Goal: Task Accomplishment & Management: Manage account settings

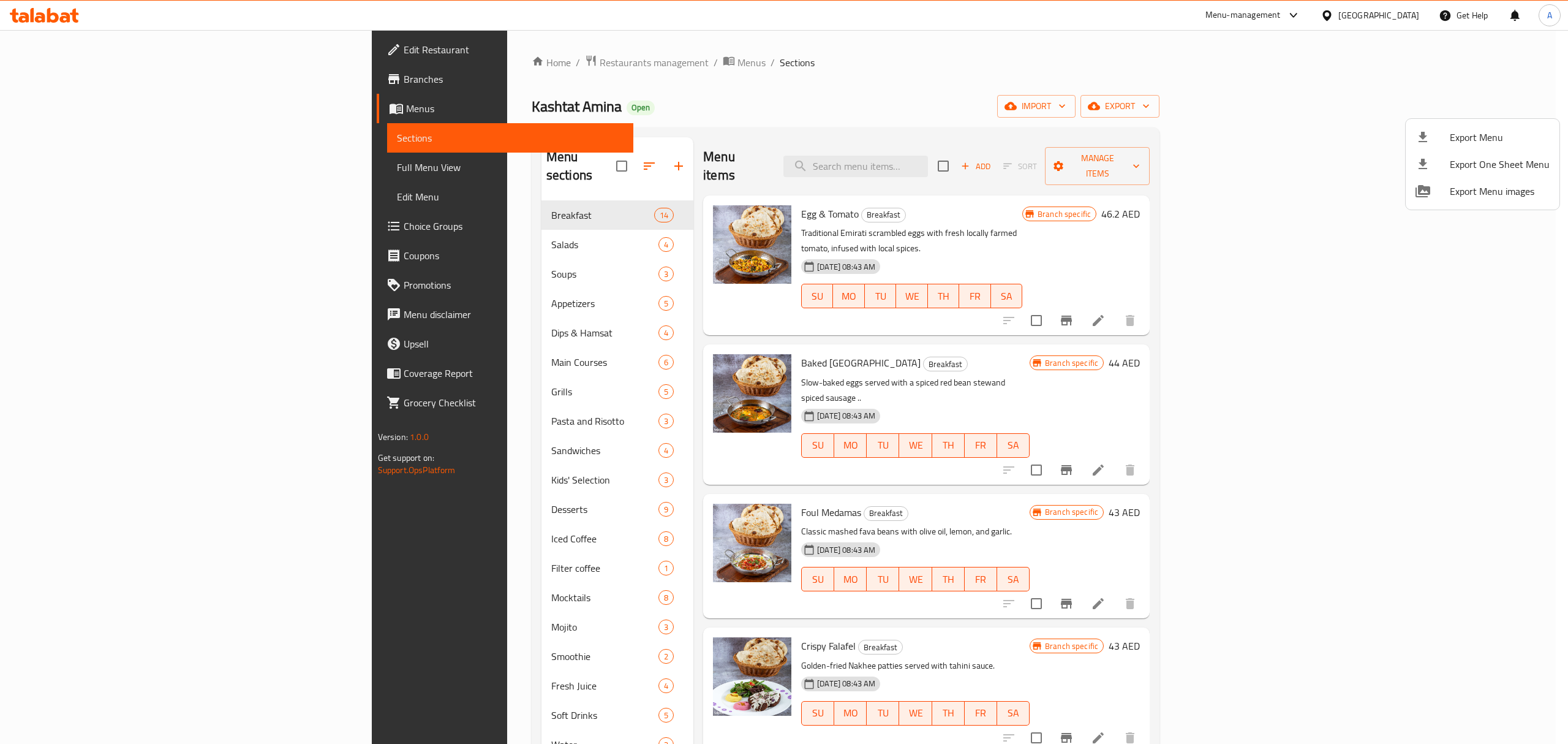
click at [223, 469] on div at bounding box center [784, 372] width 1568 height 744
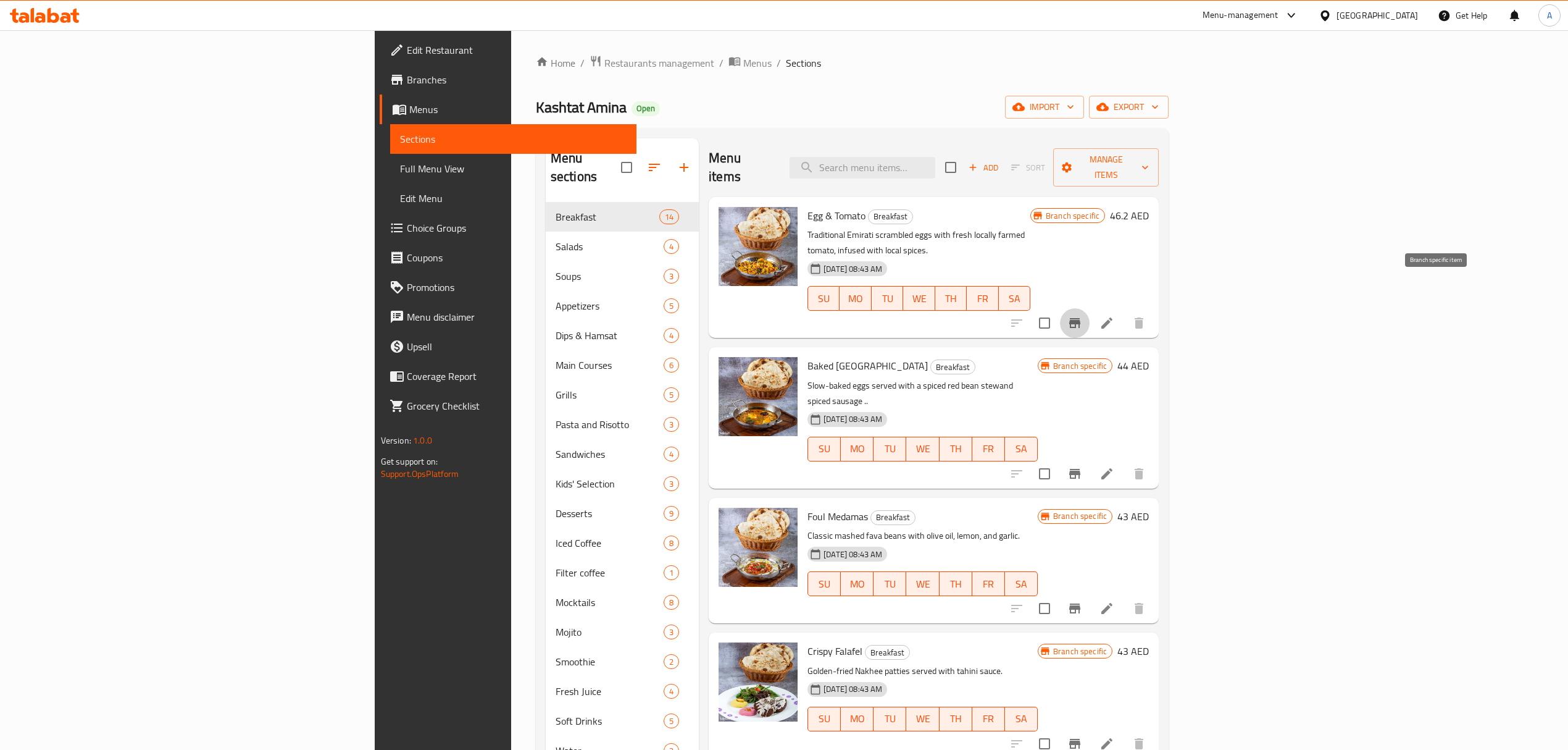
click at [1081, 318] on icon "Branch-specific-item" at bounding box center [1075, 323] width 11 height 10
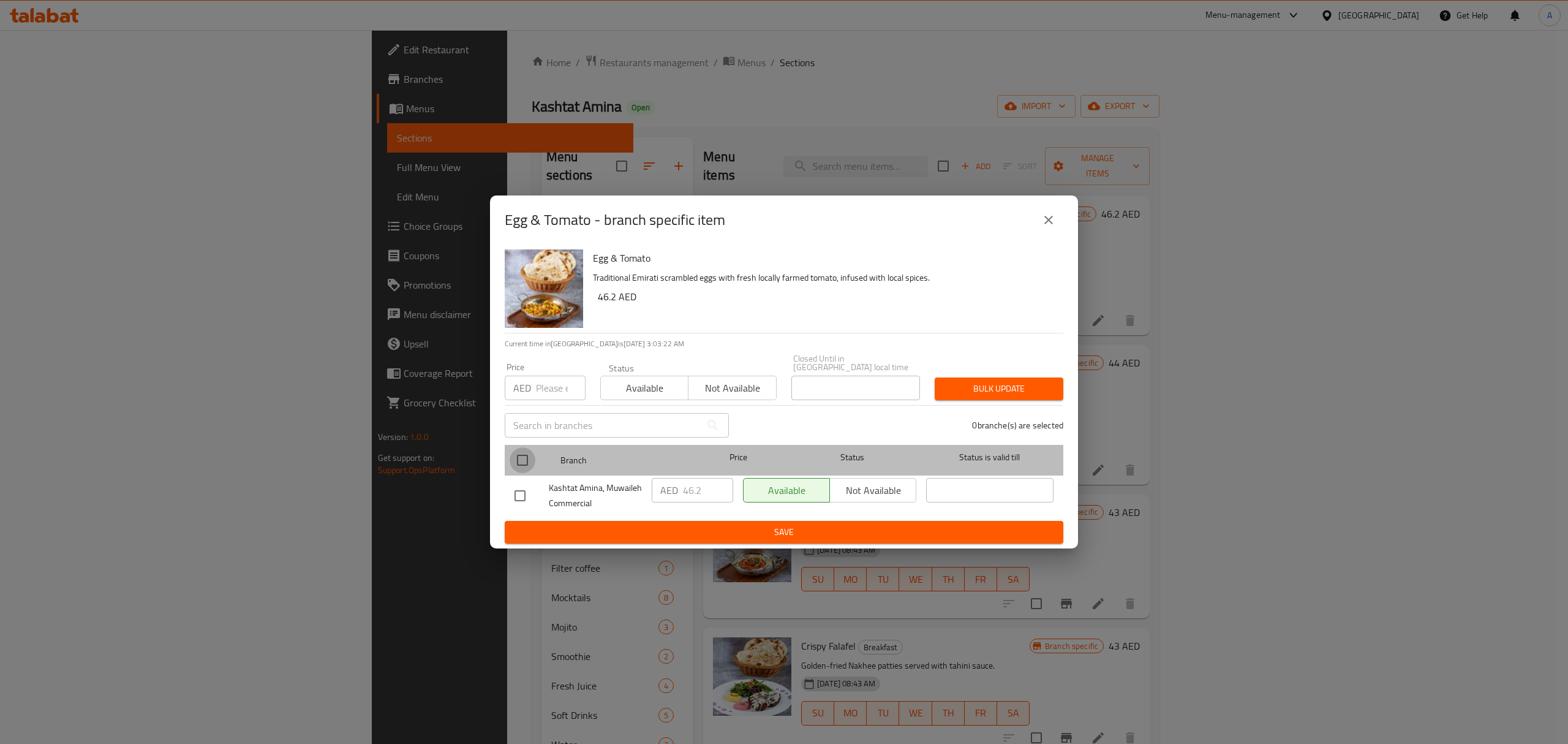
click at [523, 465] on input "checkbox" at bounding box center [522, 460] width 26 height 26
checkbox input "true"
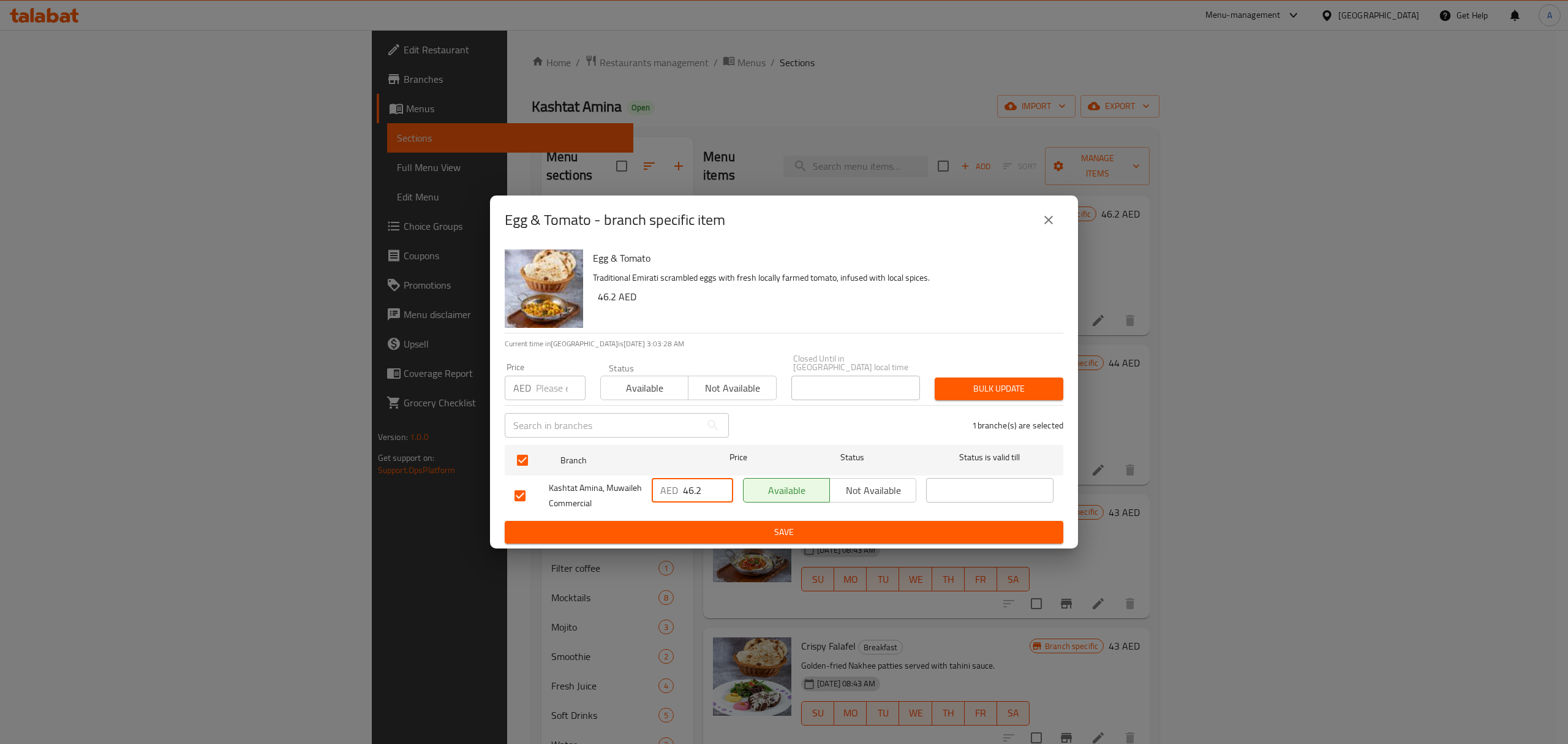
drag, startPoint x: 711, startPoint y: 483, endPoint x: 689, endPoint y: 490, distance: 23.1
click at [689, 490] on input "46.2" at bounding box center [708, 490] width 50 height 24
type input "47"
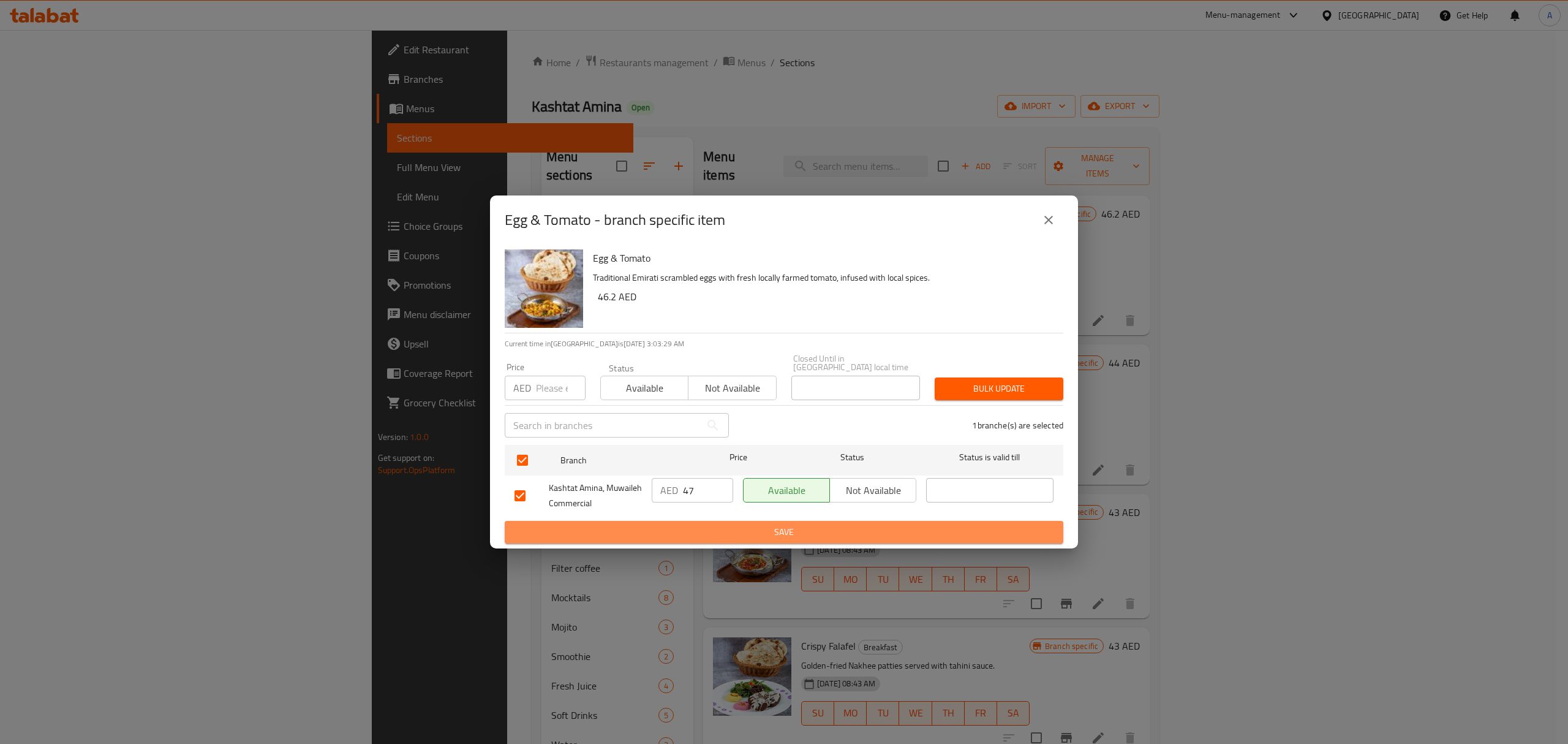
click at [717, 525] on span "Save" at bounding box center [784, 532] width 539 height 15
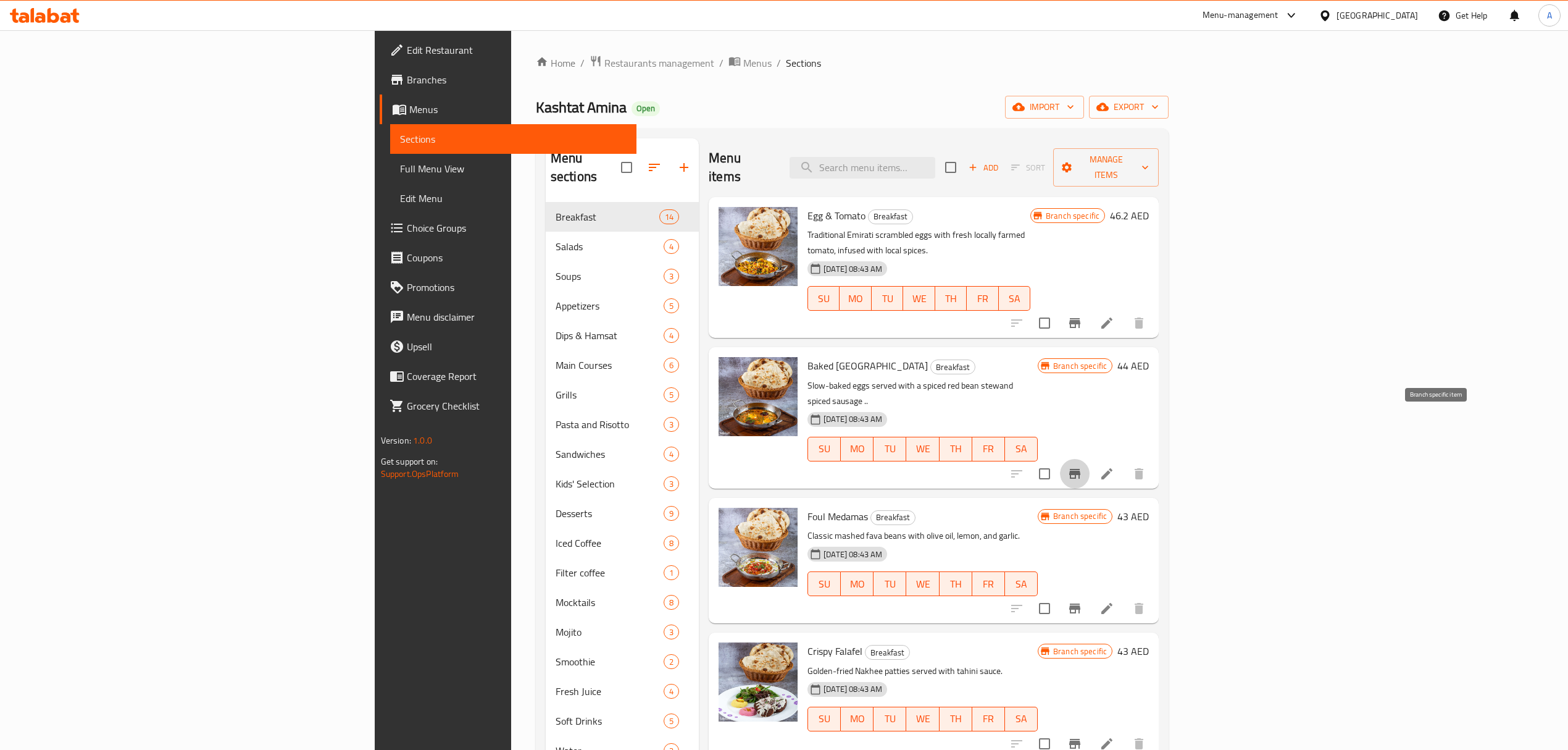
click at [1082, 466] on icon "Branch-specific-item" at bounding box center [1075, 473] width 15 height 15
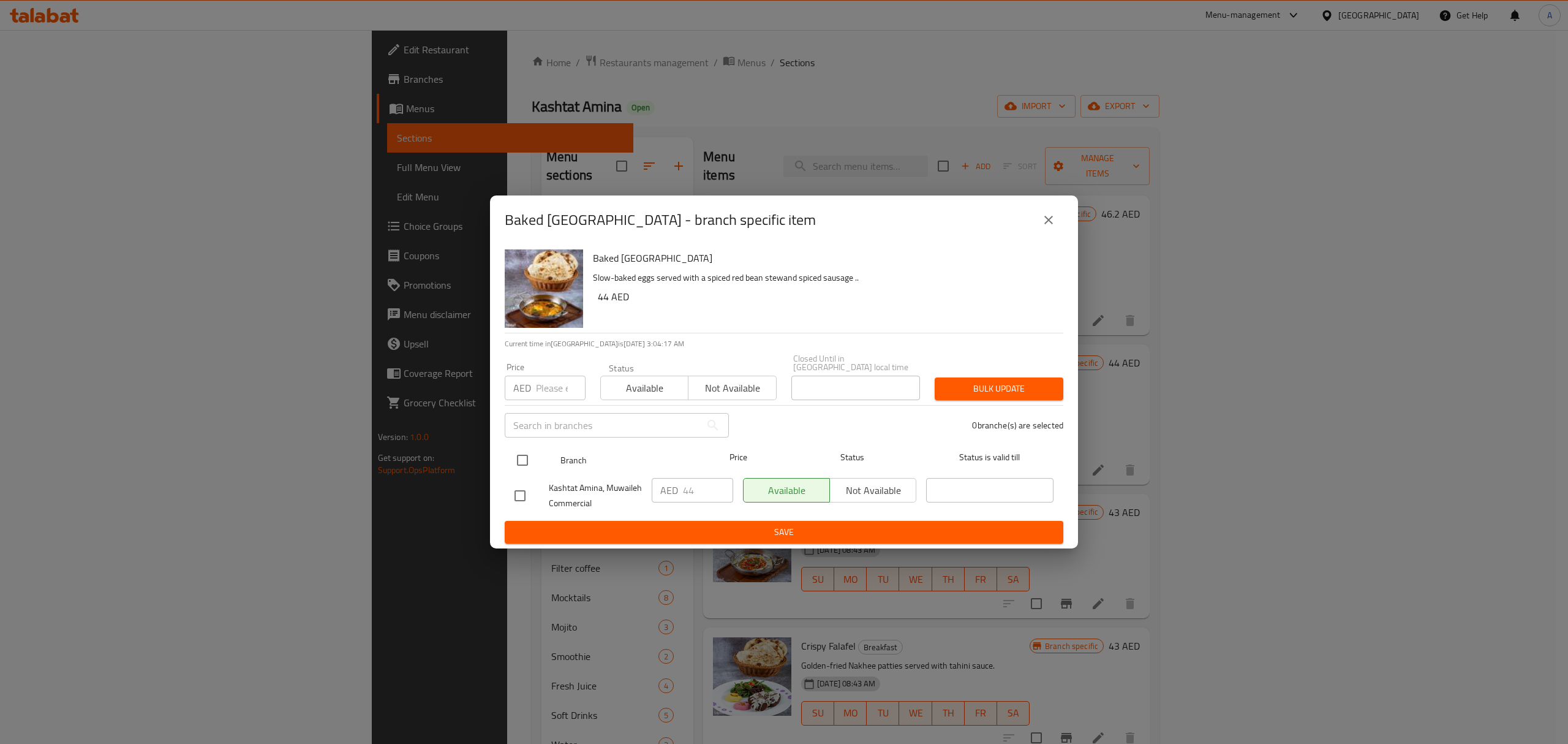
click at [527, 459] on input "checkbox" at bounding box center [522, 460] width 26 height 26
checkbox input "true"
click at [702, 496] on input "44" at bounding box center [708, 490] width 50 height 24
type input "49"
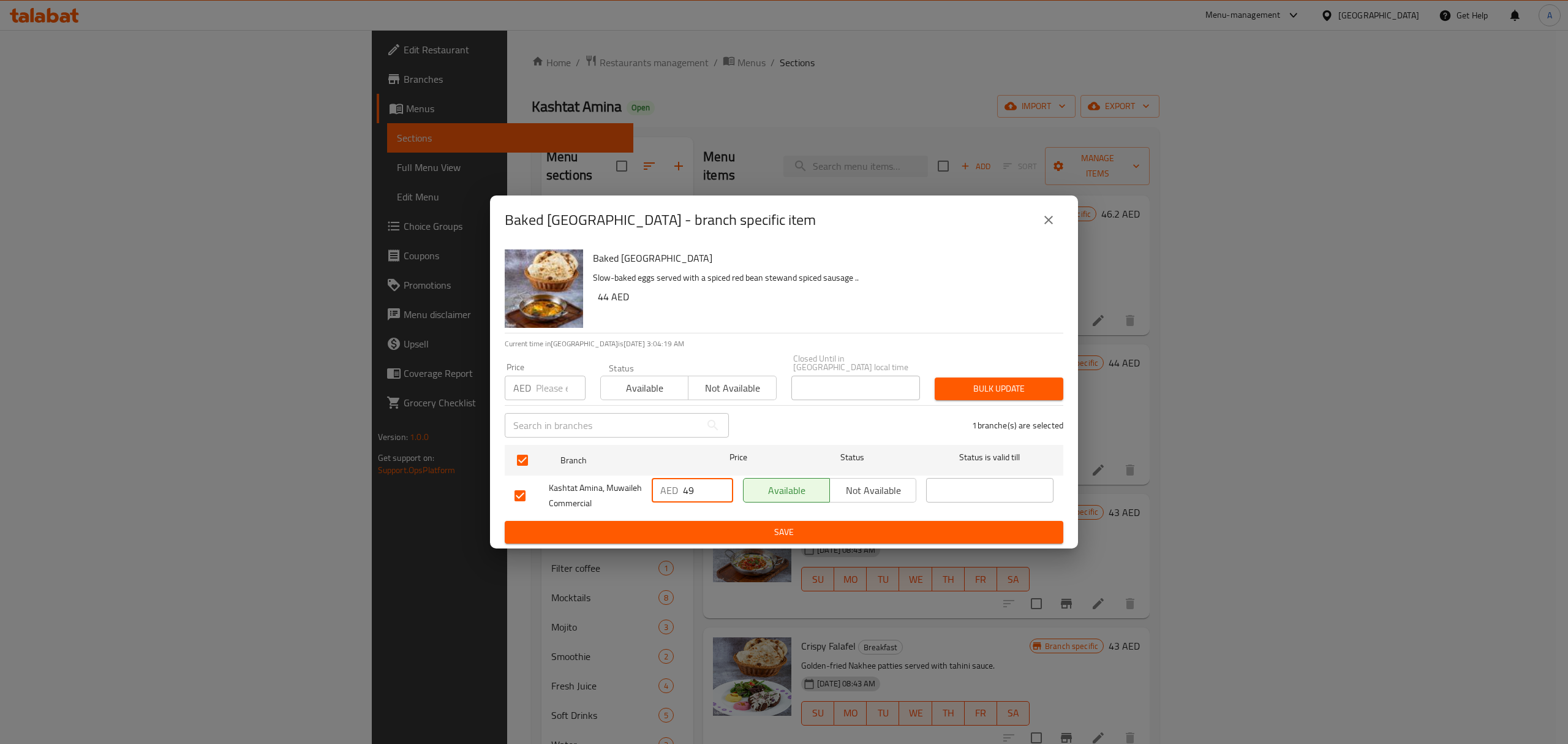
click at [717, 529] on span "Save" at bounding box center [784, 532] width 539 height 15
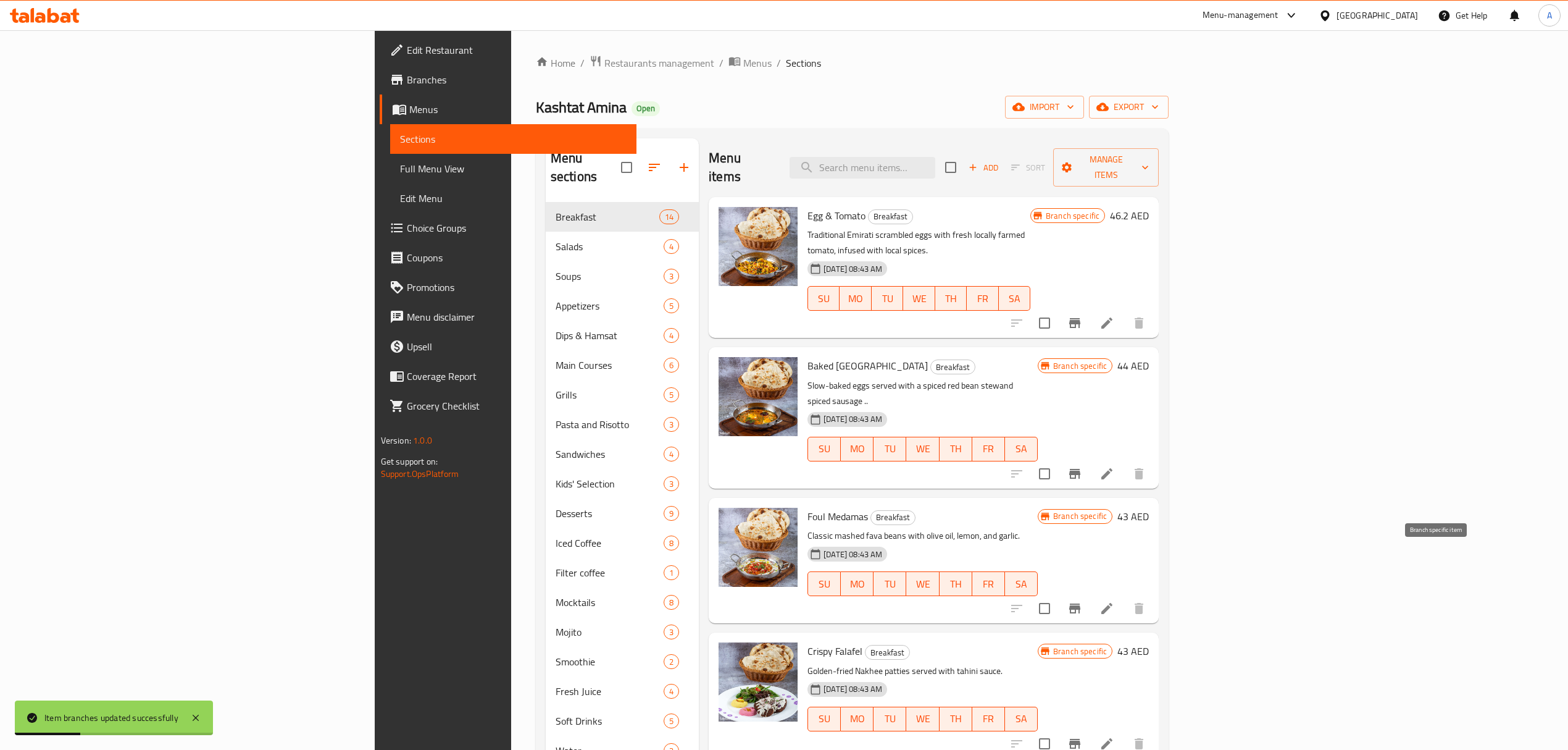
click at [1081, 604] on icon "Branch-specific-item" at bounding box center [1075, 608] width 11 height 10
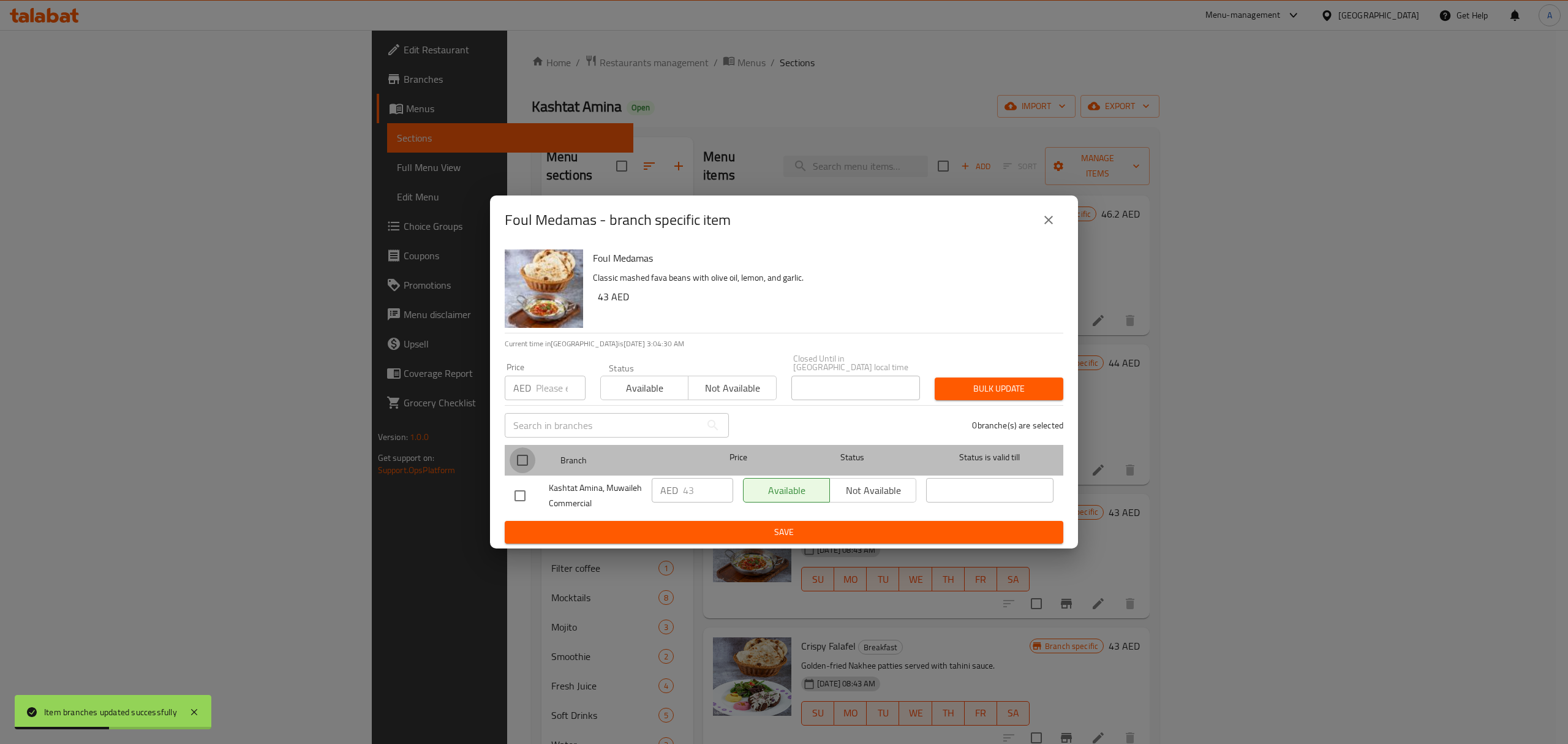
click at [526, 465] on input "checkbox" at bounding box center [522, 460] width 26 height 26
checkbox input "true"
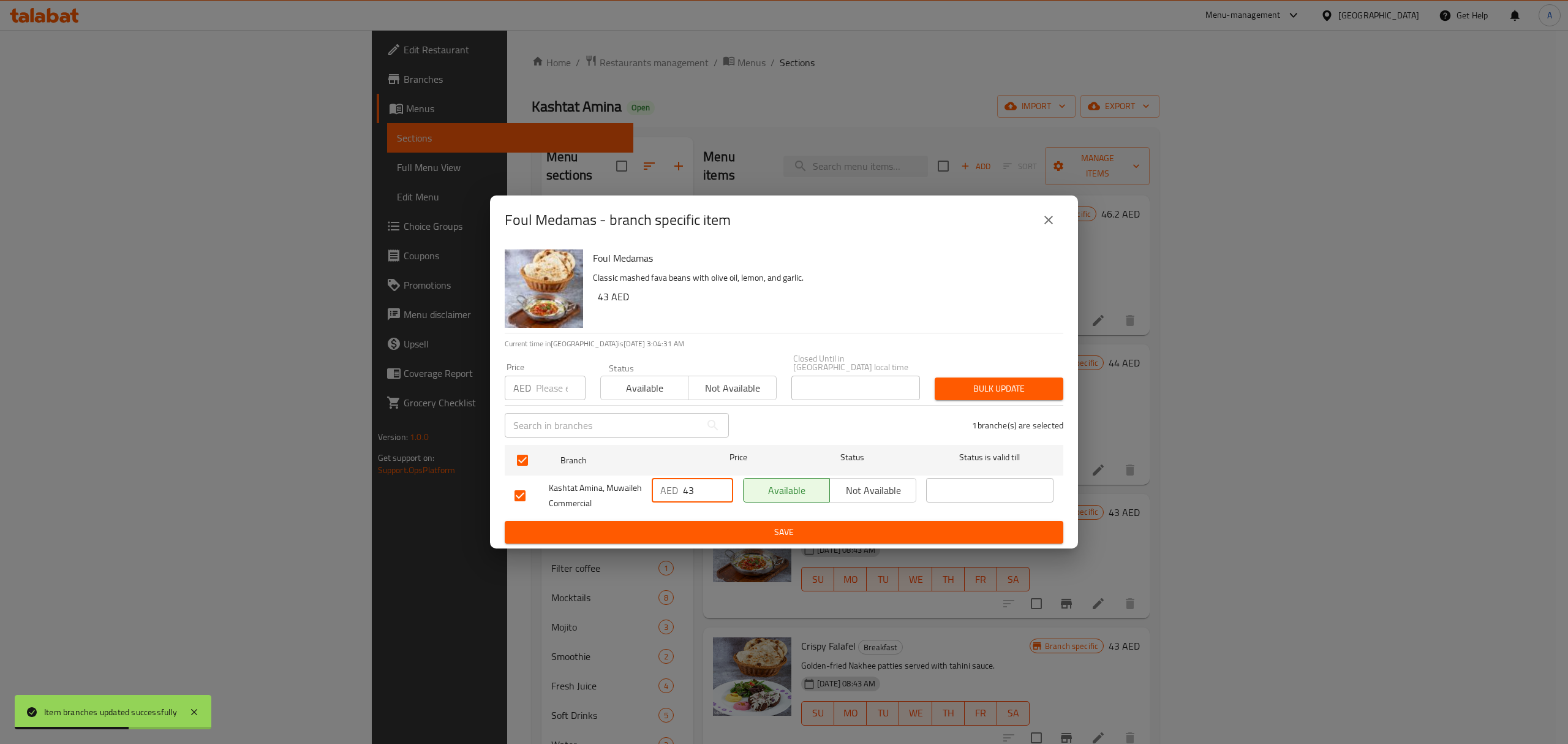
click at [705, 494] on input "43" at bounding box center [708, 490] width 50 height 24
type input "48"
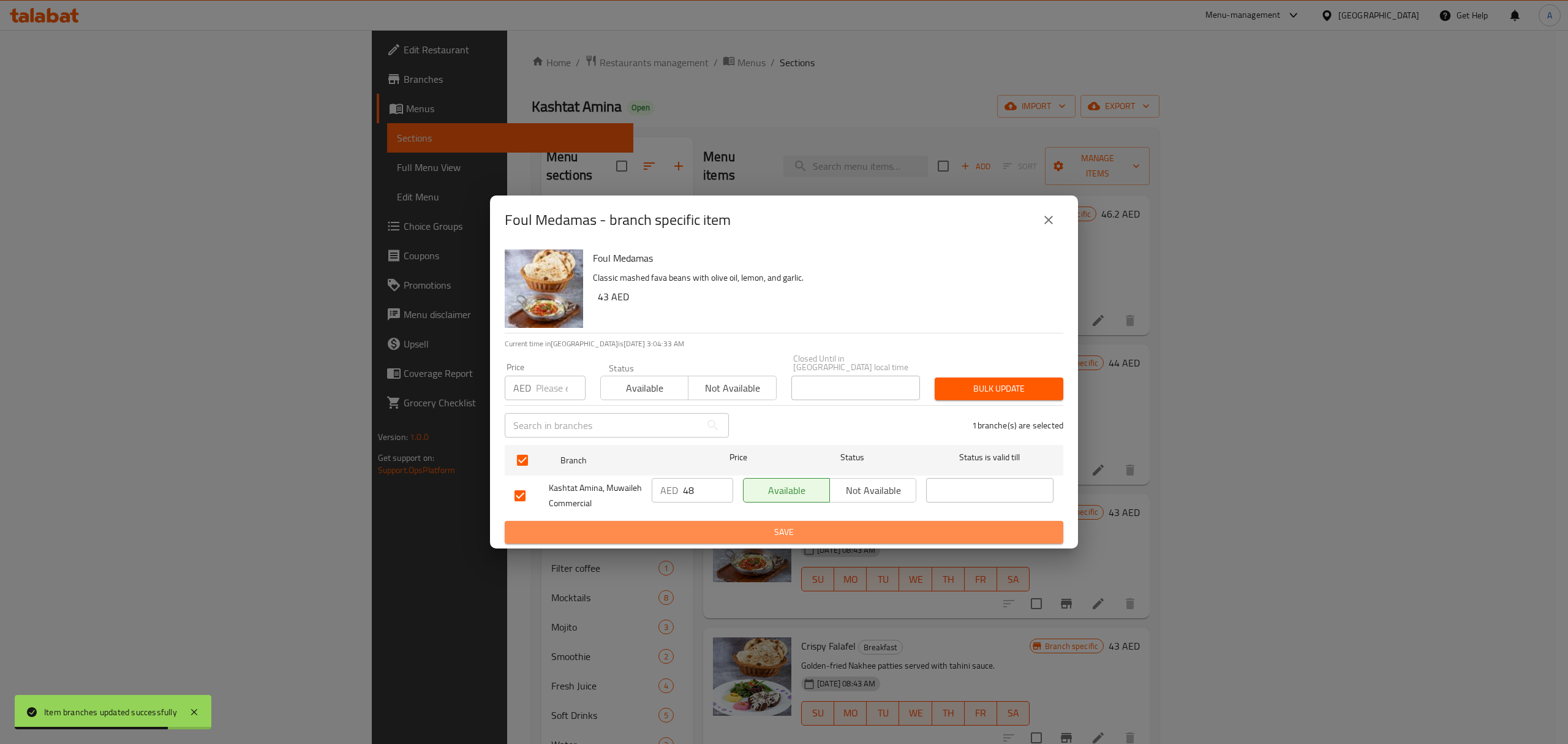
click at [734, 530] on span "Save" at bounding box center [784, 532] width 539 height 15
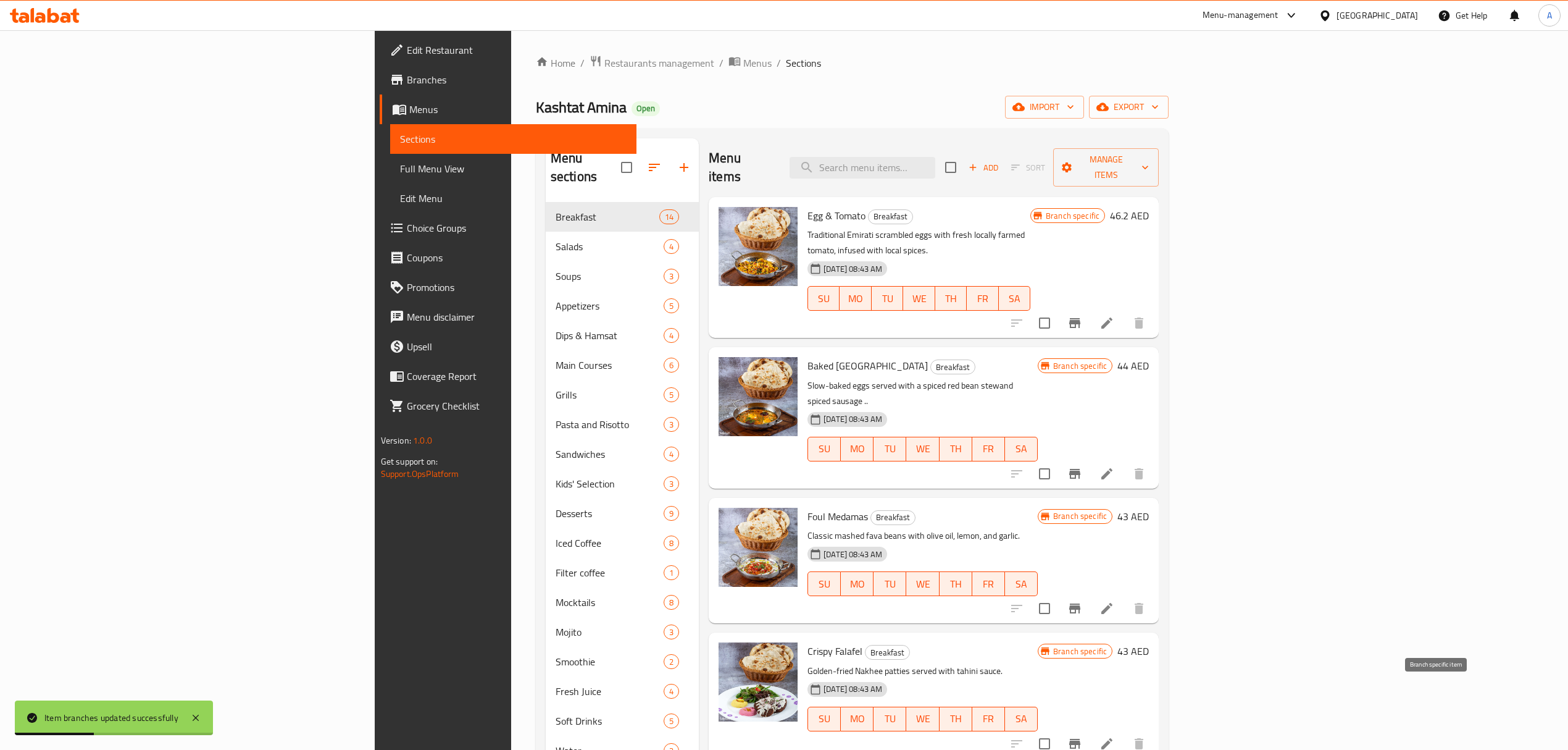
click at [1082, 736] on icon "Branch-specific-item" at bounding box center [1075, 743] width 15 height 15
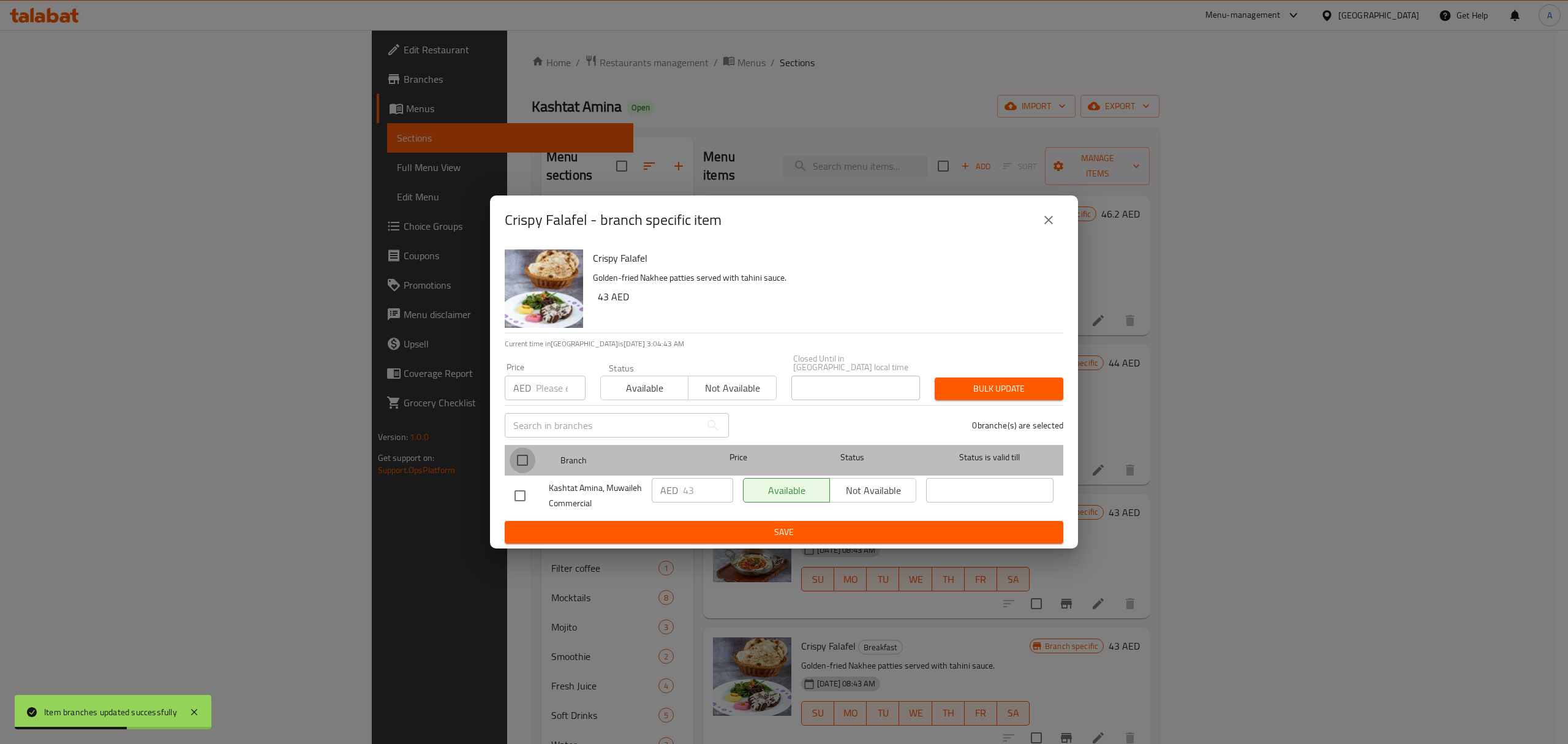
click at [522, 465] on input "checkbox" at bounding box center [522, 460] width 26 height 26
checkbox input "true"
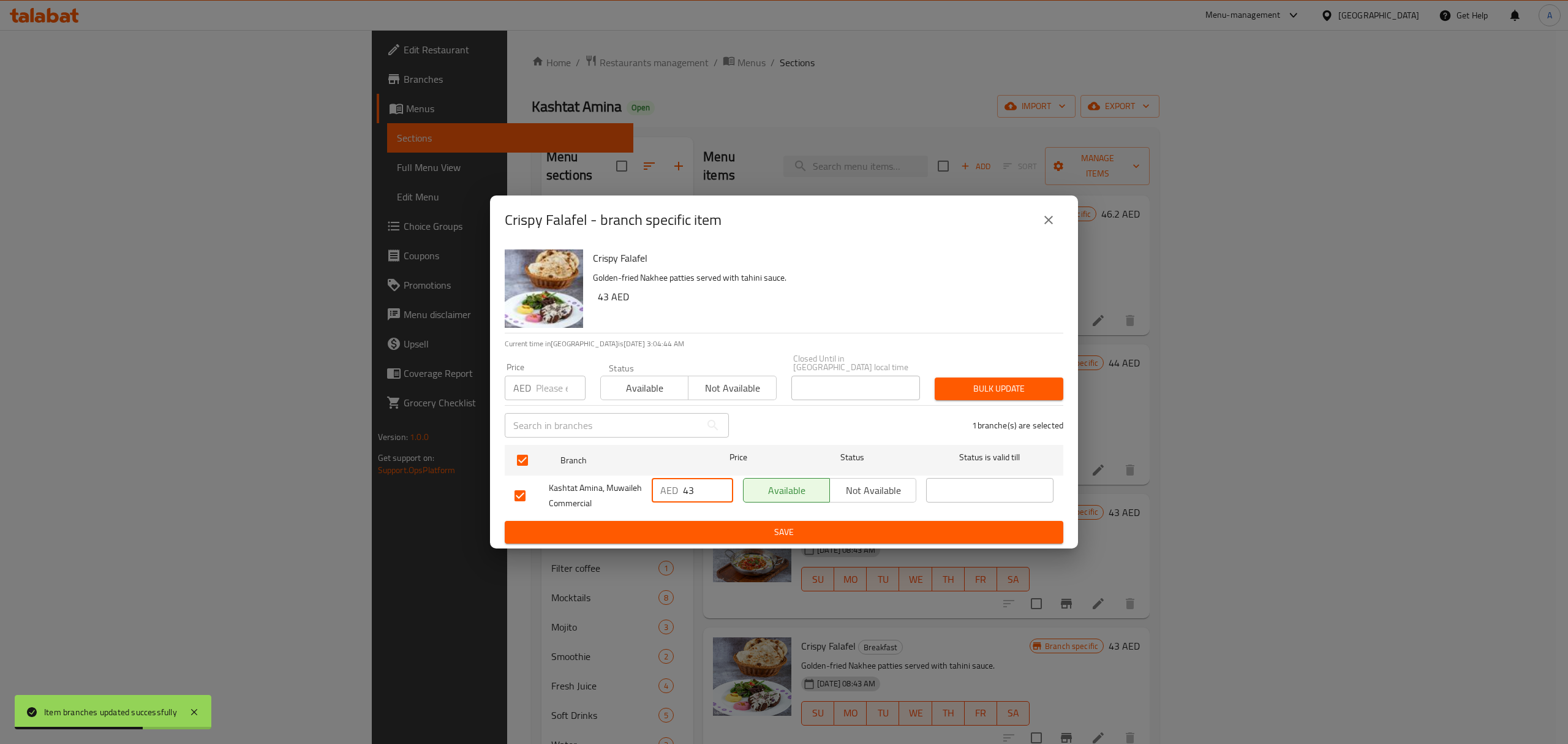
click at [699, 487] on input "43" at bounding box center [708, 490] width 50 height 24
type input "48"
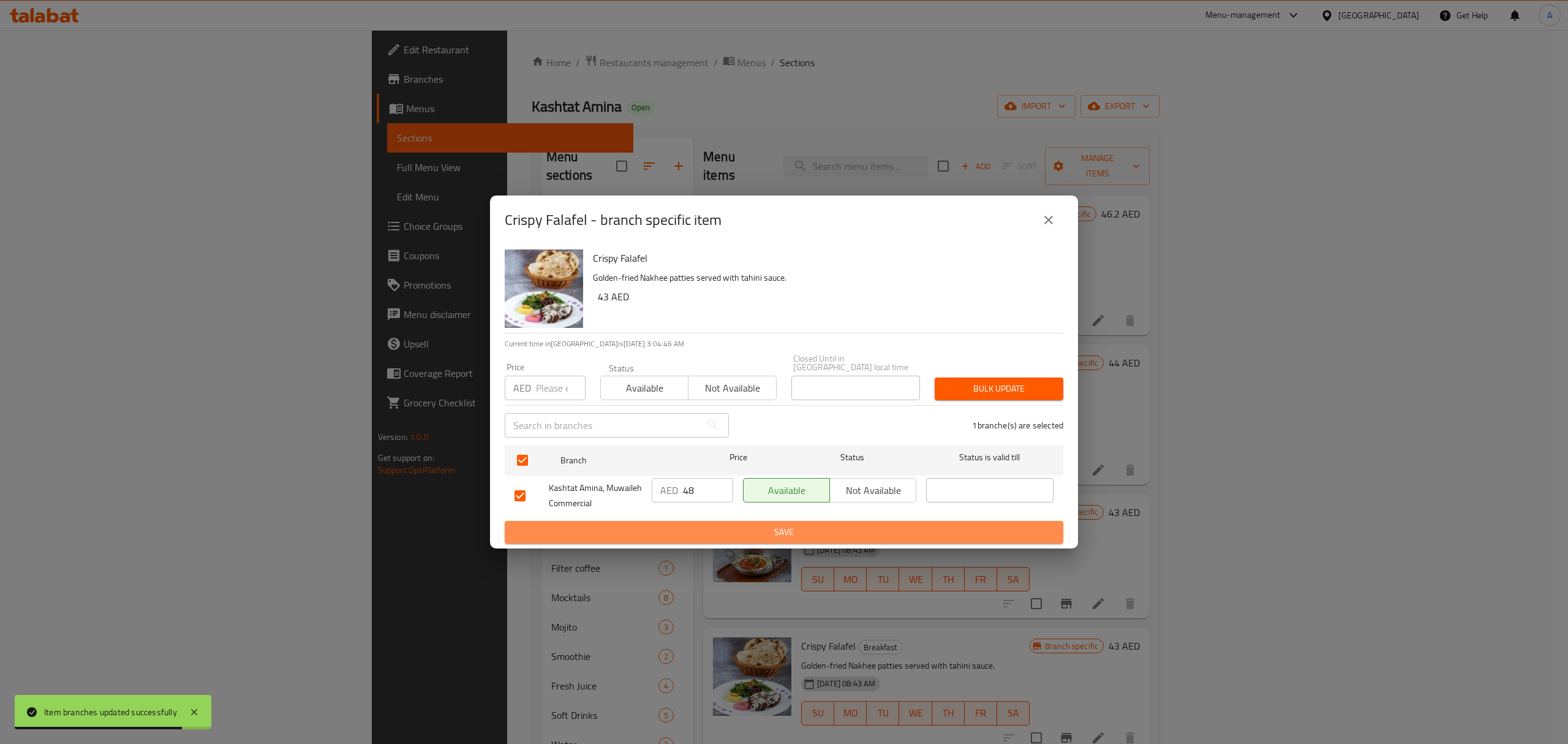
click at [734, 530] on span "Save" at bounding box center [784, 532] width 539 height 15
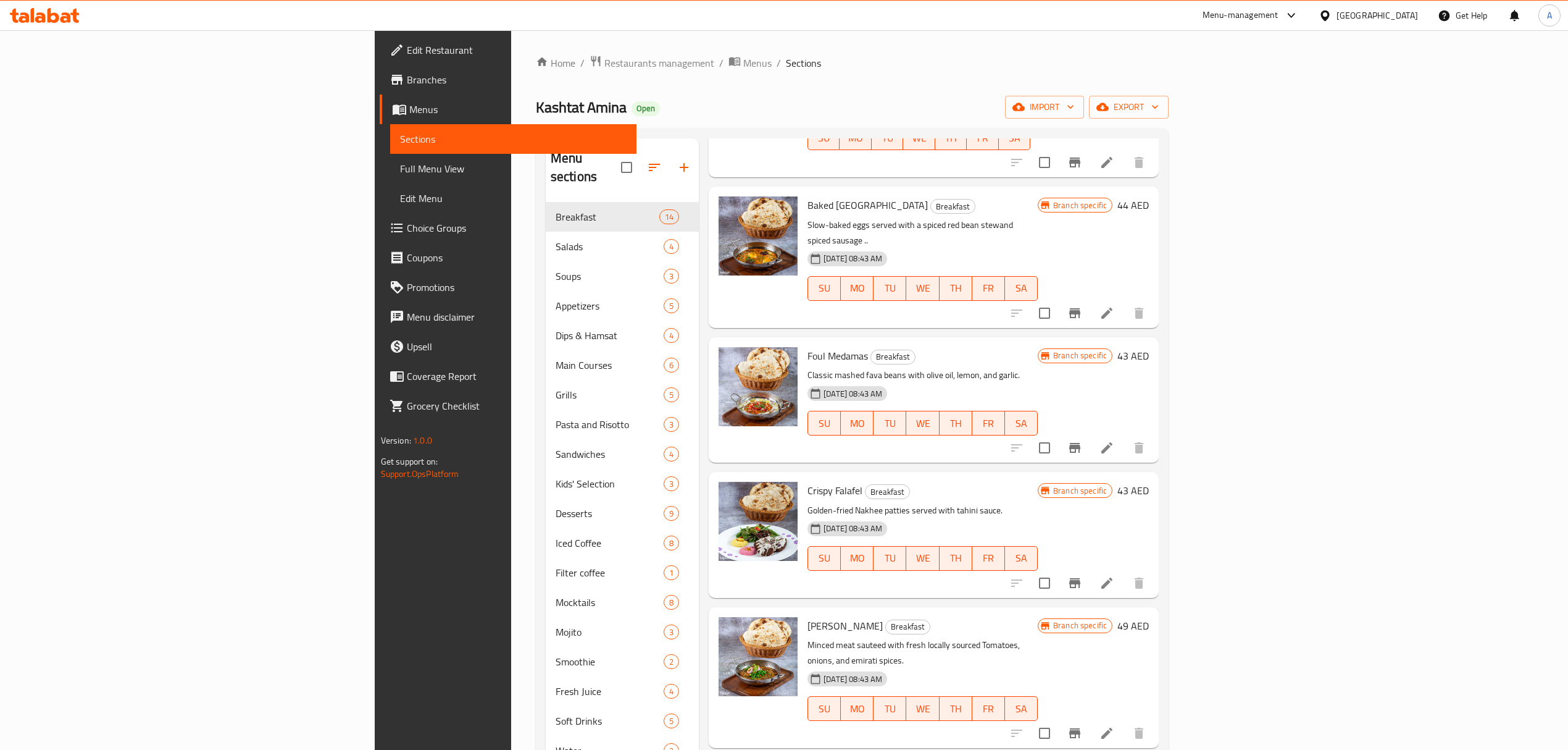
scroll to position [164, 0]
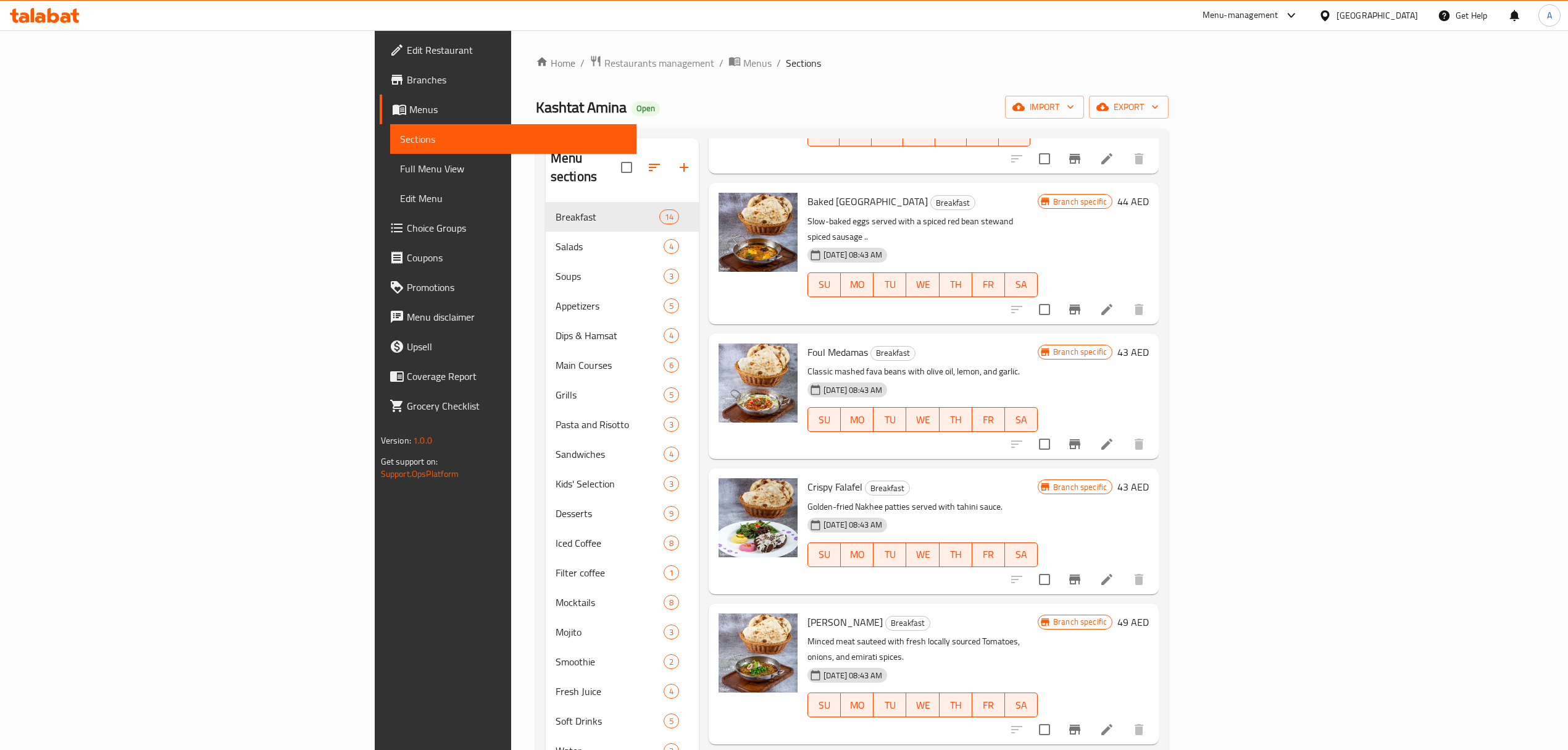
click at [1081, 725] on icon "Branch-specific-item" at bounding box center [1075, 729] width 11 height 10
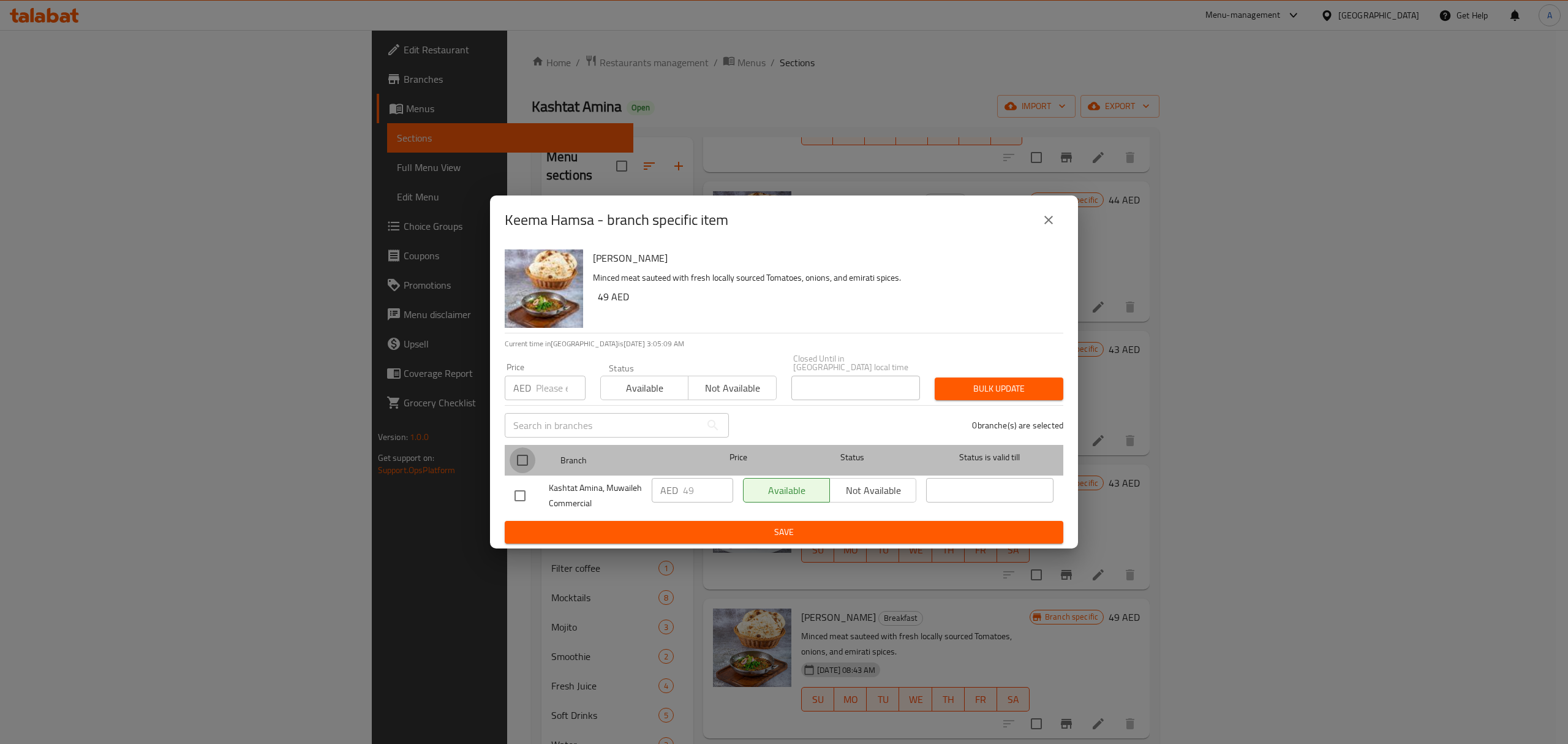
click at [526, 459] on input "checkbox" at bounding box center [522, 460] width 26 height 26
checkbox input "true"
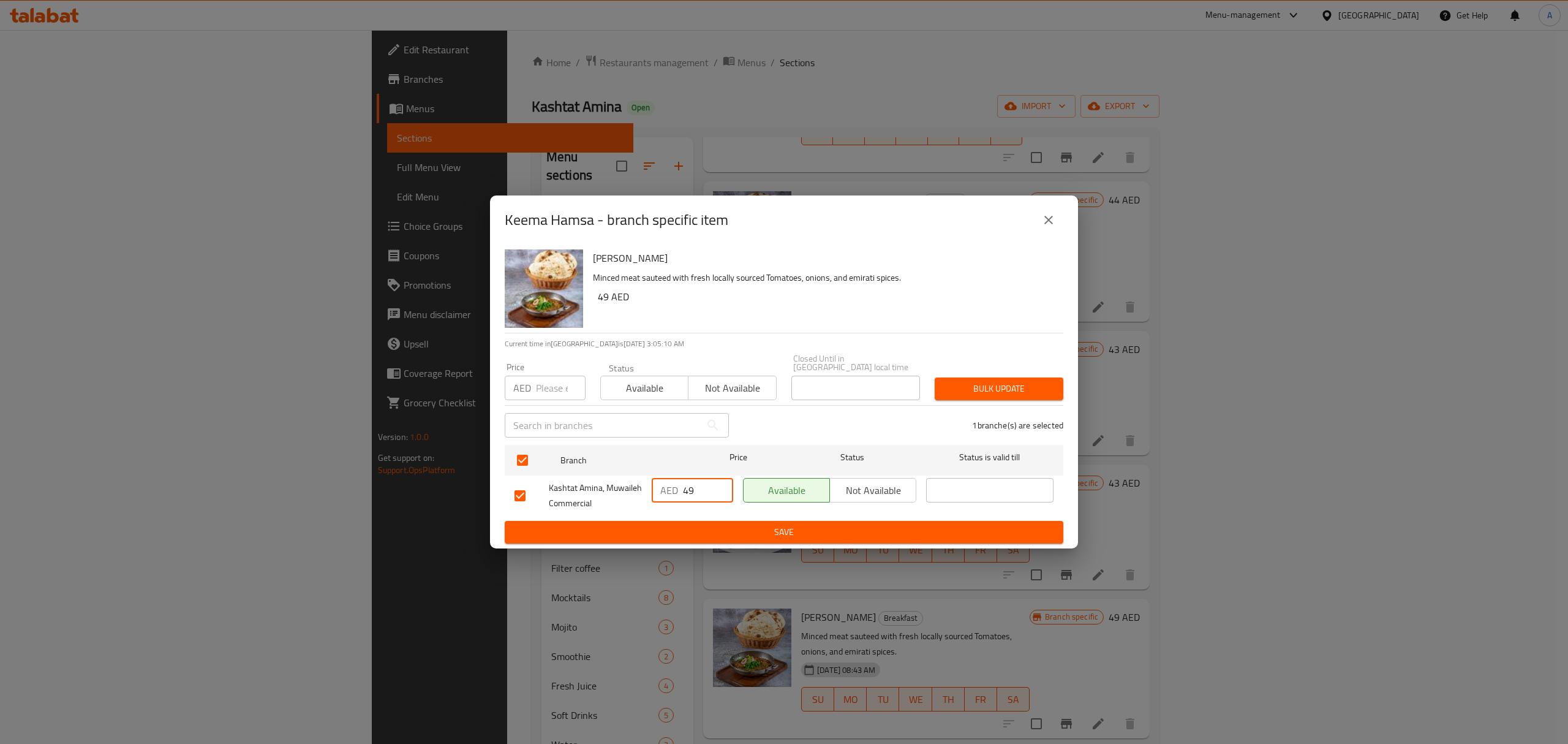
drag, startPoint x: 697, startPoint y: 493, endPoint x: 677, endPoint y: 498, distance: 20.6
click at [677, 498] on div "AED 49 ​" at bounding box center [692, 490] width 82 height 24
type input "55"
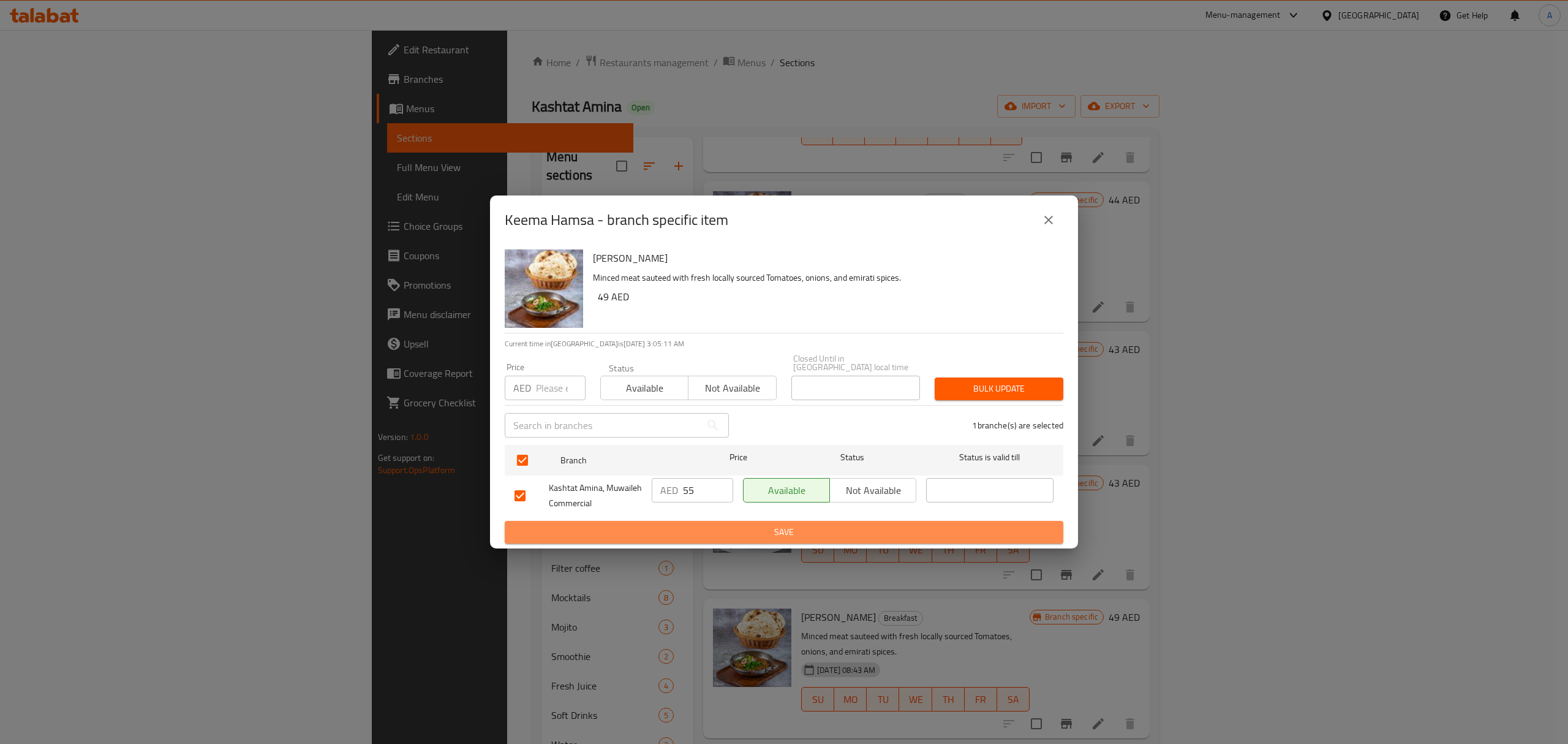
click at [711, 535] on span "Save" at bounding box center [784, 532] width 539 height 15
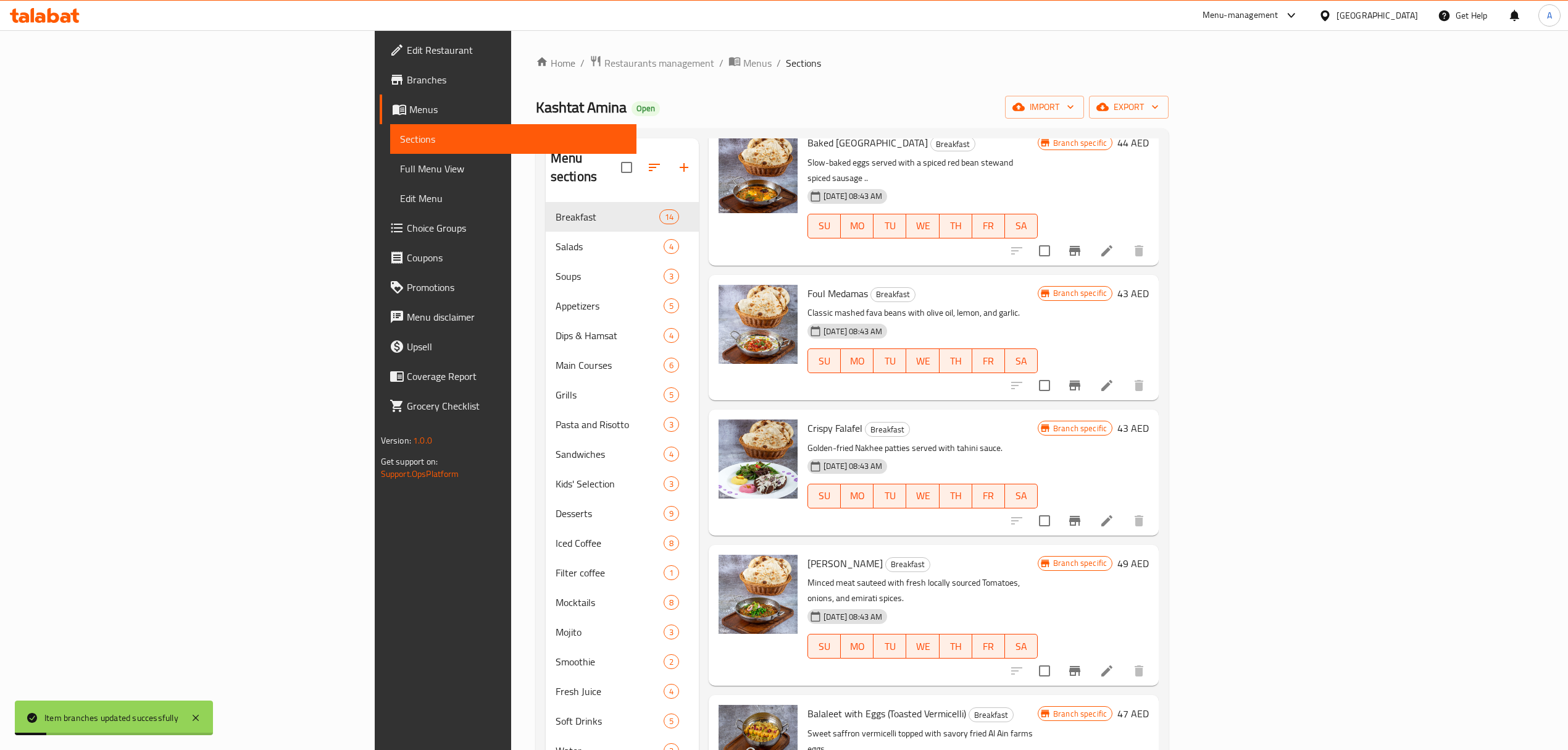
scroll to position [247, 0]
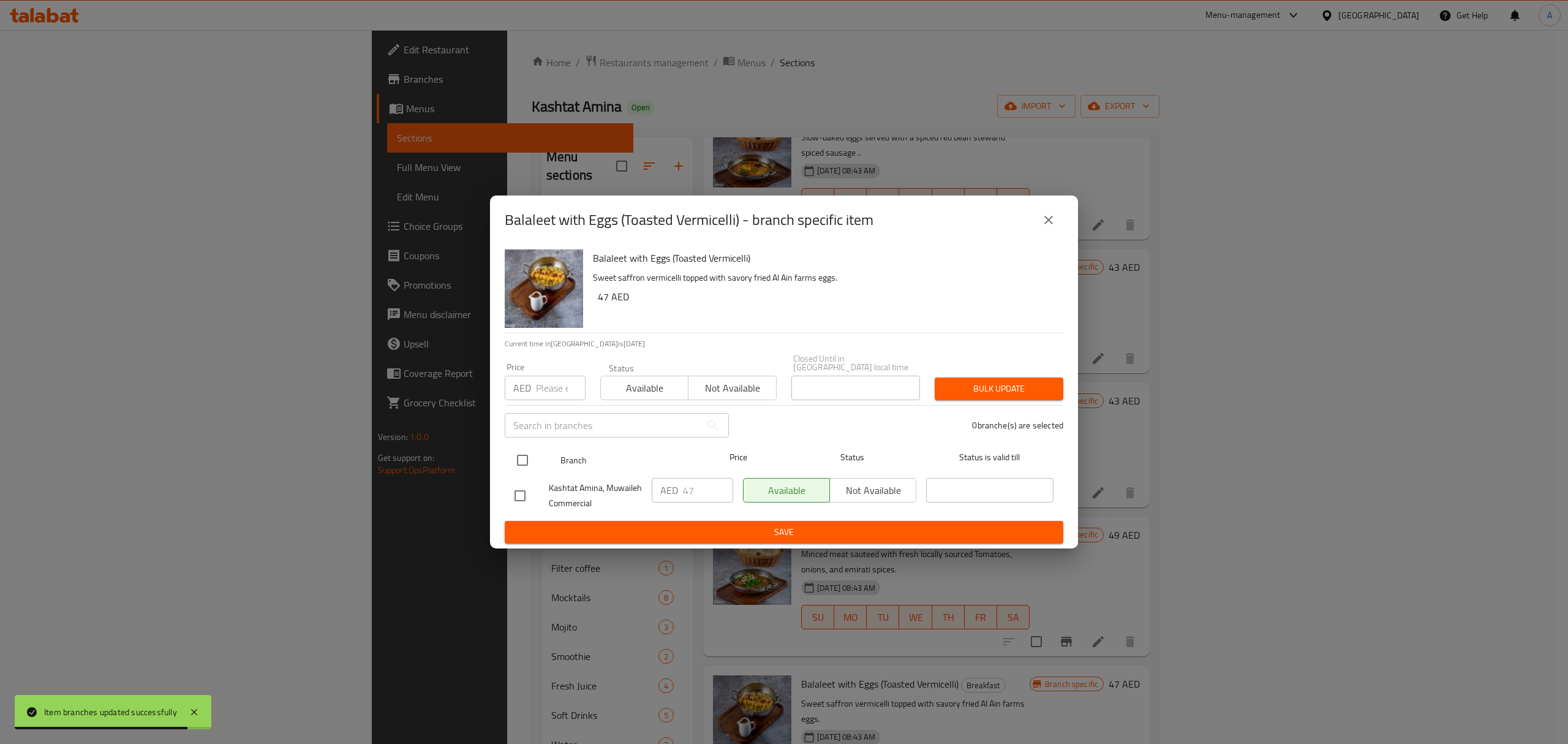
click at [523, 459] on input "checkbox" at bounding box center [522, 460] width 26 height 26
checkbox input "true"
drag, startPoint x: 696, startPoint y: 493, endPoint x: 679, endPoint y: 496, distance: 17.3
click at [679, 496] on div "AED 47 ​" at bounding box center [692, 490] width 82 height 24
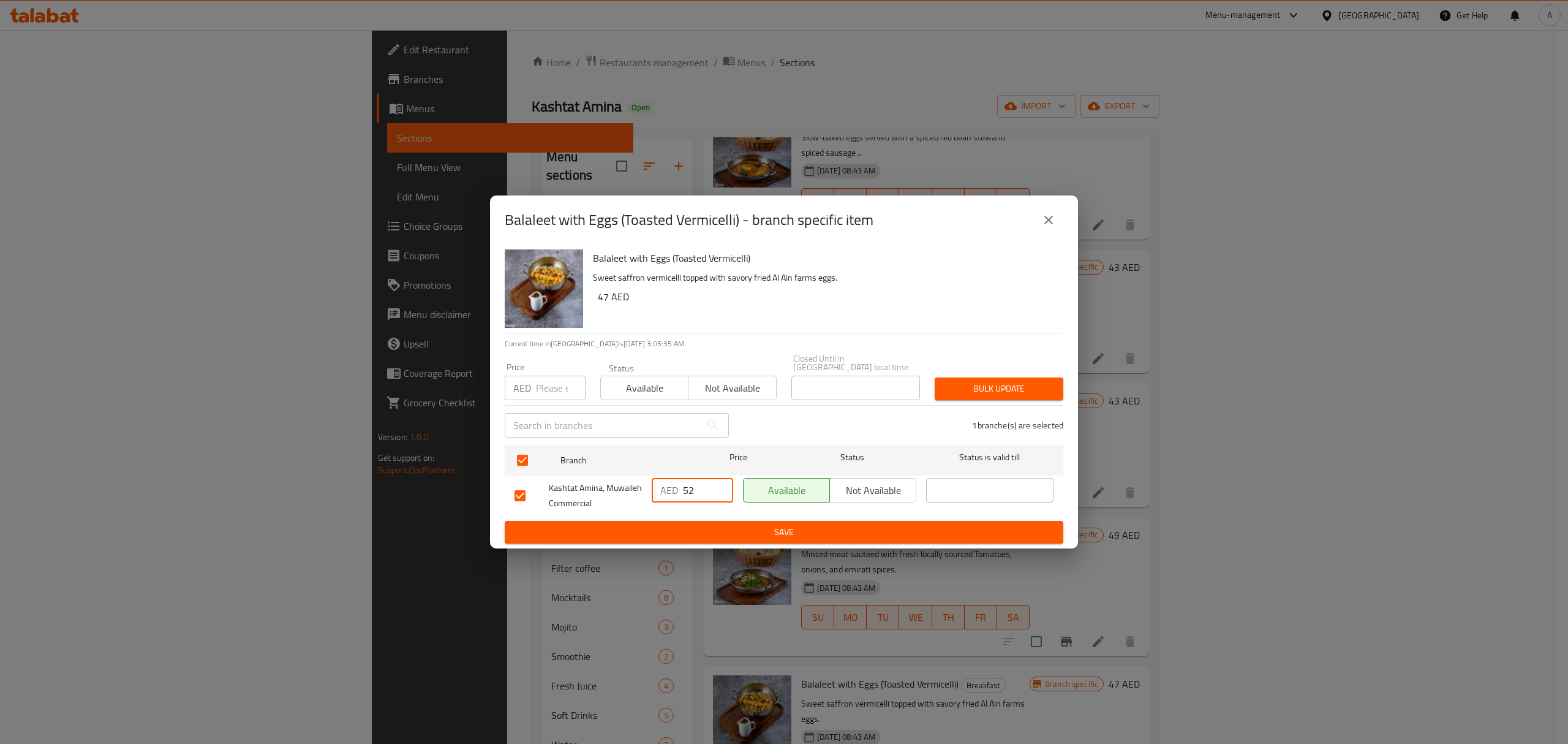
type input "52"
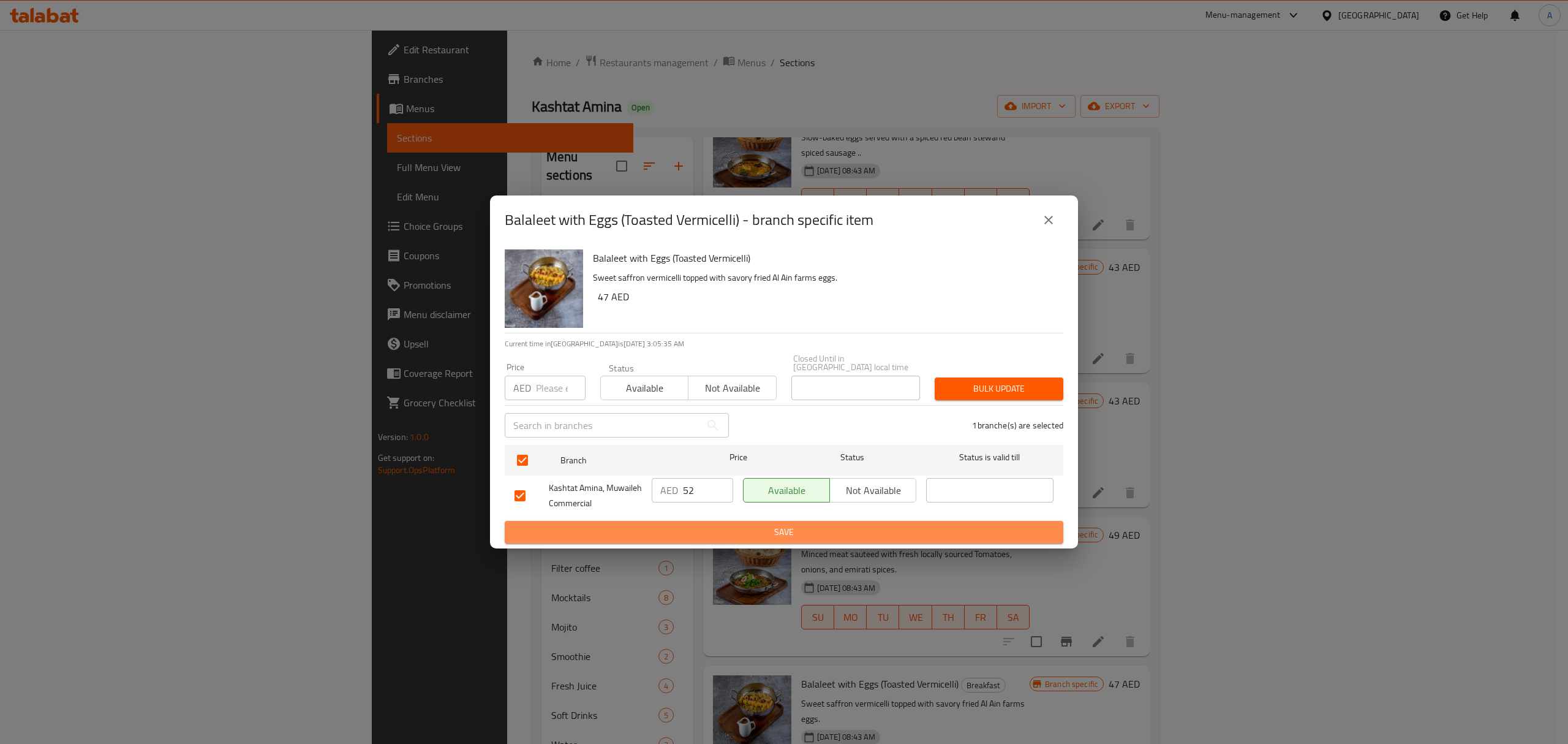
click at [714, 527] on span "Save" at bounding box center [784, 532] width 539 height 15
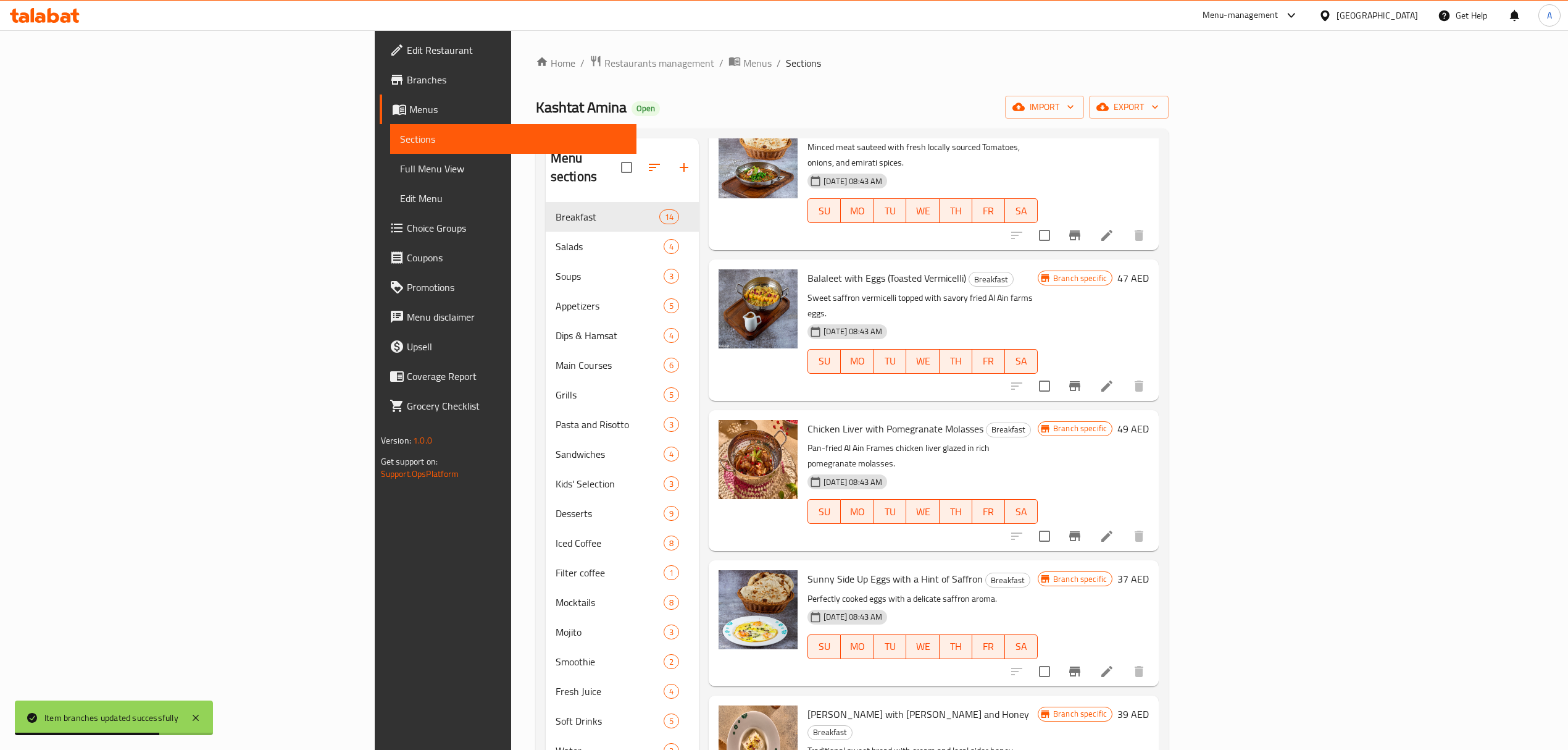
scroll to position [576, 0]
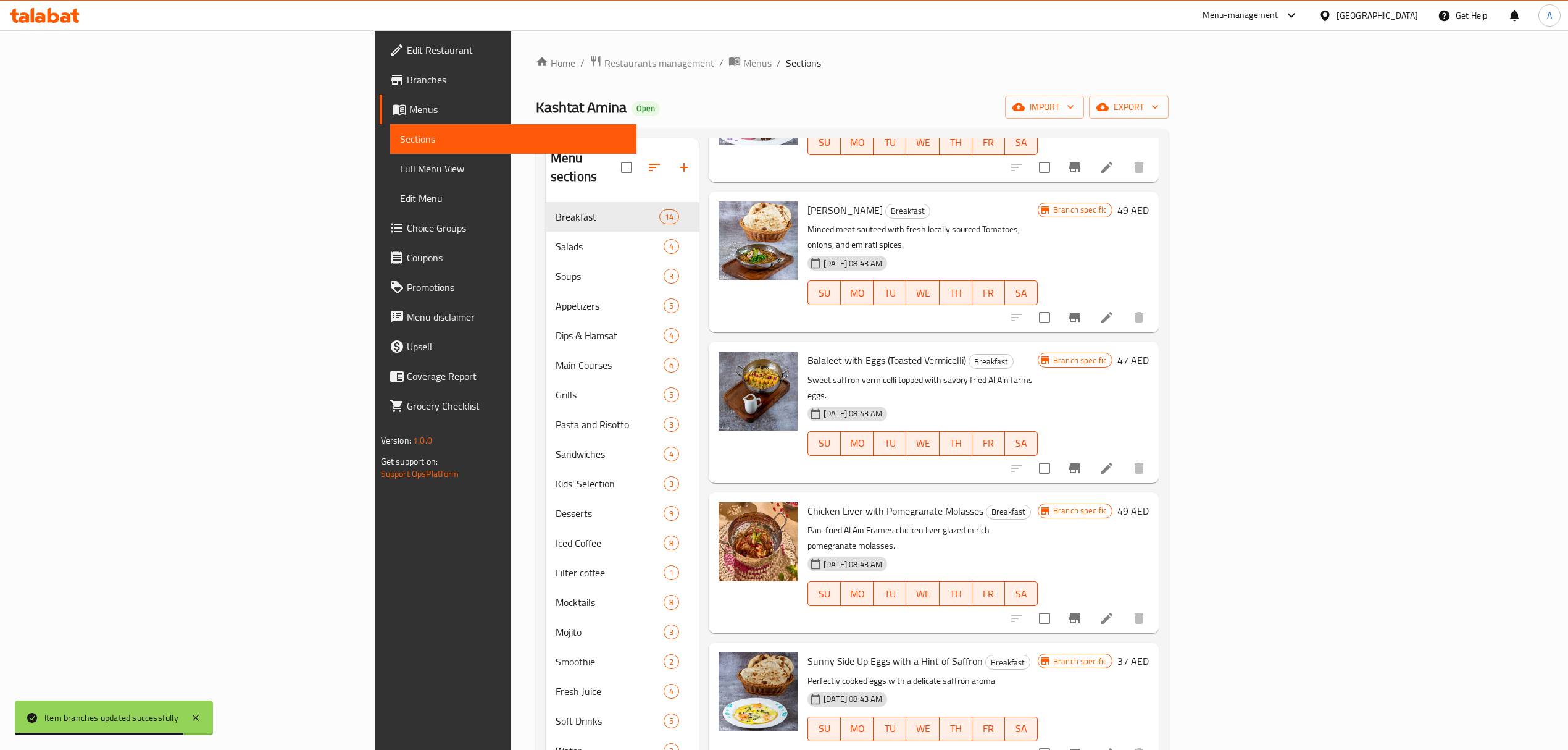
click at [1082, 611] on icon "Branch-specific-item" at bounding box center [1075, 618] width 15 height 15
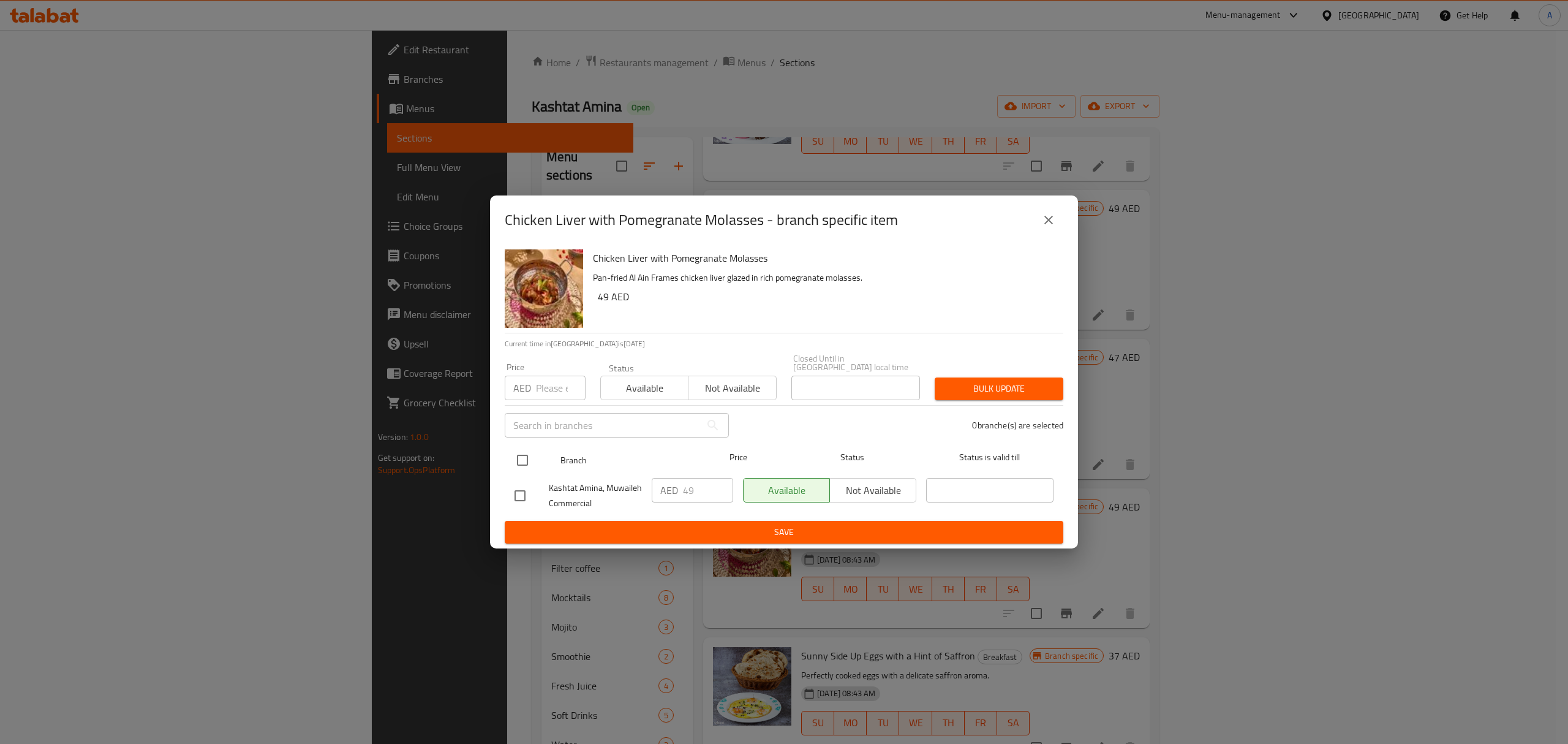
click at [527, 463] on input "checkbox" at bounding box center [522, 460] width 26 height 26
checkbox input "true"
drag, startPoint x: 683, startPoint y: 498, endPoint x: 677, endPoint y: 500, distance: 6.3
click at [677, 500] on div "AED 49 ​" at bounding box center [692, 490] width 82 height 24
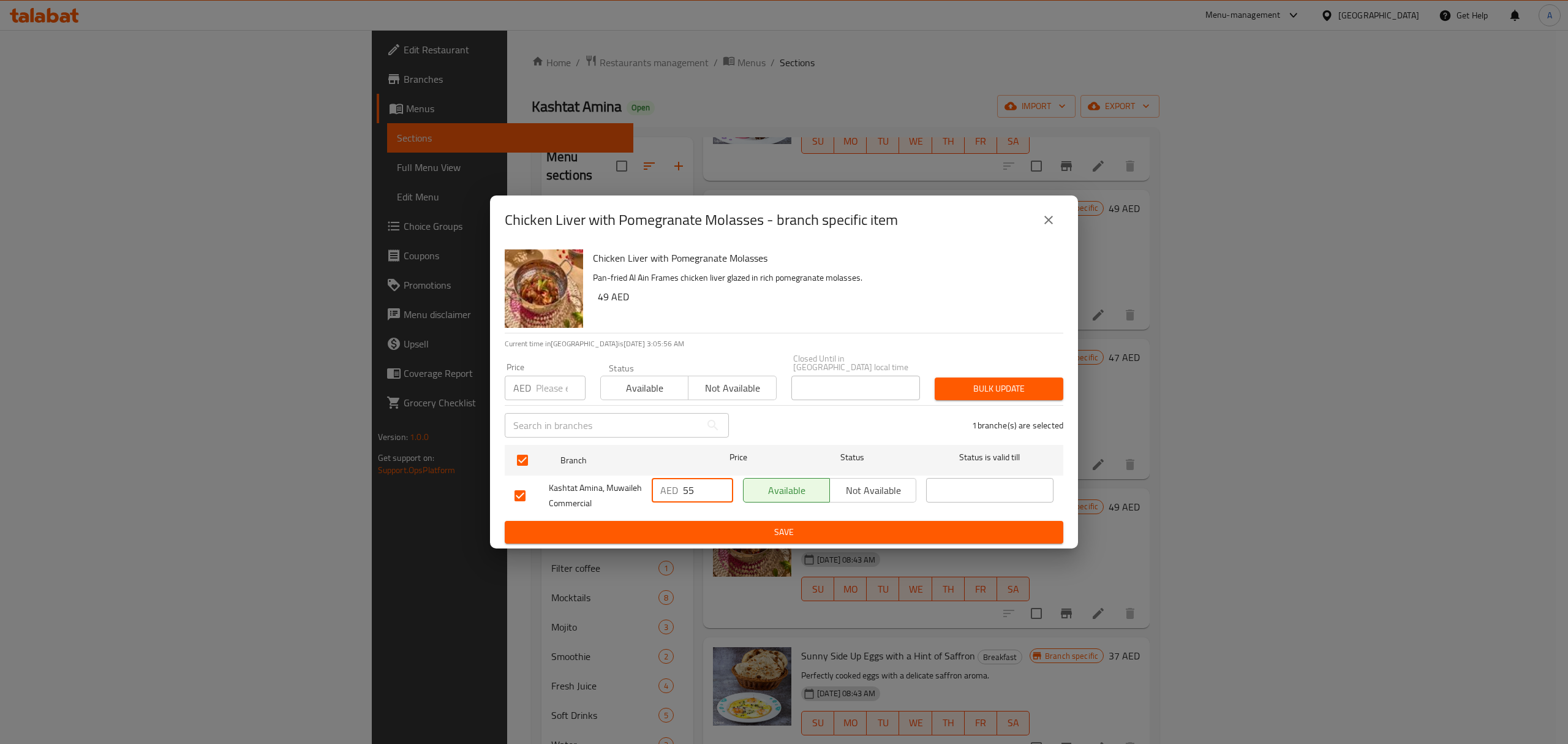
type input "55"
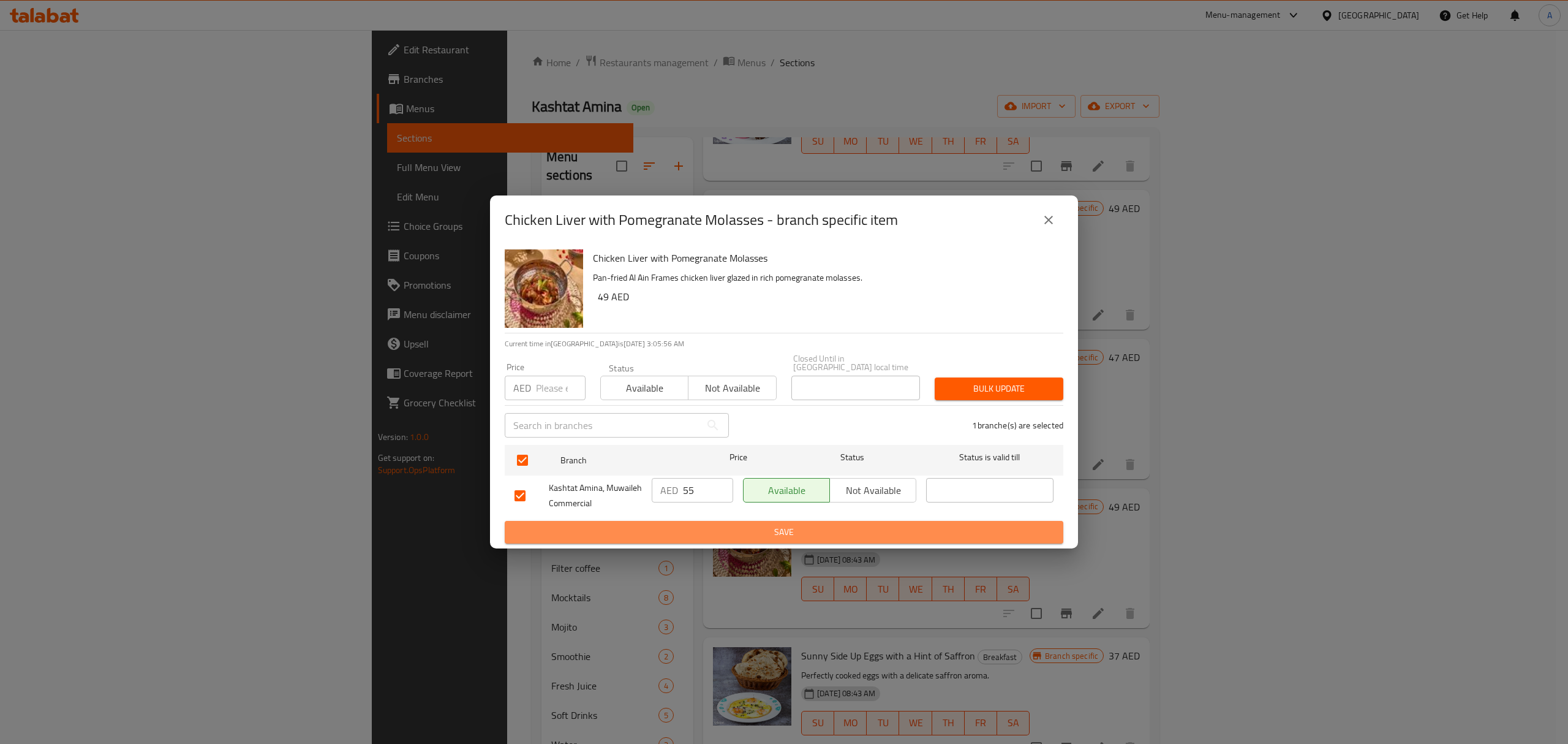
click at [689, 527] on span "Save" at bounding box center [784, 532] width 539 height 15
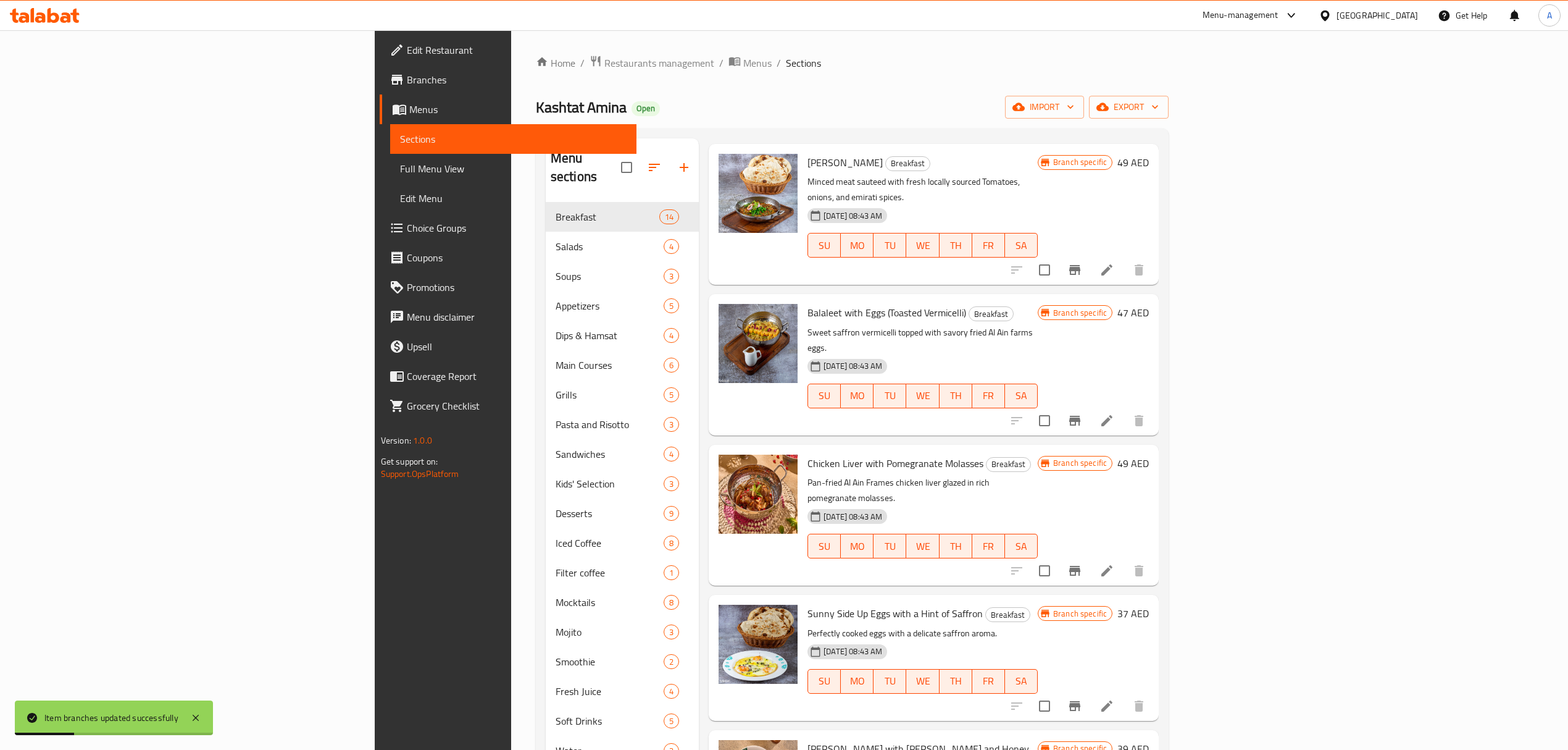
scroll to position [659, 0]
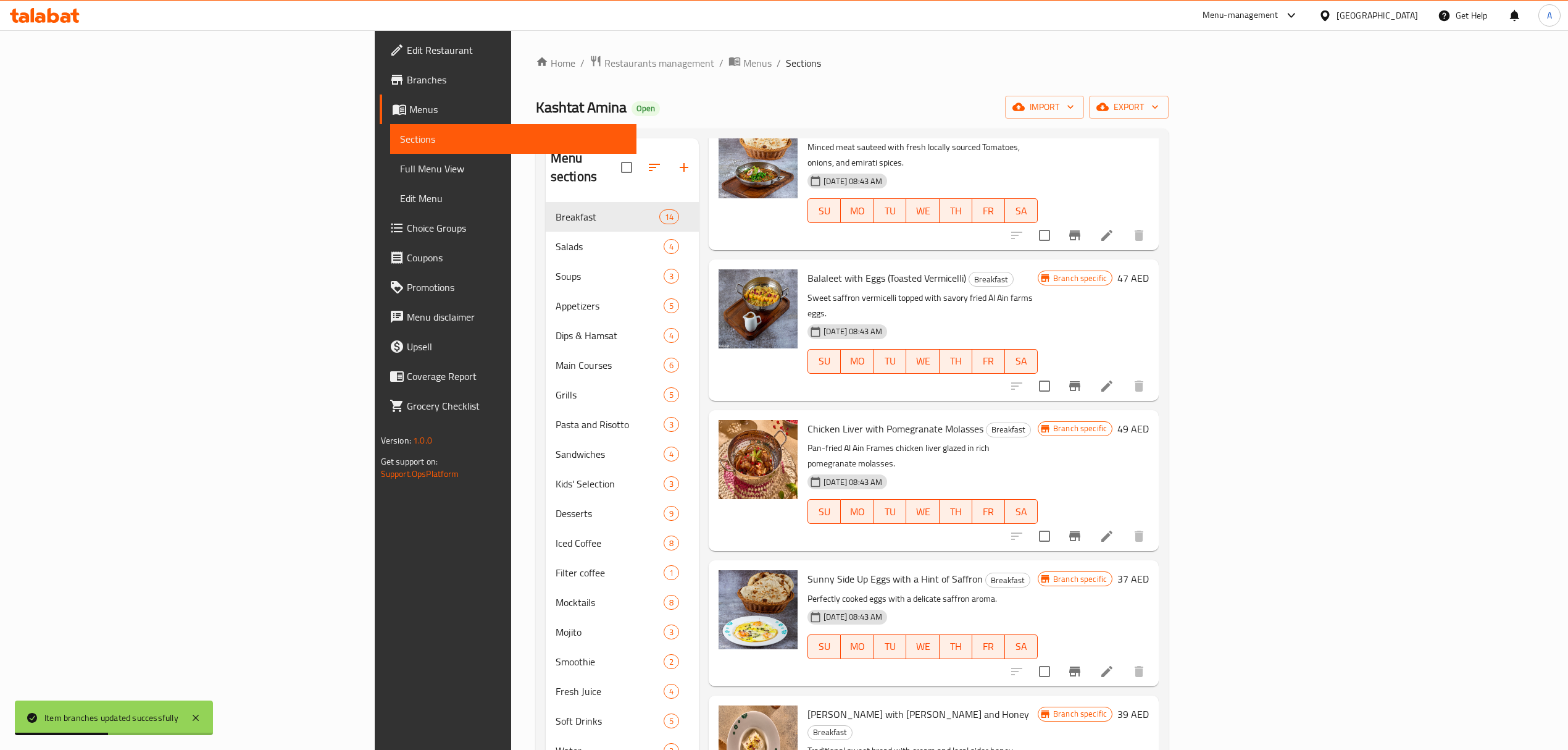
click at [1081, 666] on icon "Branch-specific-item" at bounding box center [1075, 670] width 11 height 10
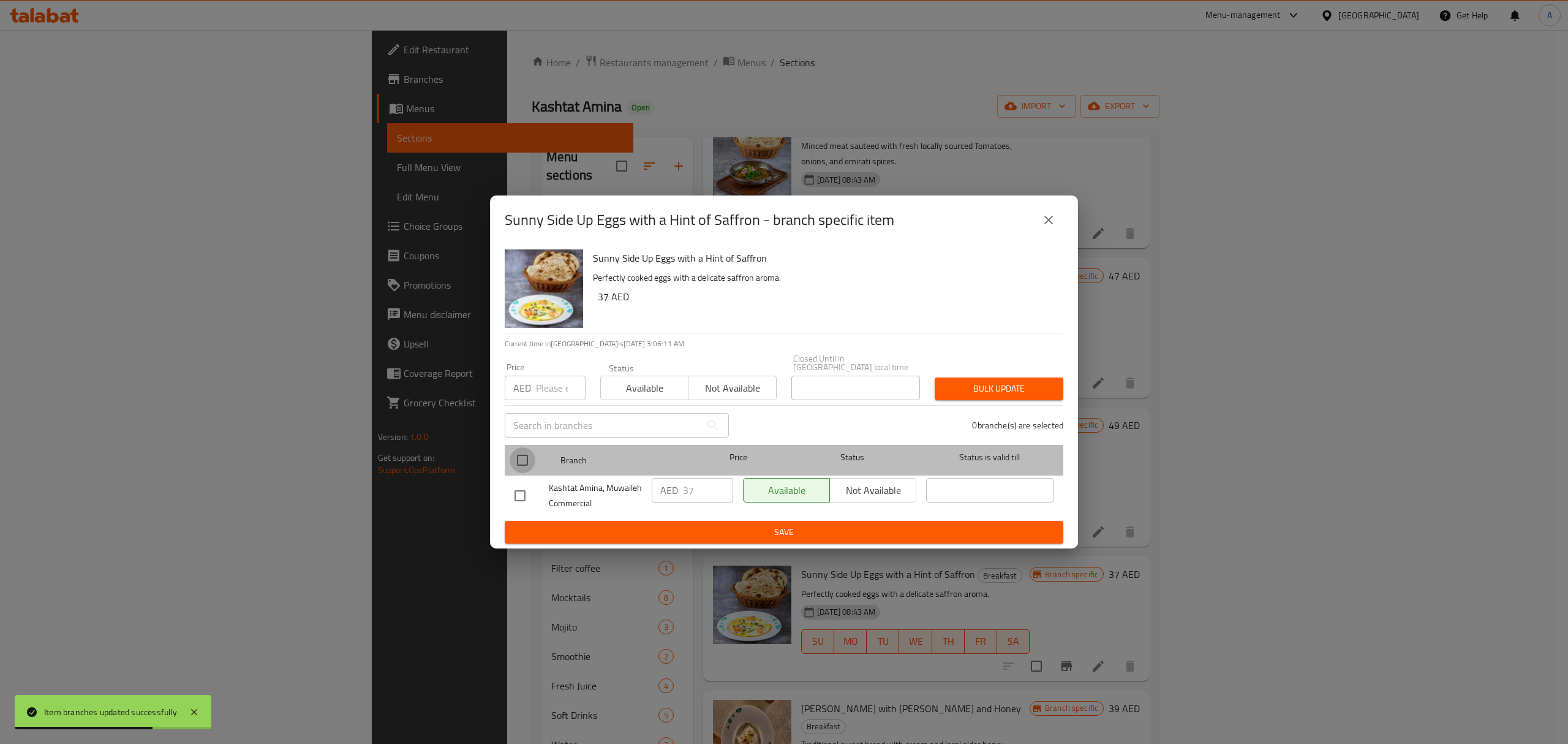
click at [523, 461] on input "checkbox" at bounding box center [522, 460] width 26 height 26
checkbox input "true"
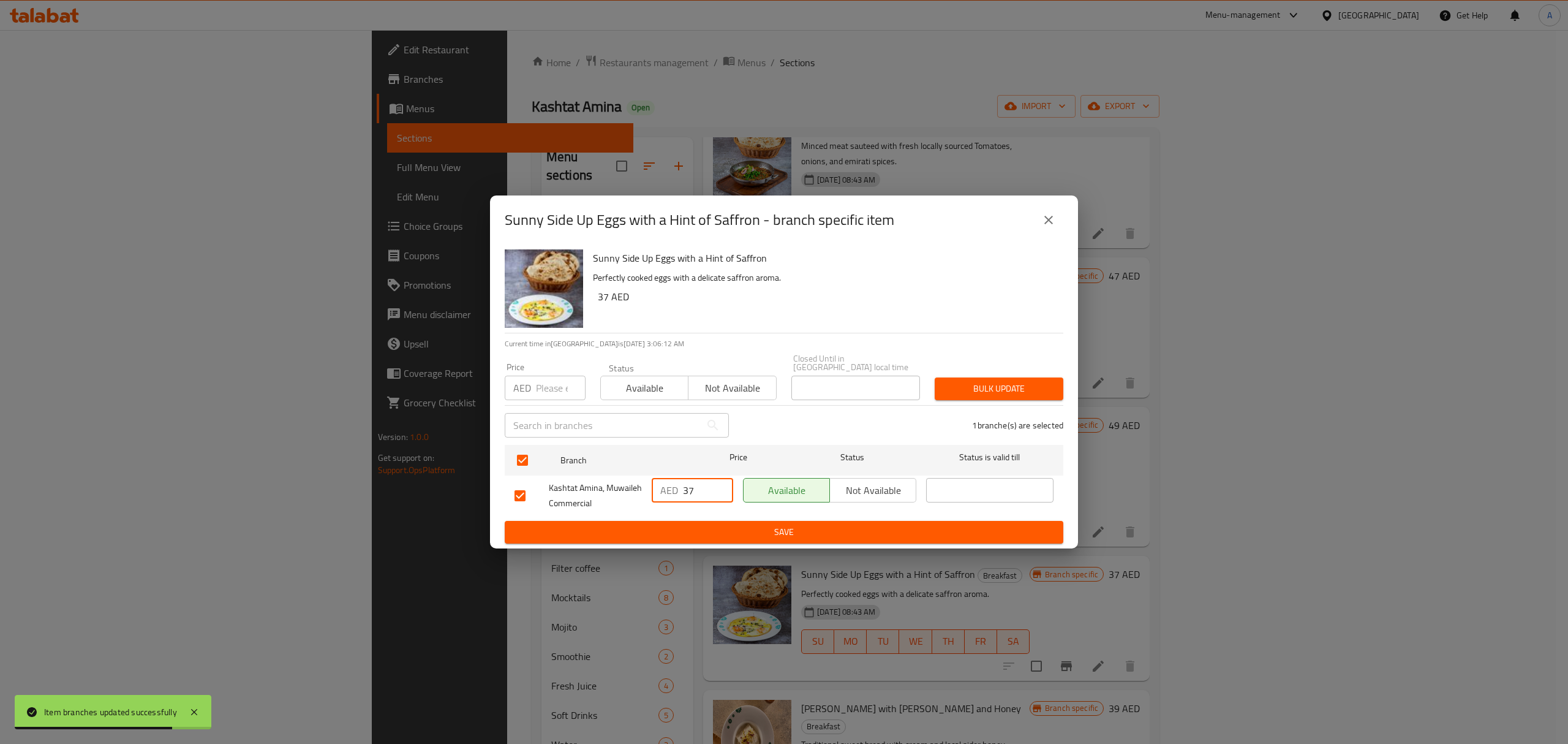
drag, startPoint x: 696, startPoint y: 488, endPoint x: 677, endPoint y: 495, distance: 20.2
click at [677, 495] on div "AED 37 ​" at bounding box center [692, 490] width 82 height 24
type input "41"
click at [689, 532] on span "Save" at bounding box center [784, 532] width 539 height 15
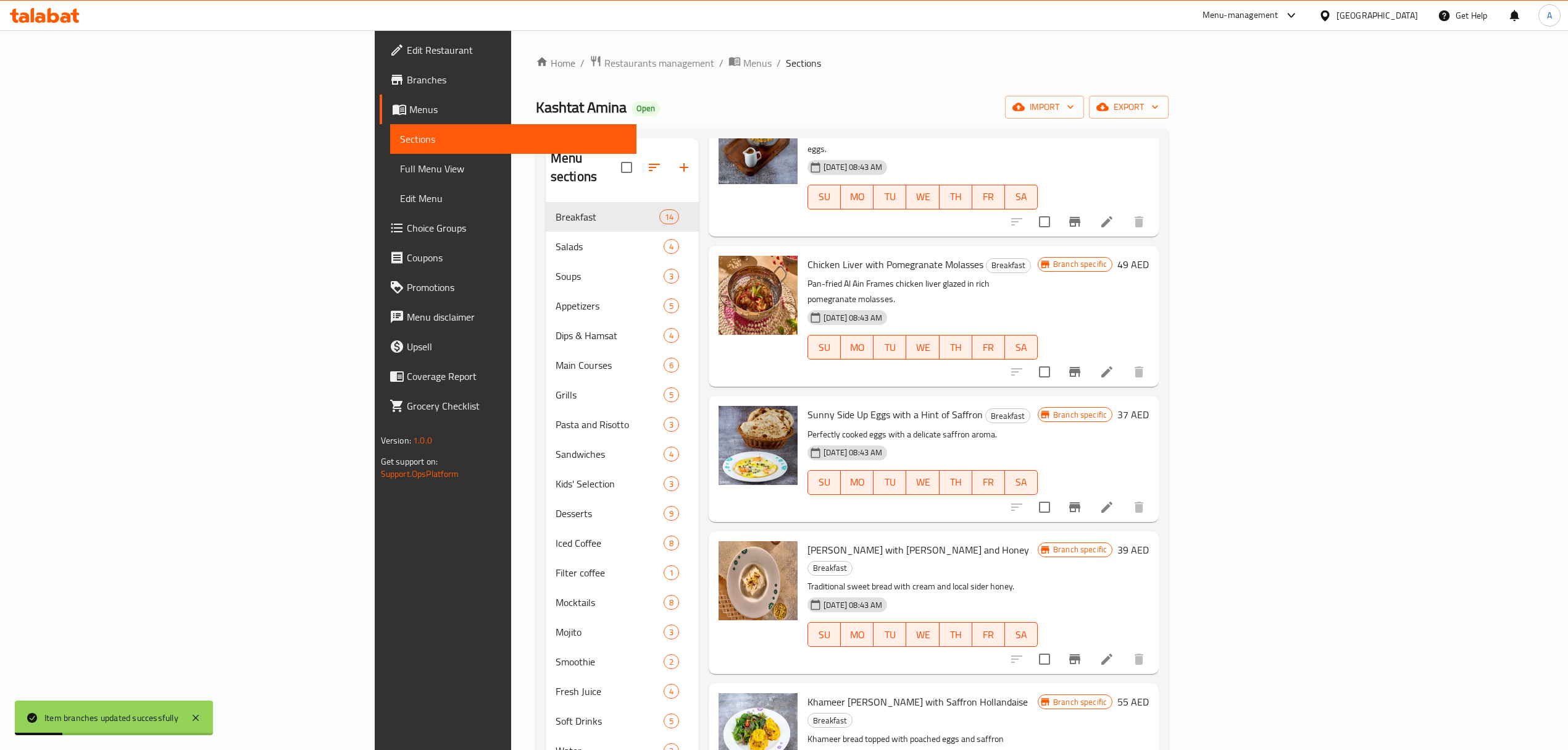
scroll to position [823, 0]
click at [1082, 651] on icon "Branch-specific-item" at bounding box center [1075, 659] width 15 height 15
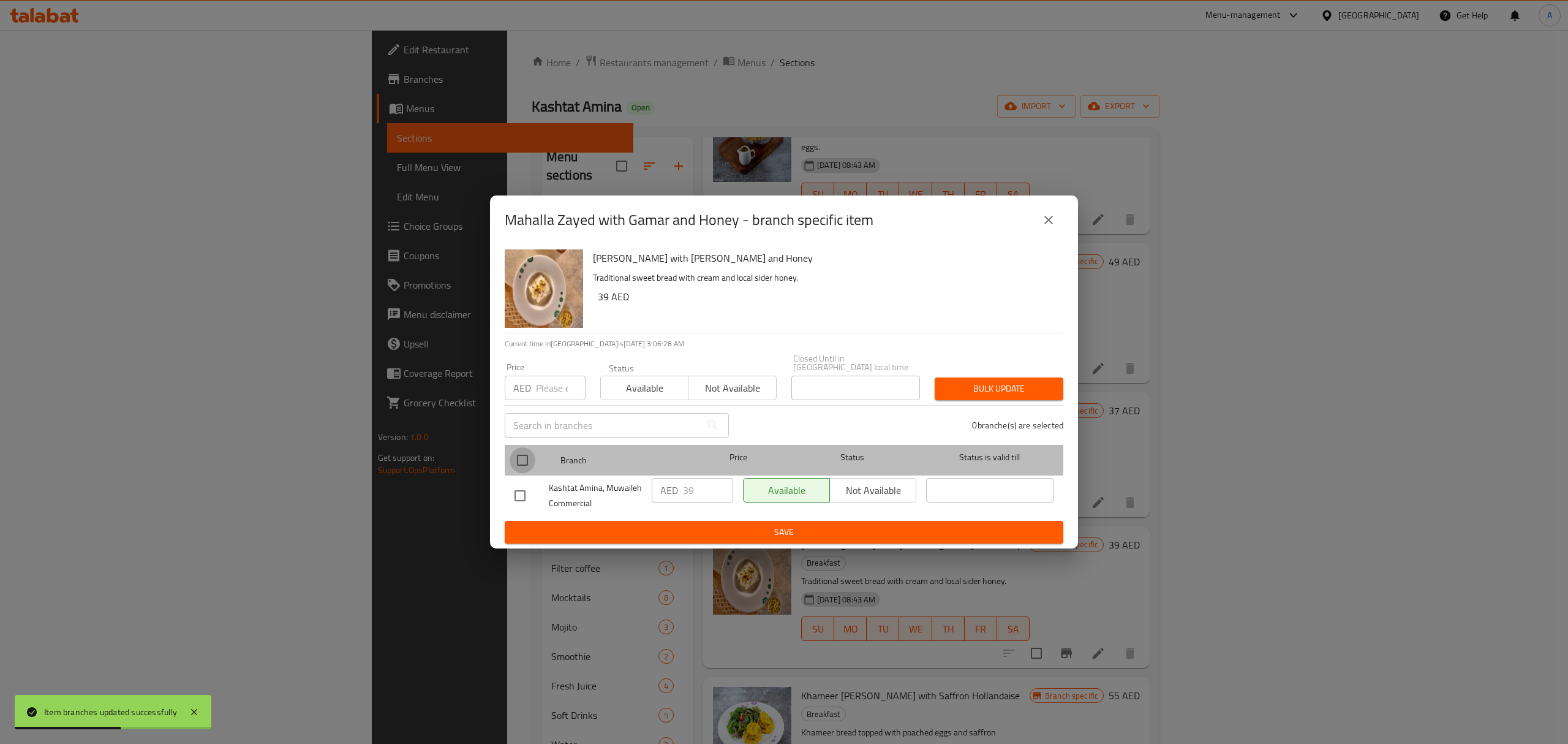
click at [523, 458] on input "checkbox" at bounding box center [522, 460] width 26 height 26
checkbox input "true"
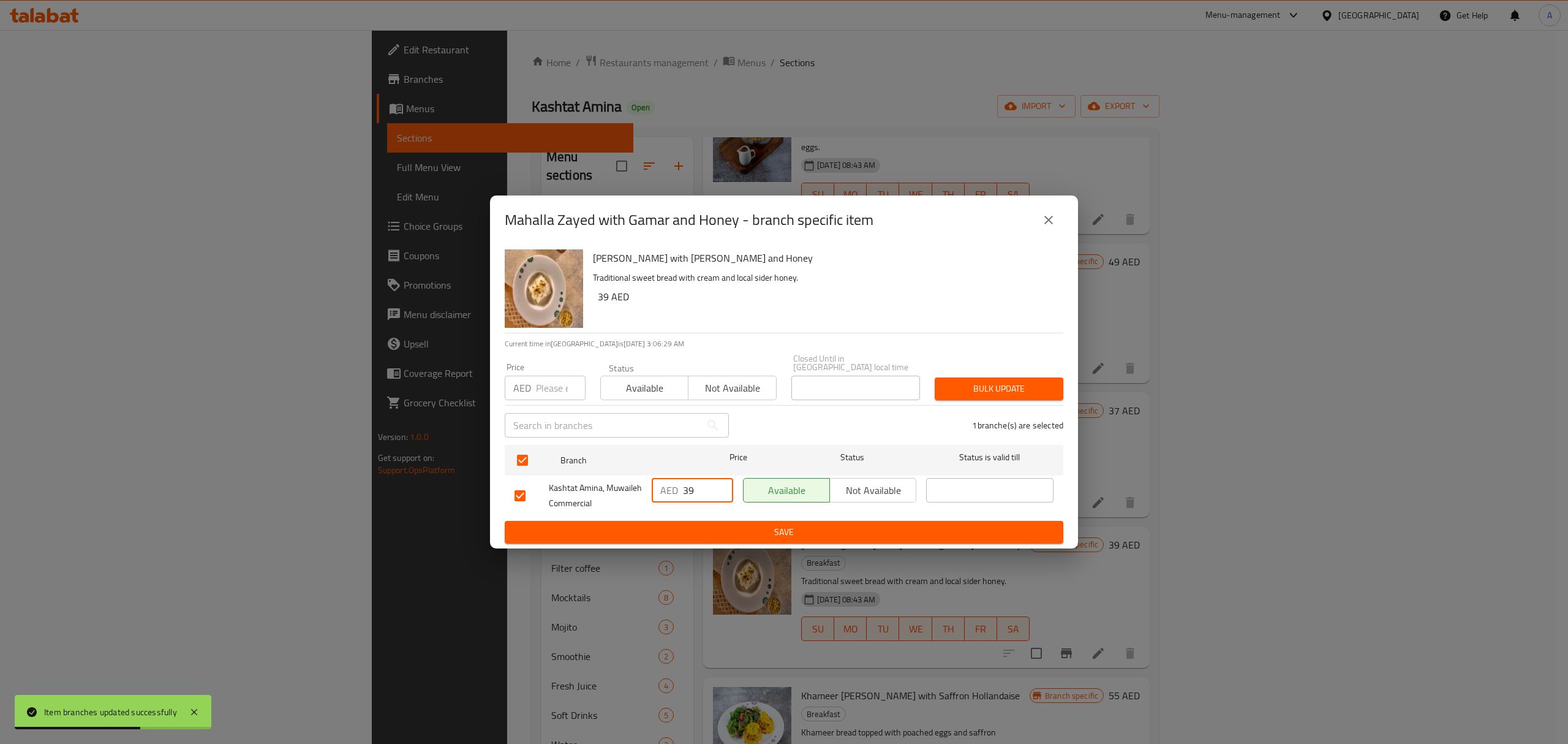
drag, startPoint x: 697, startPoint y: 490, endPoint x: 669, endPoint y: 500, distance: 29.7
click at [669, 500] on div "AED 39 ​" at bounding box center [692, 490] width 82 height 24
type input "43"
click at [683, 538] on span "Save" at bounding box center [784, 532] width 539 height 15
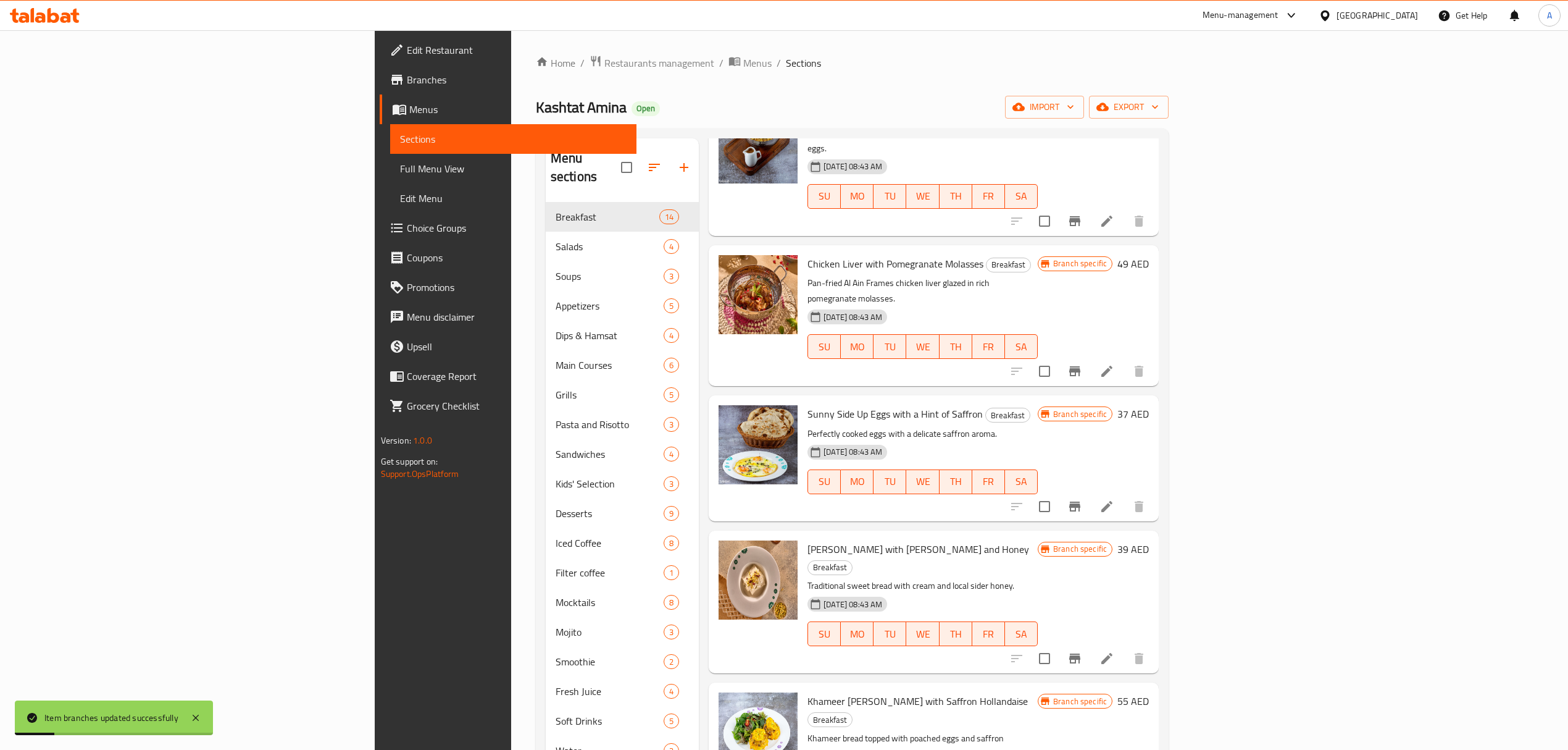
scroll to position [905, 0]
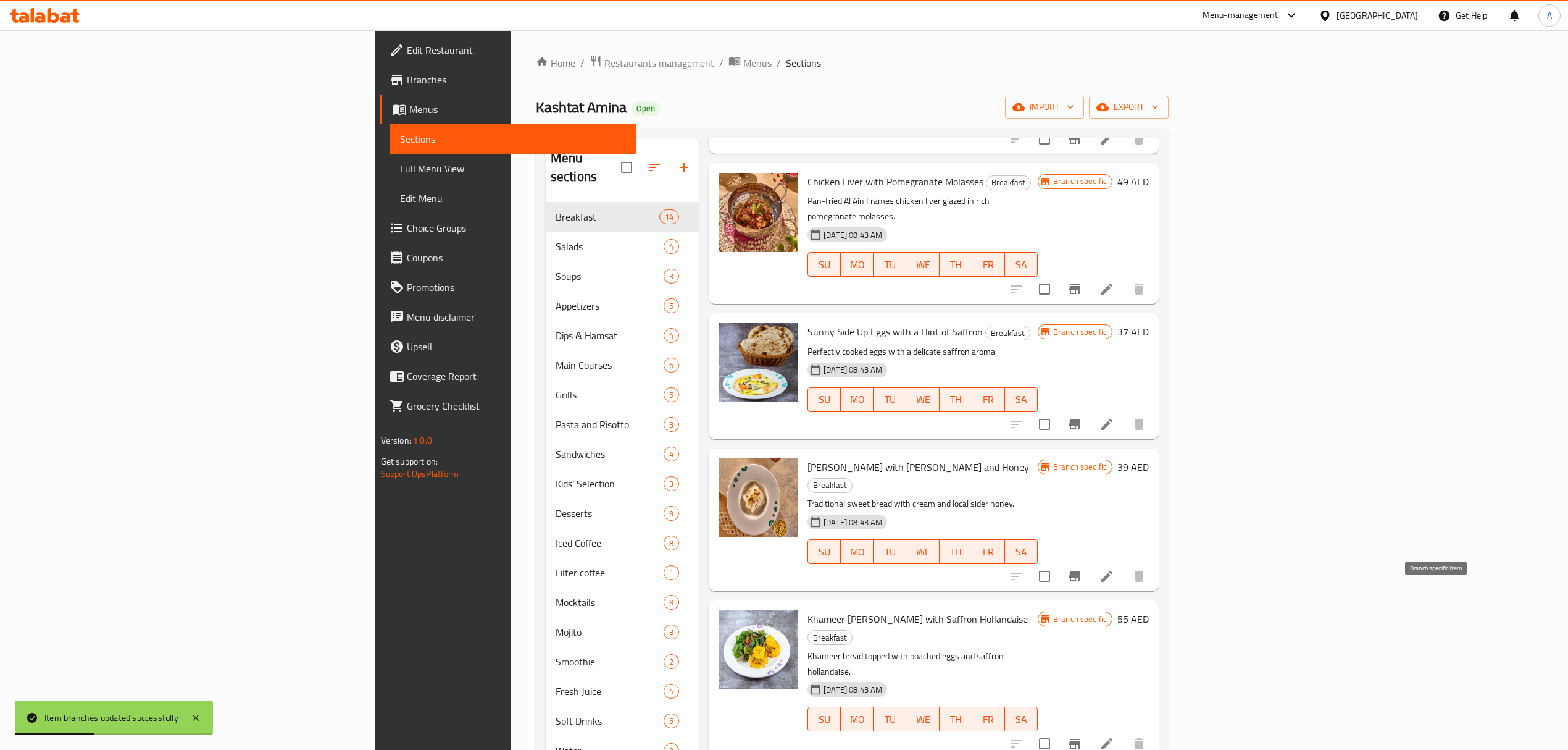
click at [1089, 728] on button "Branch-specific-item" at bounding box center [1075, 743] width 30 height 30
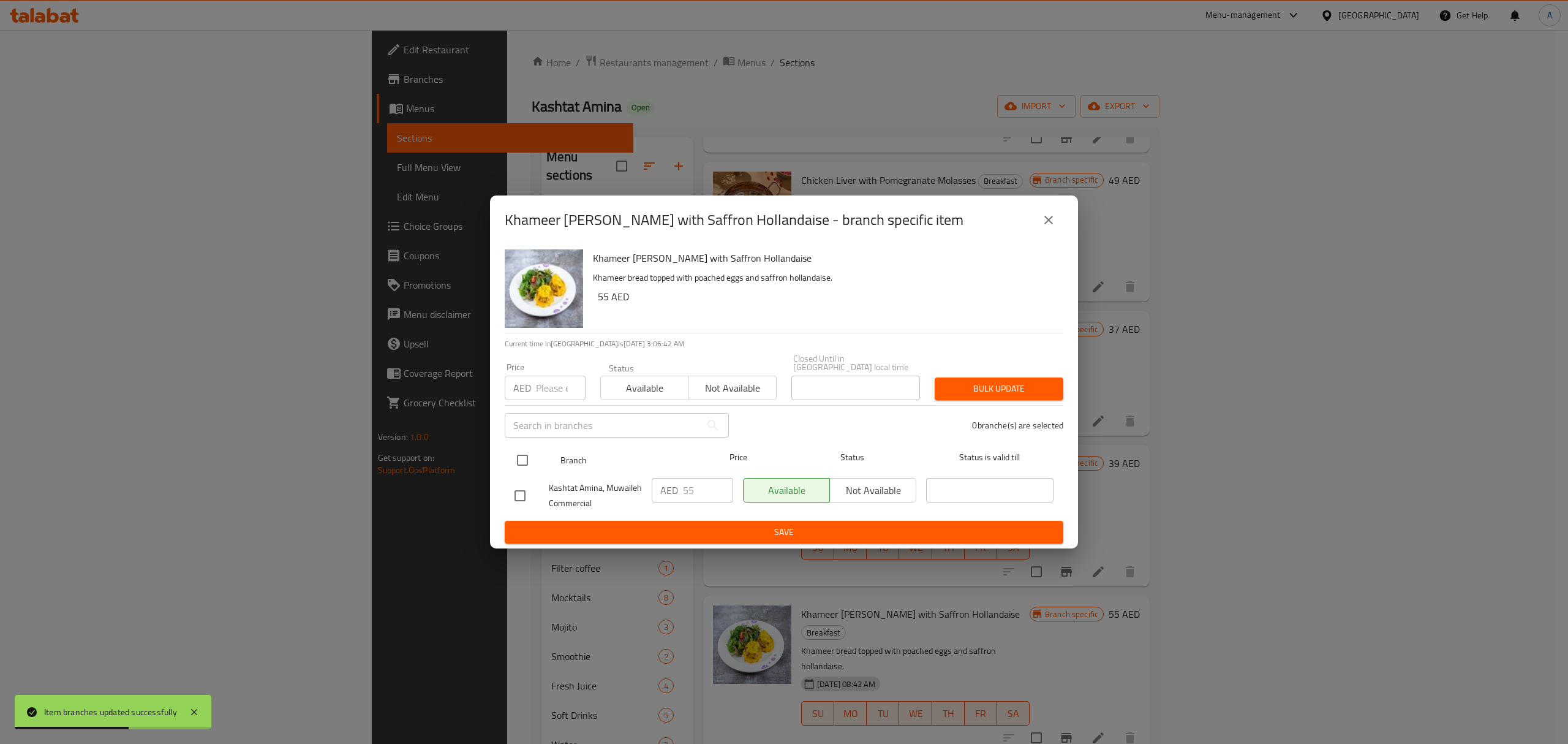
click at [518, 459] on input "checkbox" at bounding box center [522, 460] width 26 height 26
checkbox input "true"
drag, startPoint x: 697, startPoint y: 496, endPoint x: 667, endPoint y: 496, distance: 30.0
click at [667, 496] on div "AED 55 ​" at bounding box center [692, 490] width 82 height 24
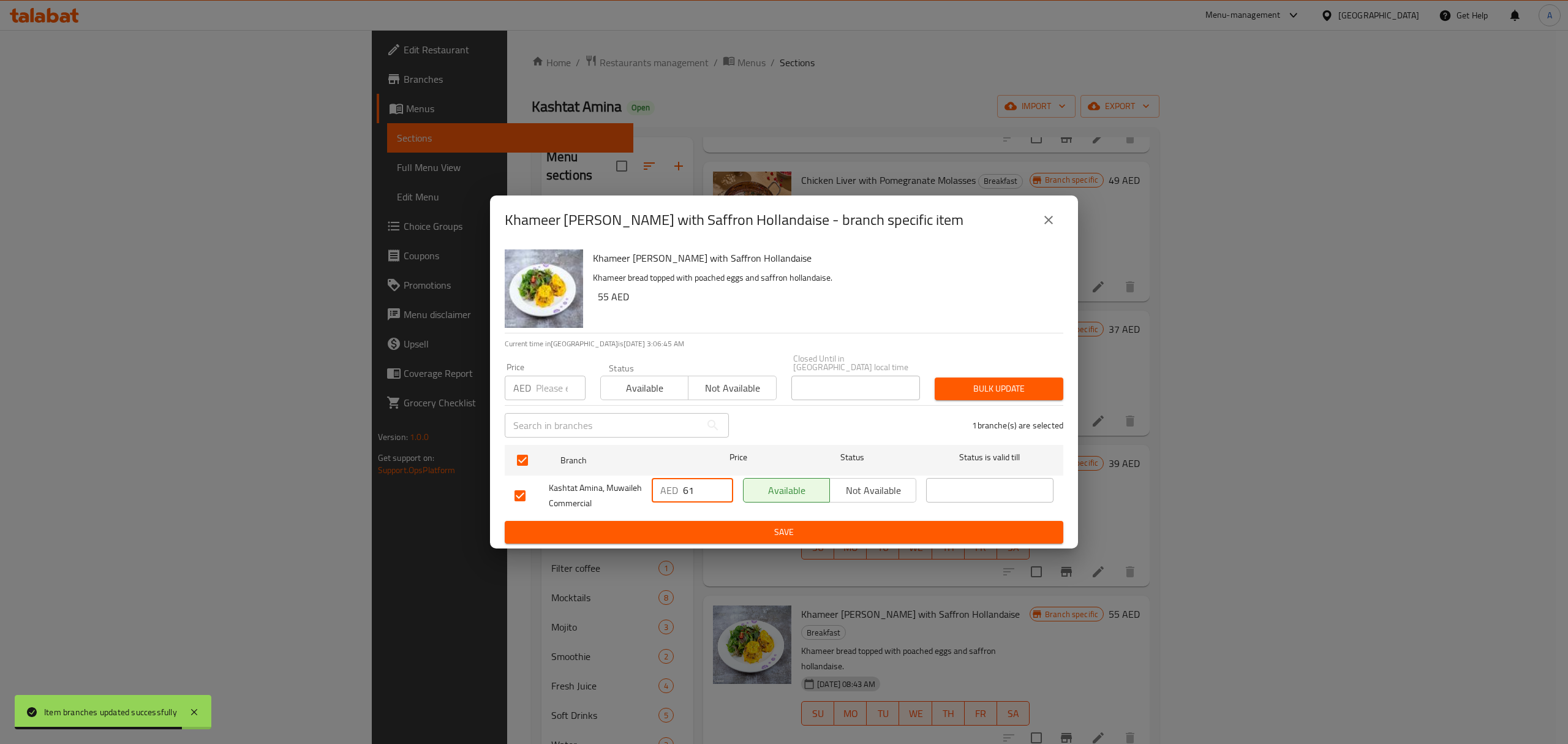
type input "61"
click at [679, 527] on span "Save" at bounding box center [784, 532] width 539 height 15
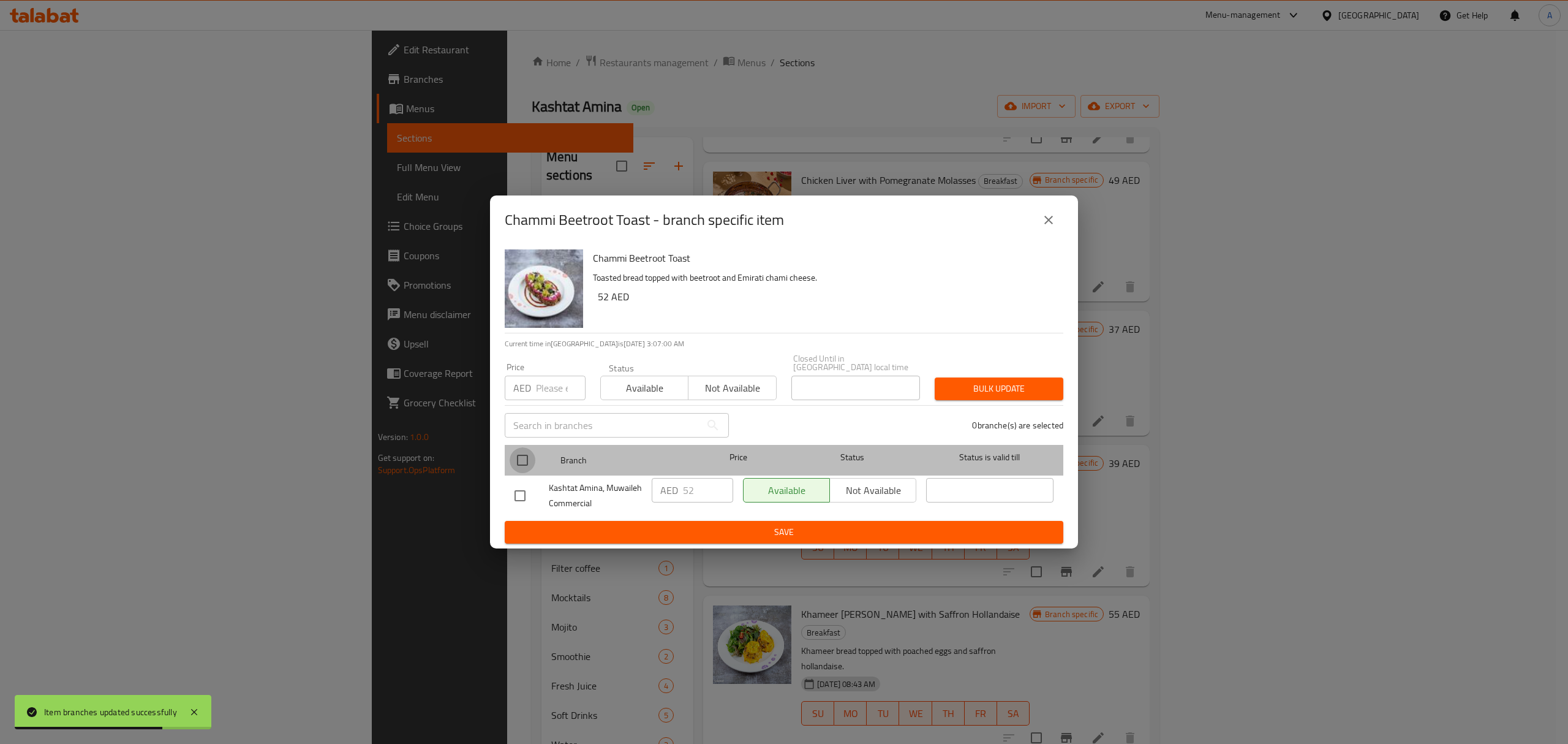
click at [520, 458] on input "checkbox" at bounding box center [522, 460] width 26 height 26
checkbox input "true"
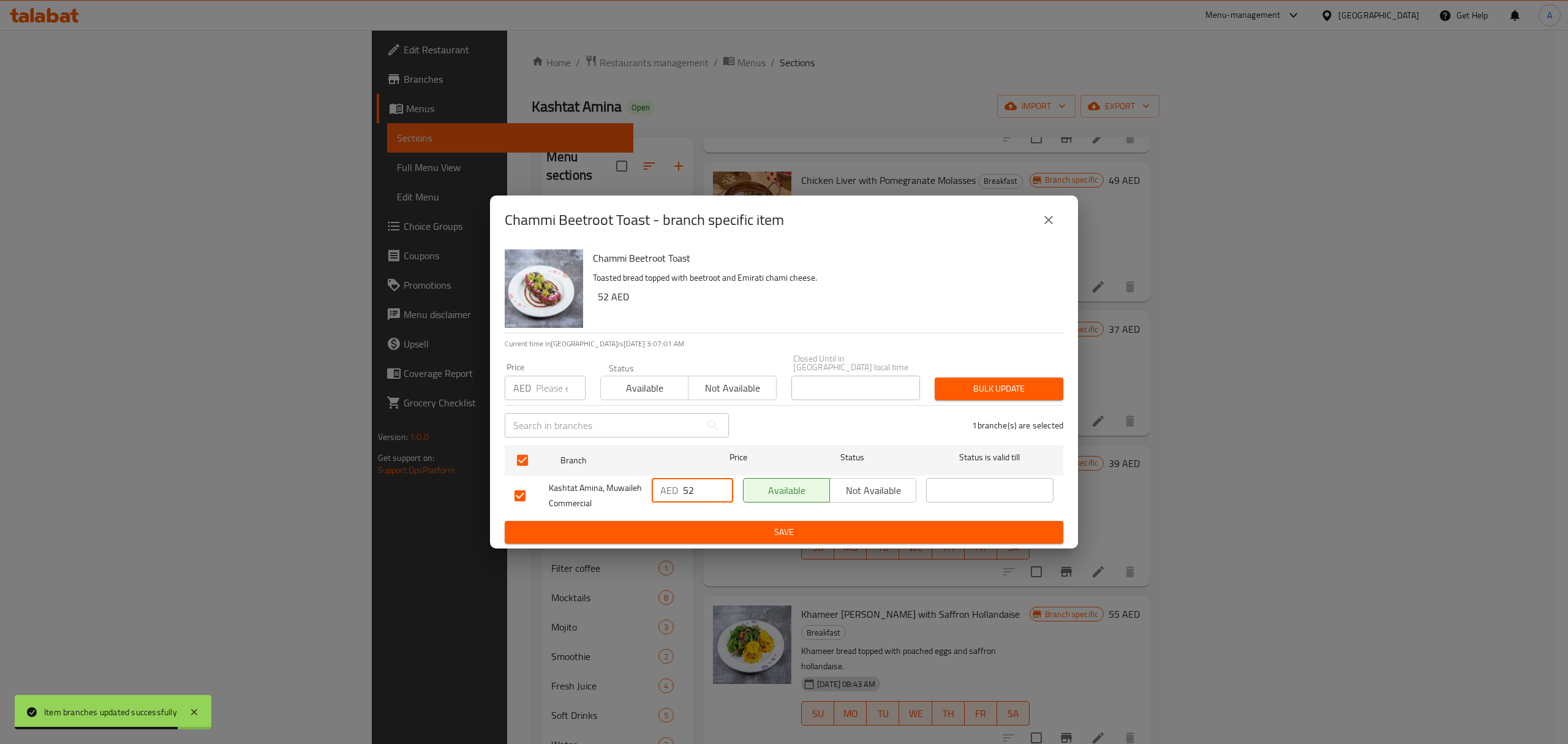
click at [700, 487] on input "52" at bounding box center [708, 490] width 50 height 24
type input "55"
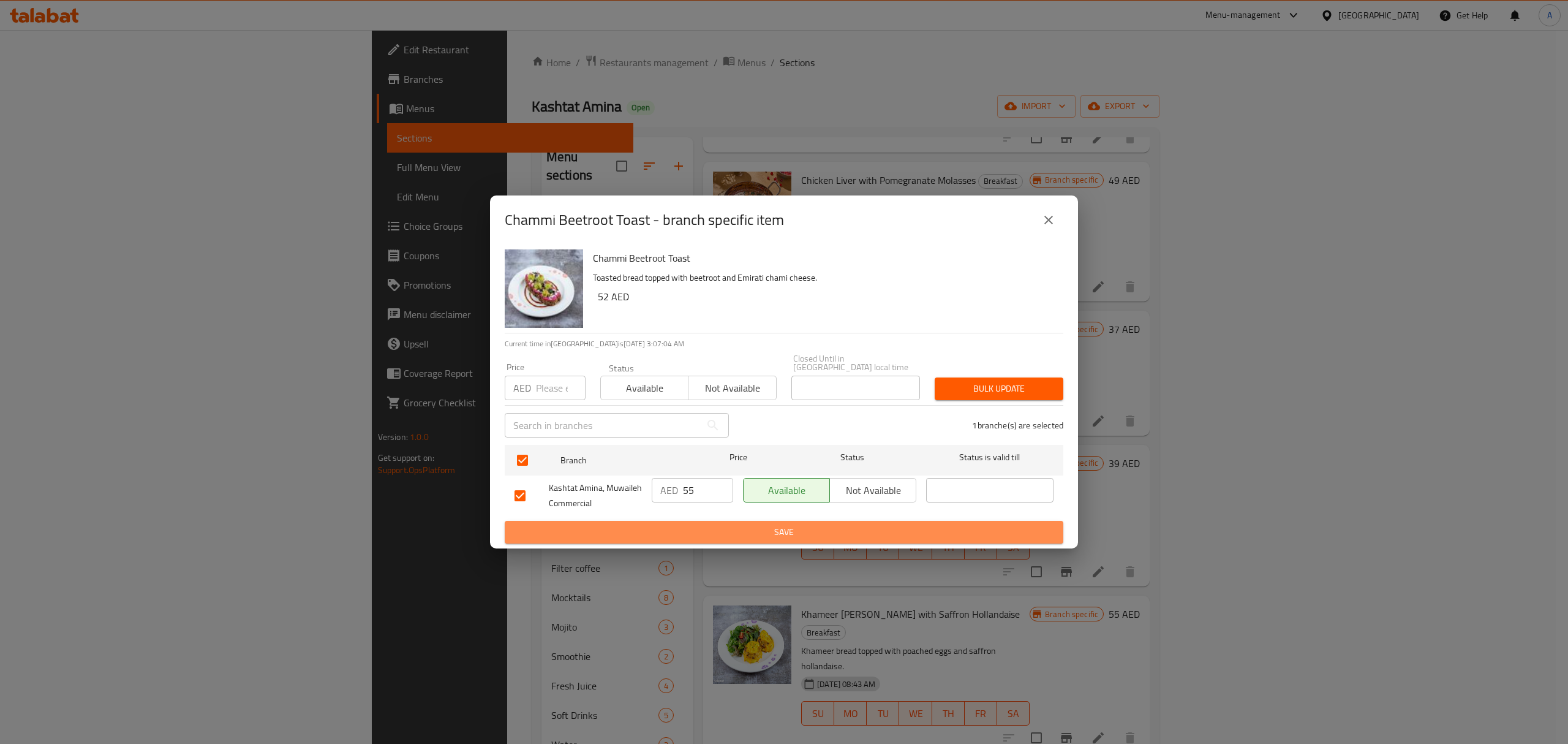
click at [719, 529] on span "Save" at bounding box center [784, 532] width 539 height 15
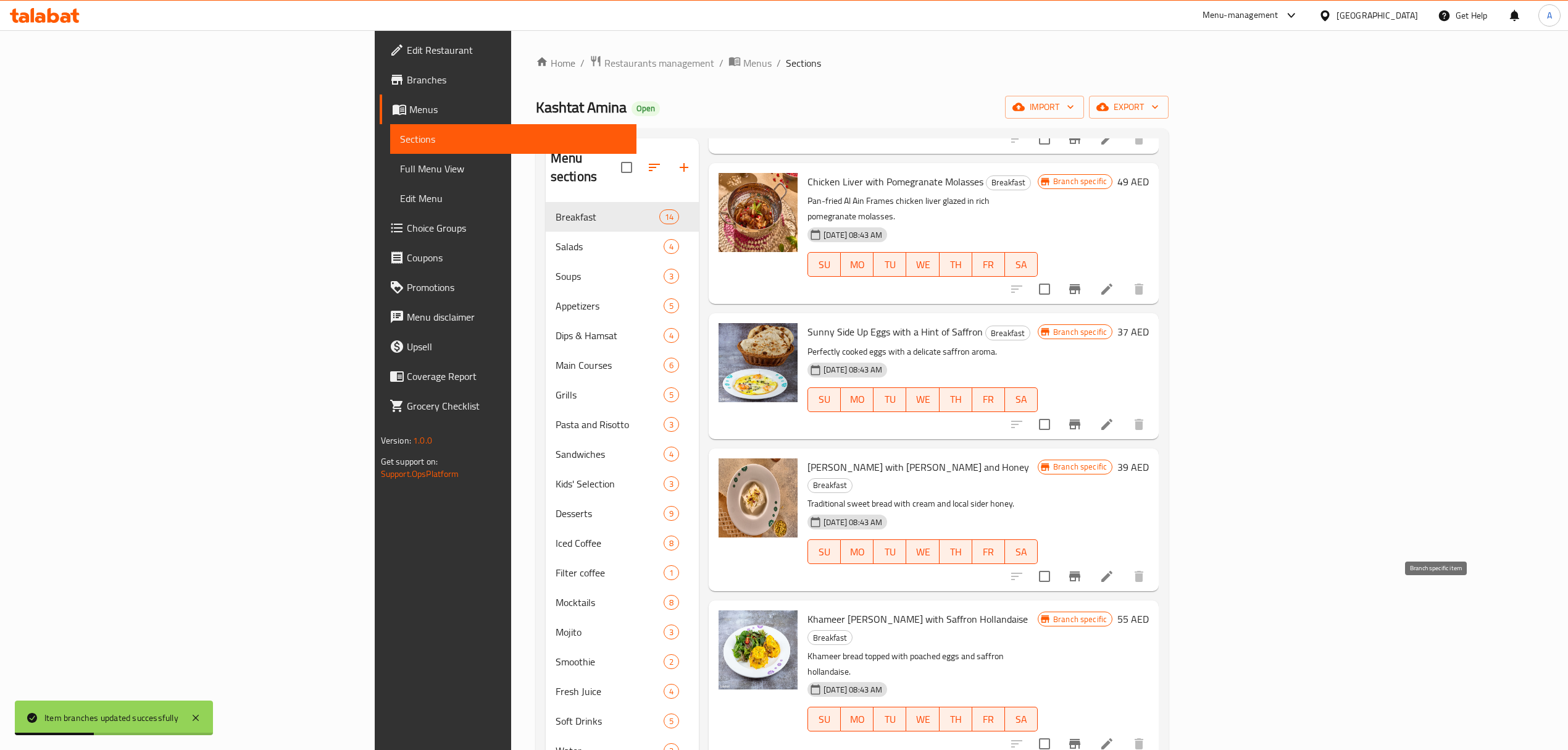
click at [1082, 736] on icon "Branch-specific-item" at bounding box center [1075, 743] width 15 height 15
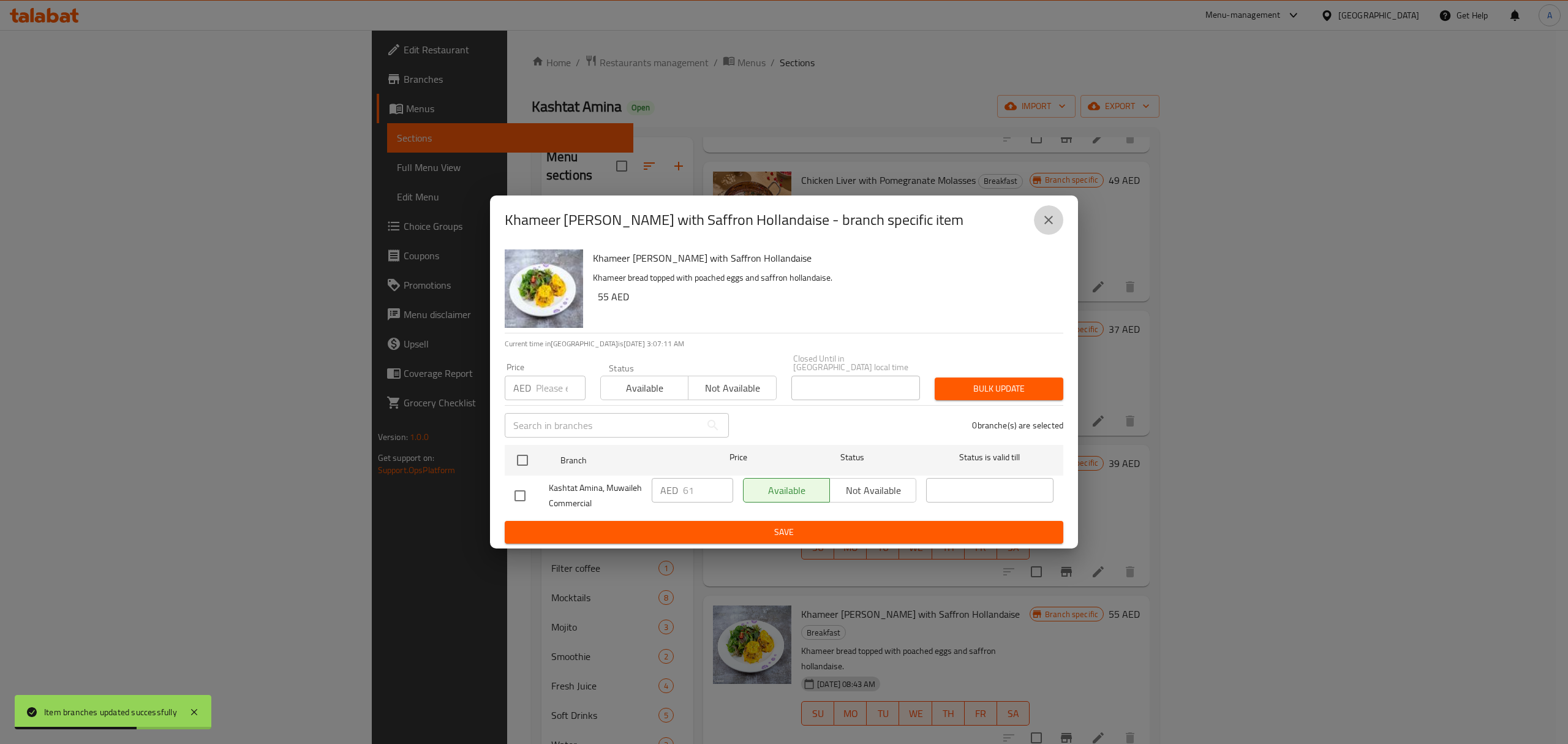
click at [1036, 223] on button "close" at bounding box center [1048, 220] width 29 height 29
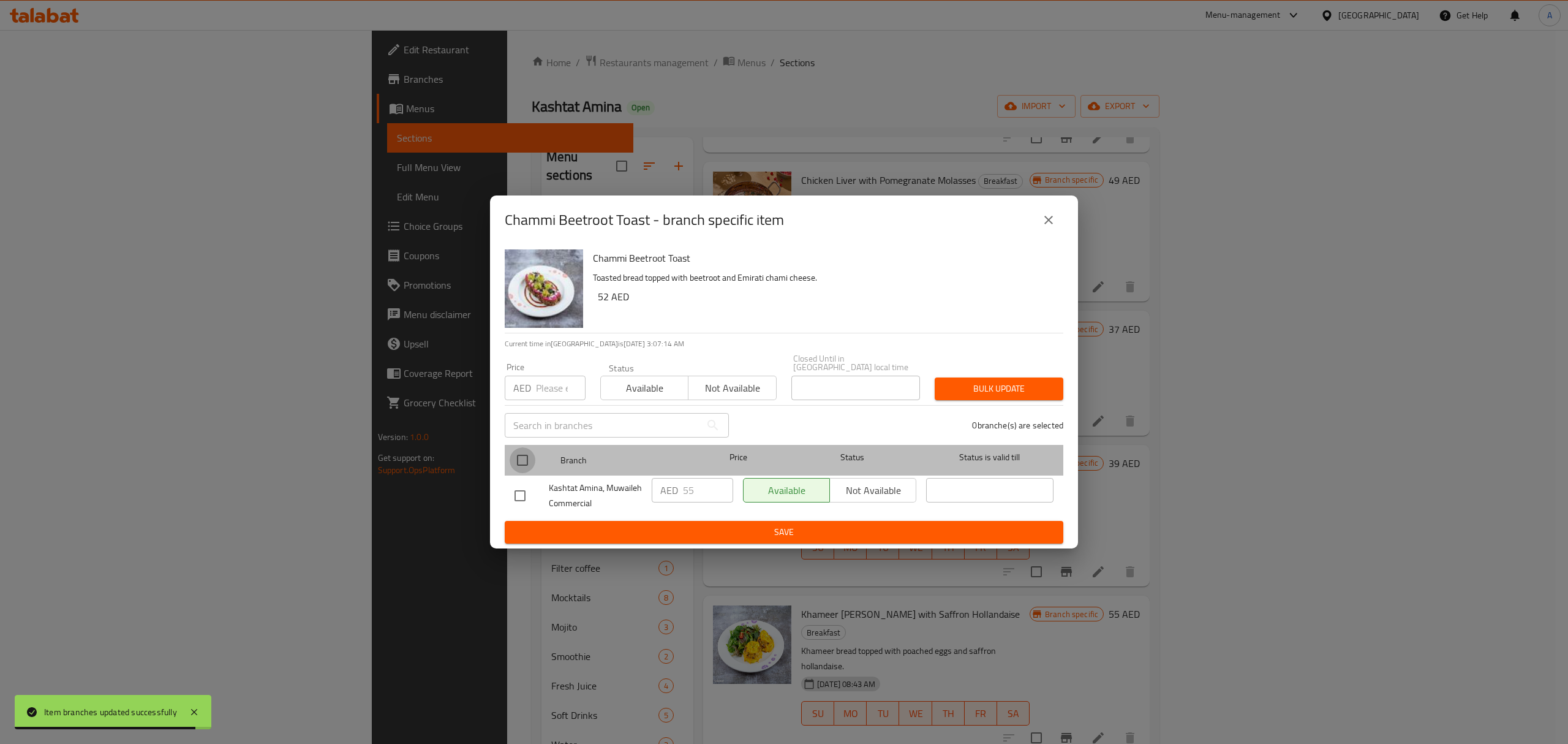
click at [527, 466] on input "checkbox" at bounding box center [522, 460] width 26 height 26
checkbox input "true"
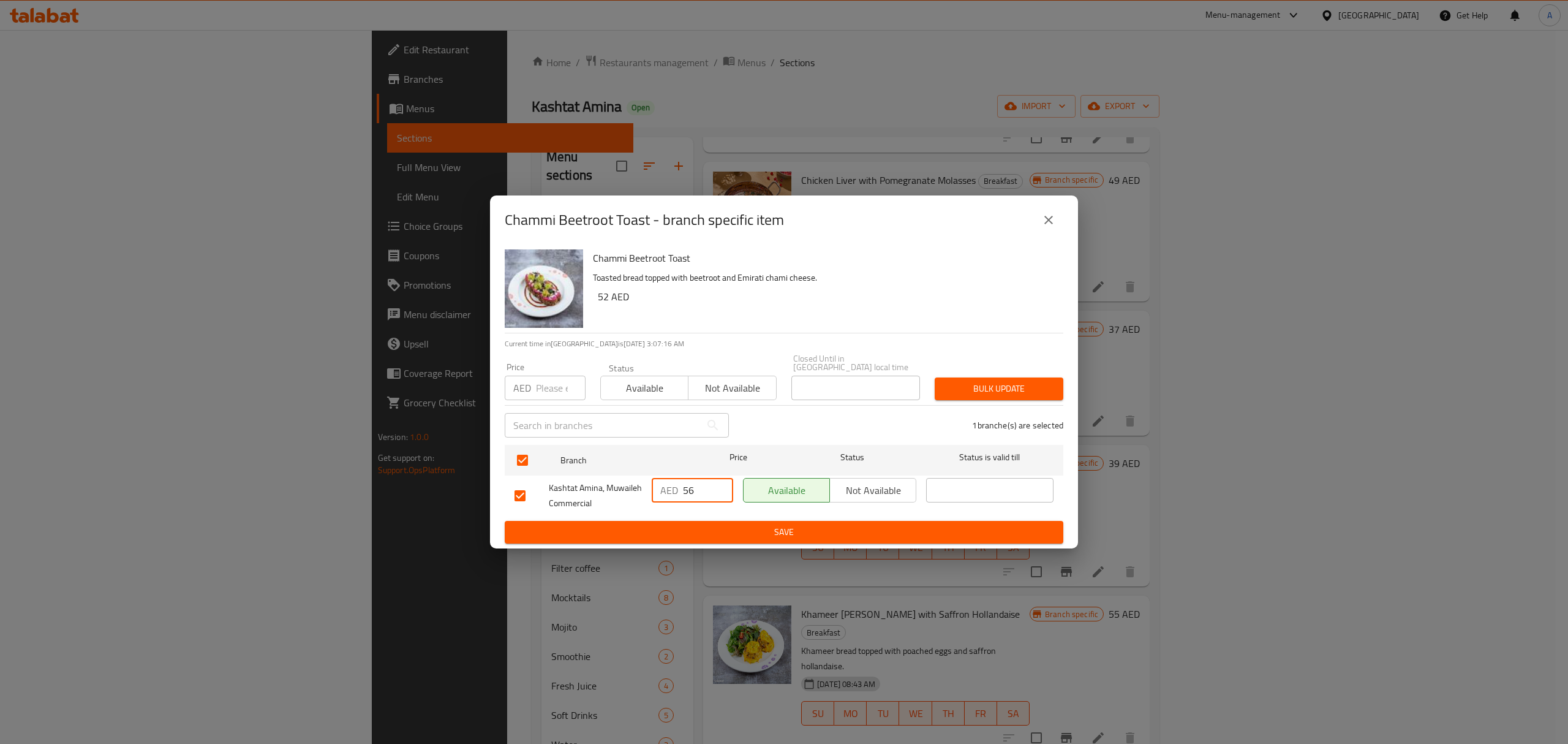
click at [722, 486] on input "56" at bounding box center [708, 490] width 50 height 24
click at [722, 486] on input "57" at bounding box center [708, 490] width 50 height 24
type input "58"
click at [722, 486] on input "58" at bounding box center [708, 490] width 50 height 24
click at [728, 528] on span "Save" at bounding box center [784, 532] width 539 height 15
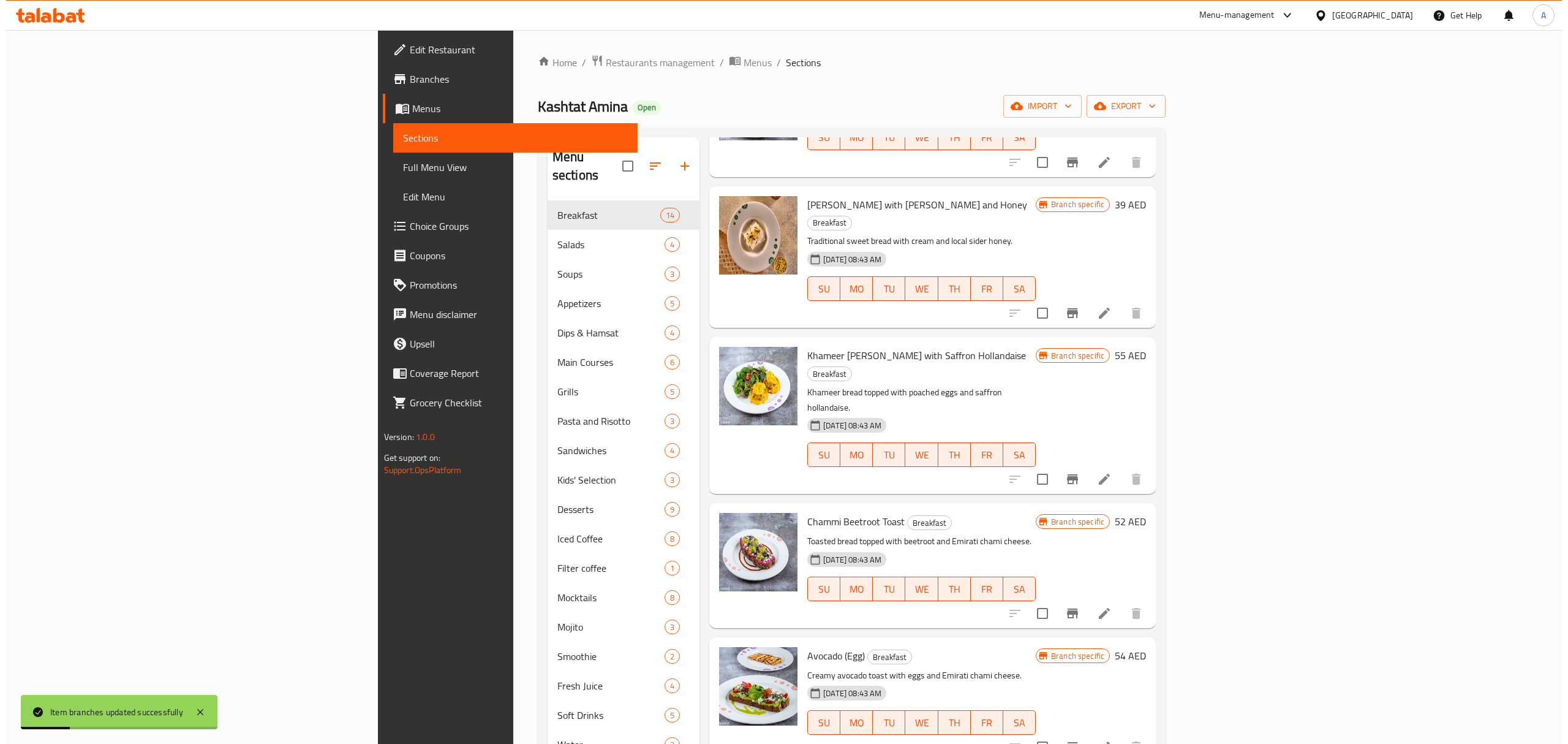
scroll to position [1160, 0]
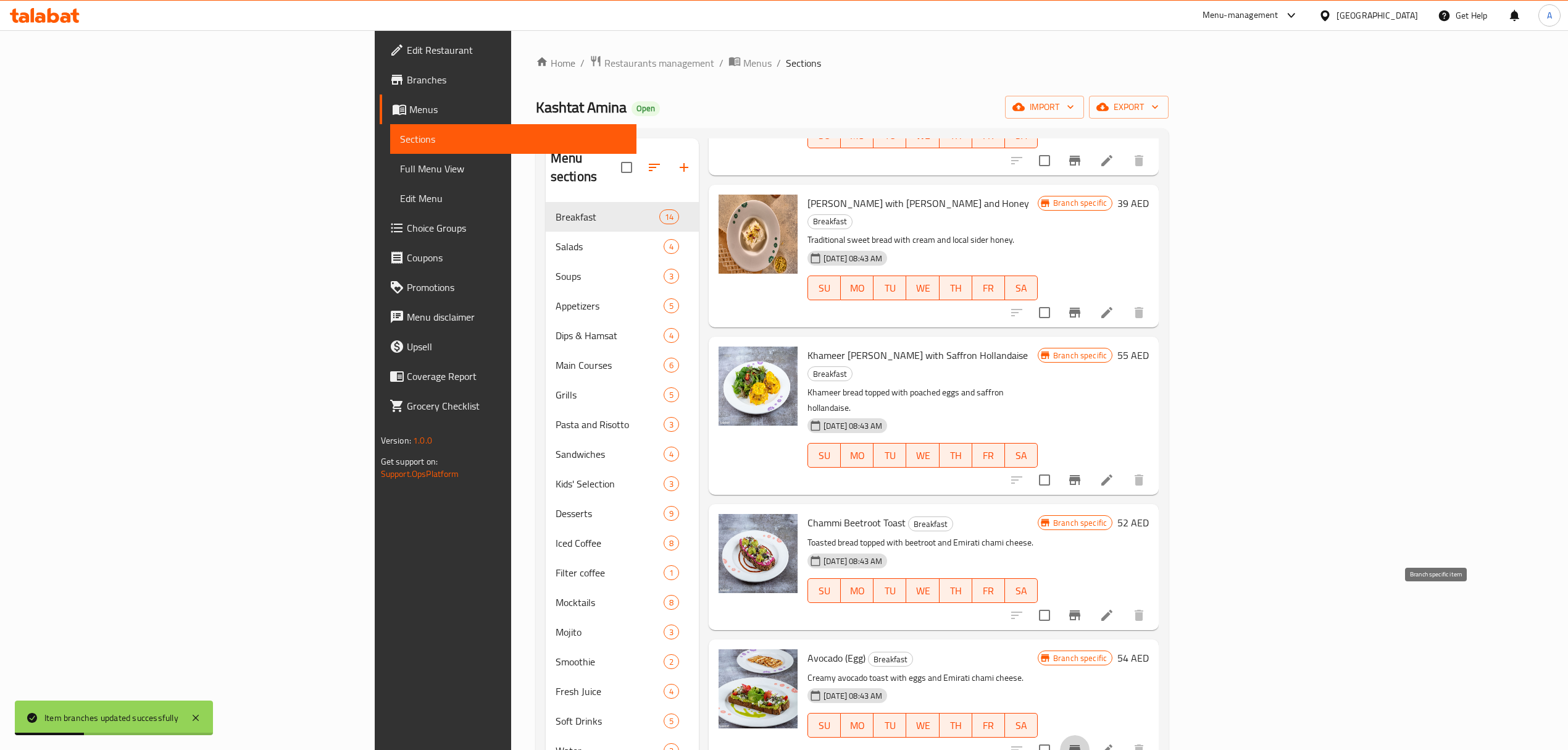
click at [1081, 745] on icon "Branch-specific-item" at bounding box center [1075, 749] width 11 height 10
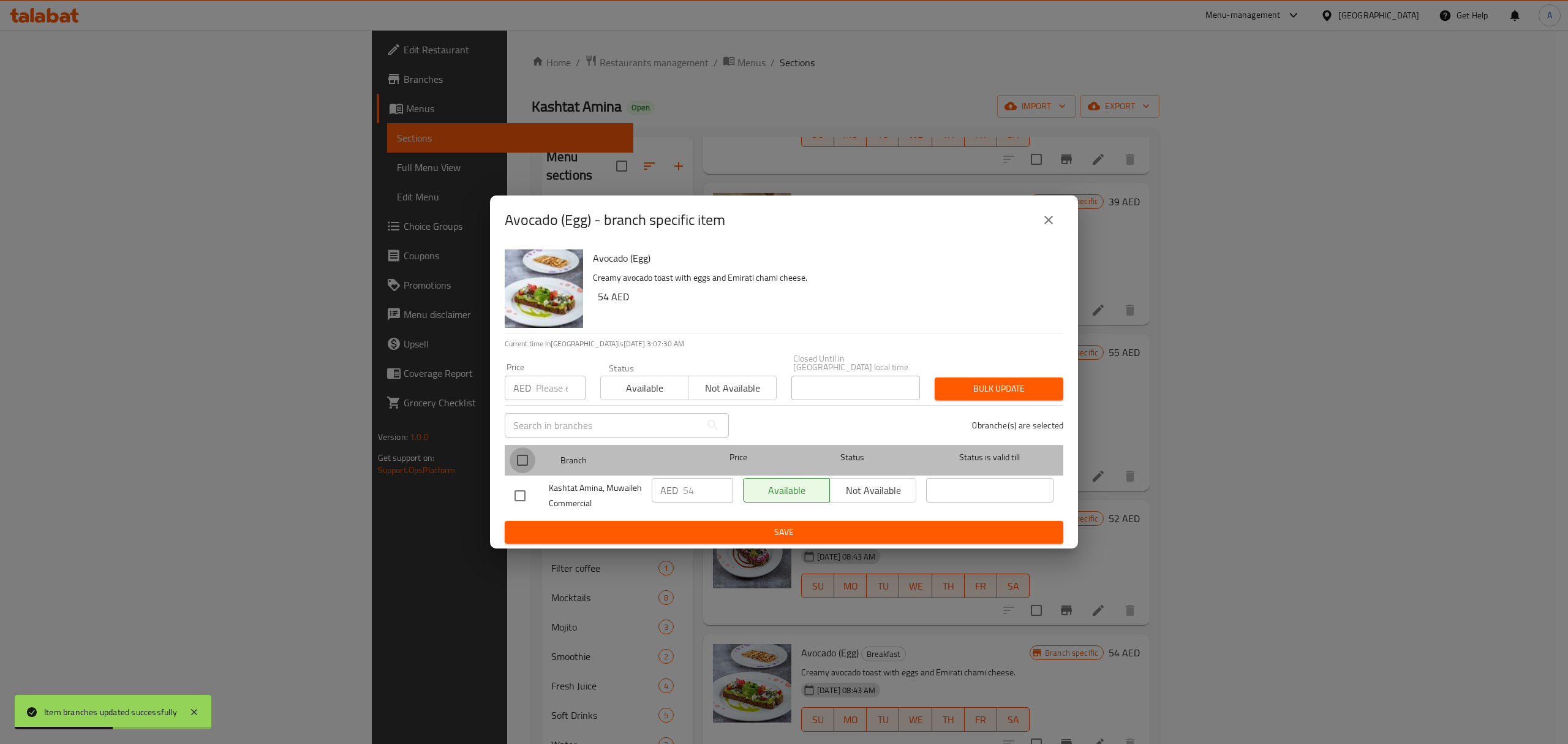
click at [526, 463] on input "checkbox" at bounding box center [522, 460] width 26 height 26
checkbox input "true"
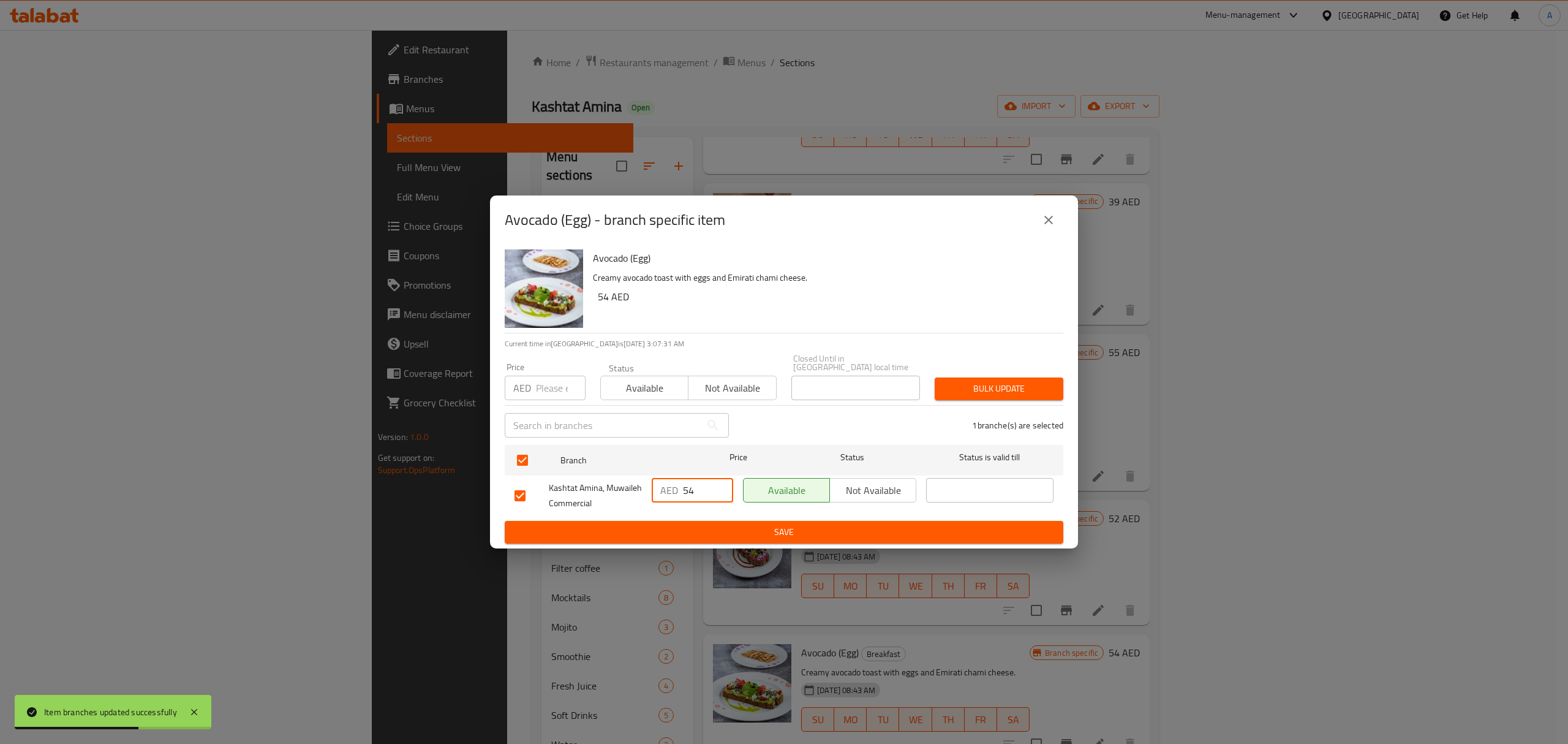
drag, startPoint x: 698, startPoint y: 494, endPoint x: 684, endPoint y: 494, distance: 14.0
click at [684, 494] on input "54" at bounding box center [708, 490] width 50 height 24
type input "60"
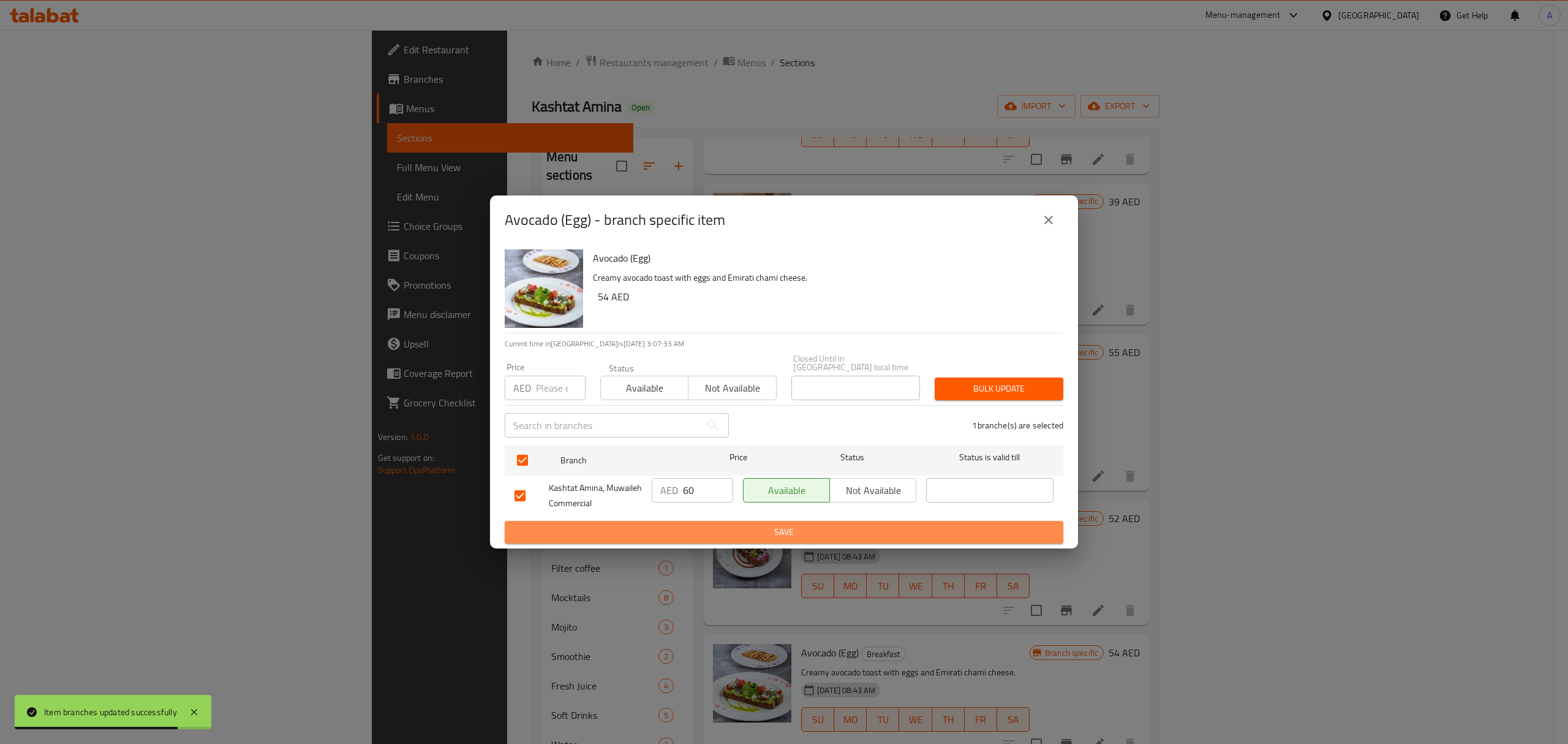
click at [703, 527] on span "Save" at bounding box center [784, 532] width 539 height 15
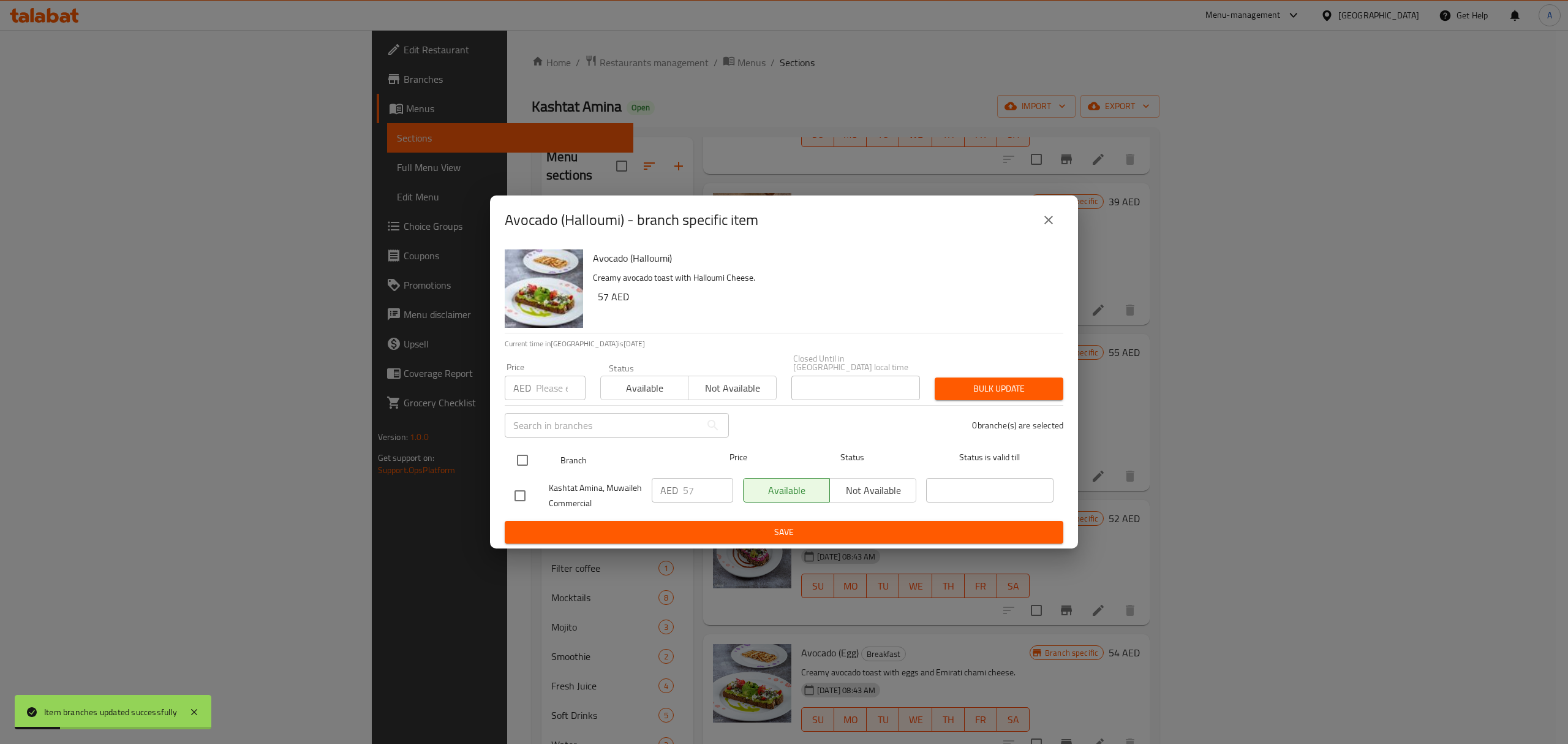
click at [523, 461] on input "checkbox" at bounding box center [522, 460] width 26 height 26
checkbox input "true"
drag, startPoint x: 697, startPoint y: 487, endPoint x: 647, endPoint y: 490, distance: 50.1
click at [647, 490] on div "AED 57 ​" at bounding box center [692, 495] width 91 height 45
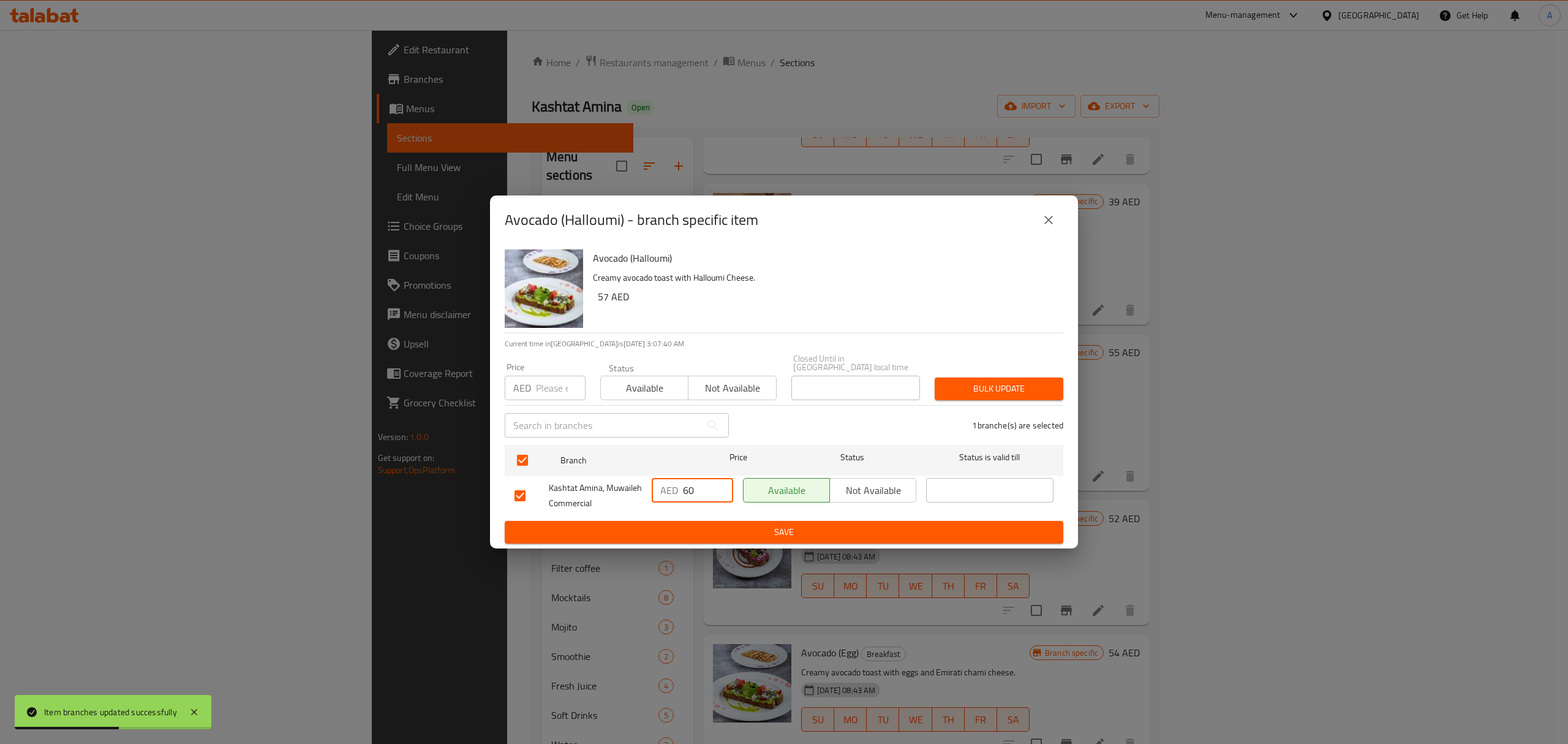
type input "60"
click at [694, 529] on span "Save" at bounding box center [784, 532] width 539 height 15
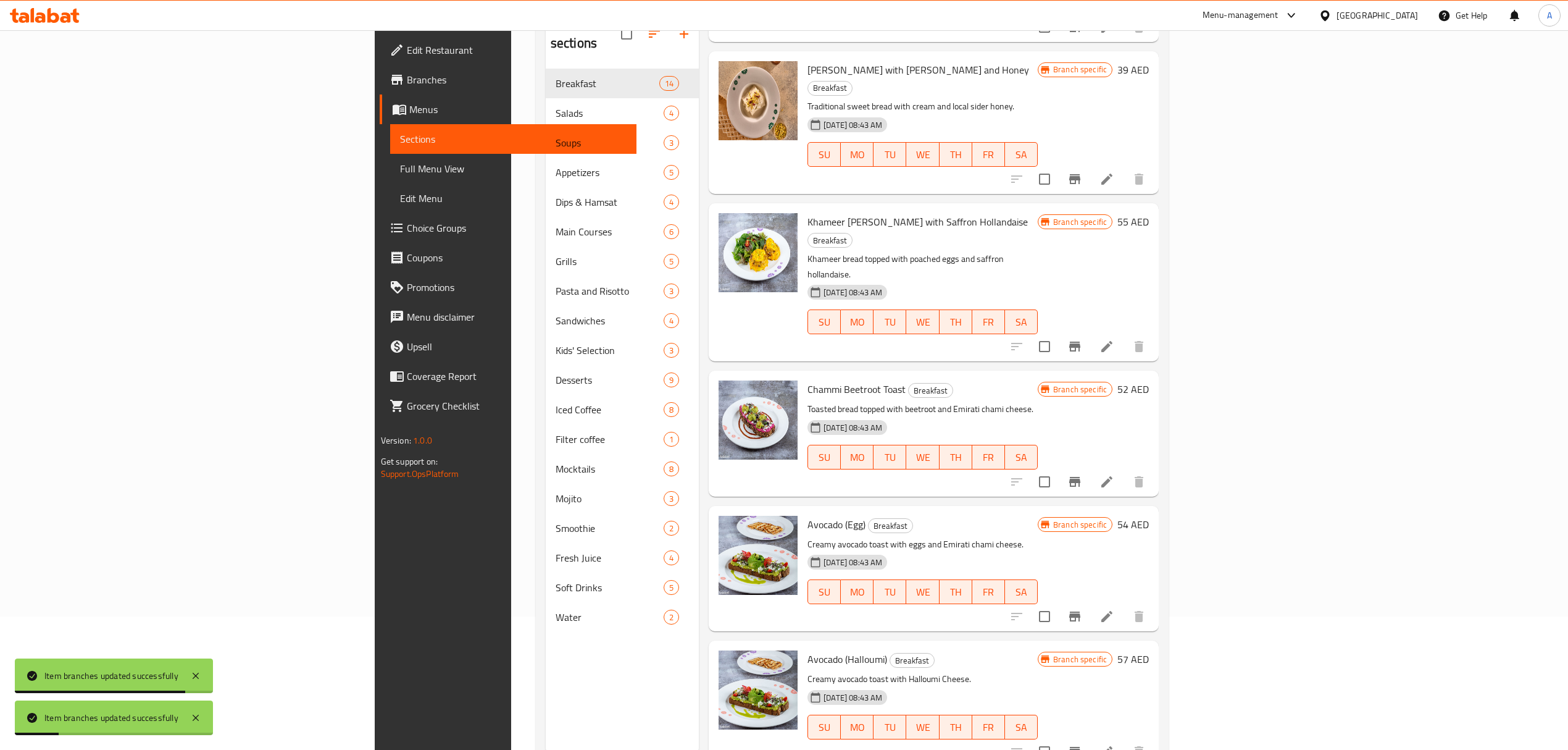
scroll to position [173, 0]
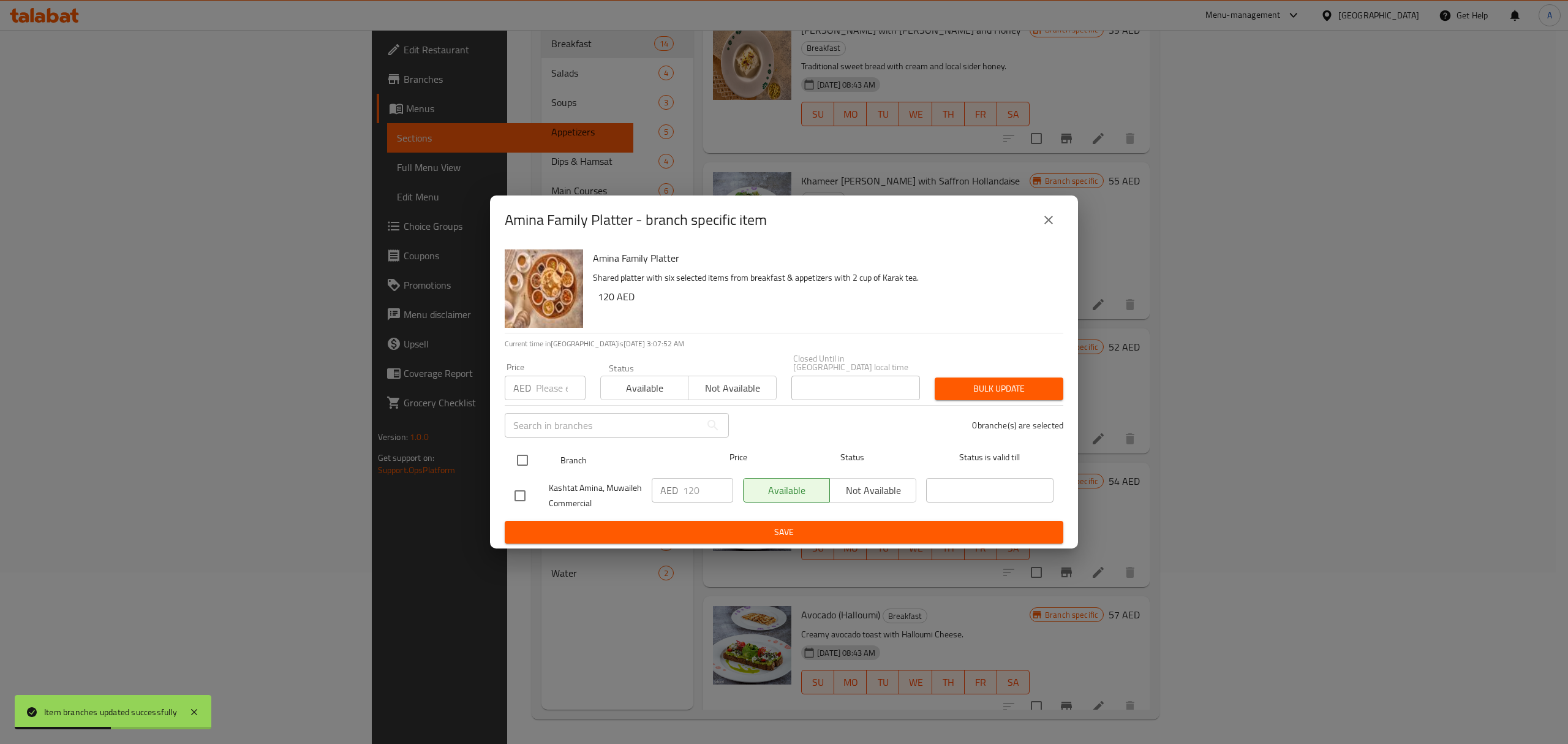
click at [520, 464] on input "checkbox" at bounding box center [522, 460] width 26 height 26
checkbox input "true"
click at [697, 485] on input "120" at bounding box center [708, 490] width 50 height 24
type input "133"
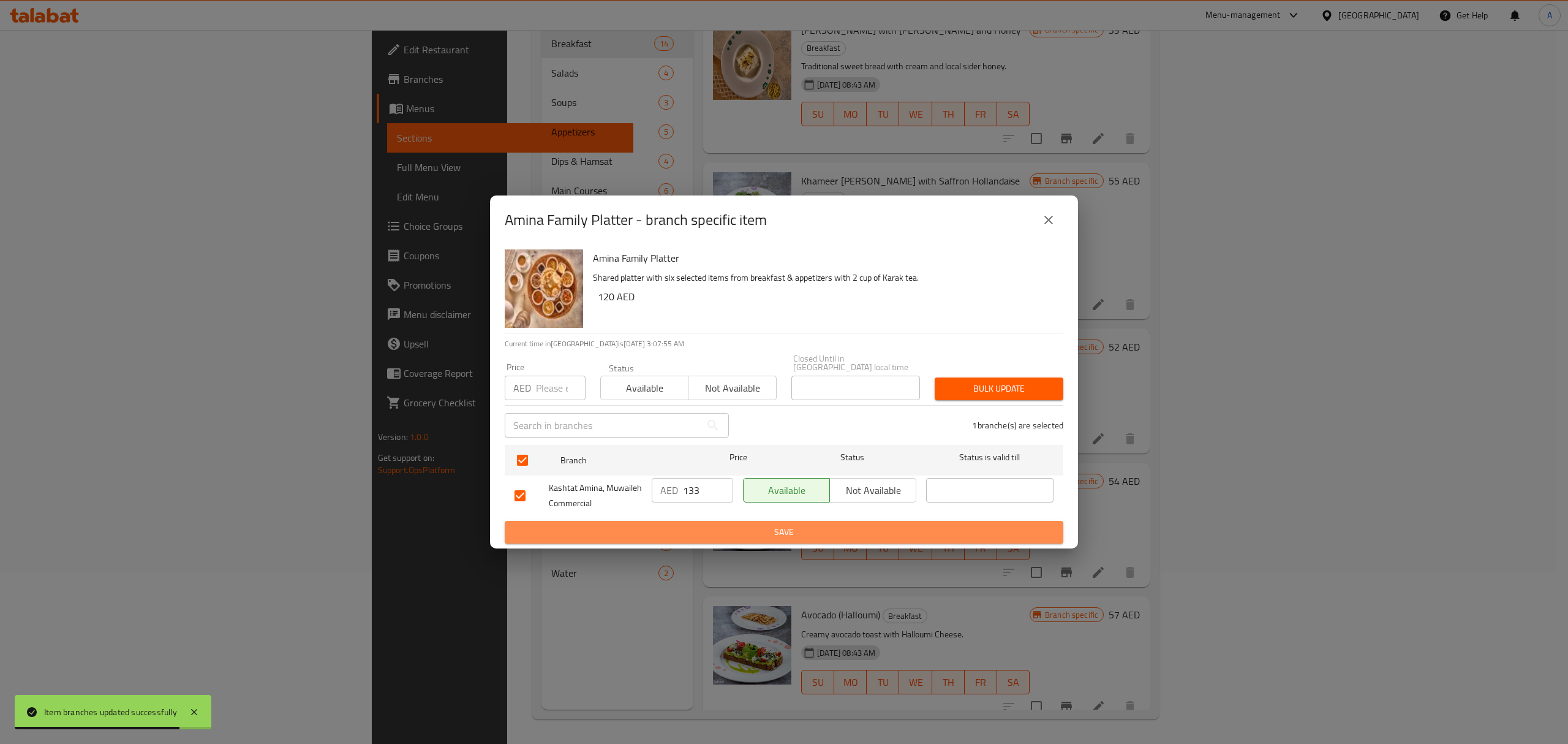
click at [708, 530] on span "Save" at bounding box center [784, 532] width 539 height 15
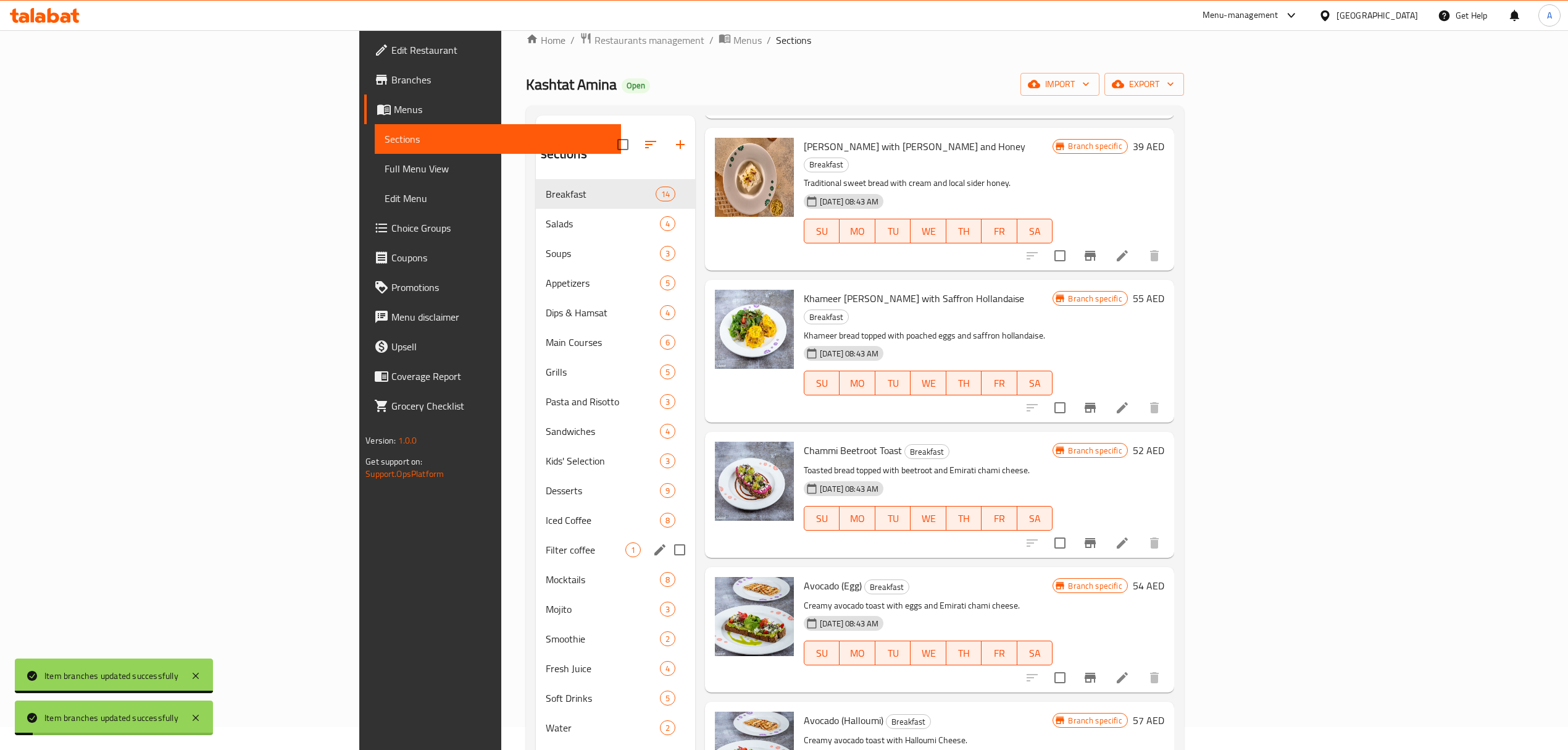
scroll to position [0, 0]
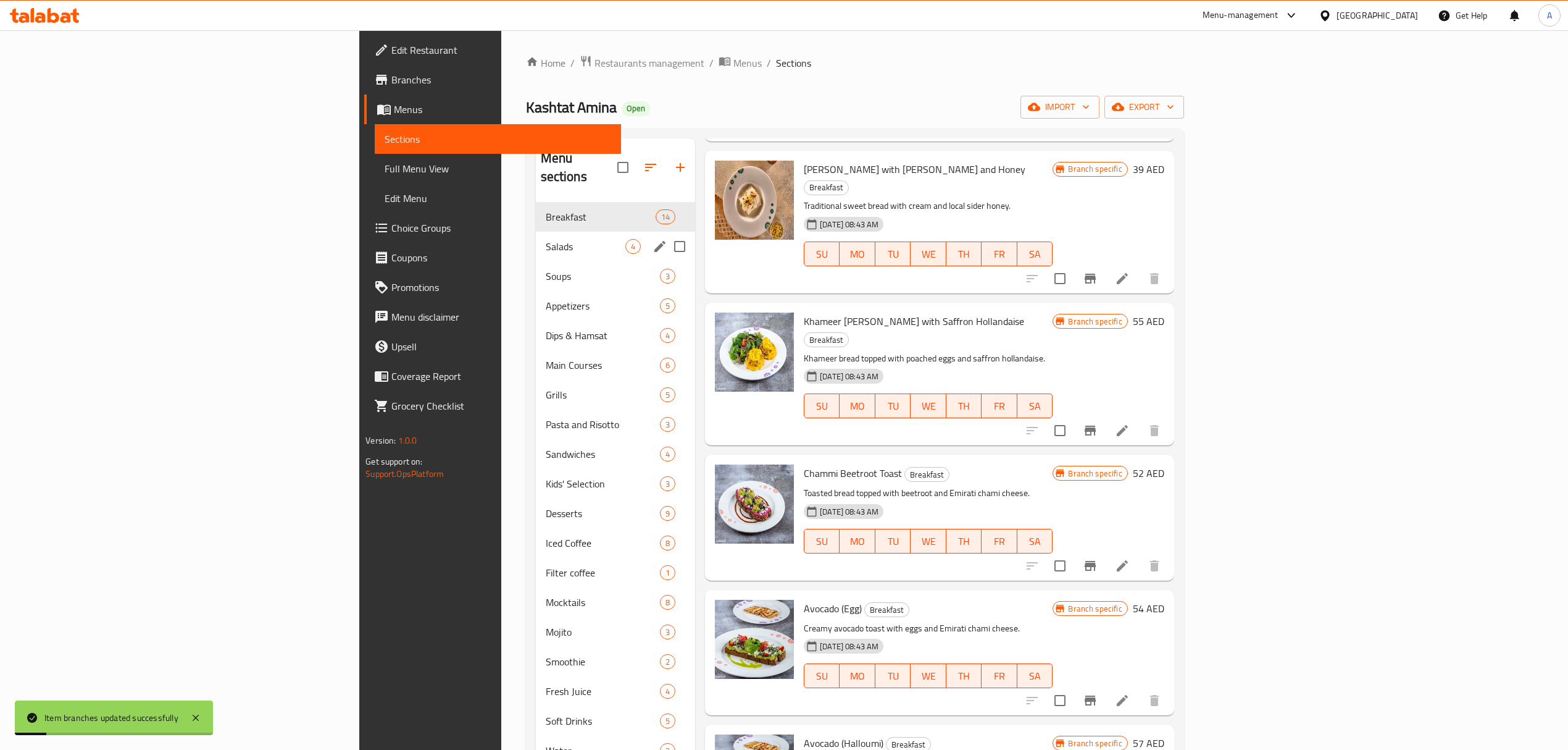
click at [545, 239] on span "Salads" at bounding box center [585, 247] width 80 height 15
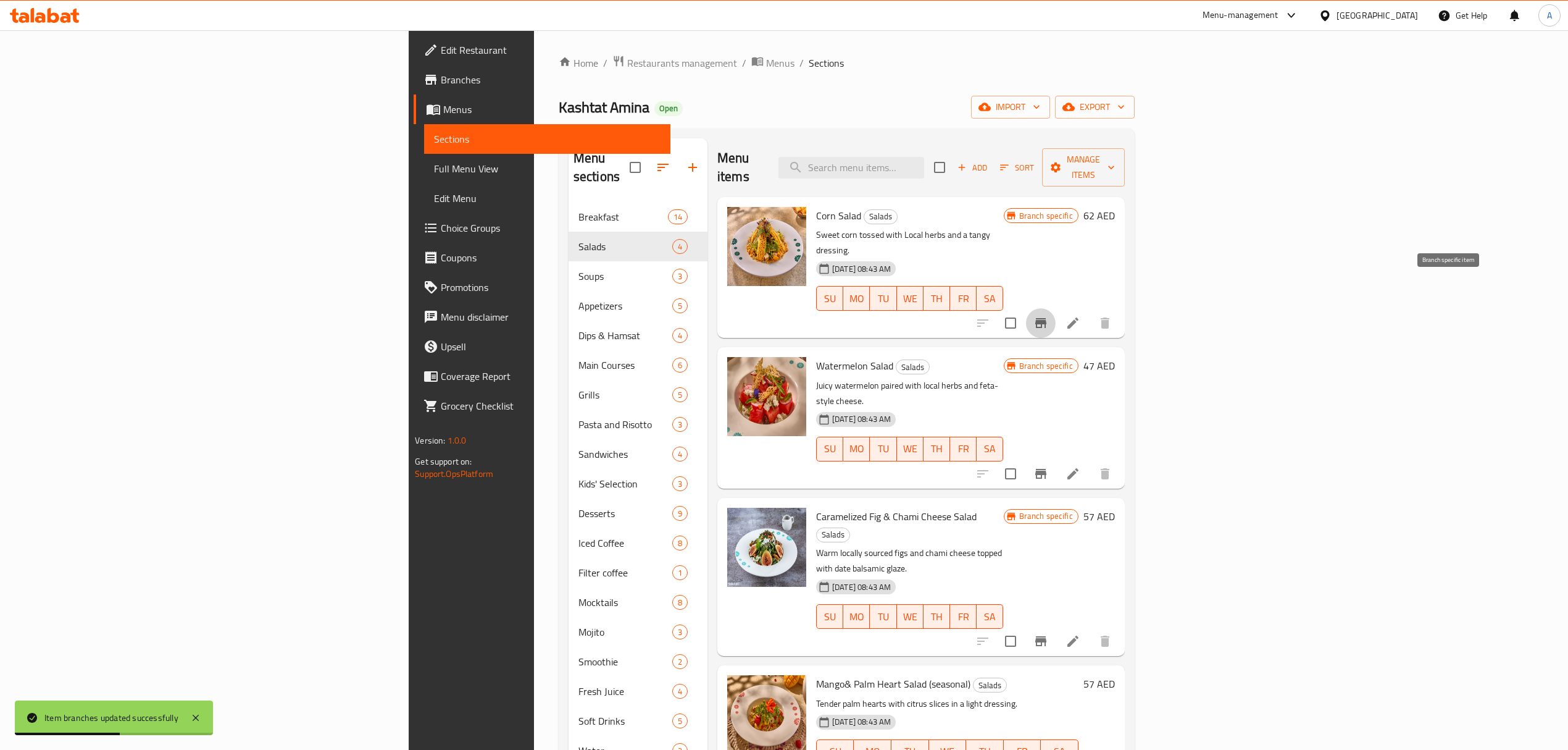
click at [1046, 318] on icon "Branch-specific-item" at bounding box center [1040, 323] width 11 height 10
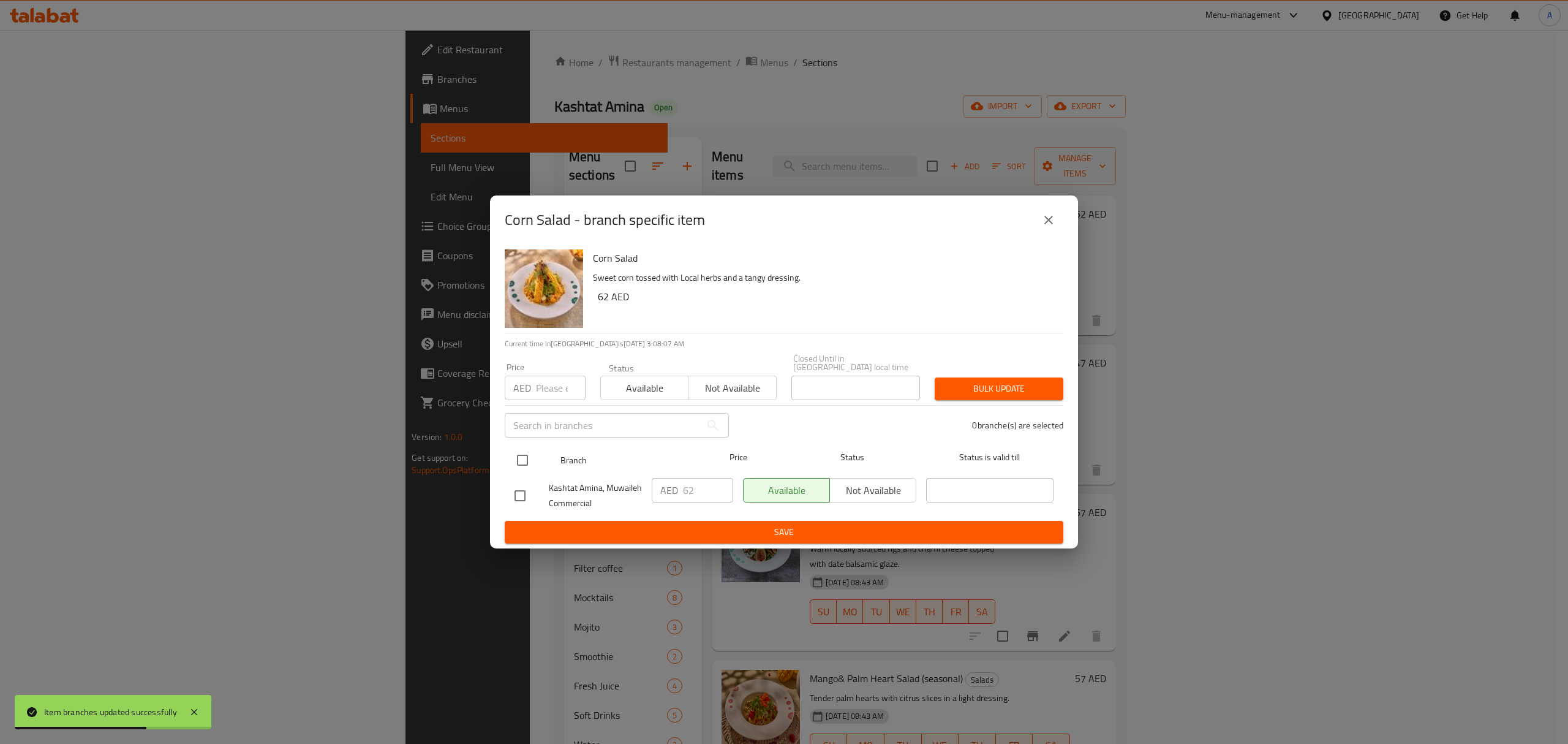
click at [526, 461] on input "checkbox" at bounding box center [522, 460] width 26 height 26
checkbox input "true"
click at [694, 489] on input "62" at bounding box center [708, 490] width 50 height 24
type input "69"
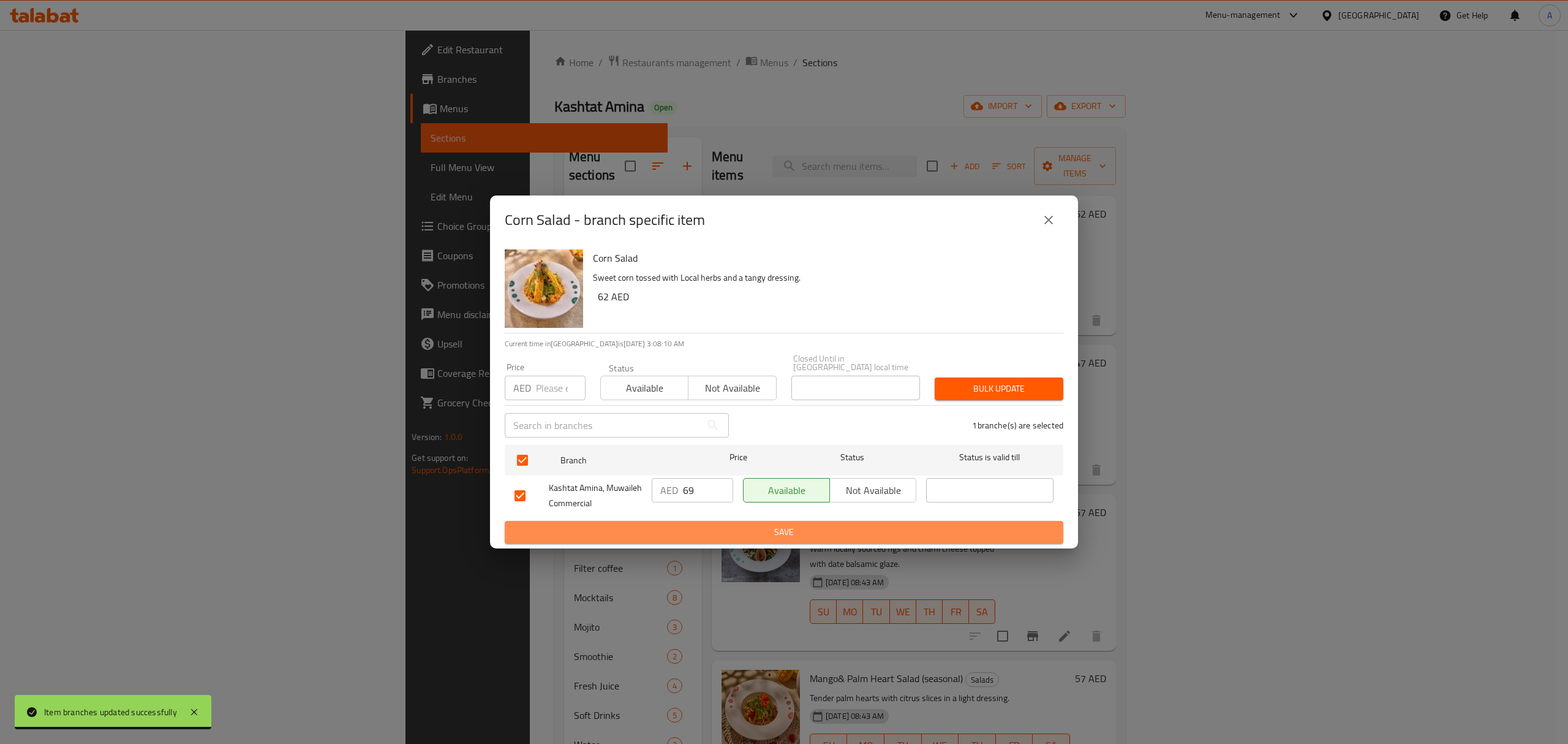
click at [809, 528] on span "Save" at bounding box center [784, 532] width 539 height 15
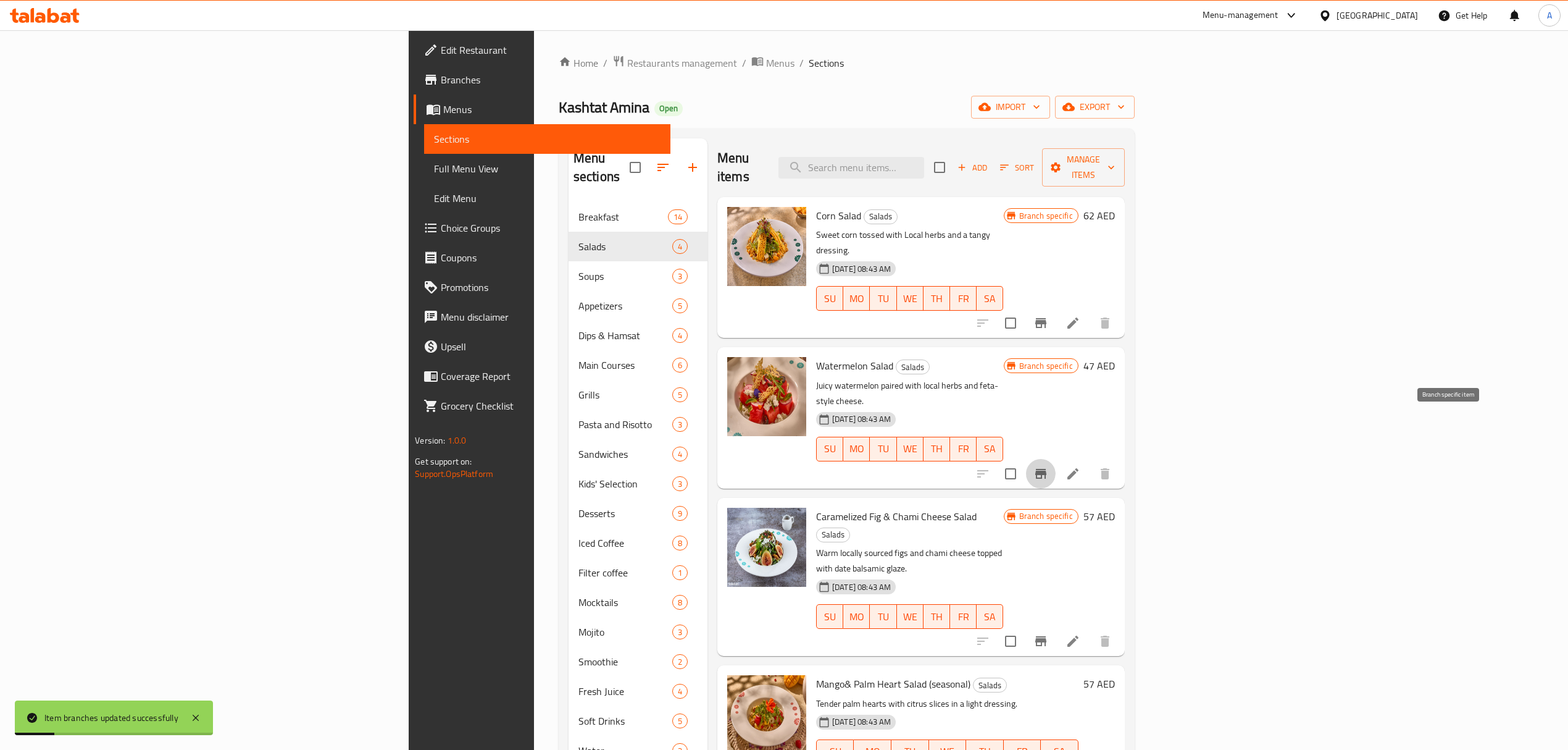
click at [1049, 466] on icon "Branch-specific-item" at bounding box center [1041, 473] width 15 height 15
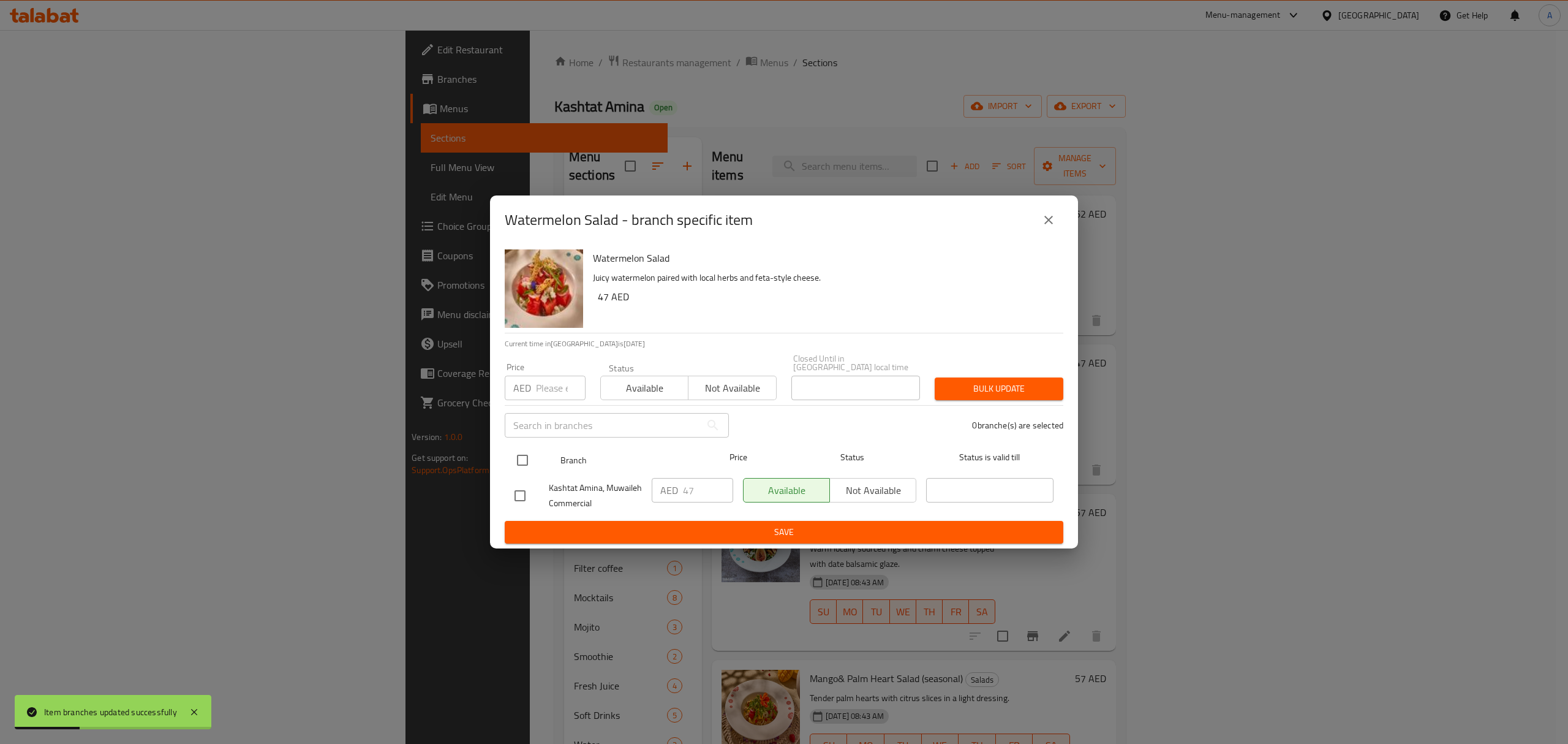
click at [527, 462] on input "checkbox" at bounding box center [522, 460] width 26 height 26
checkbox input "true"
drag, startPoint x: 705, startPoint y: 496, endPoint x: 672, endPoint y: 502, distance: 33.5
click at [672, 502] on div "AED 47 ​" at bounding box center [692, 490] width 82 height 24
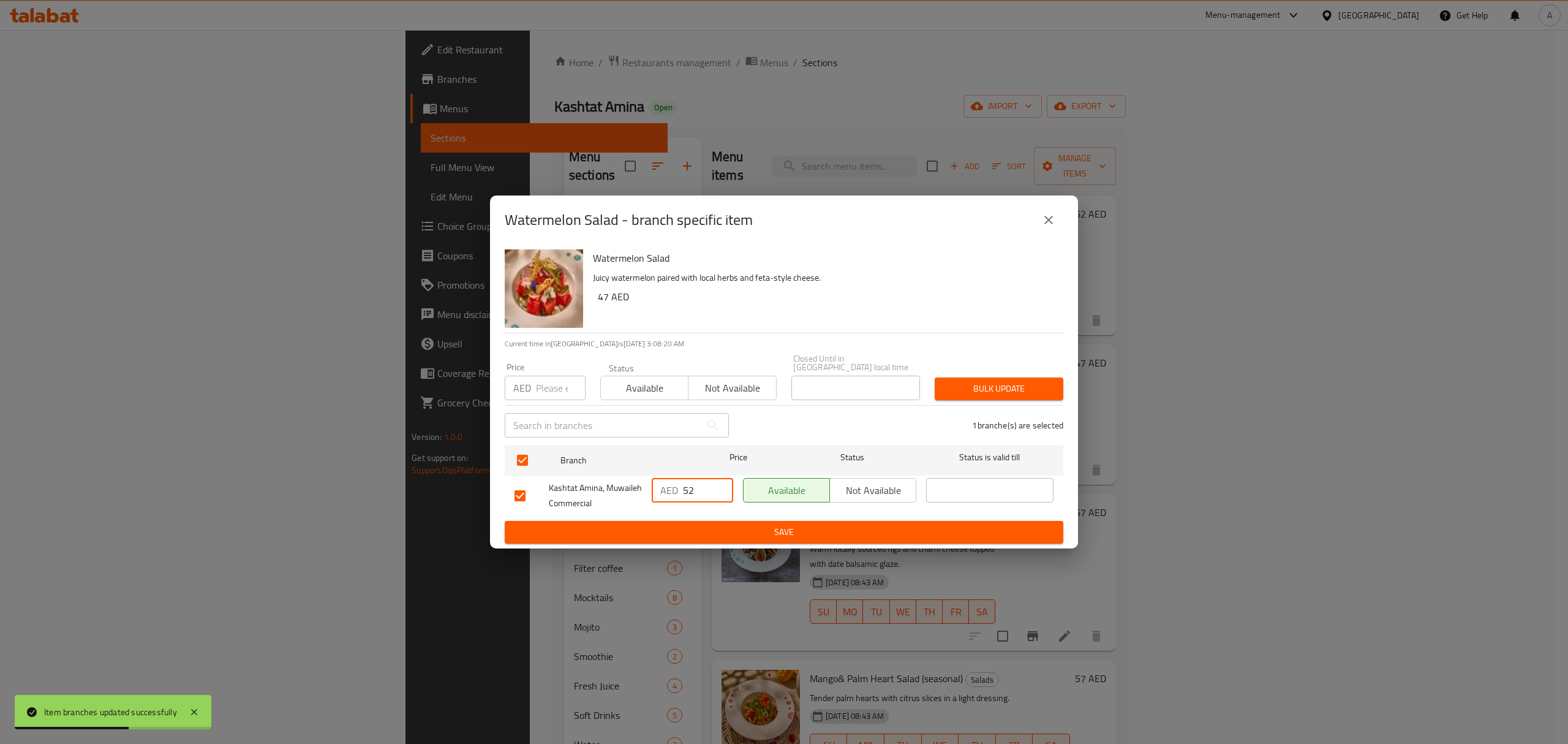
type input "52"
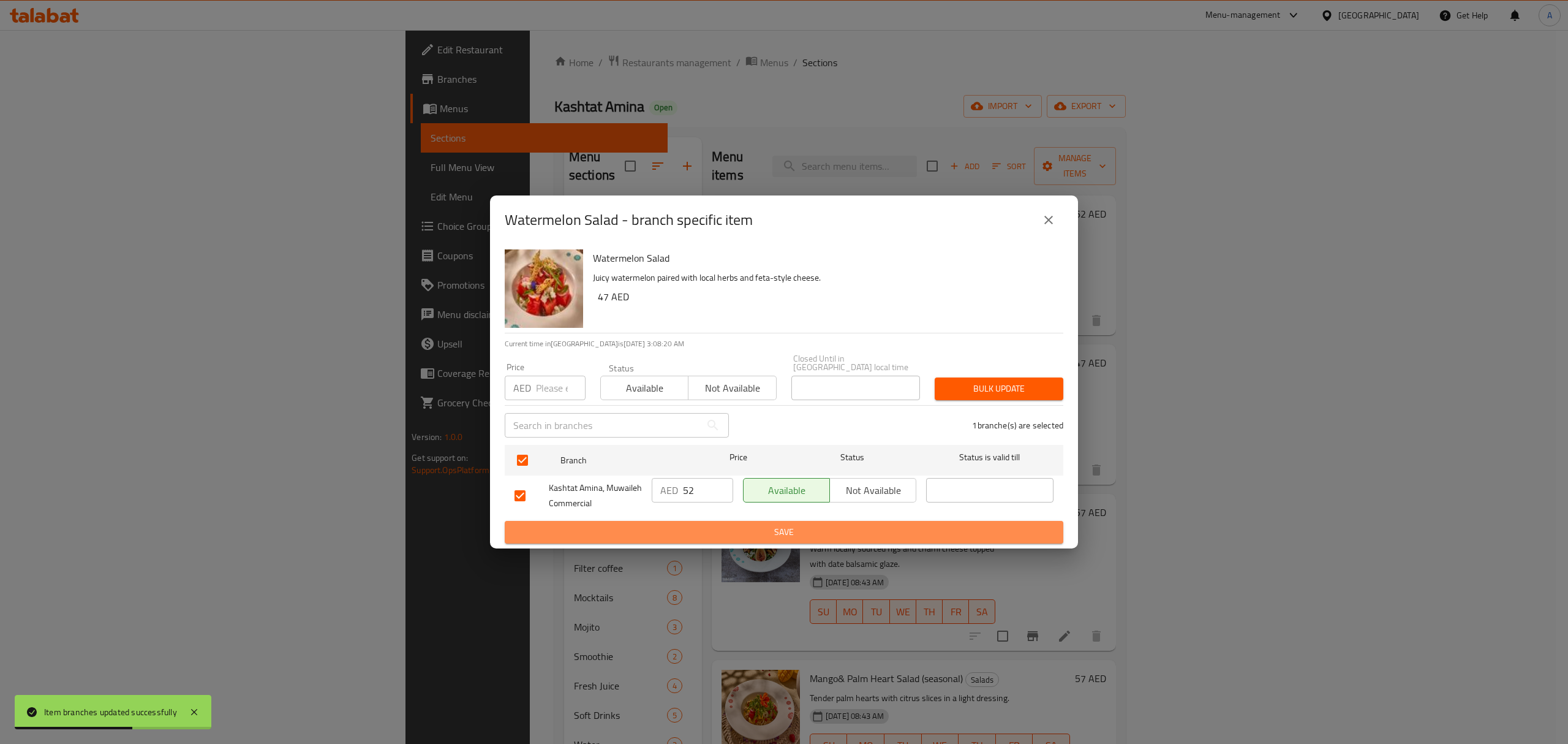
click at [679, 541] on button "Save" at bounding box center [784, 532] width 559 height 23
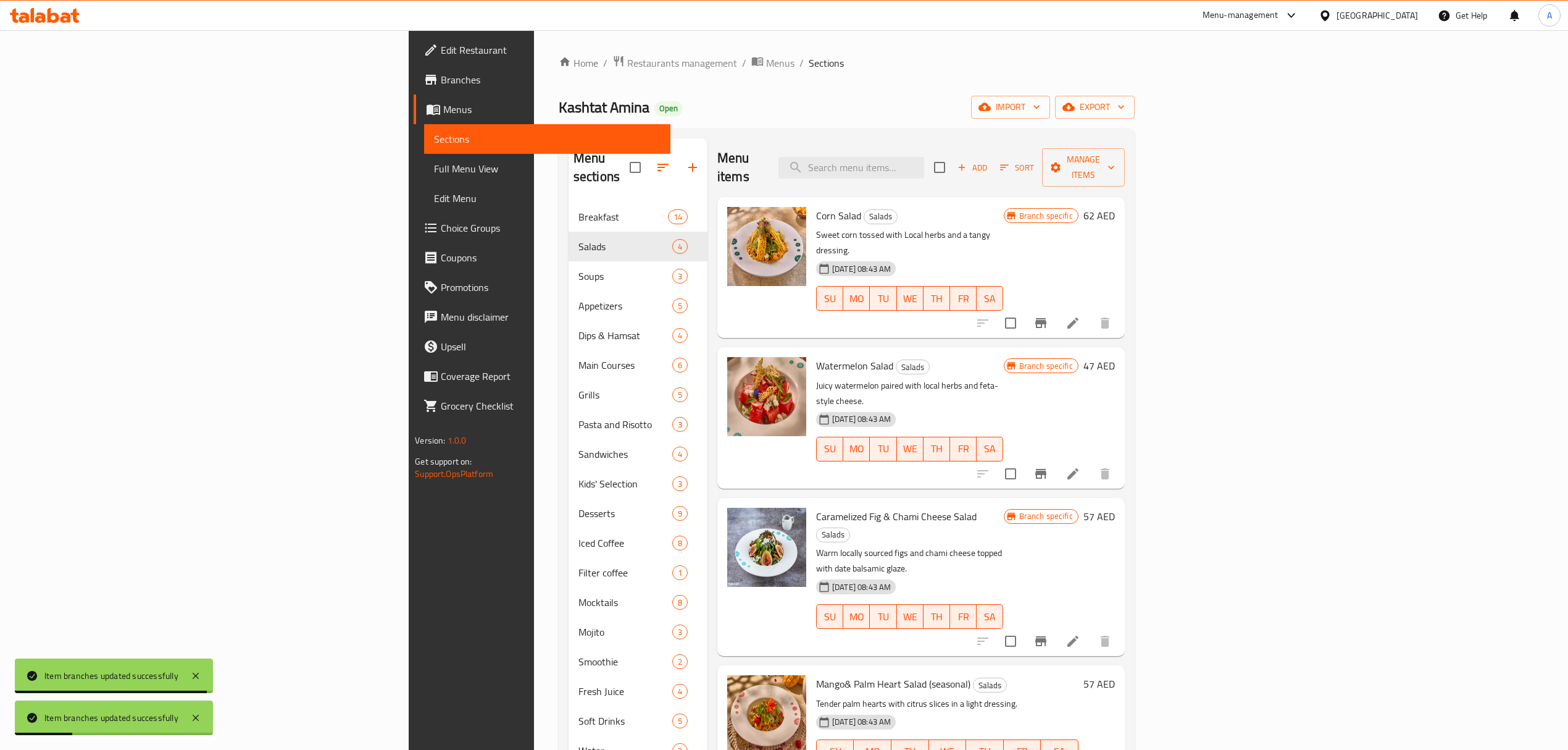
click at [1046, 636] on icon "Branch-specific-item" at bounding box center [1040, 641] width 11 height 10
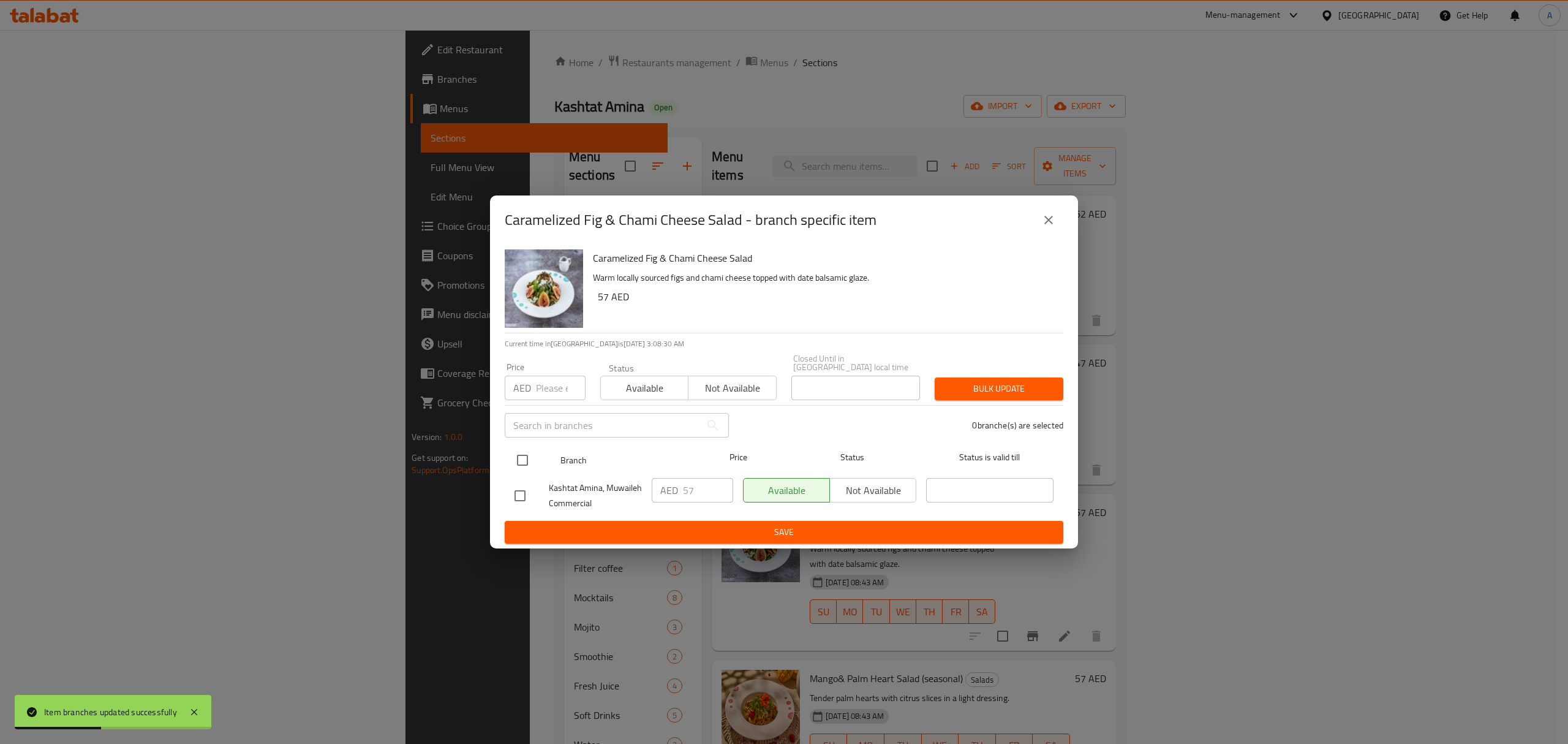
click at [523, 464] on input "checkbox" at bounding box center [522, 460] width 26 height 26
checkbox input "true"
drag, startPoint x: 693, startPoint y: 489, endPoint x: 675, endPoint y: 494, distance: 18.7
click at [675, 494] on div "AED 57 ​" at bounding box center [692, 490] width 82 height 24
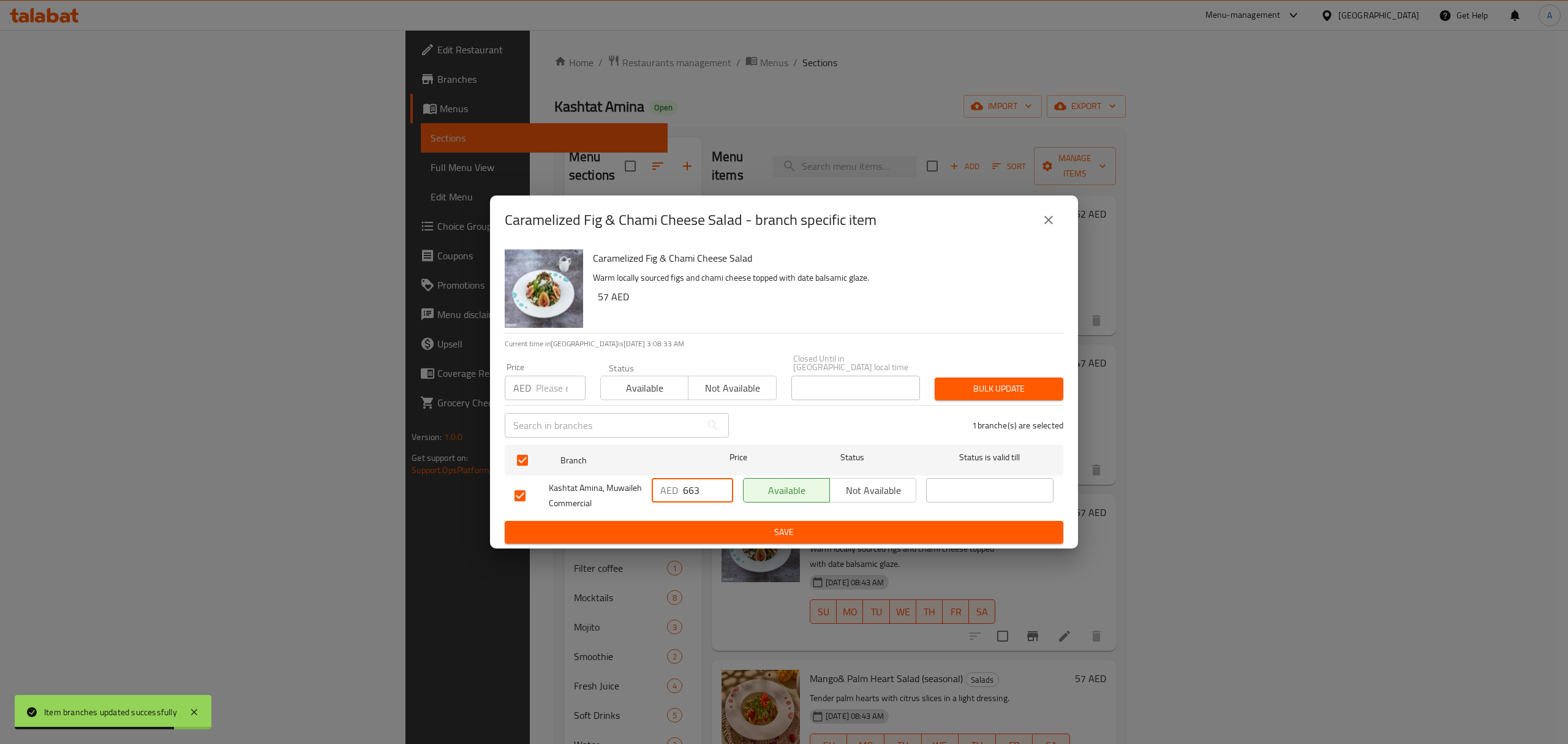
click at [694, 495] on input "663" at bounding box center [708, 490] width 50 height 24
type input "63"
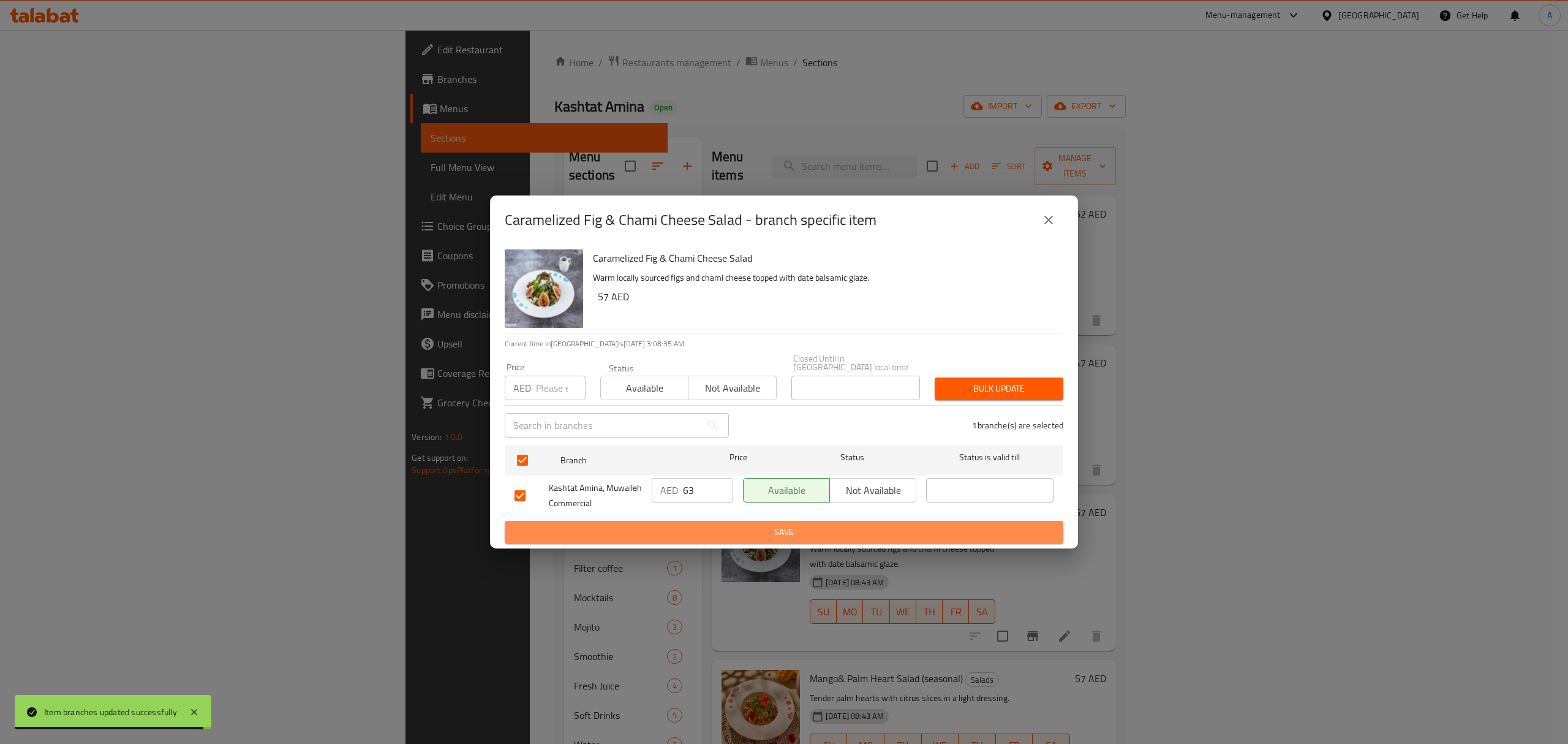
click at [719, 527] on span "Save" at bounding box center [784, 532] width 539 height 15
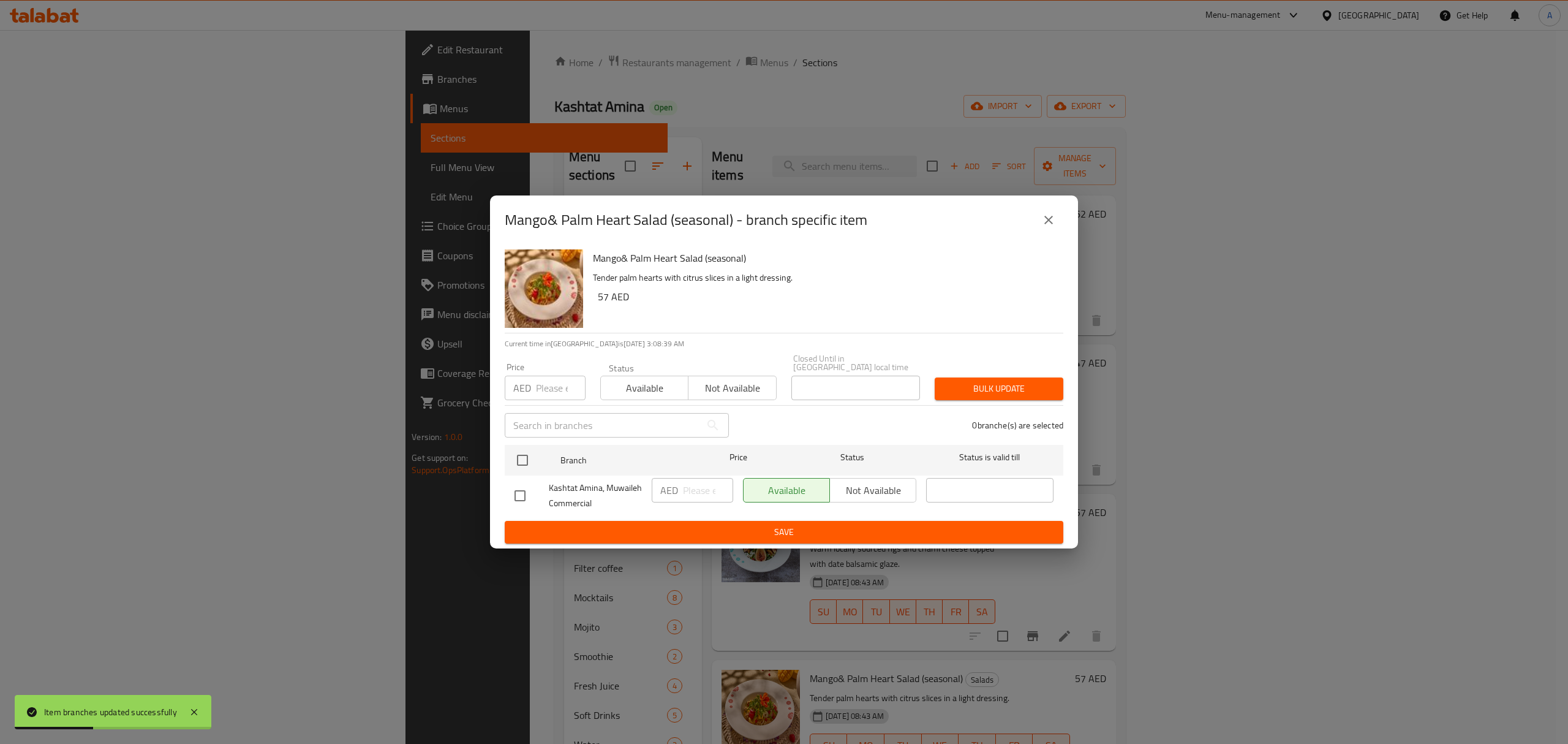
click at [1048, 221] on icon "close" at bounding box center [1048, 220] width 15 height 15
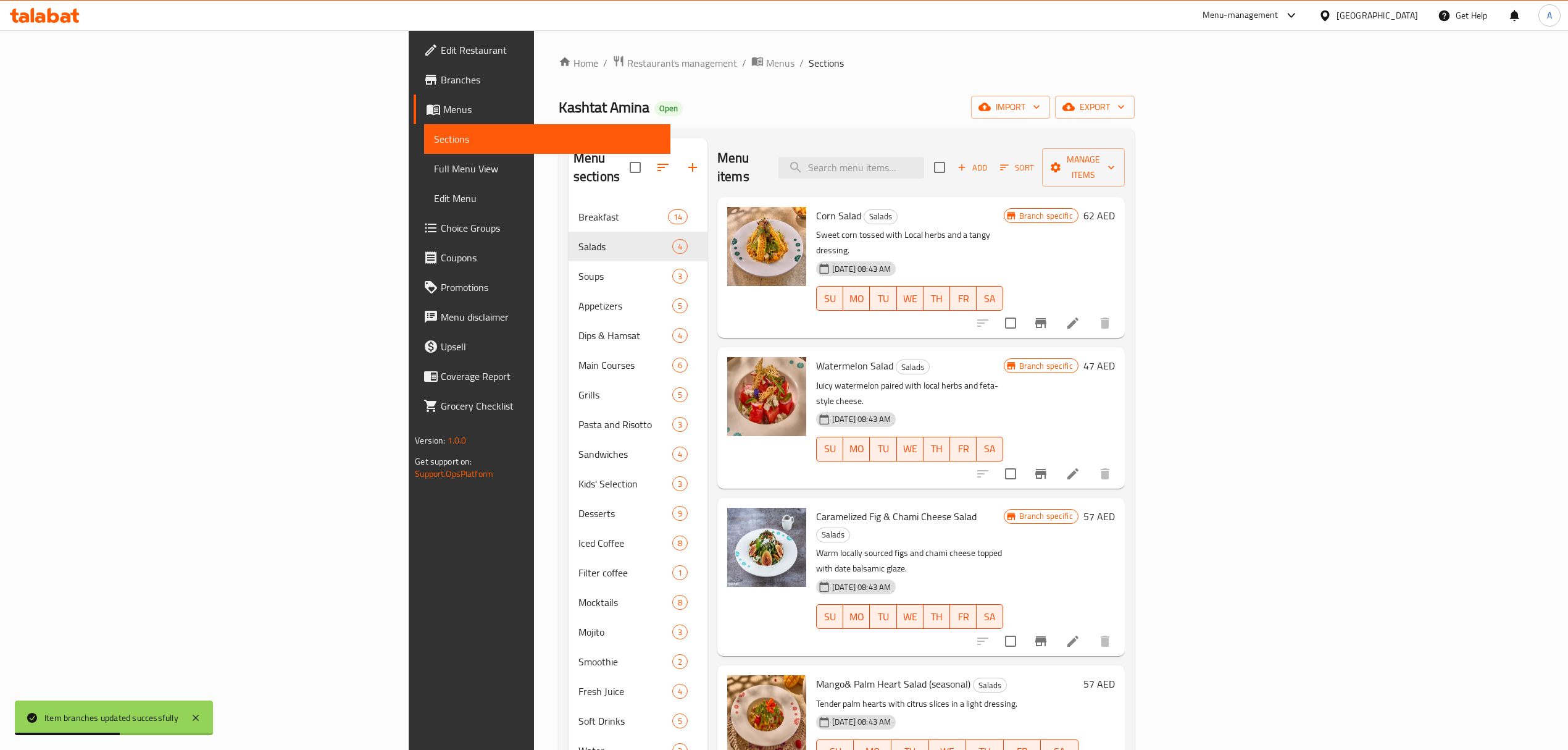
click at [1115, 675] on h6 "57 AED" at bounding box center [1099, 683] width 31 height 17
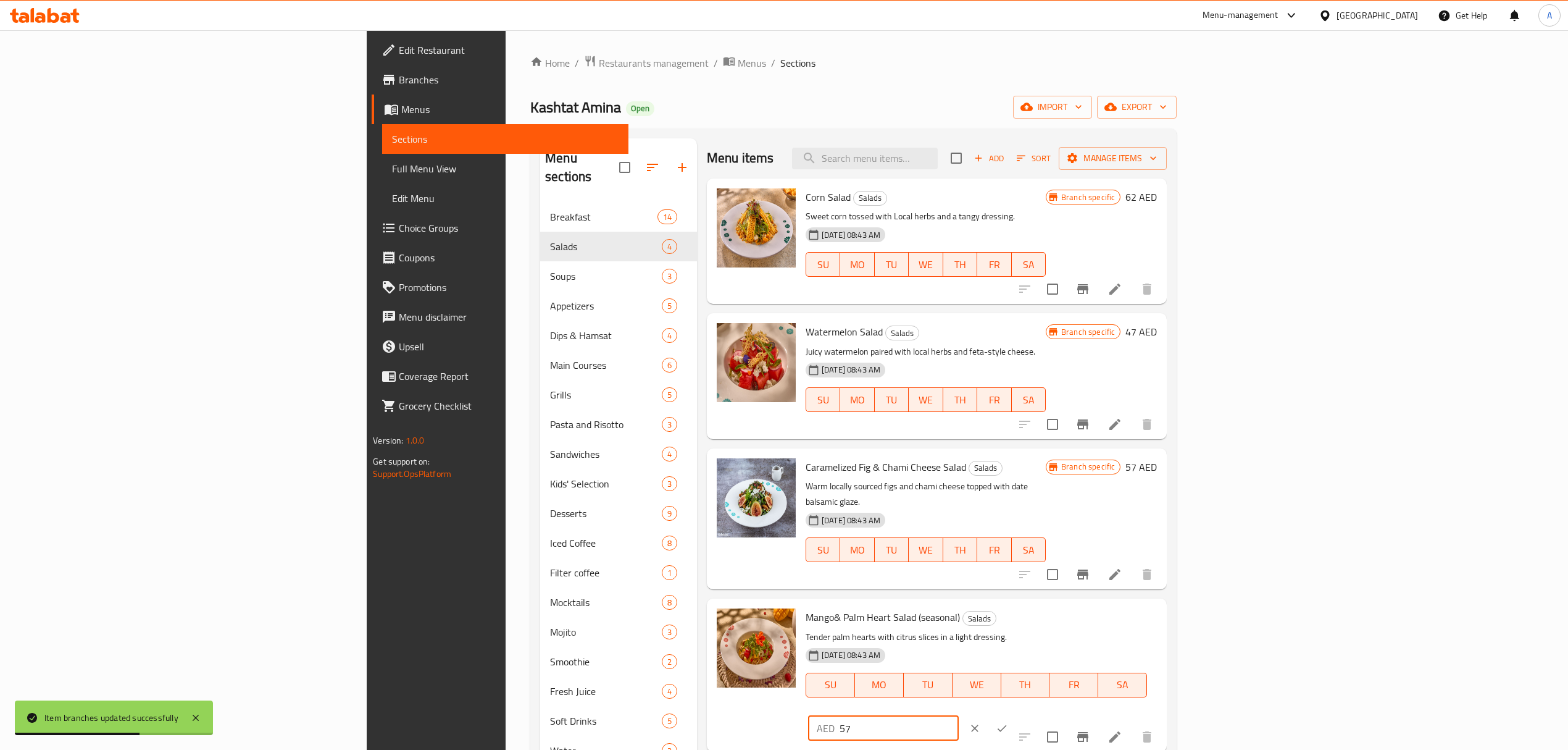
drag, startPoint x: 1364, startPoint y: 608, endPoint x: 1338, endPoint y: 612, distance: 26.3
click at [959, 716] on div "AED 57 ​" at bounding box center [884, 728] width 151 height 25
type input "63"
click at [1008, 722] on icon "ok" at bounding box center [1002, 728] width 13 height 13
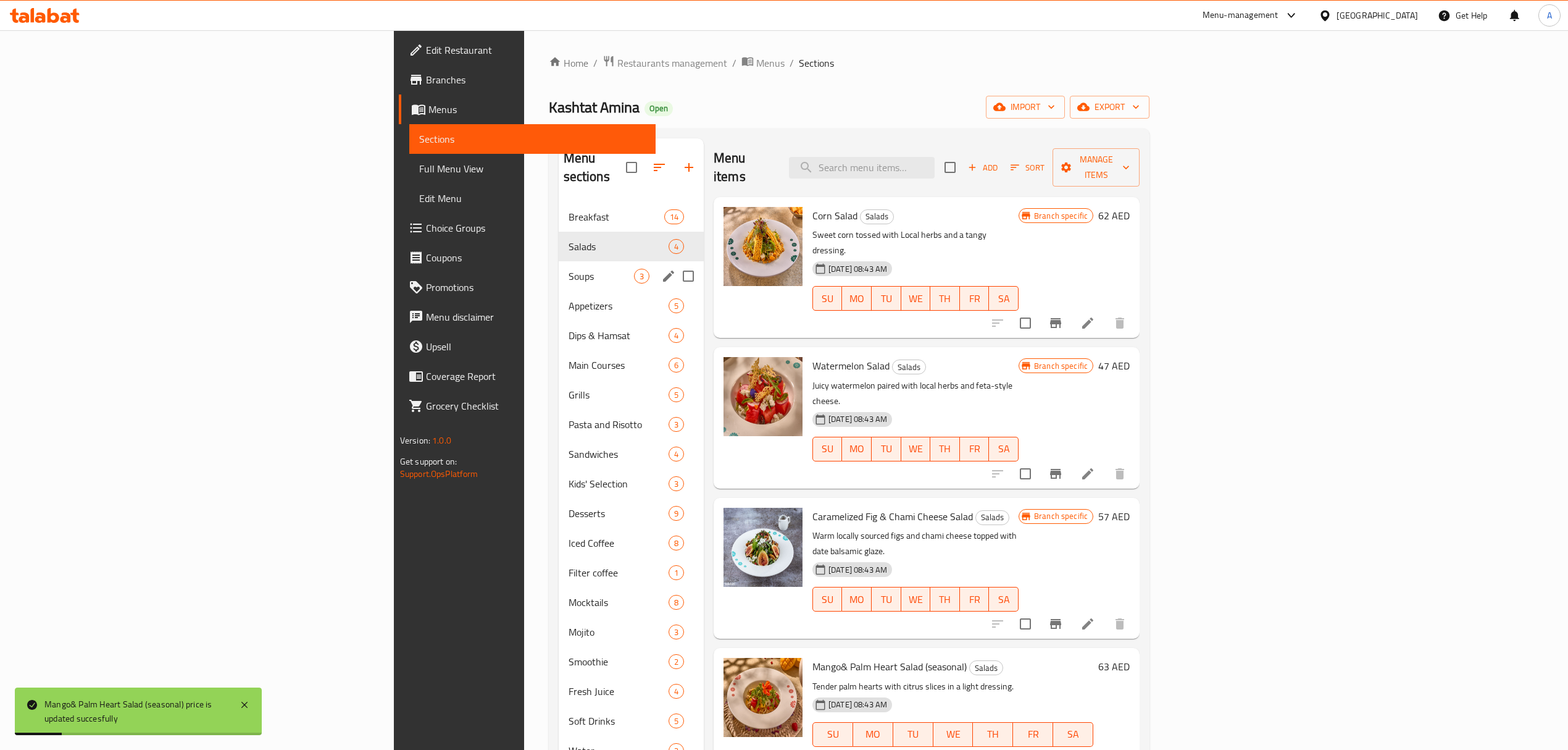
click at [568, 268] on span "Soups" at bounding box center [601, 276] width 65 height 15
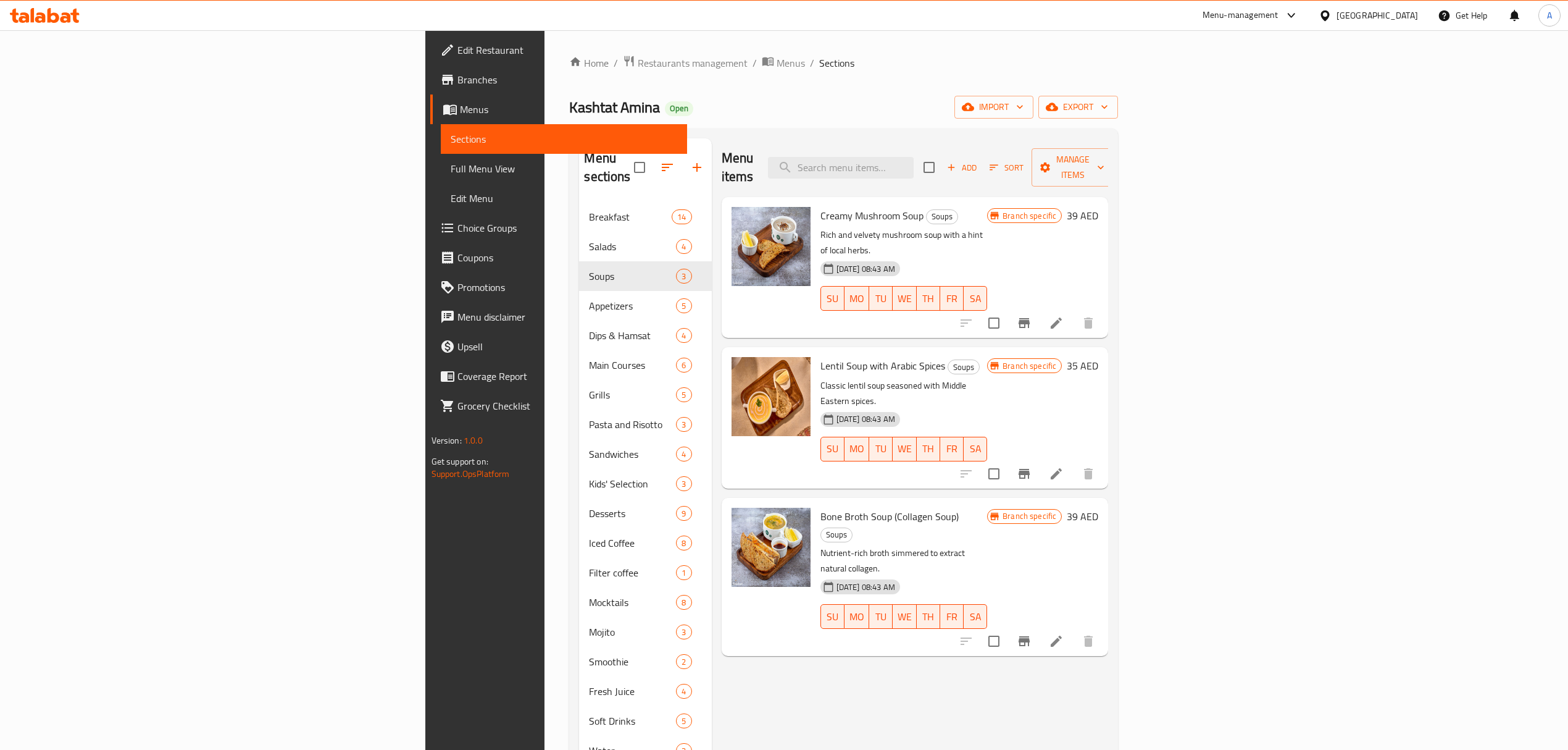
click at [1031, 316] on icon "Branch-specific-item" at bounding box center [1024, 323] width 15 height 15
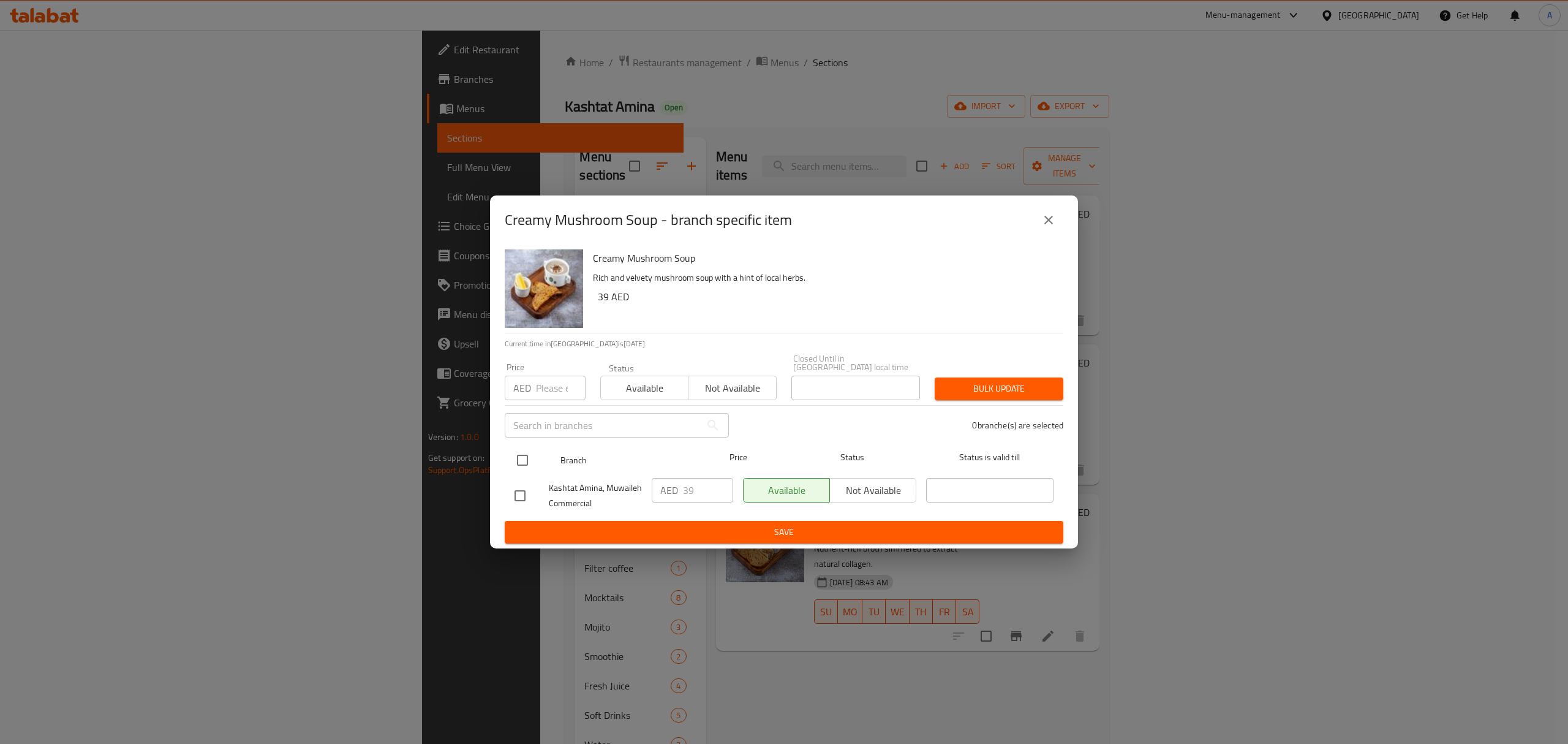
click at [520, 459] on input "checkbox" at bounding box center [522, 460] width 26 height 26
checkbox input "true"
click at [720, 487] on input "40" at bounding box center [708, 490] width 50 height 24
click at [719, 487] on input "41" at bounding box center [708, 490] width 50 height 24
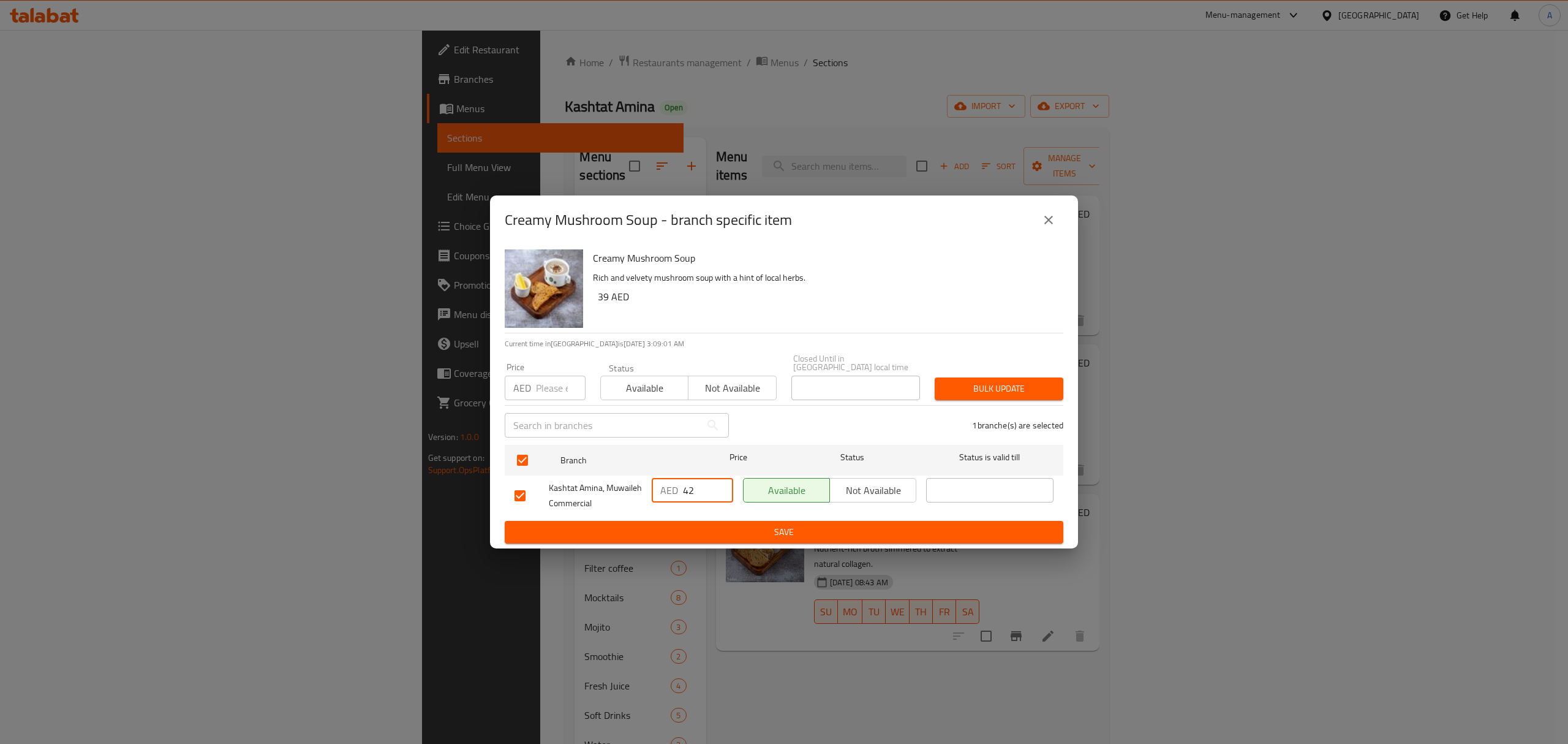
click at [719, 487] on input "42" at bounding box center [708, 490] width 50 height 24
type input "43"
click at [719, 487] on input "43" at bounding box center [708, 490] width 50 height 24
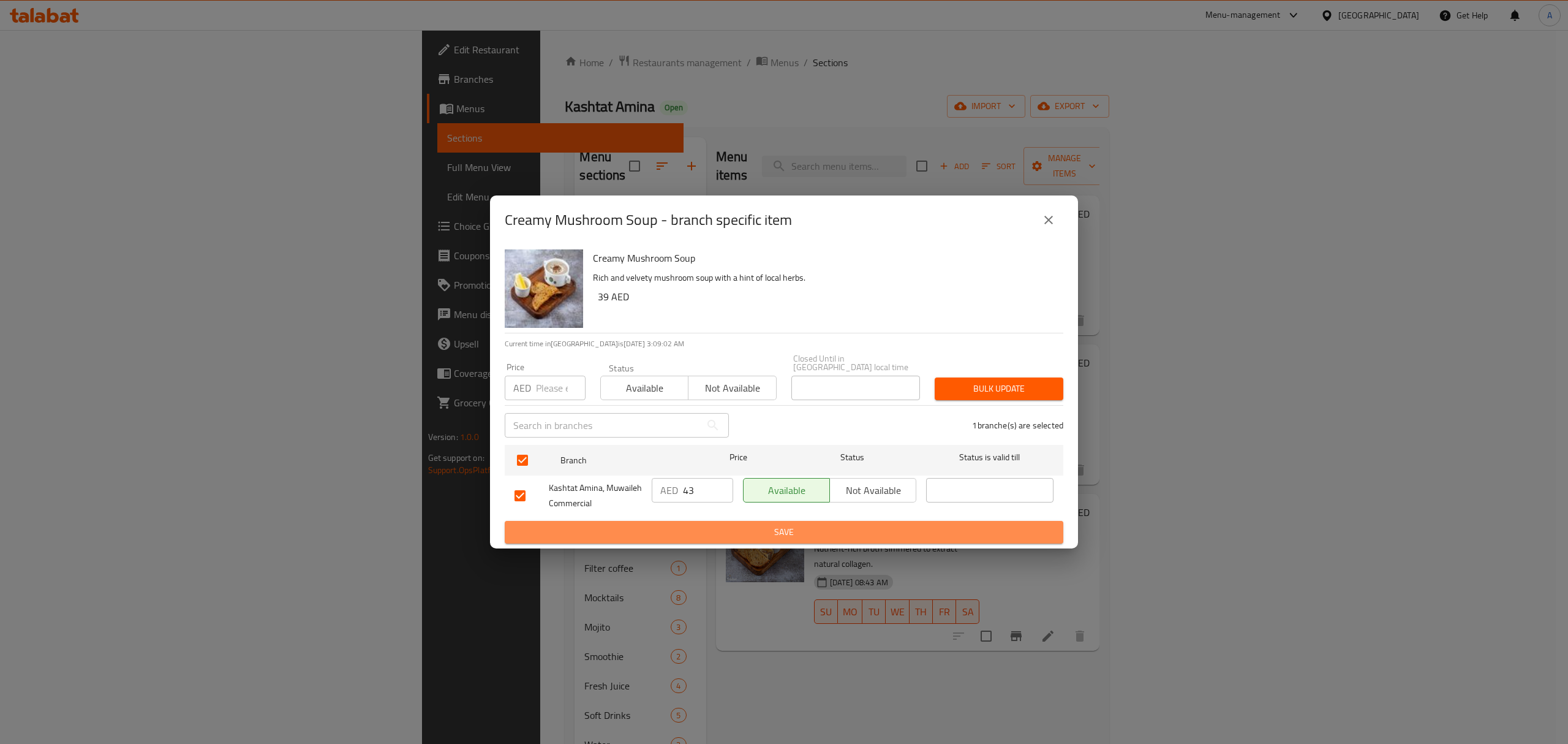
click at [704, 524] on button "Save" at bounding box center [784, 532] width 559 height 23
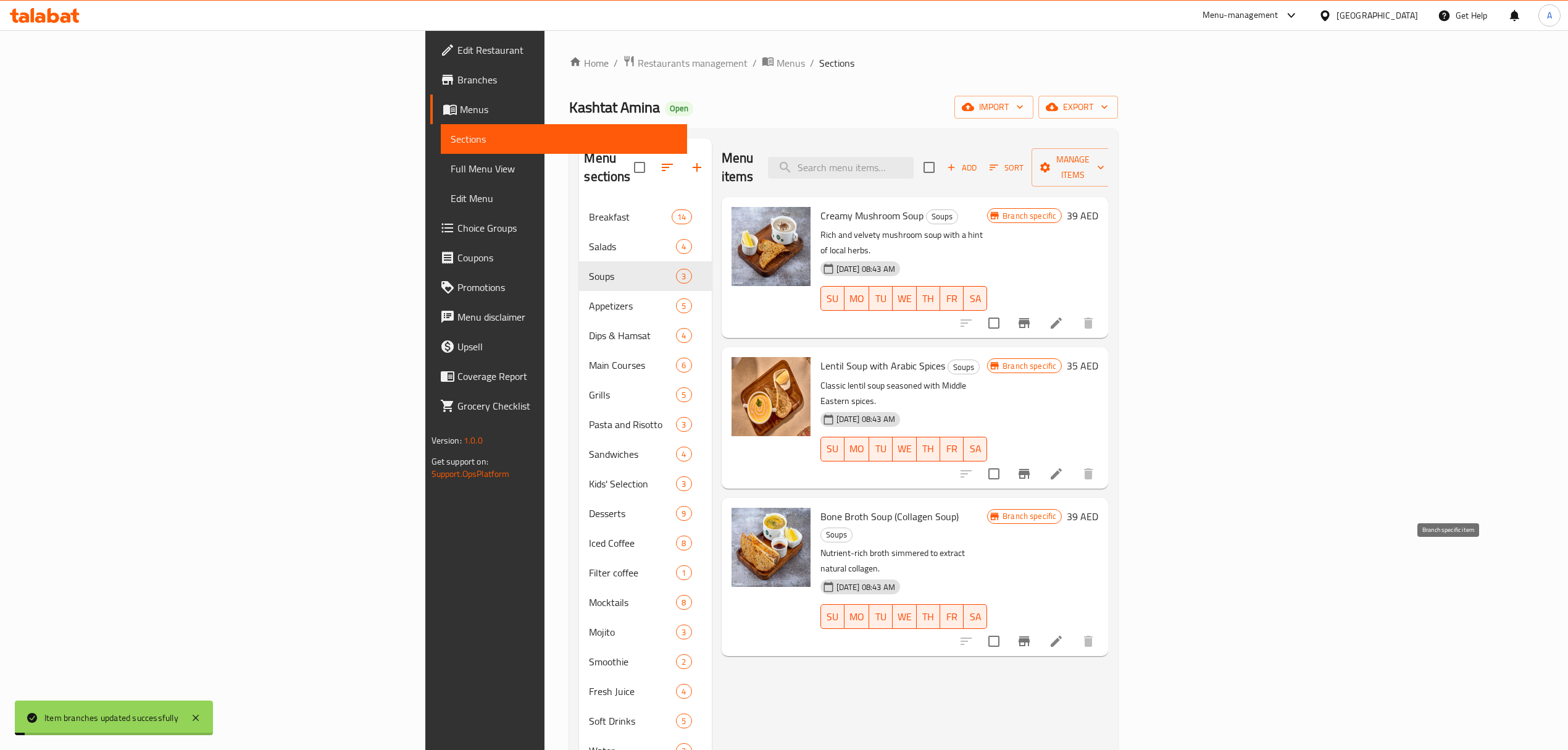
click at [1030, 636] on icon "Branch-specific-item" at bounding box center [1024, 641] width 11 height 10
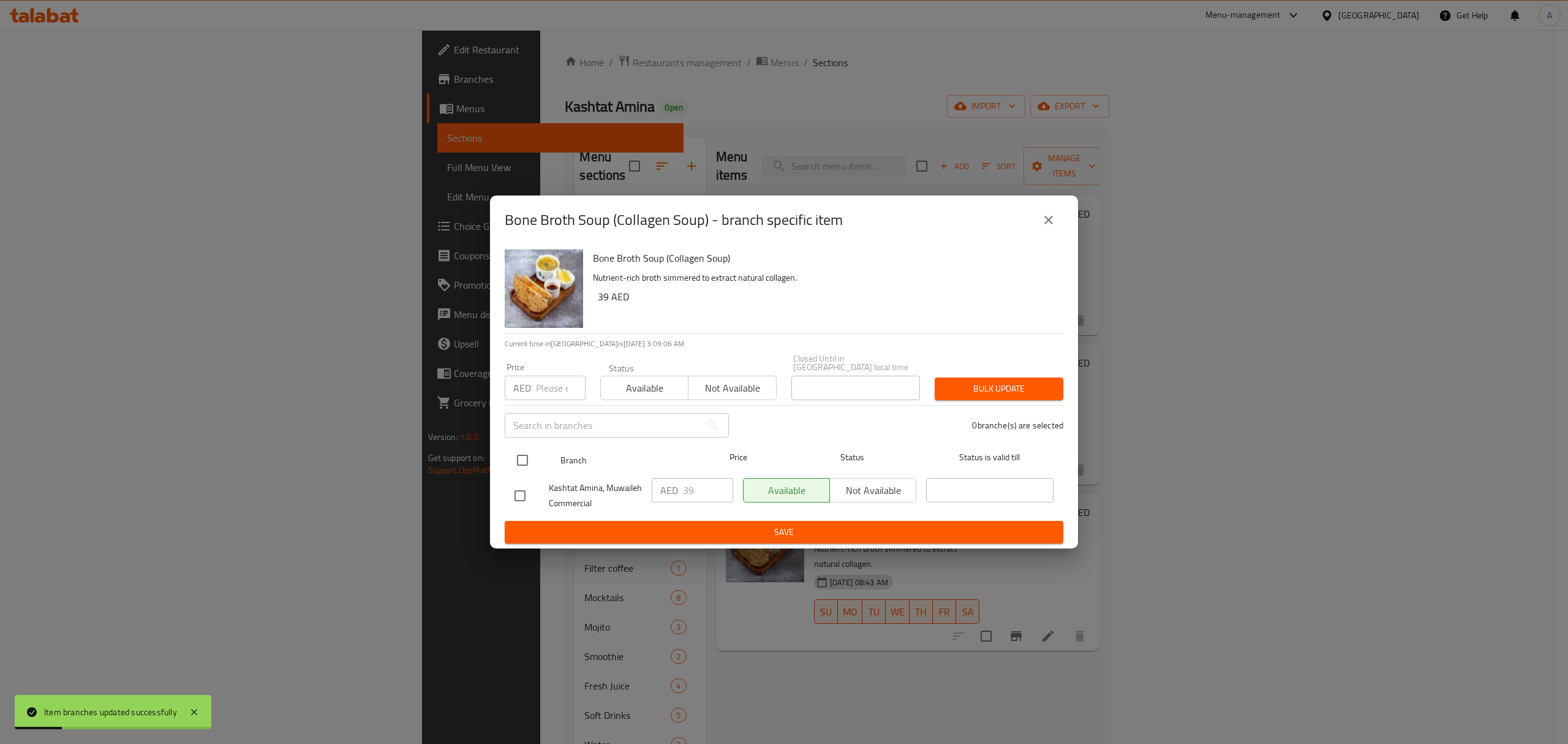
click at [529, 459] on input "checkbox" at bounding box center [522, 460] width 26 height 26
checkbox input "true"
click at [722, 486] on input "40" at bounding box center [708, 490] width 50 height 24
click at [722, 486] on input "41" at bounding box center [708, 490] width 50 height 24
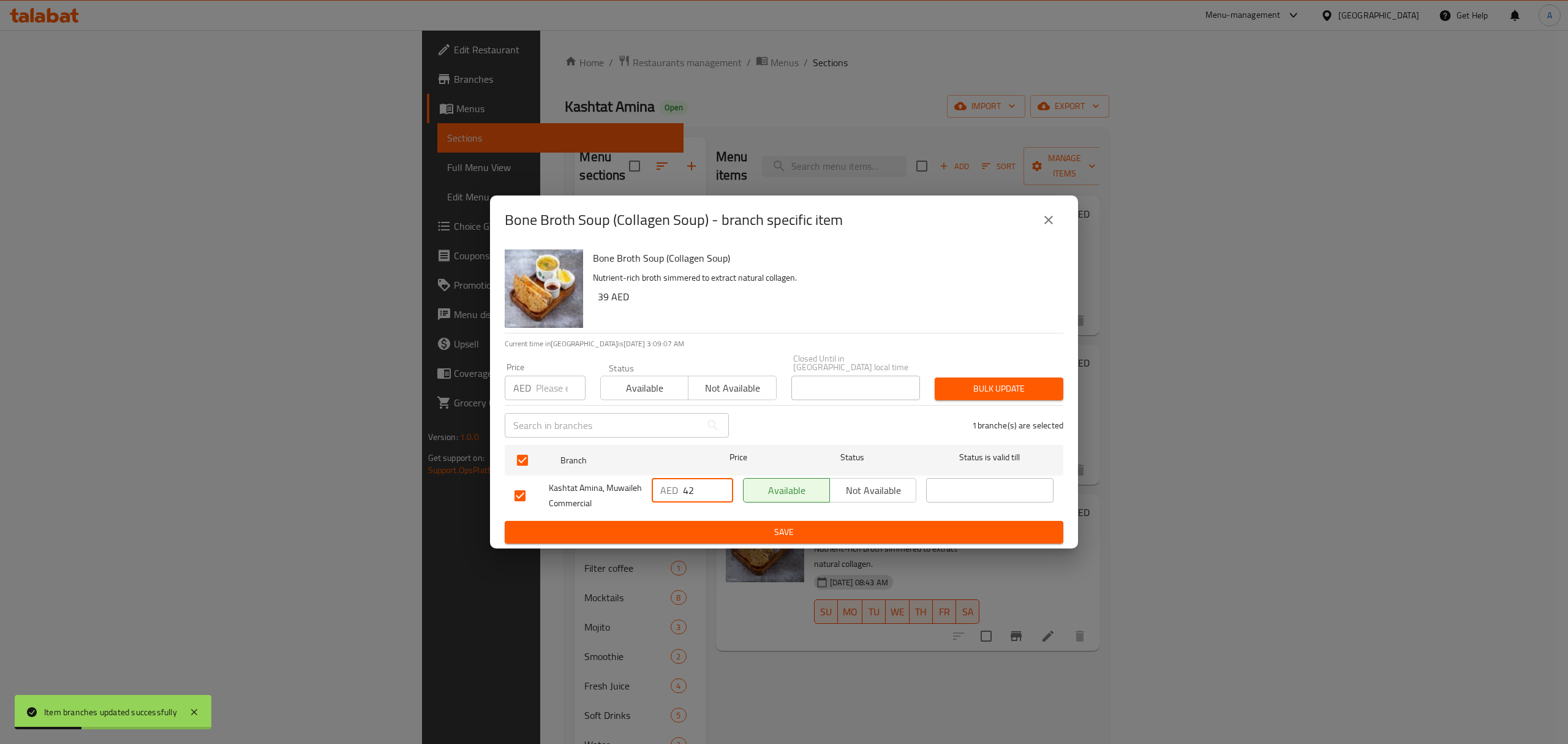
click at [722, 486] on input "42" at bounding box center [708, 490] width 50 height 24
type input "43"
click at [722, 486] on input "43" at bounding box center [708, 490] width 50 height 24
click at [722, 530] on span "Save" at bounding box center [784, 532] width 539 height 15
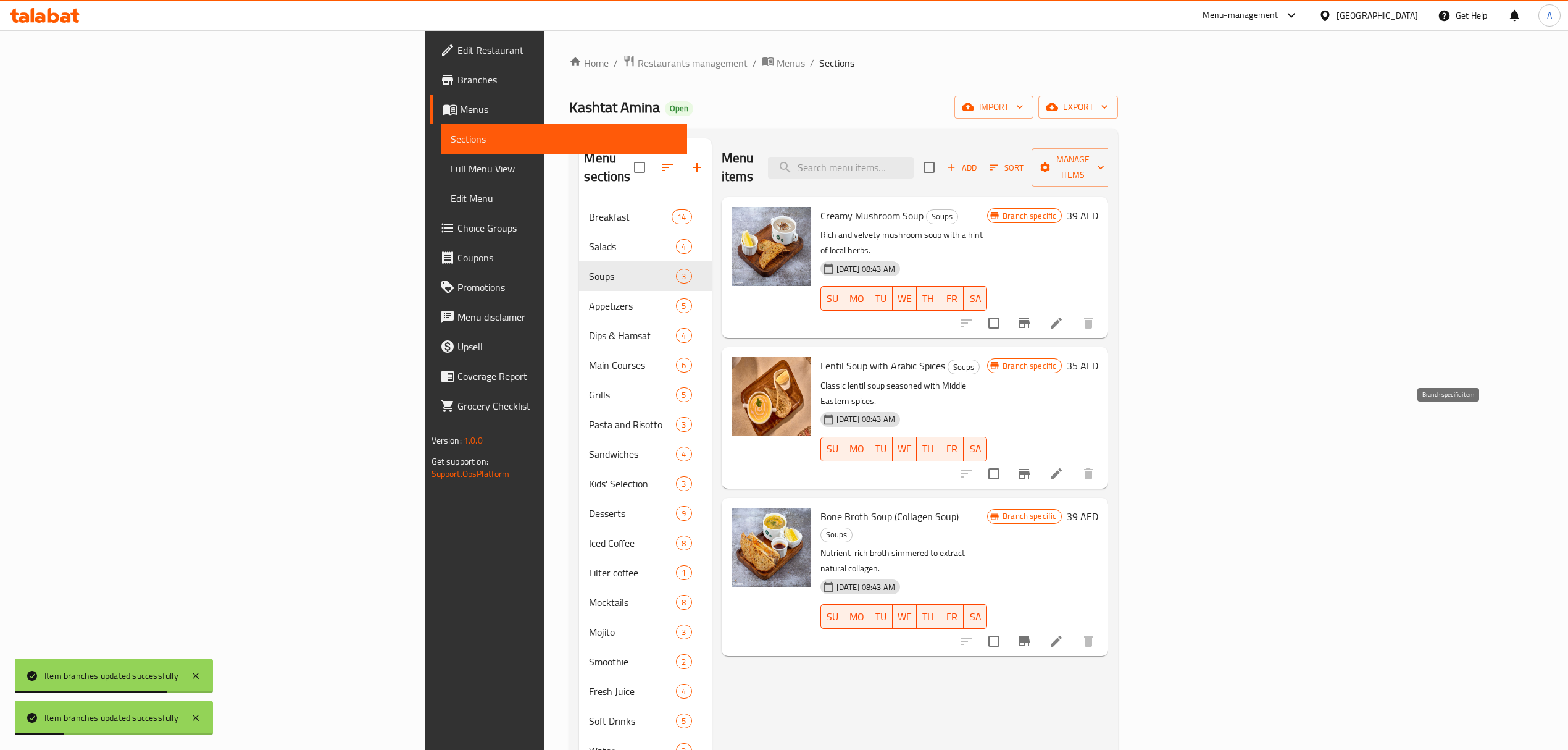
click at [1039, 459] on button "Branch-specific-item" at bounding box center [1024, 473] width 30 height 30
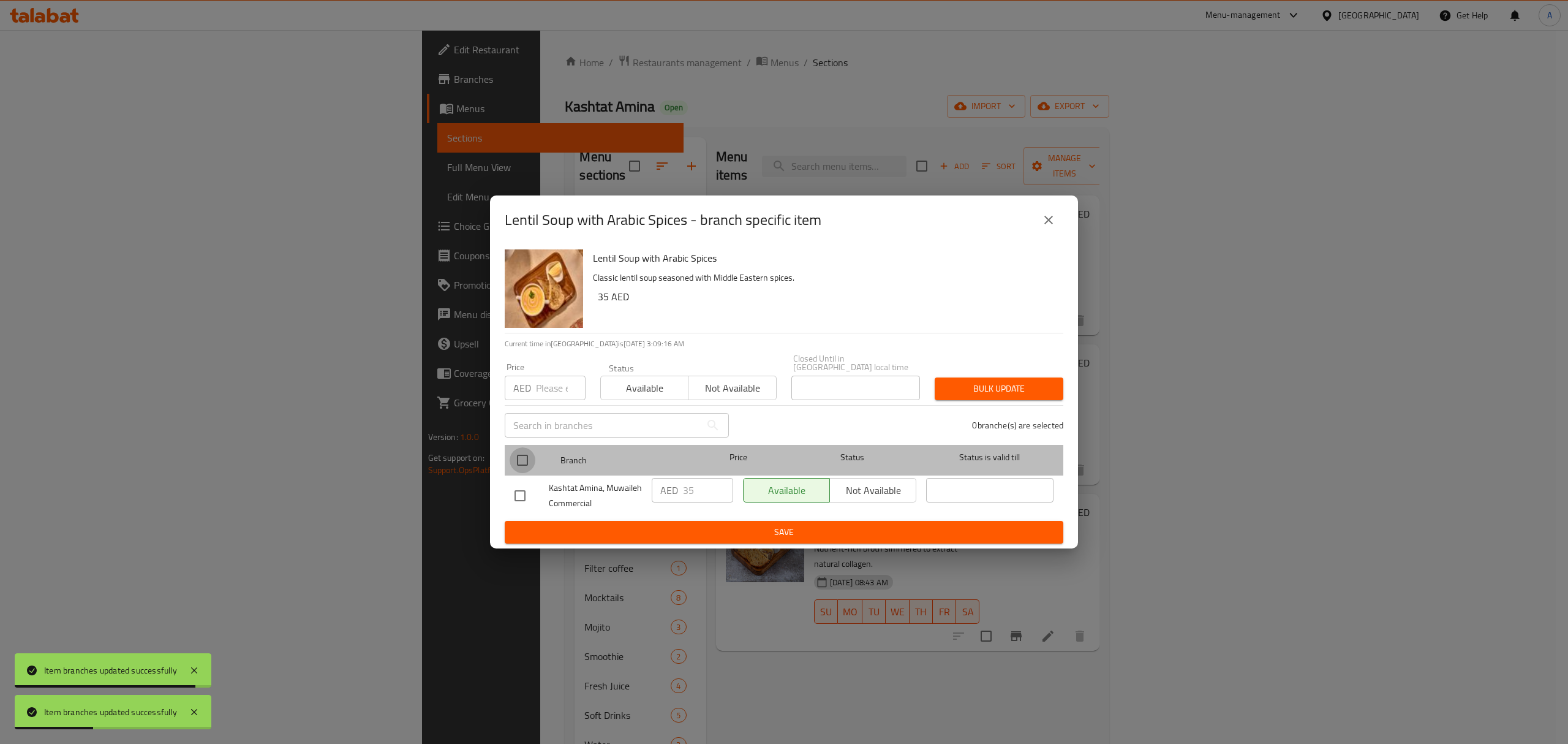
click at [520, 456] on input "checkbox" at bounding box center [522, 460] width 26 height 26
checkbox input "true"
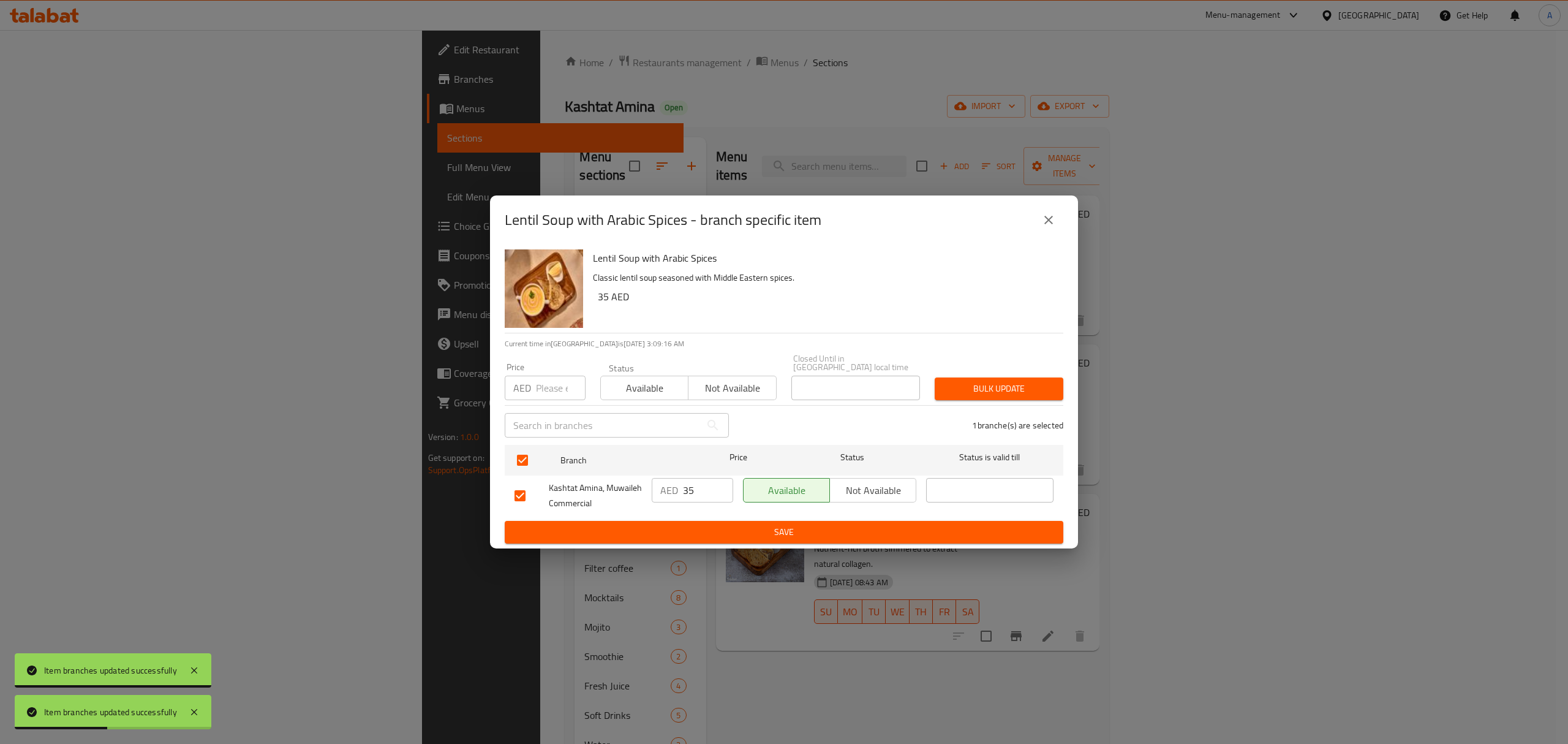
click at [697, 494] on input "35" at bounding box center [708, 490] width 50 height 24
click at [722, 487] on input "36" at bounding box center [708, 490] width 50 height 24
click at [722, 487] on input "37" at bounding box center [708, 490] width 50 height 24
click at [722, 487] on input "38" at bounding box center [708, 490] width 50 height 24
type input "39"
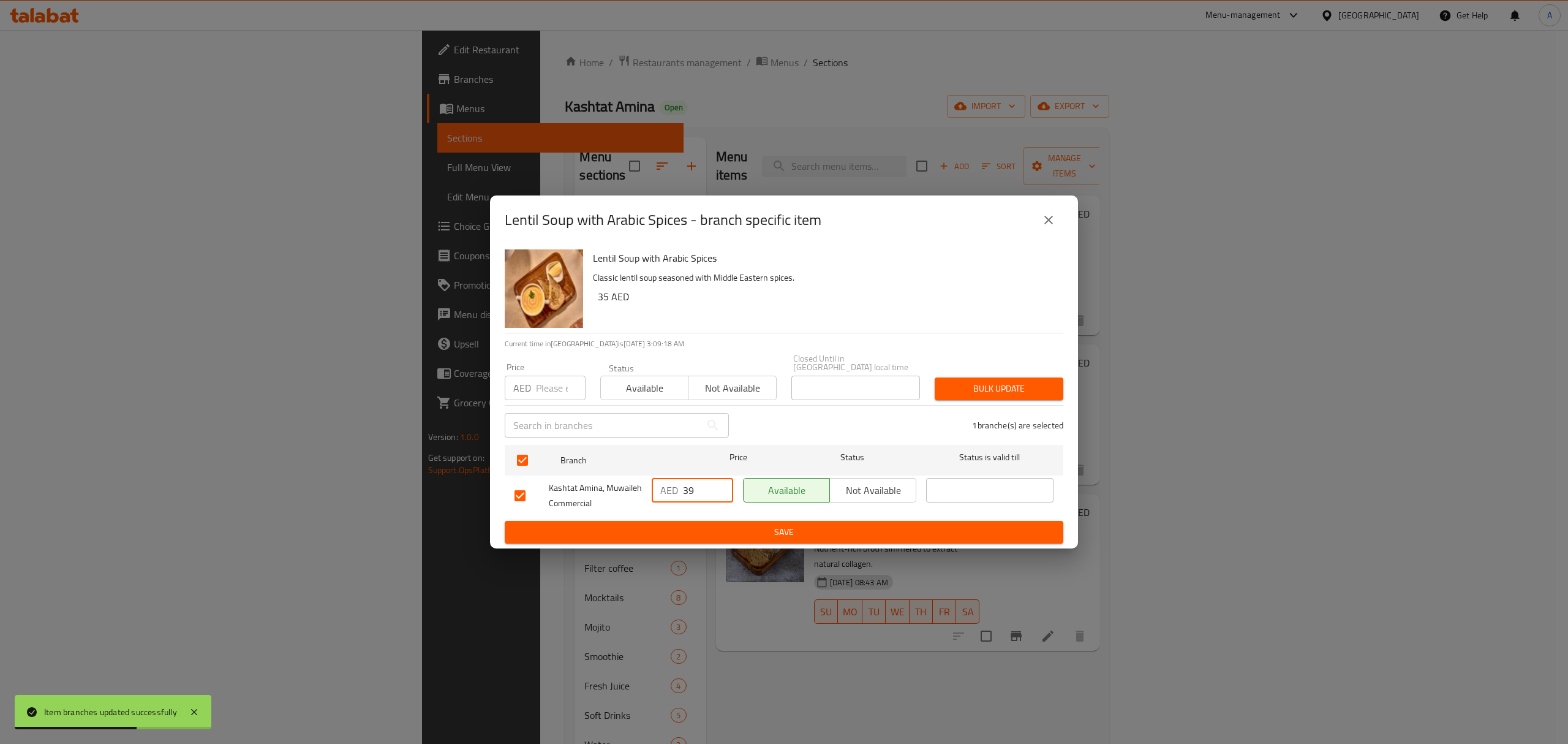
click at [722, 487] on input "39" at bounding box center [708, 490] width 50 height 24
click at [720, 530] on span "Save" at bounding box center [784, 532] width 539 height 15
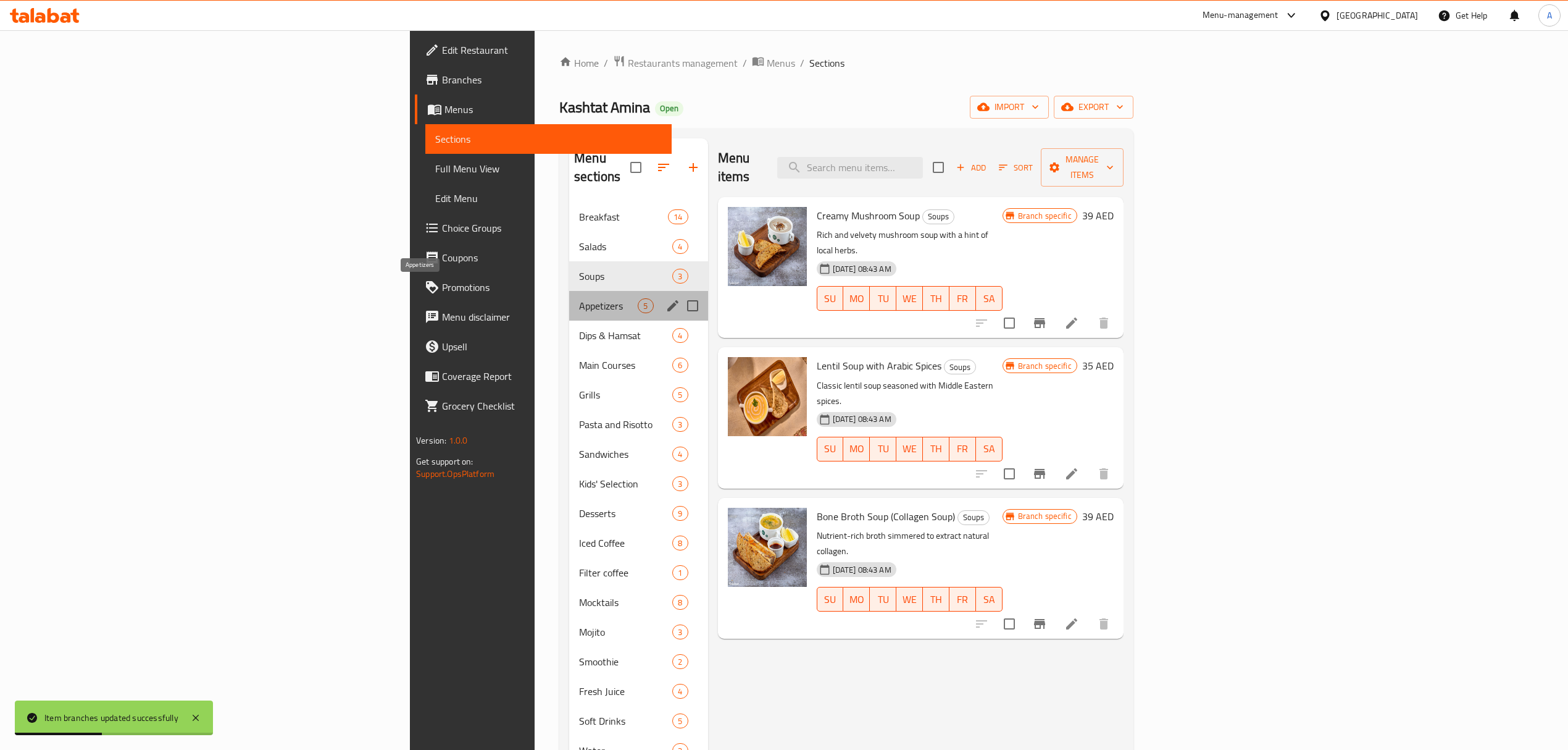
click at [579, 298] on span "Appetizers" at bounding box center [608, 306] width 59 height 15
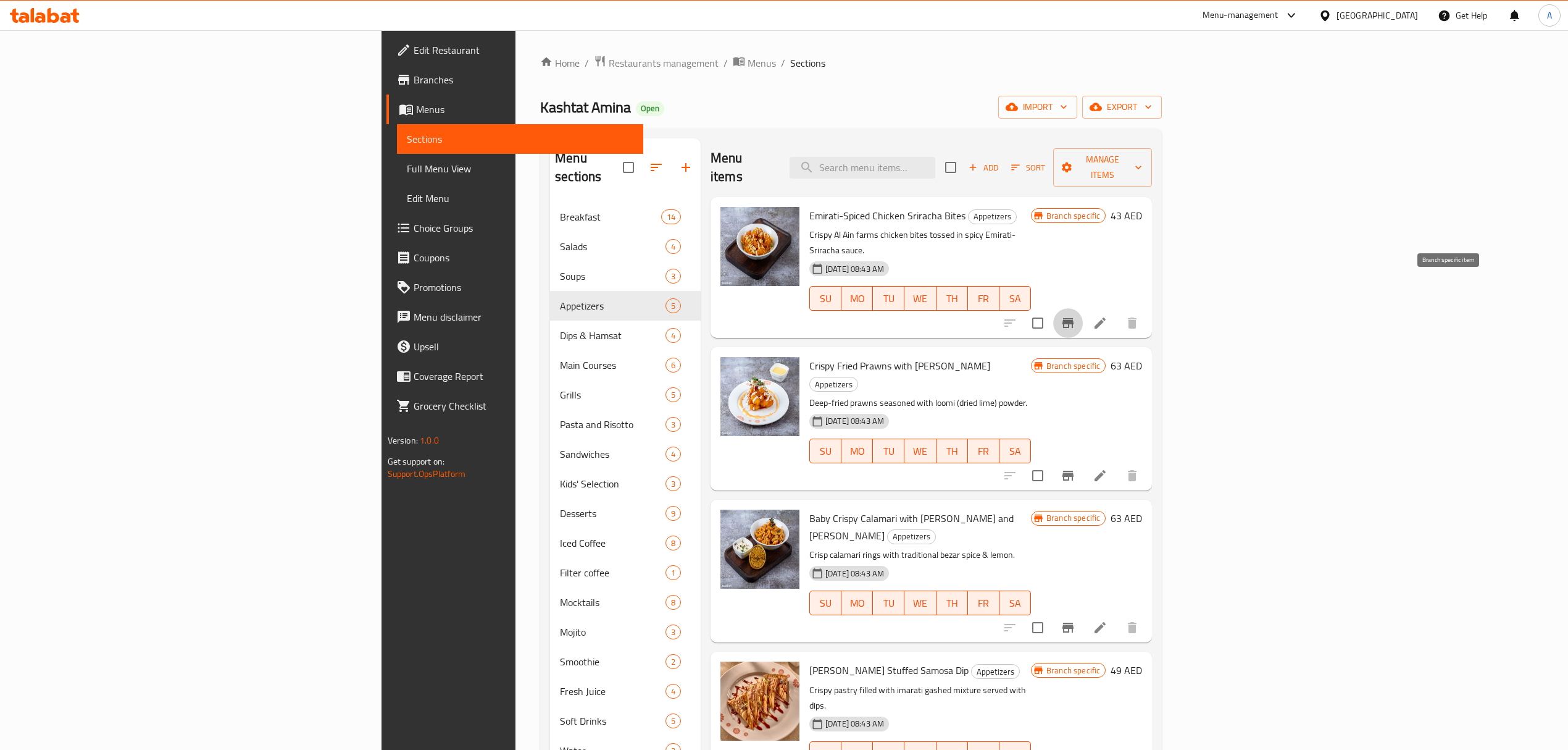
click at [1083, 308] on button "Branch-specific-item" at bounding box center [1068, 323] width 30 height 30
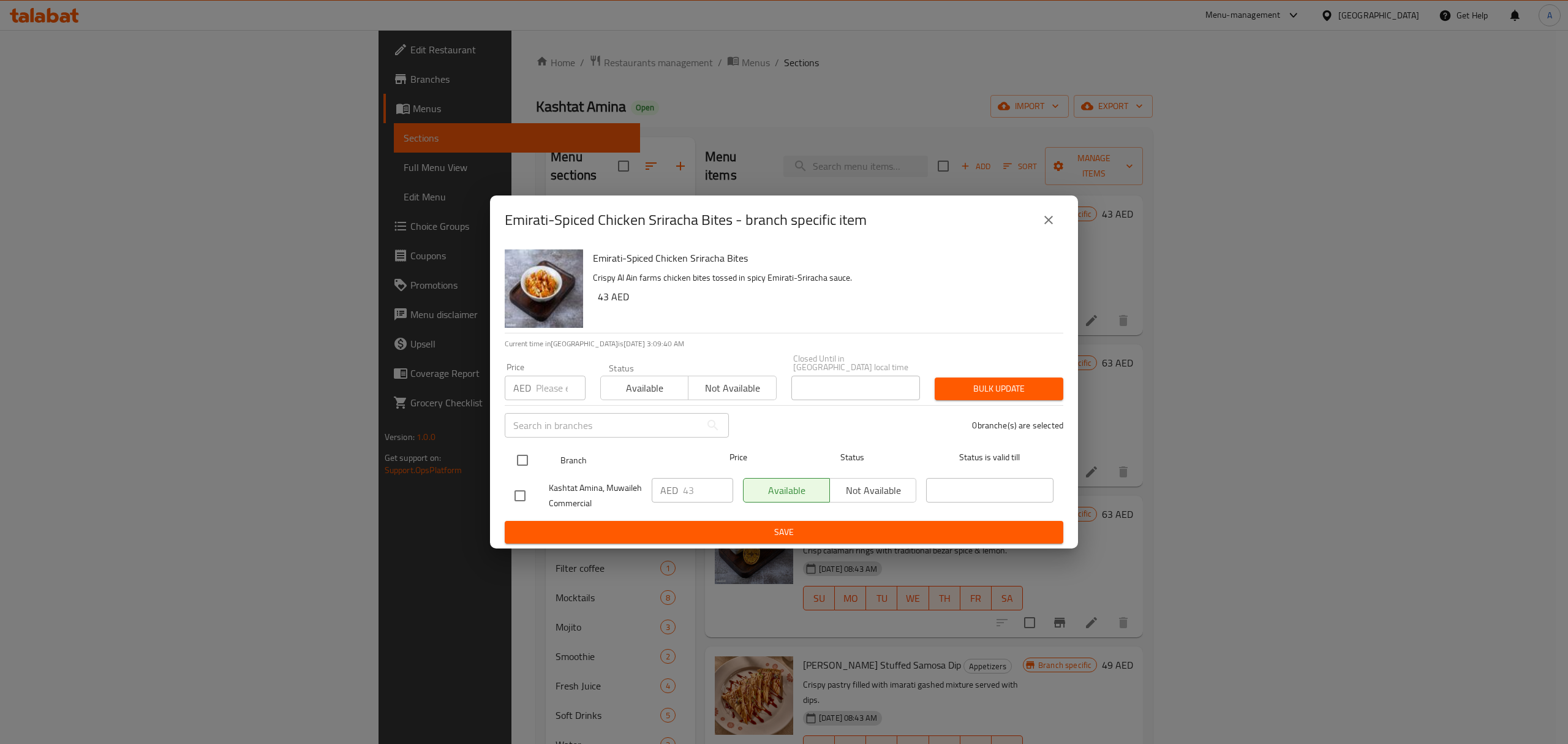
click at [523, 457] on input "checkbox" at bounding box center [522, 460] width 26 height 26
checkbox input "true"
click at [694, 490] on input "43" at bounding box center [708, 490] width 50 height 24
type input "48"
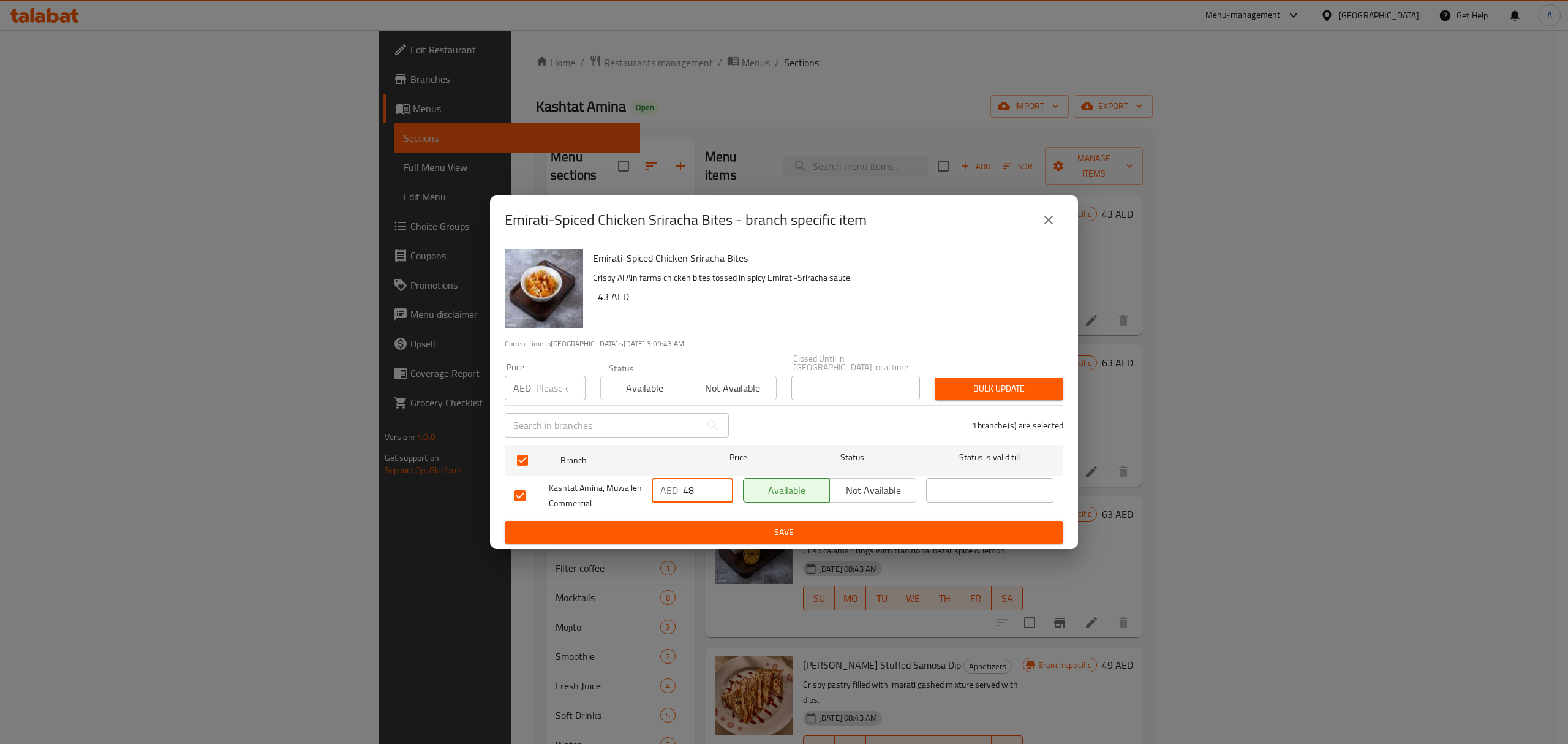
click at [787, 532] on span "Save" at bounding box center [784, 532] width 539 height 15
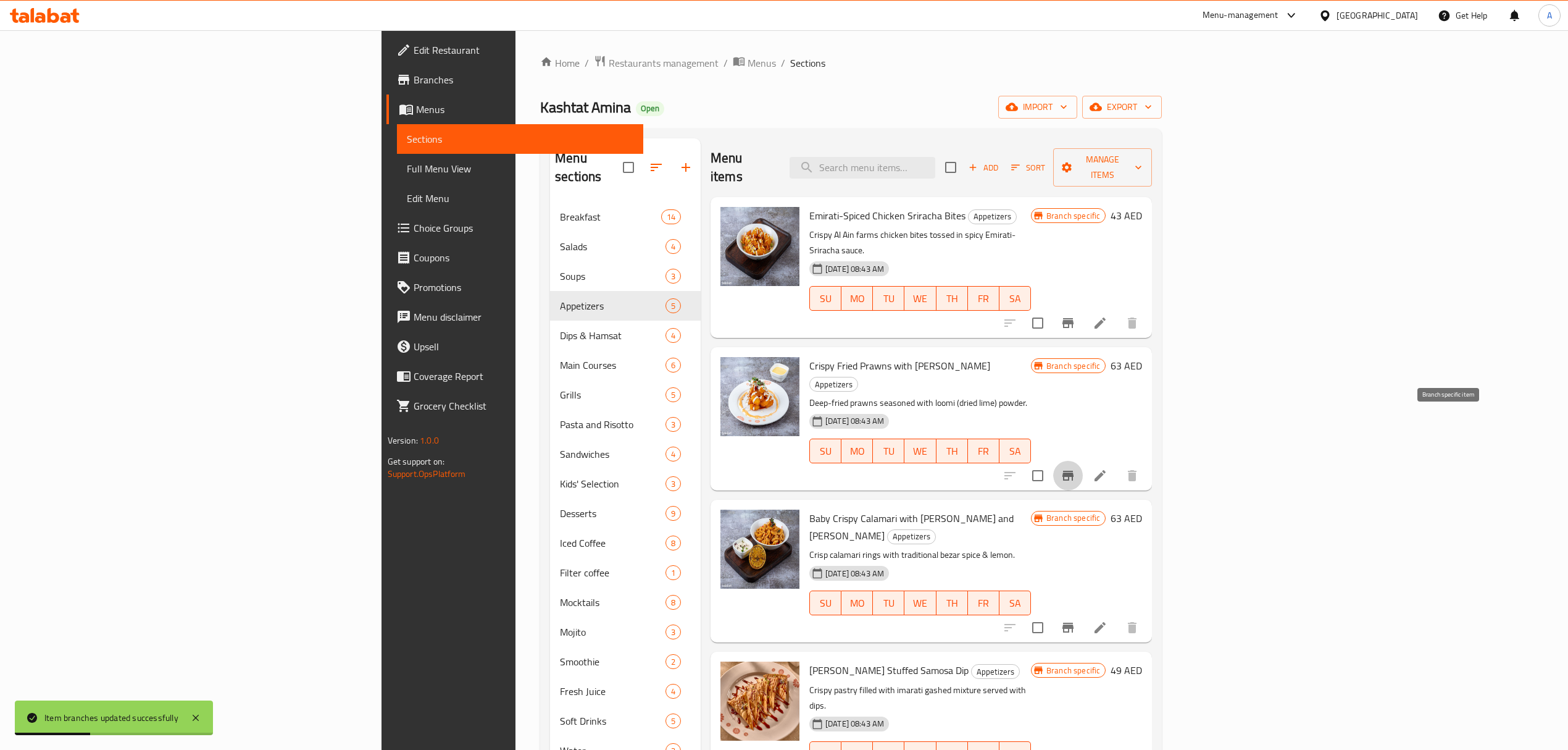
click at [1075, 468] on icon "Branch-specific-item" at bounding box center [1068, 476] width 15 height 15
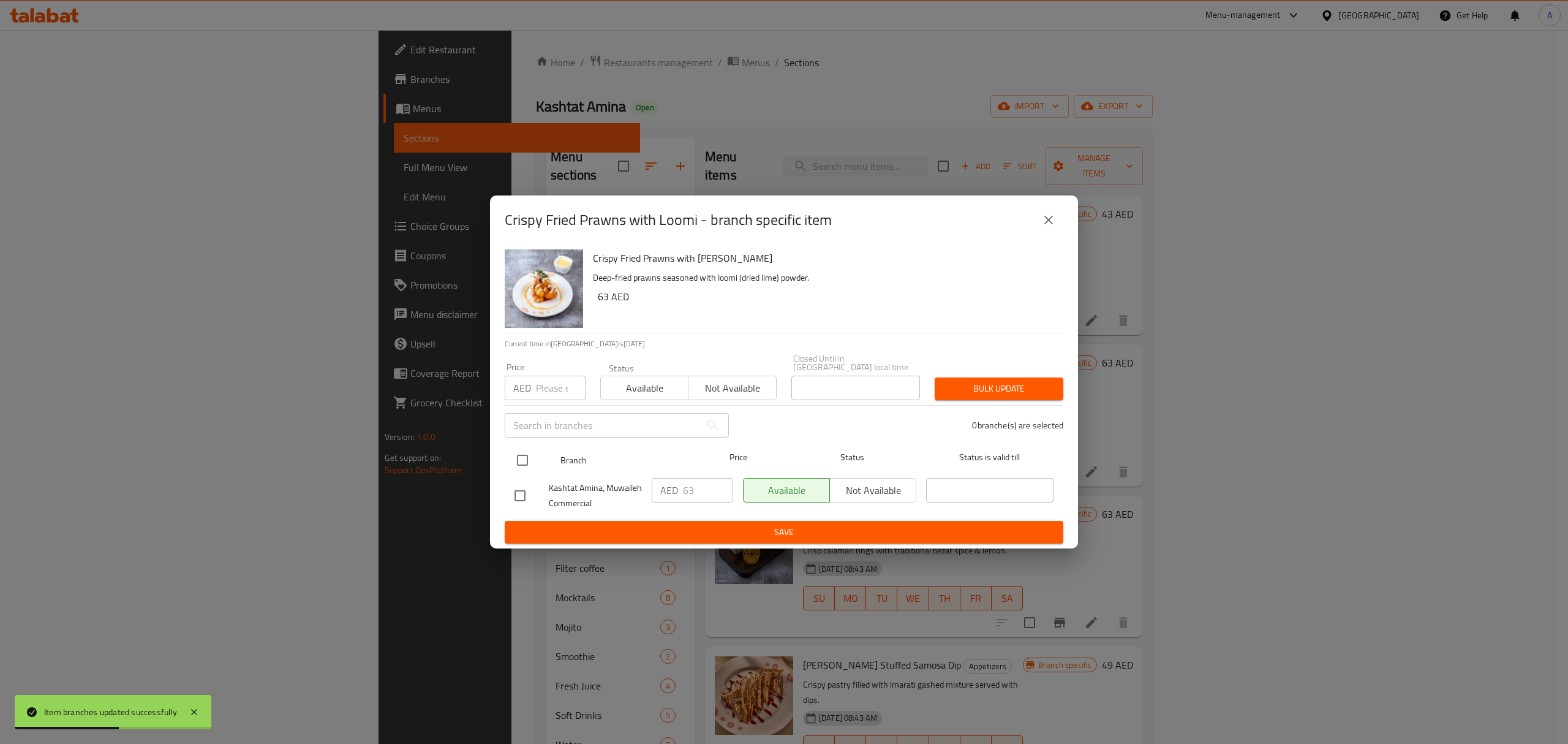
click at [520, 461] on input "checkbox" at bounding box center [522, 460] width 26 height 26
checkbox input "true"
drag, startPoint x: 697, startPoint y: 493, endPoint x: 662, endPoint y: 498, distance: 35.4
click at [662, 498] on div "AED 63 ​" at bounding box center [692, 490] width 82 height 24
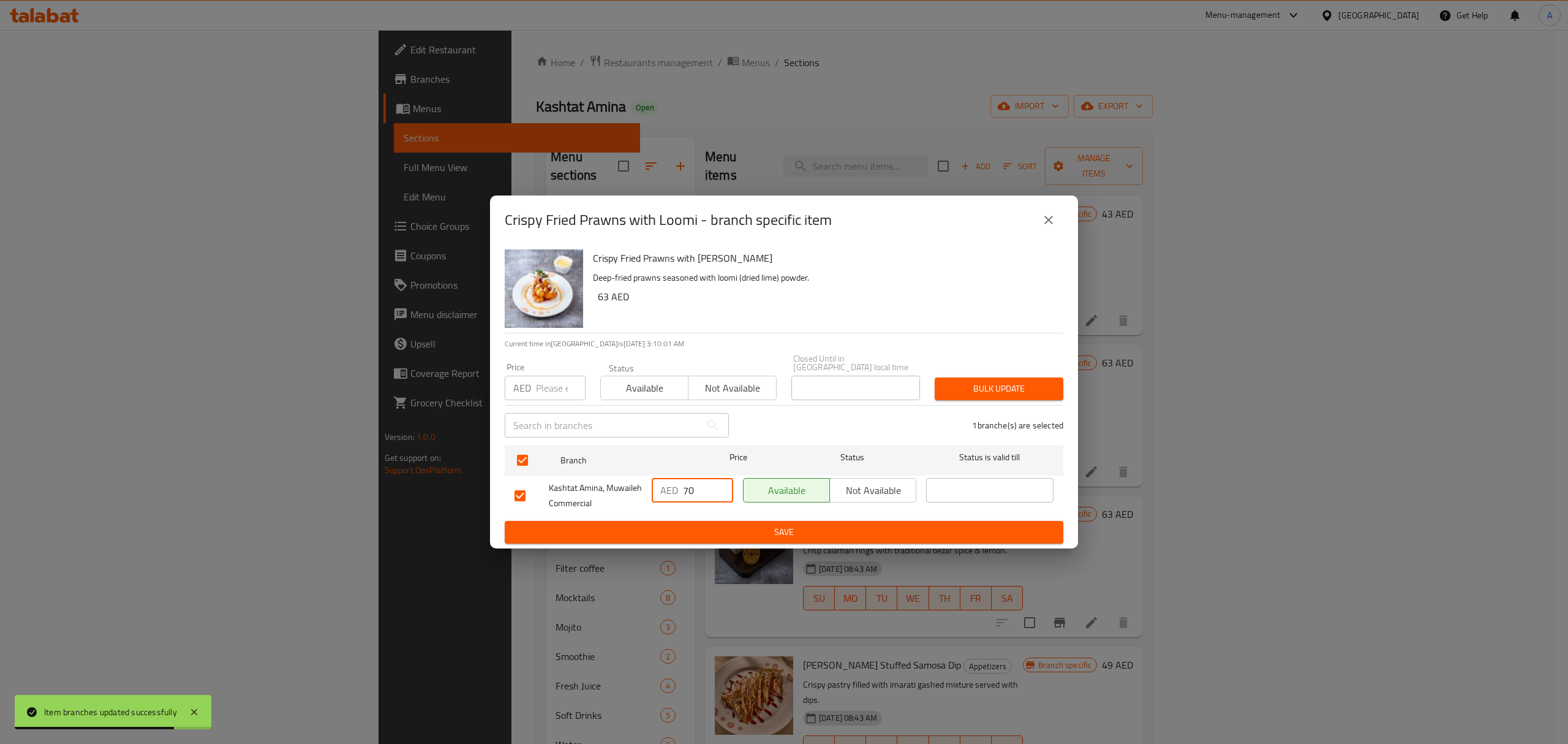
type input "70"
click at [679, 524] on span "Save" at bounding box center [784, 532] width 539 height 15
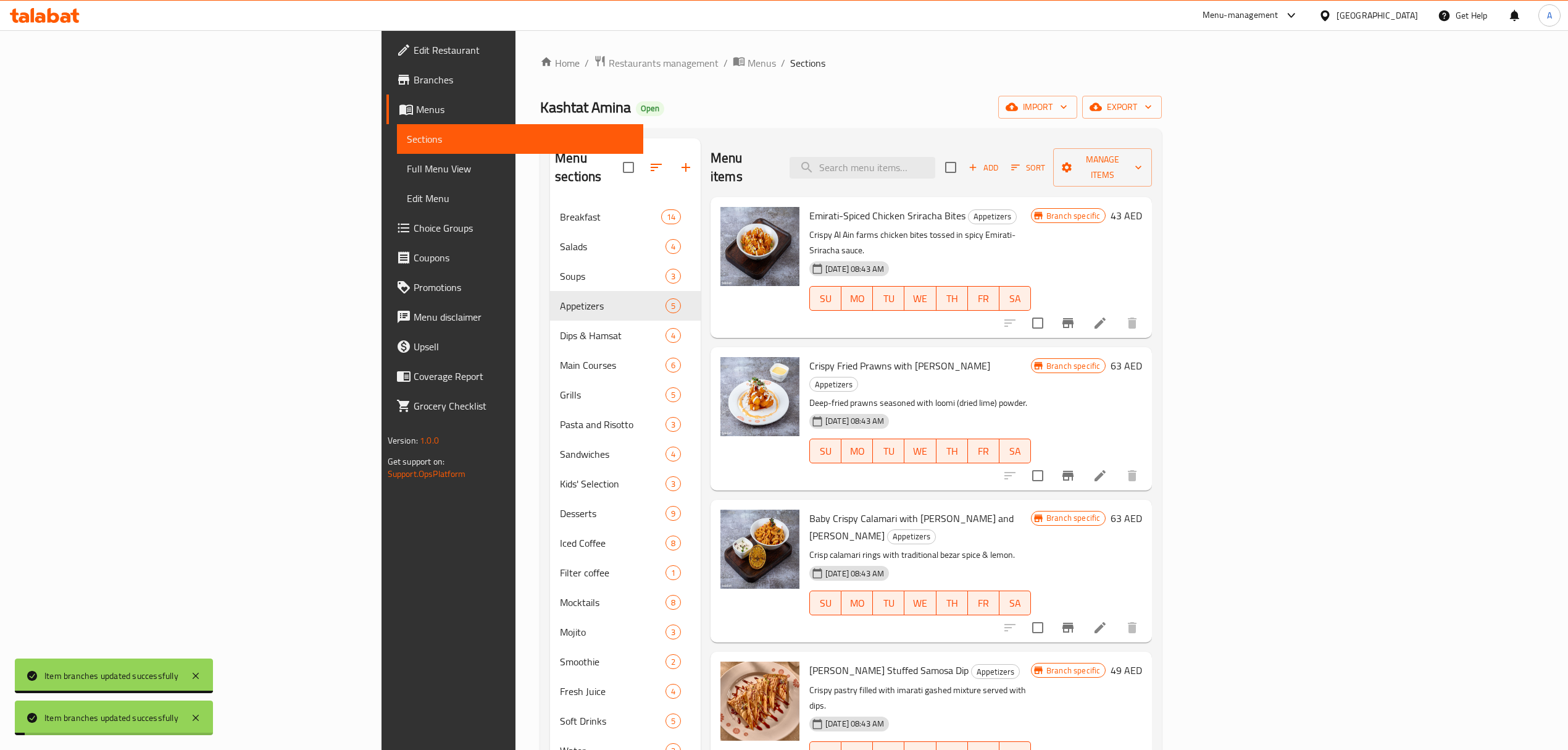
click at [1075, 620] on icon "Branch-specific-item" at bounding box center [1068, 627] width 15 height 15
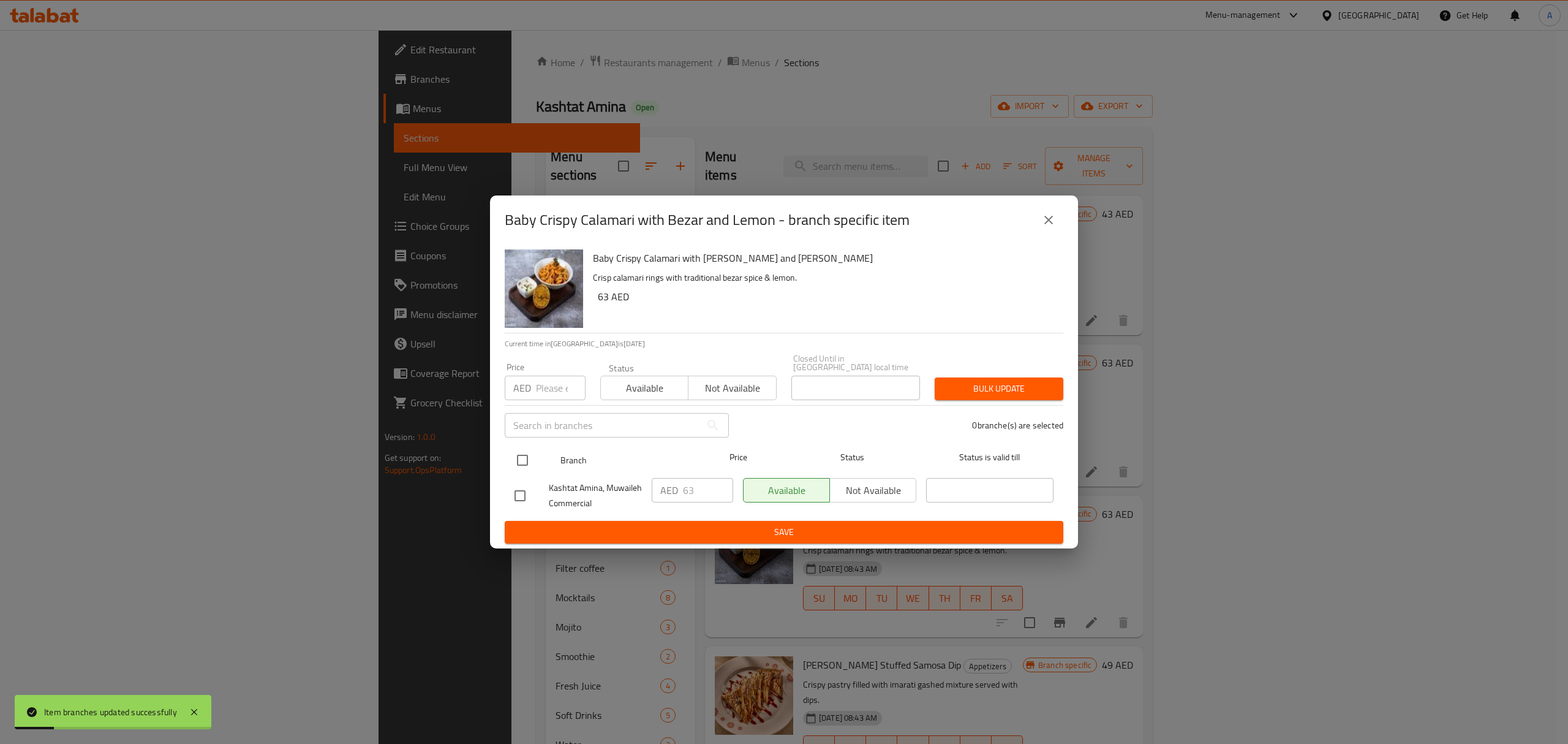
click at [525, 456] on input "checkbox" at bounding box center [522, 460] width 26 height 26
checkbox input "true"
drag, startPoint x: 686, startPoint y: 493, endPoint x: 679, endPoint y: 495, distance: 7.3
click at [679, 495] on div "AED 63 ​" at bounding box center [692, 490] width 82 height 24
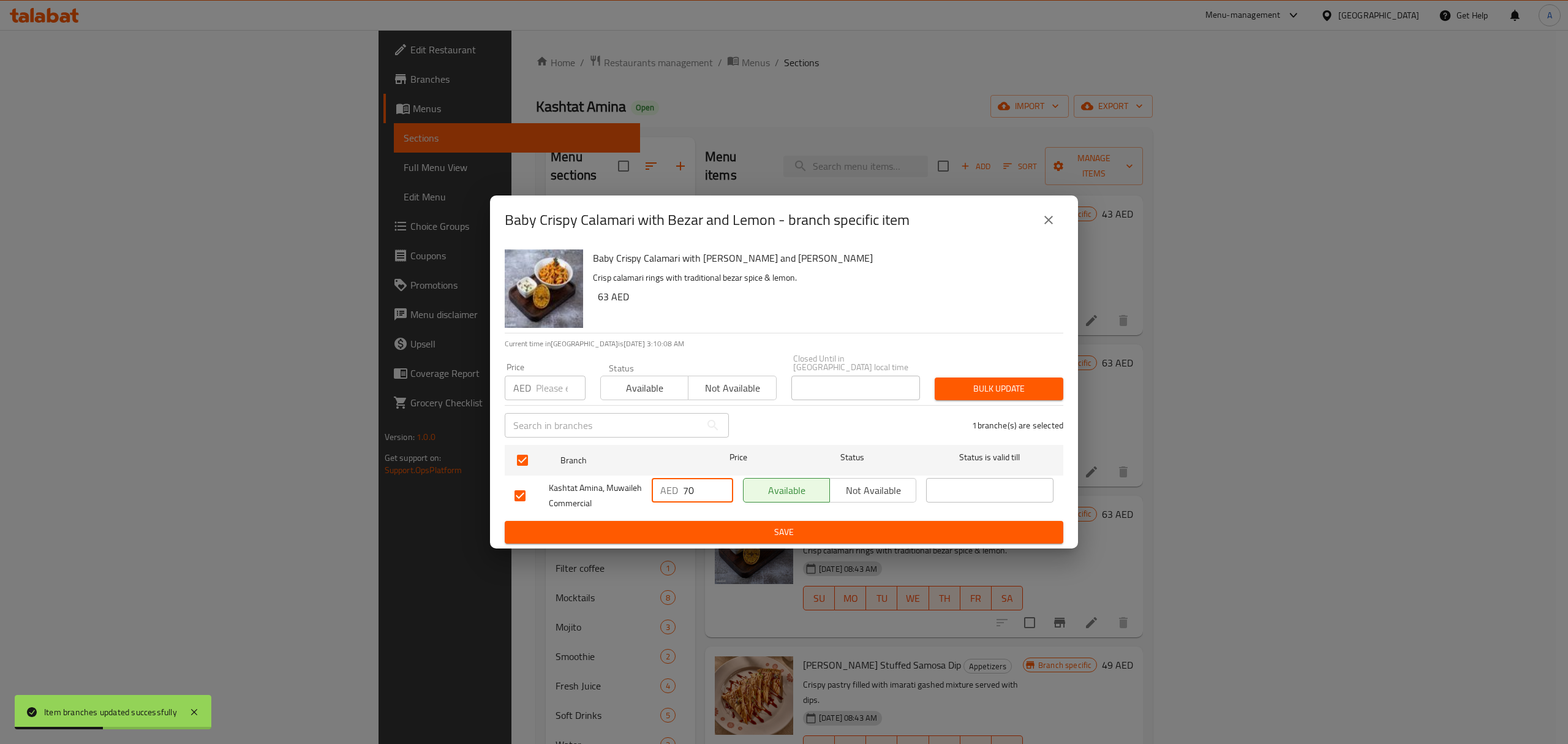
type input "70"
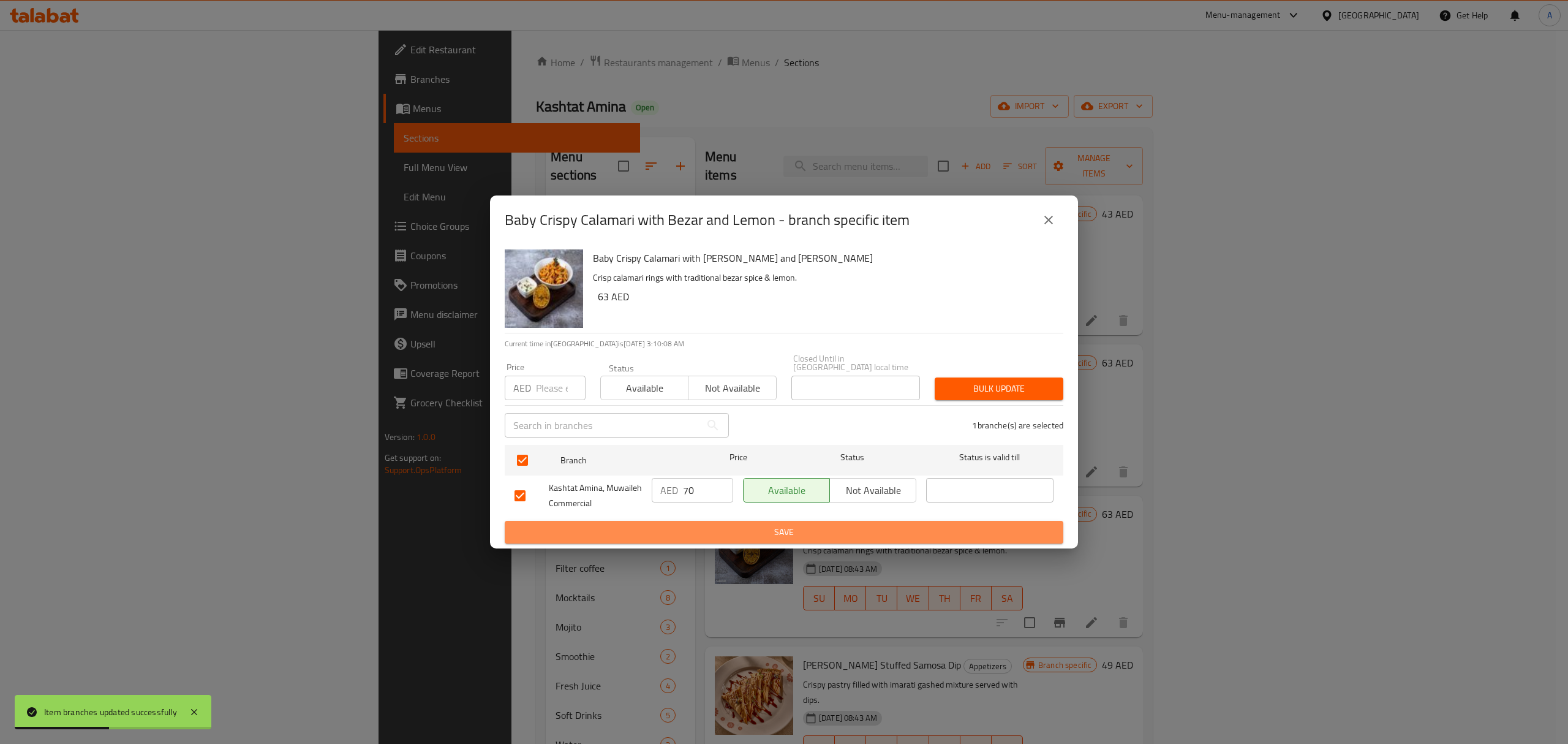
click at [723, 540] on button "Save" at bounding box center [784, 532] width 559 height 23
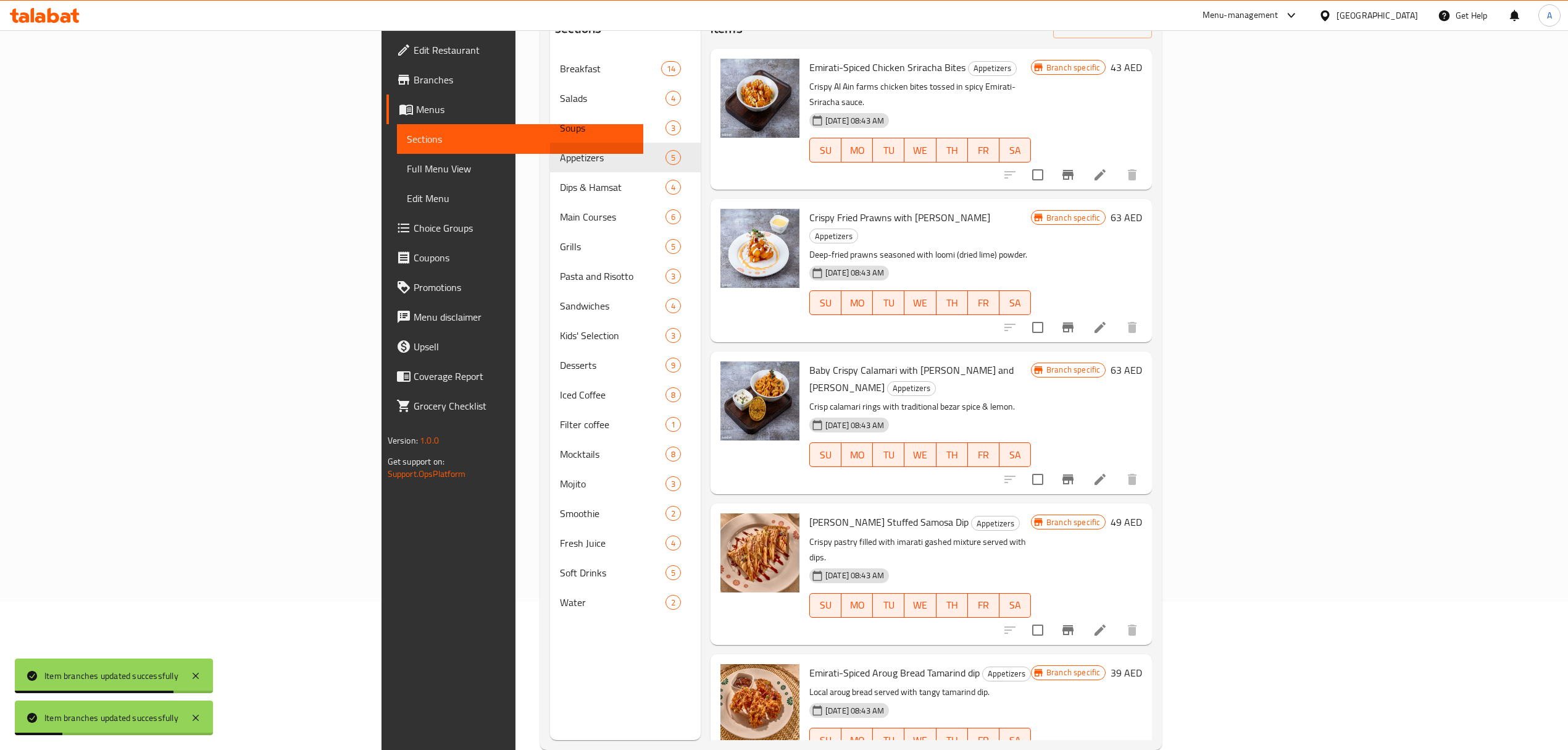
scroll to position [173, 0]
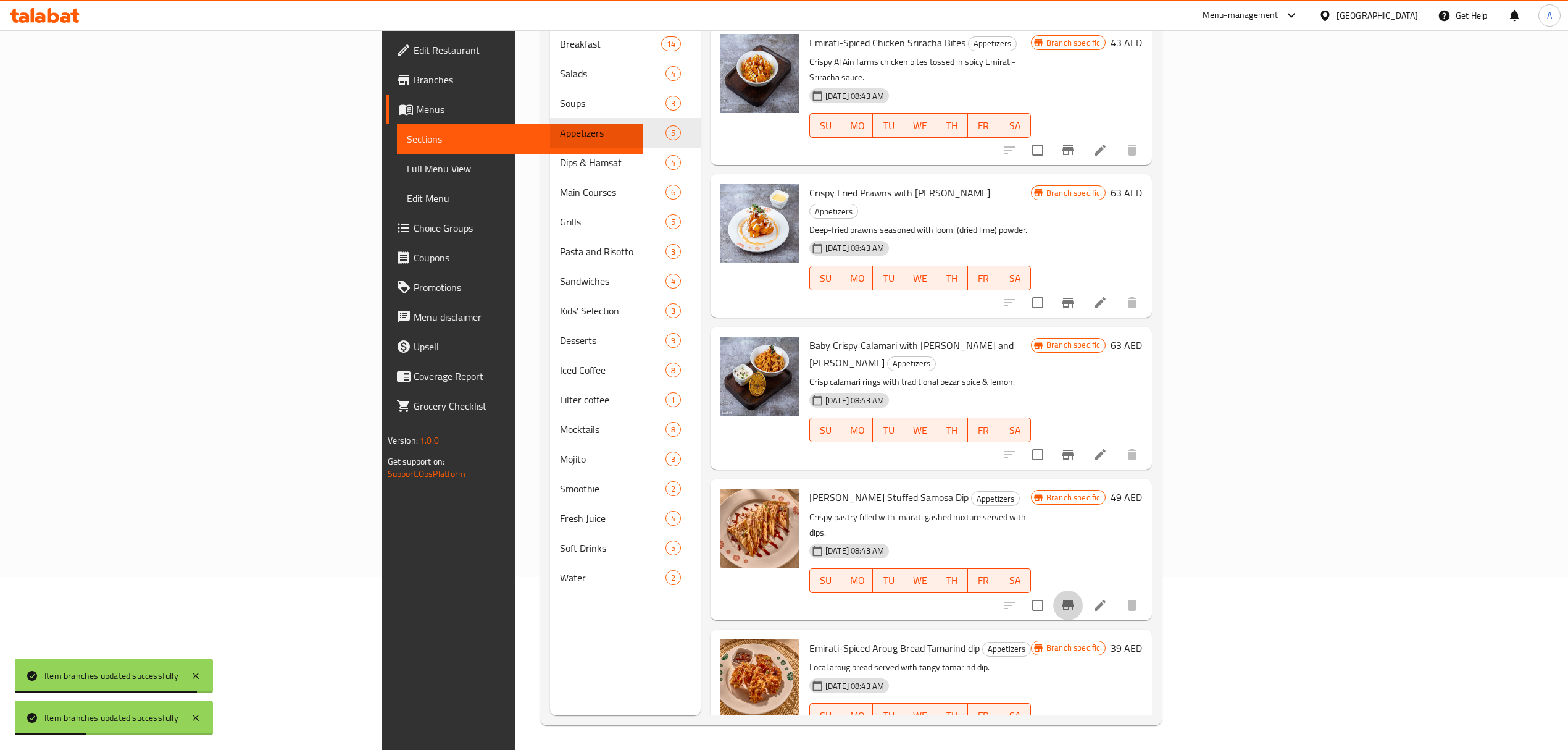
click at [1074, 601] on icon "Branch-specific-item" at bounding box center [1068, 605] width 11 height 10
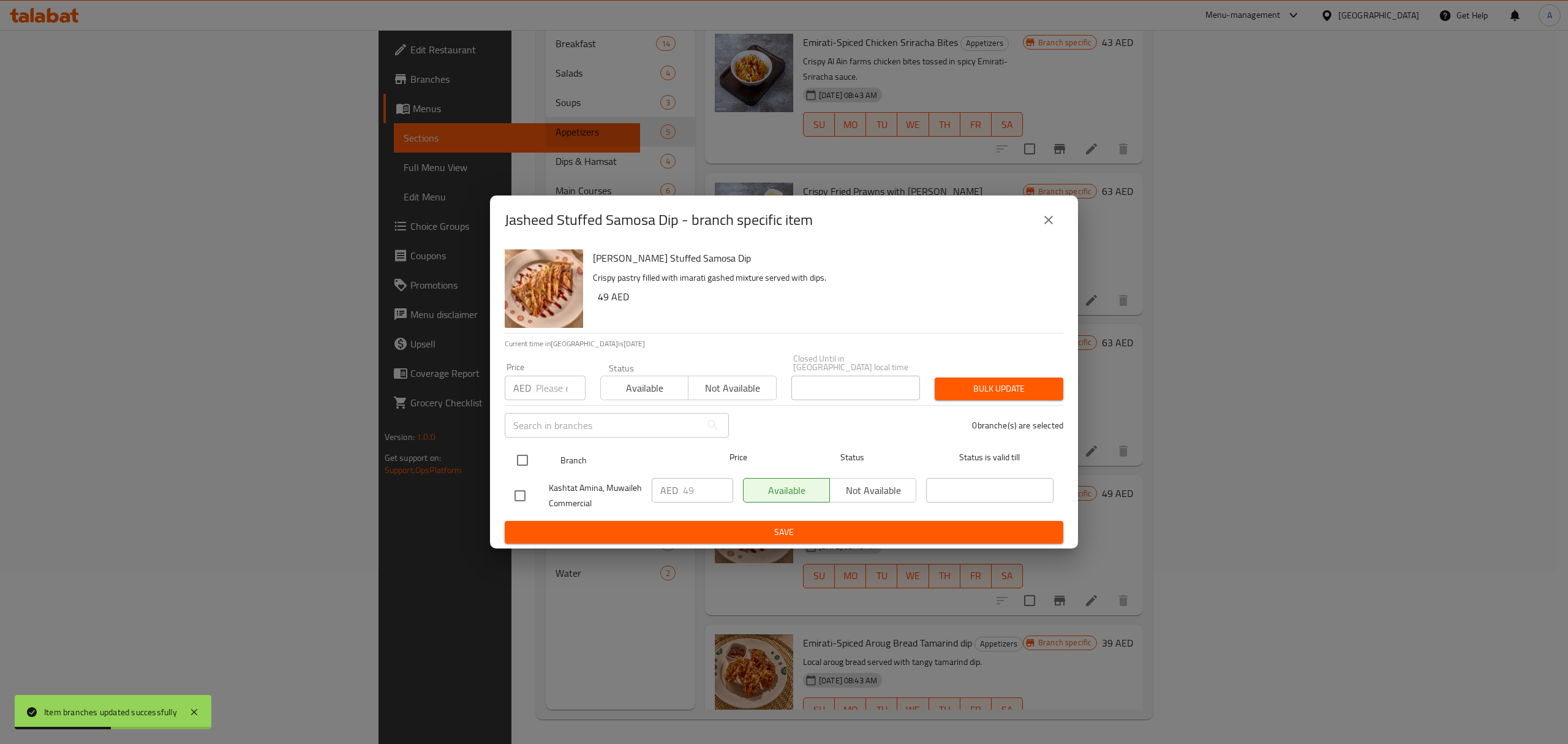
click at [524, 457] on input "checkbox" at bounding box center [522, 460] width 26 height 26
checkbox input "true"
drag, startPoint x: 701, startPoint y: 489, endPoint x: 669, endPoint y: 498, distance: 33.2
click at [669, 498] on div "AED 49 ​" at bounding box center [692, 490] width 82 height 24
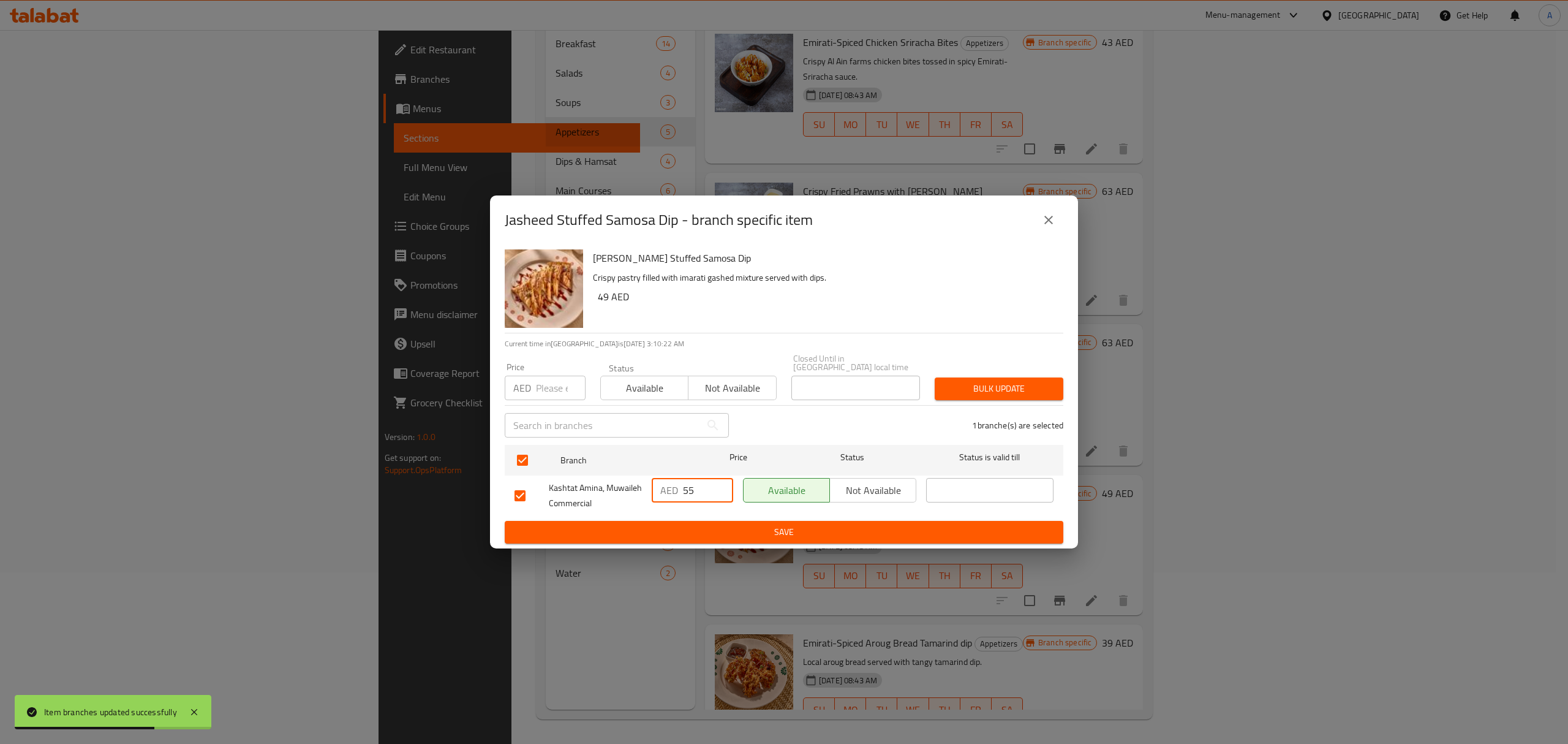
type input "55"
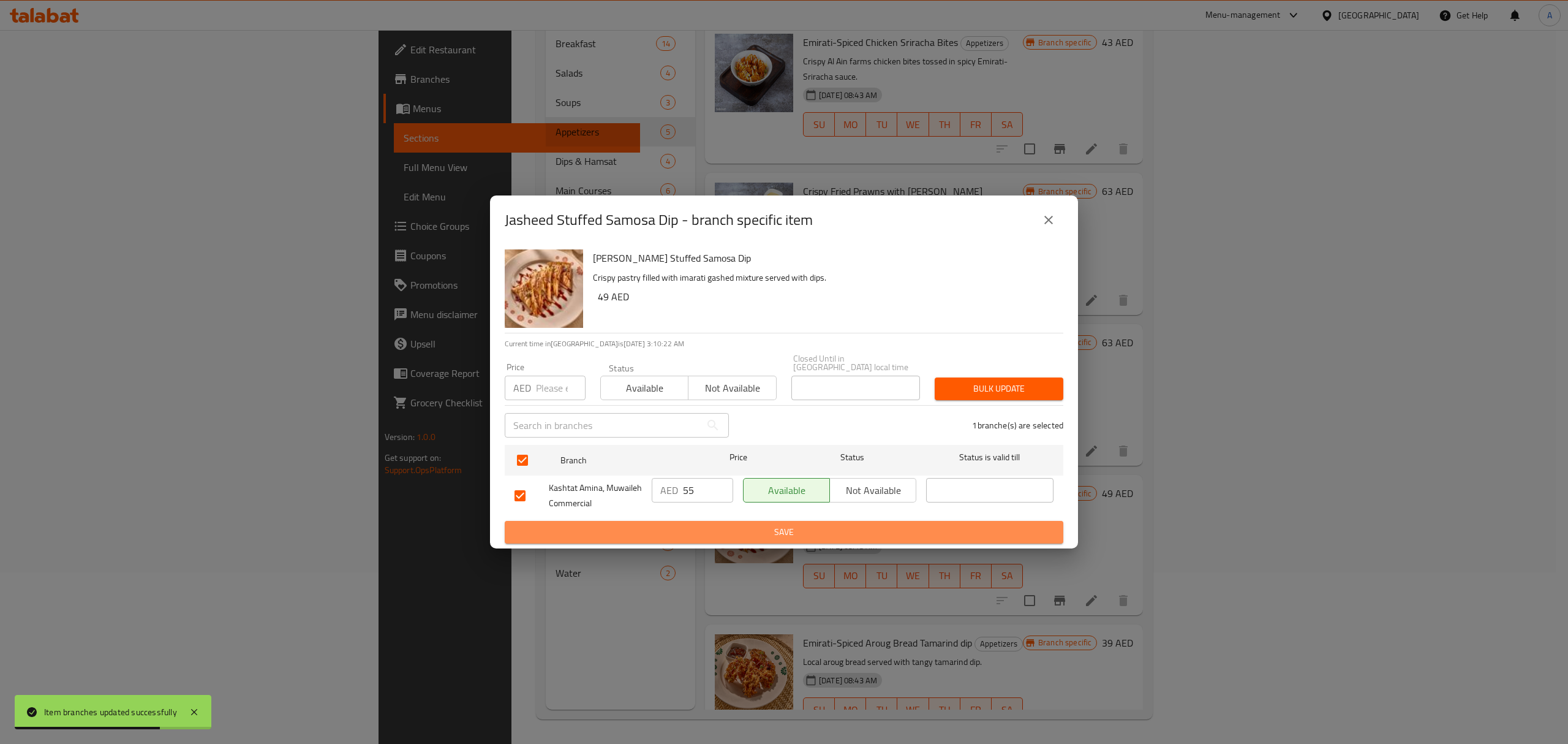
click at [686, 537] on span "Save" at bounding box center [784, 532] width 539 height 15
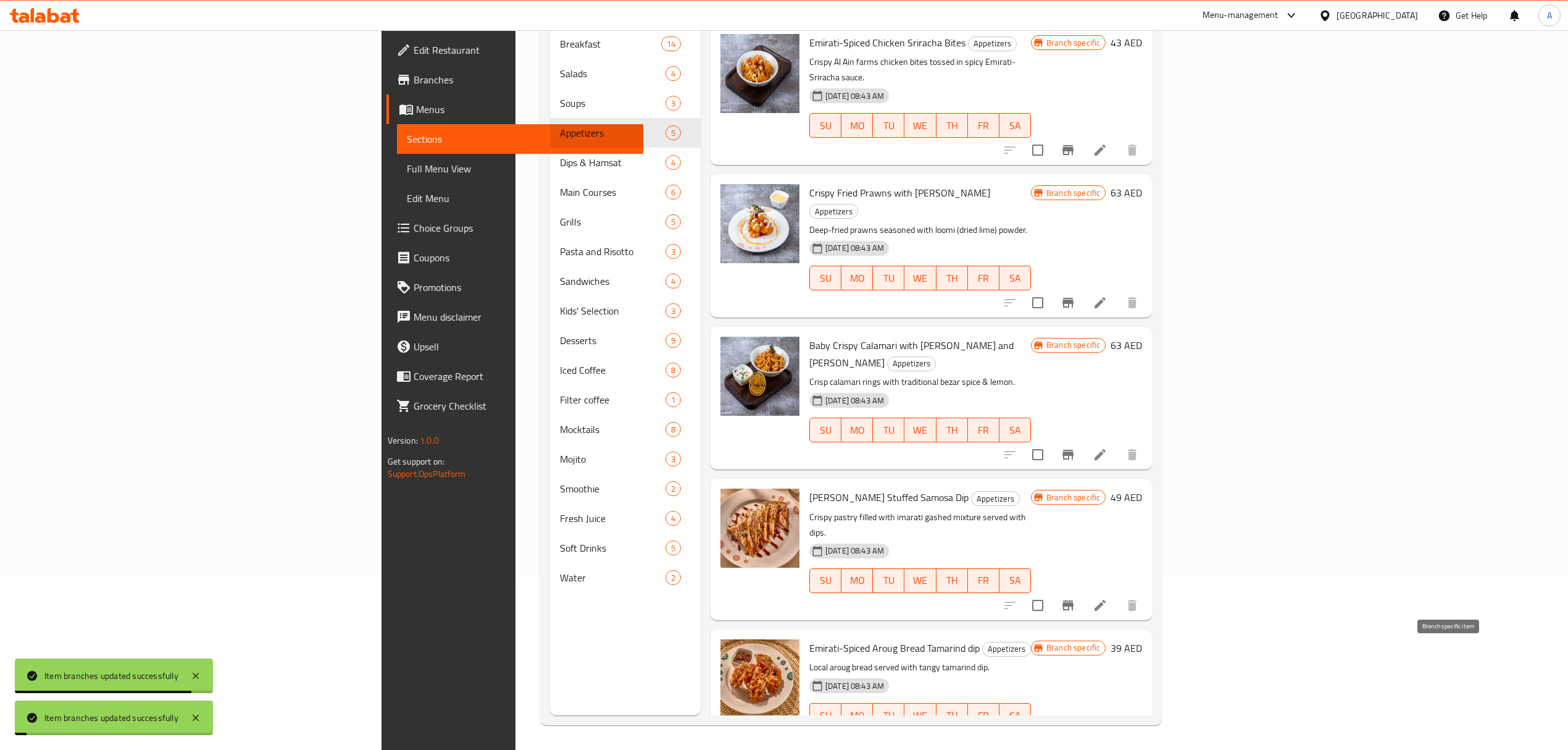
click at [1075, 732] on icon "Branch-specific-item" at bounding box center [1068, 740] width 15 height 15
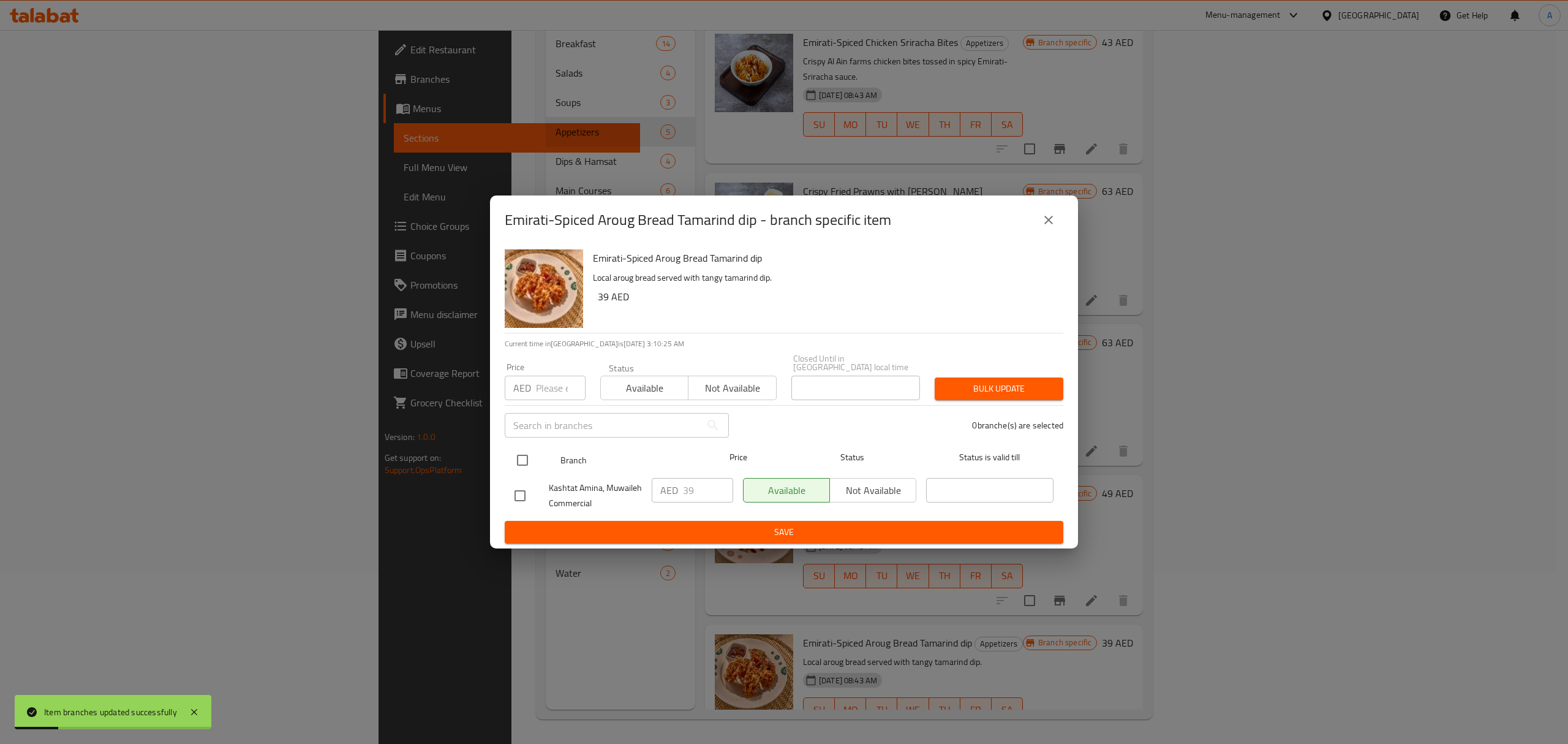
click at [523, 461] on input "checkbox" at bounding box center [522, 460] width 26 height 26
checkbox input "true"
drag, startPoint x: 700, startPoint y: 490, endPoint x: 672, endPoint y: 493, distance: 28.2
click at [672, 493] on div "AED 39 ​" at bounding box center [692, 490] width 82 height 24
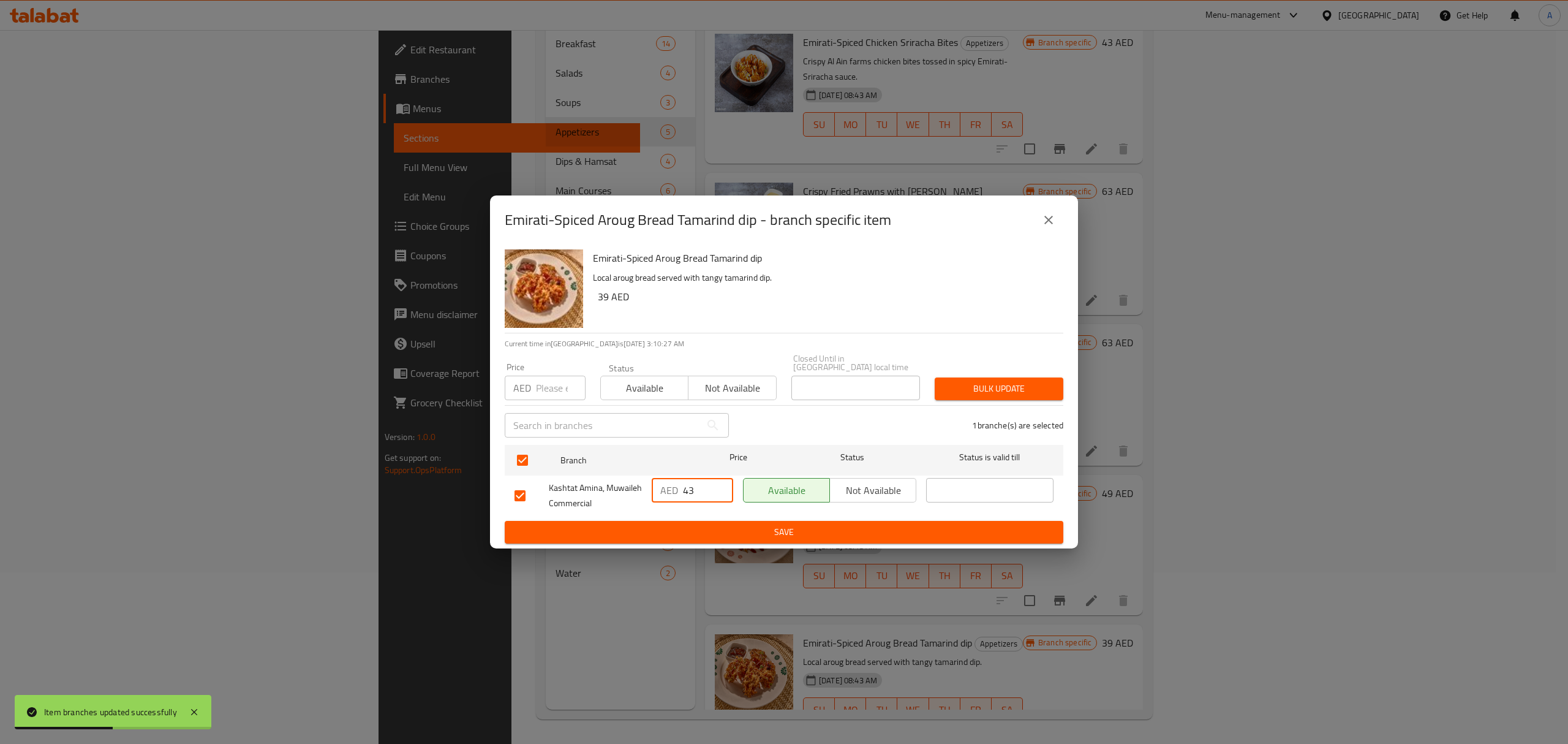
type input "43"
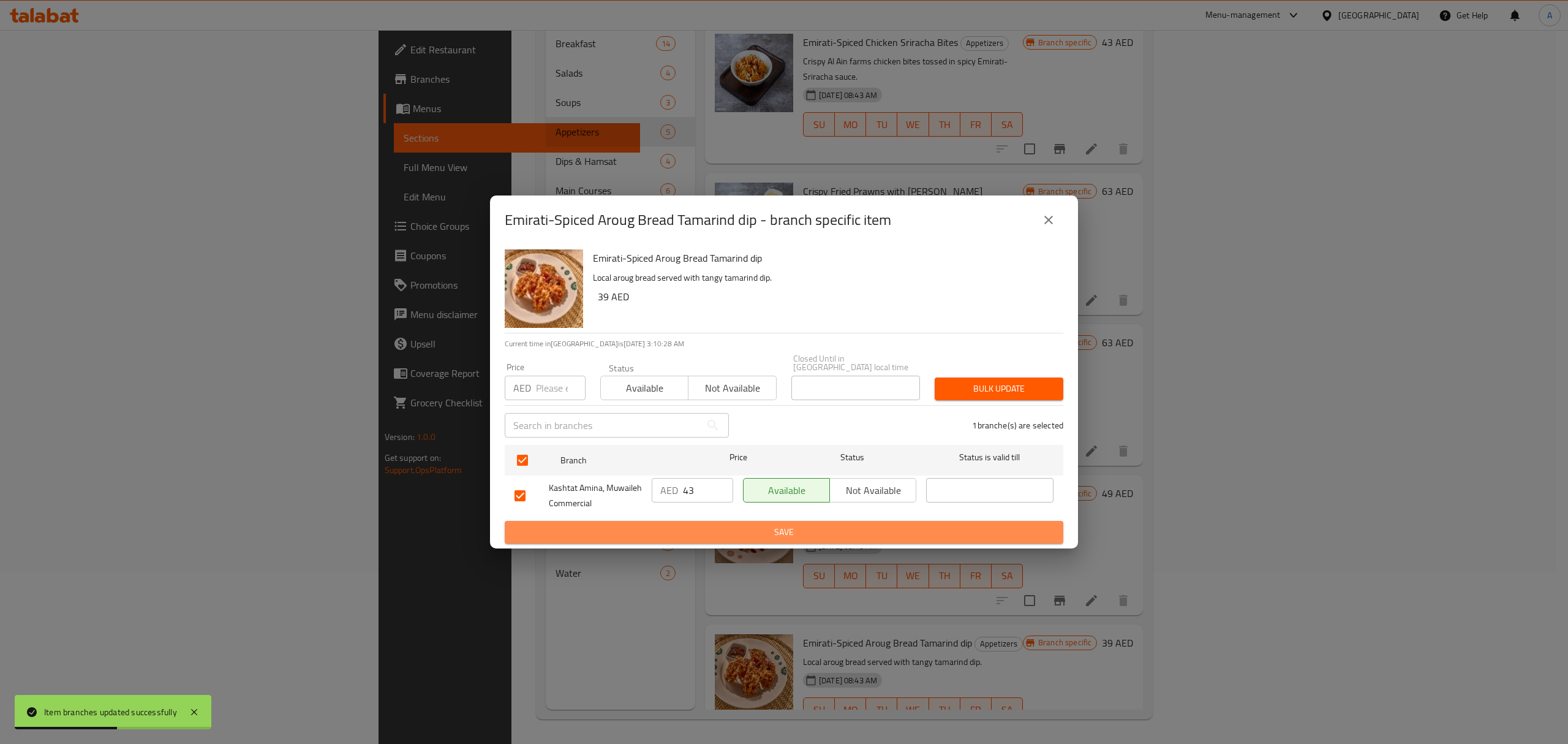
click at [694, 527] on span "Save" at bounding box center [784, 532] width 539 height 15
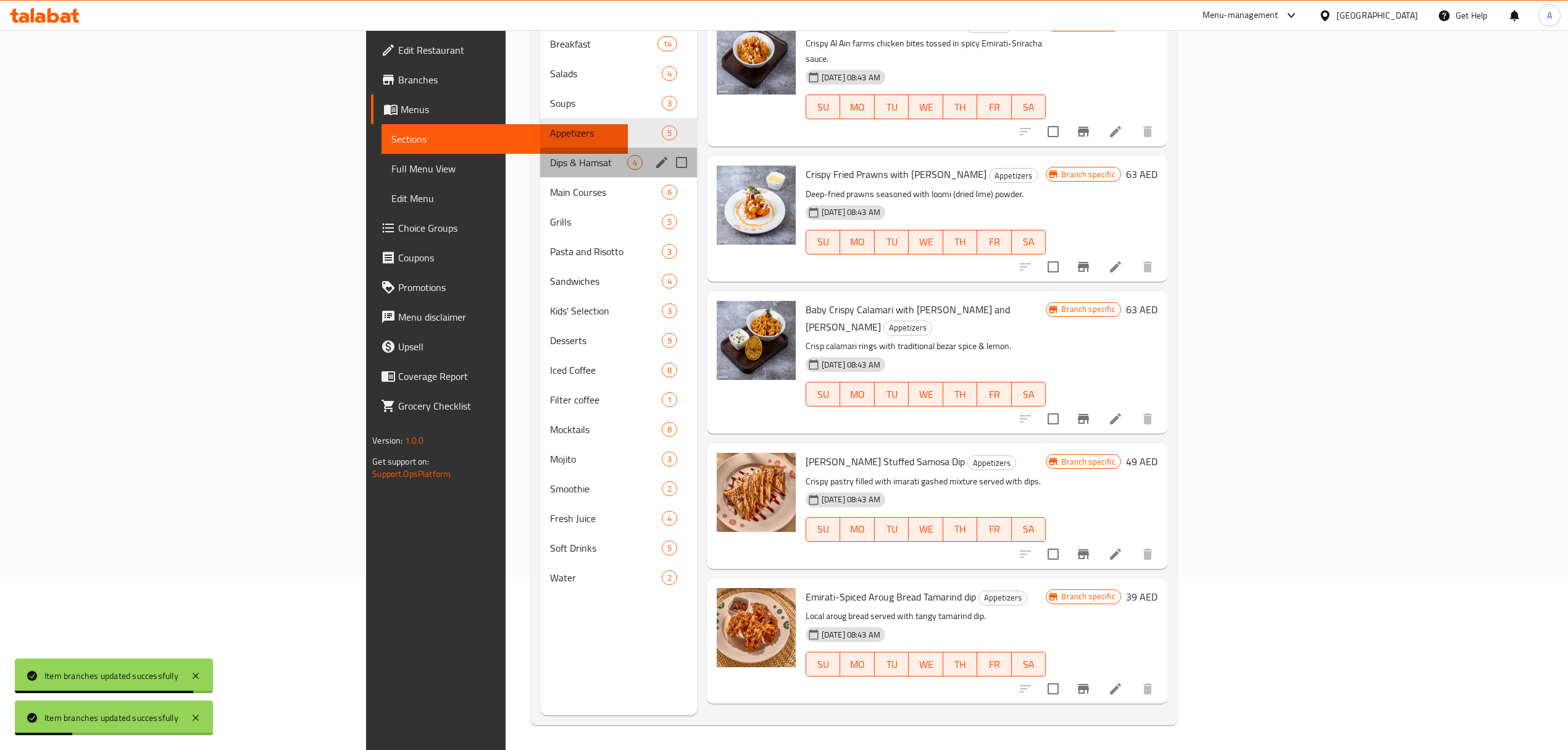
click at [540, 154] on div "Dips & Hamsat 4" at bounding box center [618, 163] width 157 height 30
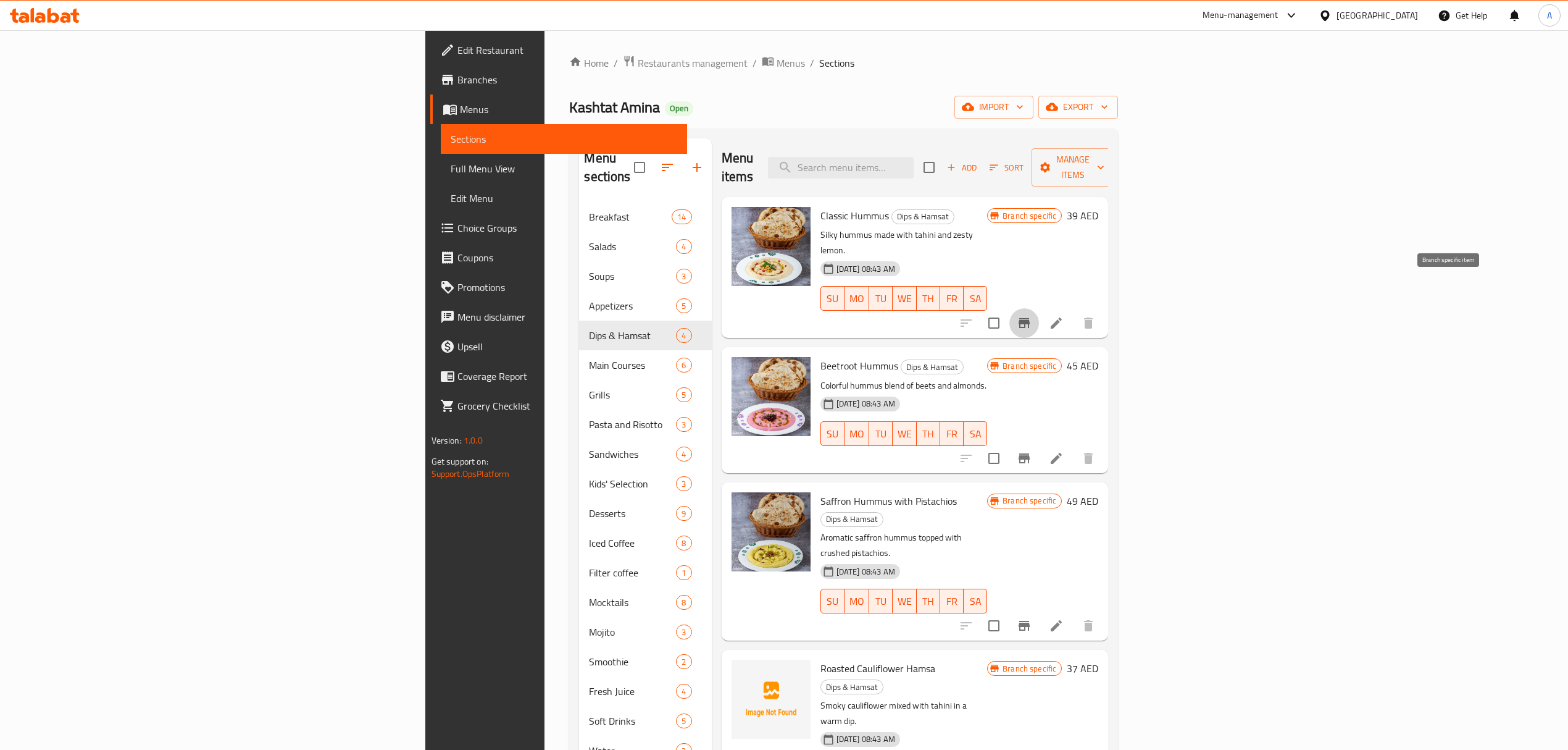
click at [1030, 318] on icon "Branch-specific-item" at bounding box center [1024, 323] width 11 height 10
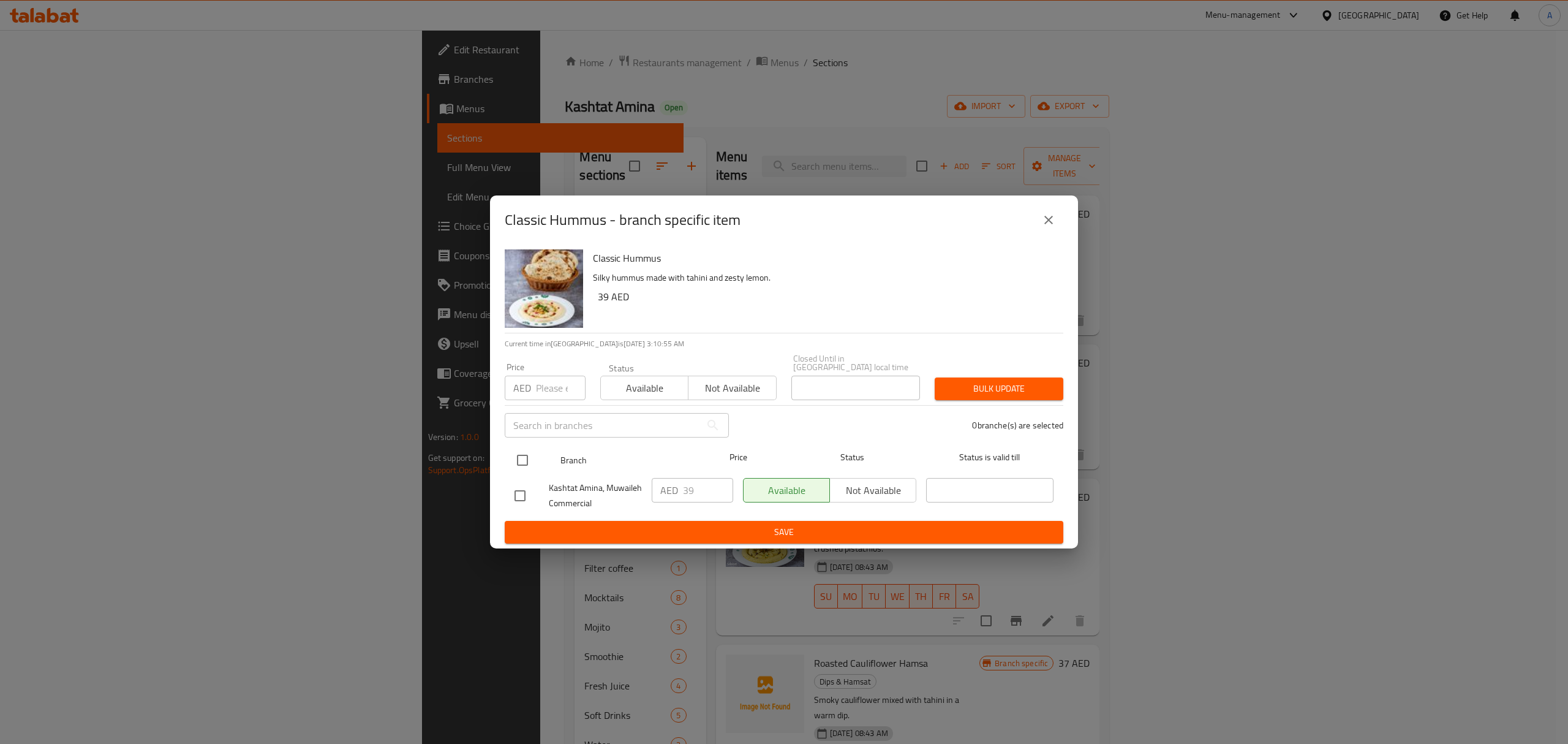
click at [522, 456] on input "checkbox" at bounding box center [522, 460] width 26 height 26
checkbox input "true"
drag, startPoint x: 697, startPoint y: 488, endPoint x: 668, endPoint y: 498, distance: 30.7
click at [668, 498] on div "AED 39 ​" at bounding box center [692, 490] width 82 height 24
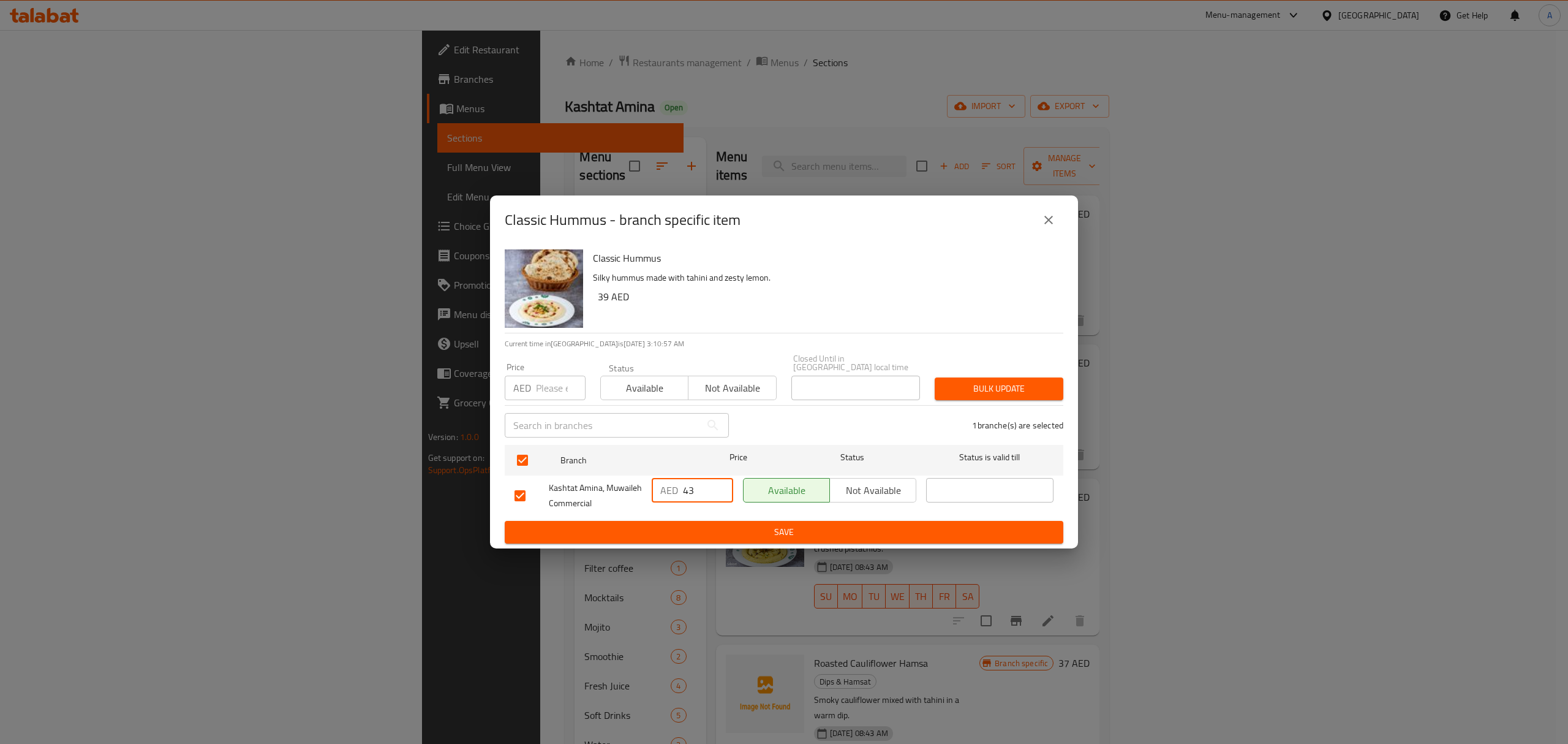
type input "43"
click at [689, 530] on span "Save" at bounding box center [784, 532] width 539 height 15
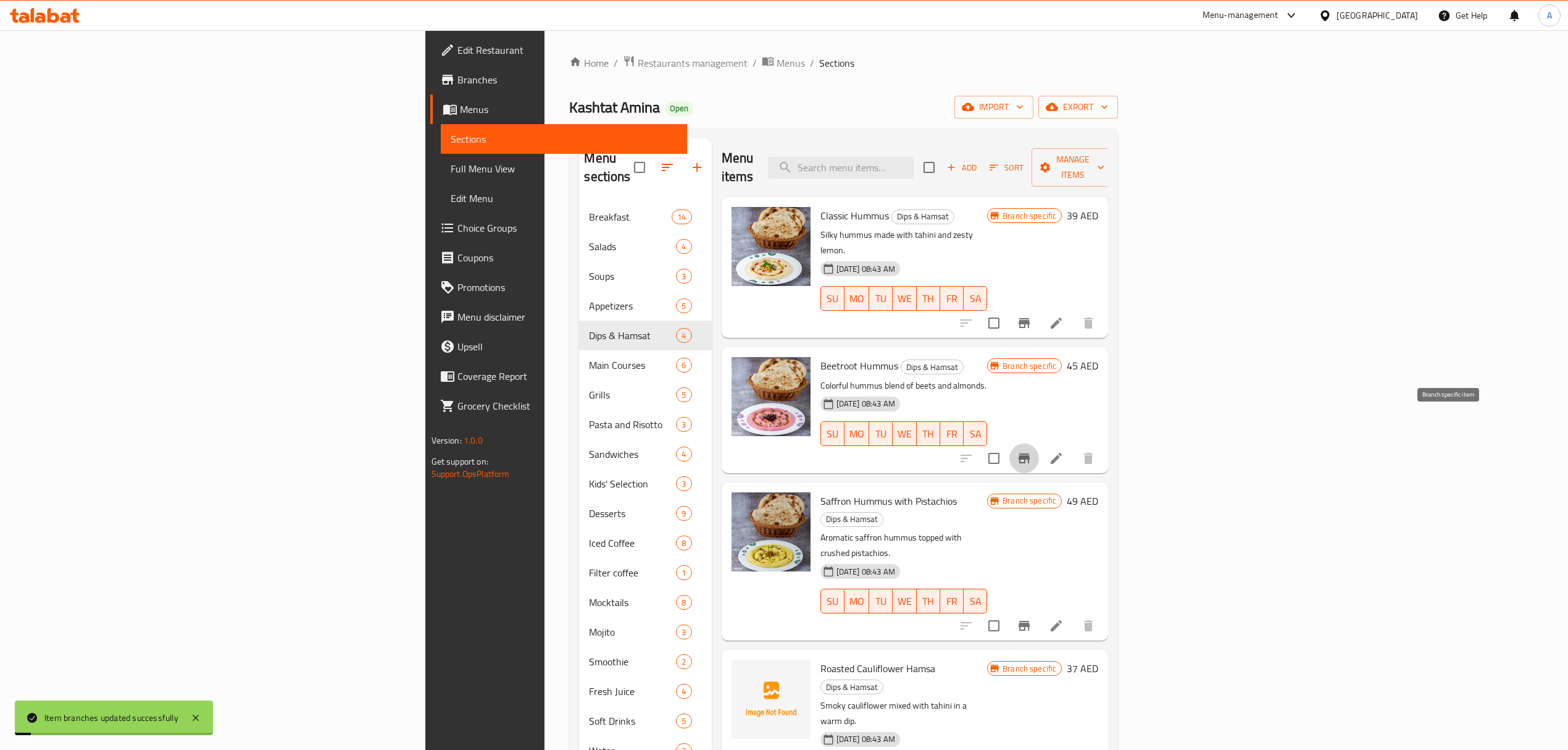
click at [1031, 451] on icon "Branch-specific-item" at bounding box center [1024, 459] width 15 height 15
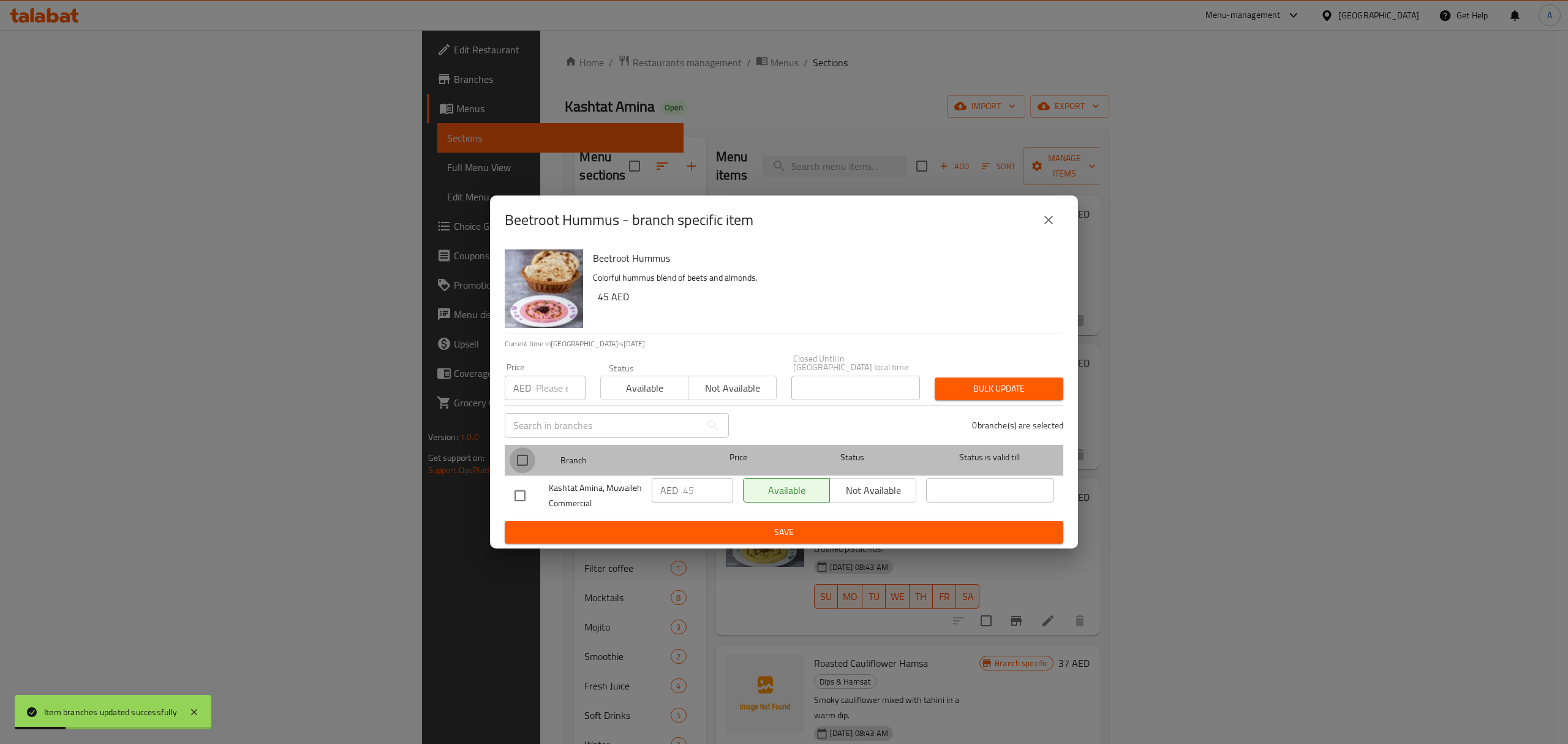
click at [515, 457] on input "checkbox" at bounding box center [522, 460] width 26 height 26
checkbox input "true"
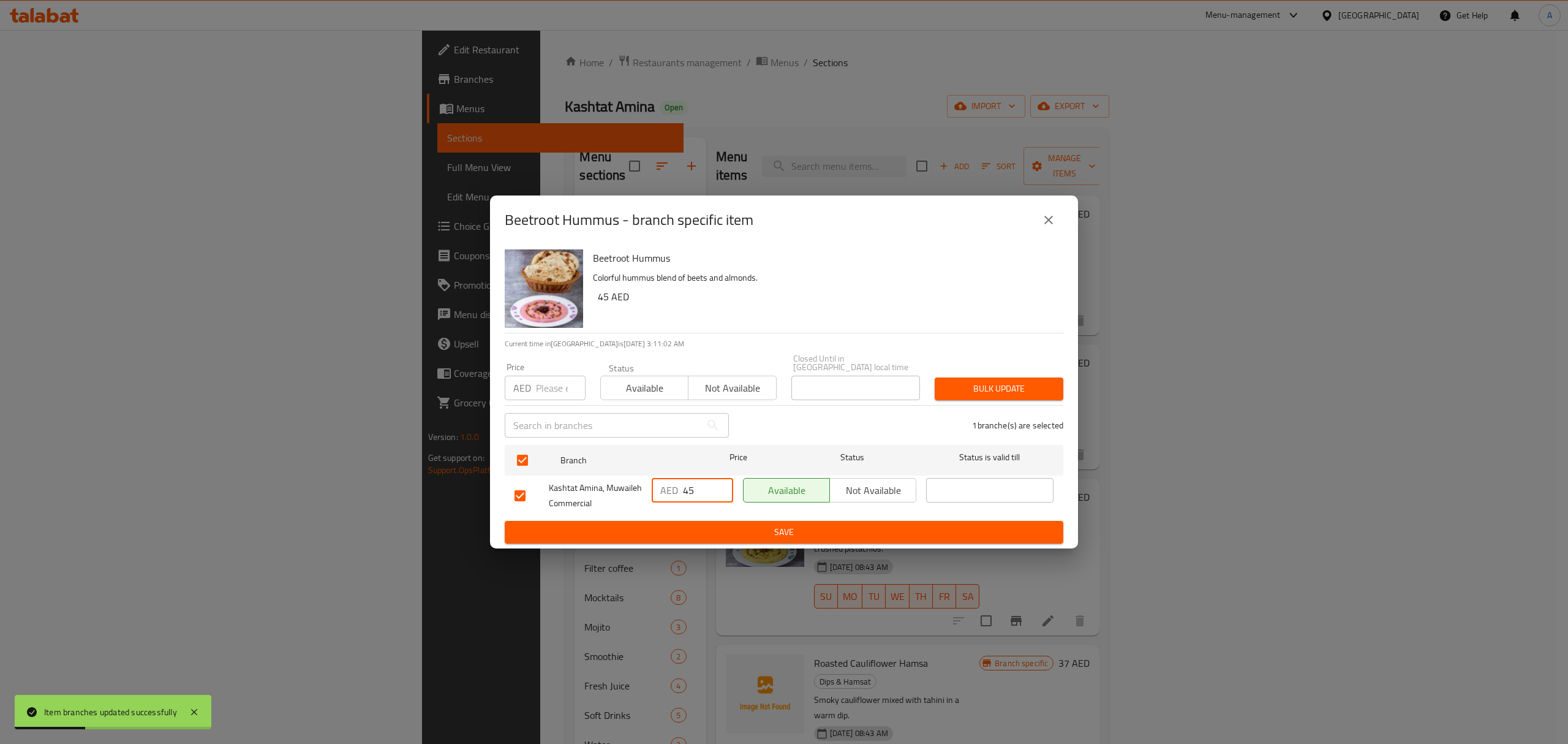
drag, startPoint x: 696, startPoint y: 486, endPoint x: 669, endPoint y: 493, distance: 27.9
click at [669, 493] on div "AED 45 ​" at bounding box center [692, 490] width 82 height 24
type input "50"
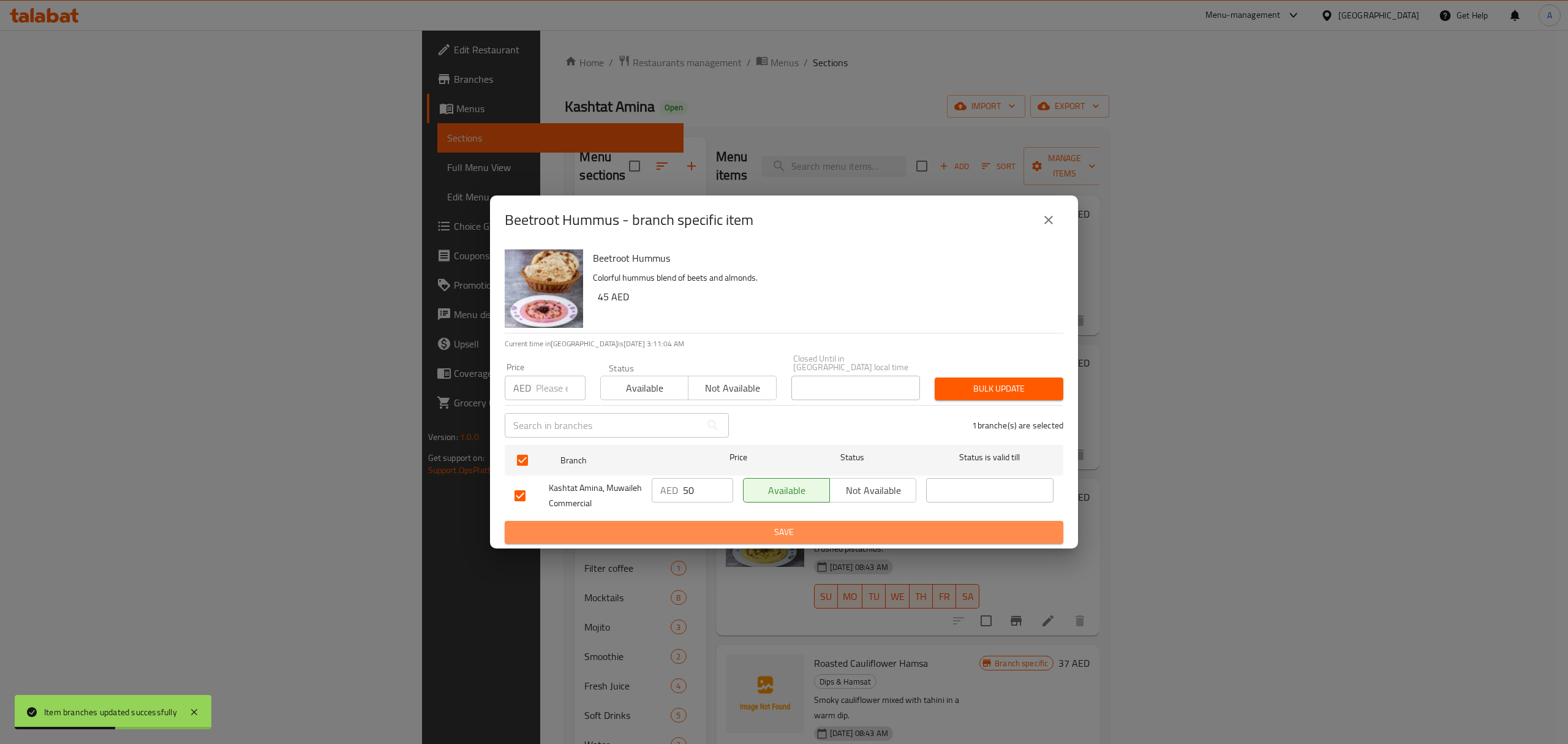
click at [706, 530] on span "Save" at bounding box center [784, 532] width 539 height 15
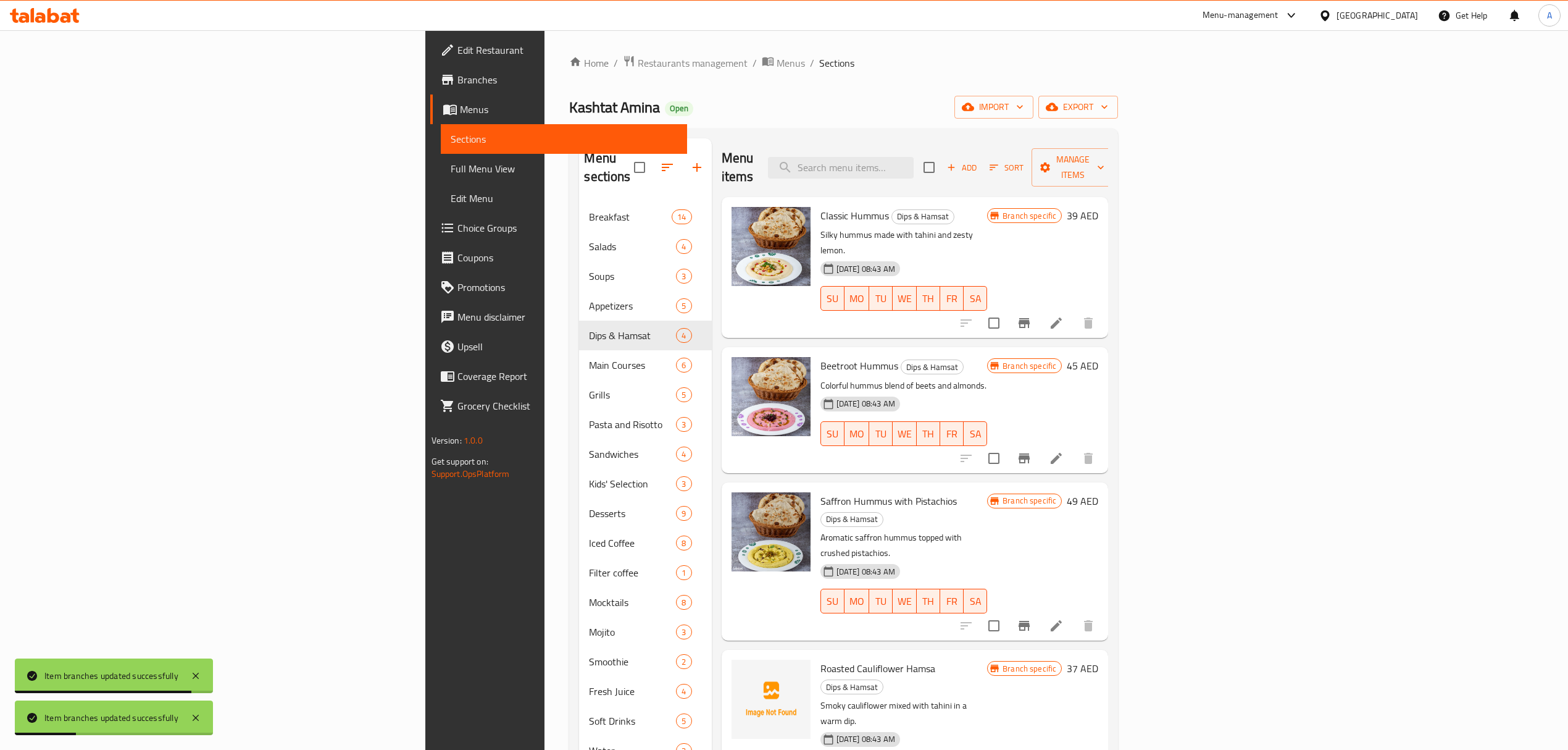
click at [1031, 618] on icon "Branch-specific-item" at bounding box center [1024, 626] width 15 height 15
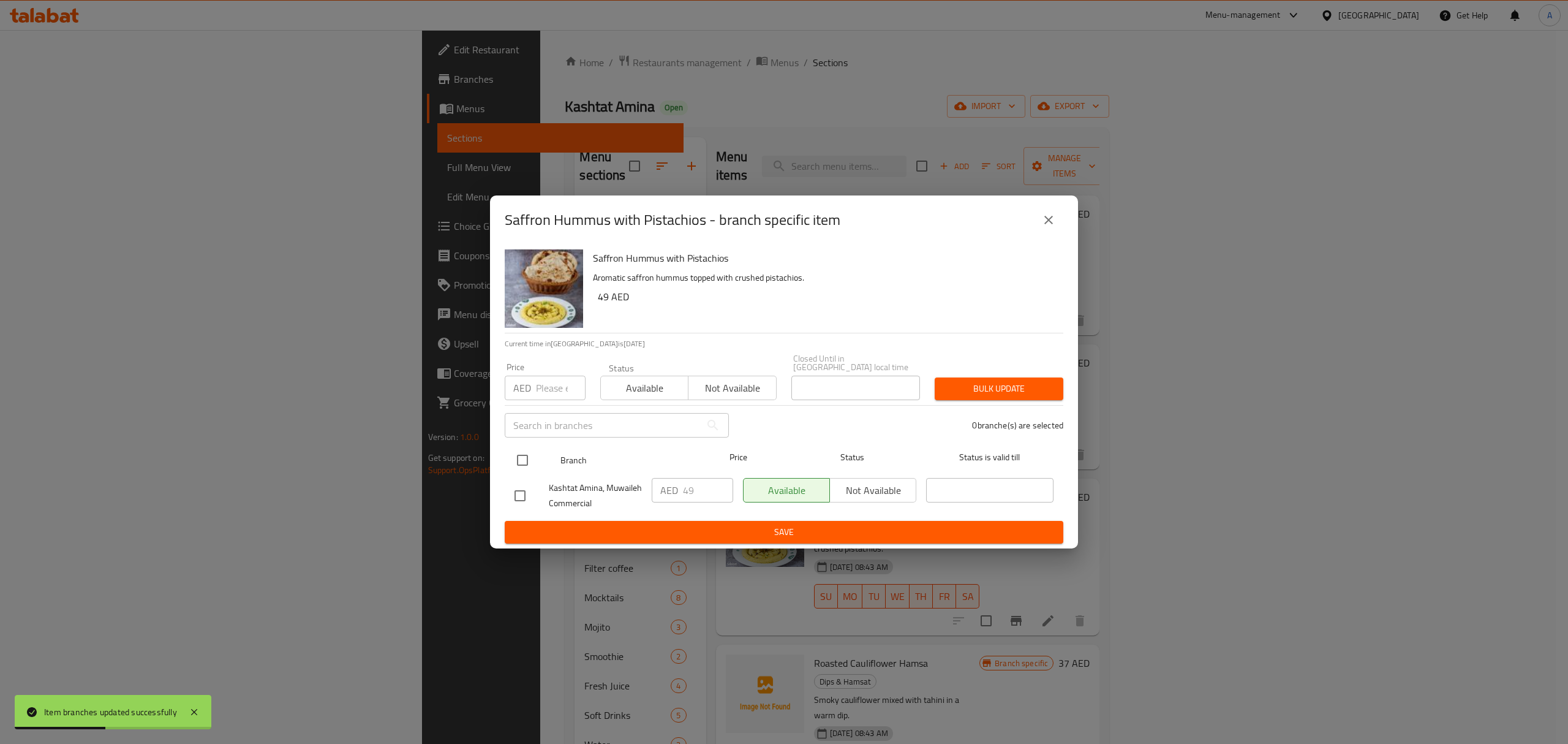
click at [528, 464] on input "checkbox" at bounding box center [522, 460] width 26 height 26
checkbox input "true"
drag, startPoint x: 696, startPoint y: 487, endPoint x: 672, endPoint y: 490, distance: 24.2
click at [672, 490] on div "AED 49 ​" at bounding box center [692, 490] width 82 height 24
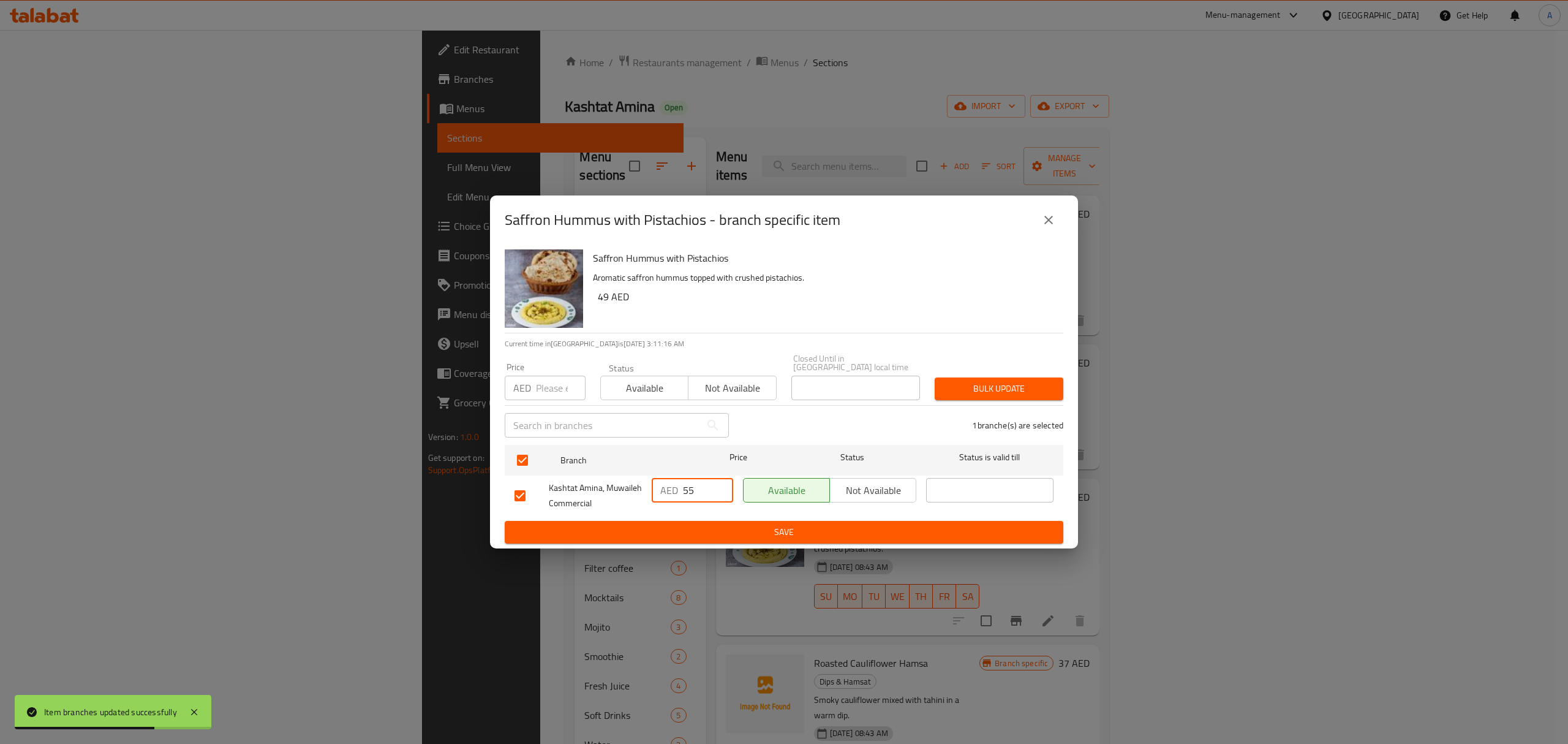
type input "55"
click at [684, 527] on span "Save" at bounding box center [784, 532] width 539 height 15
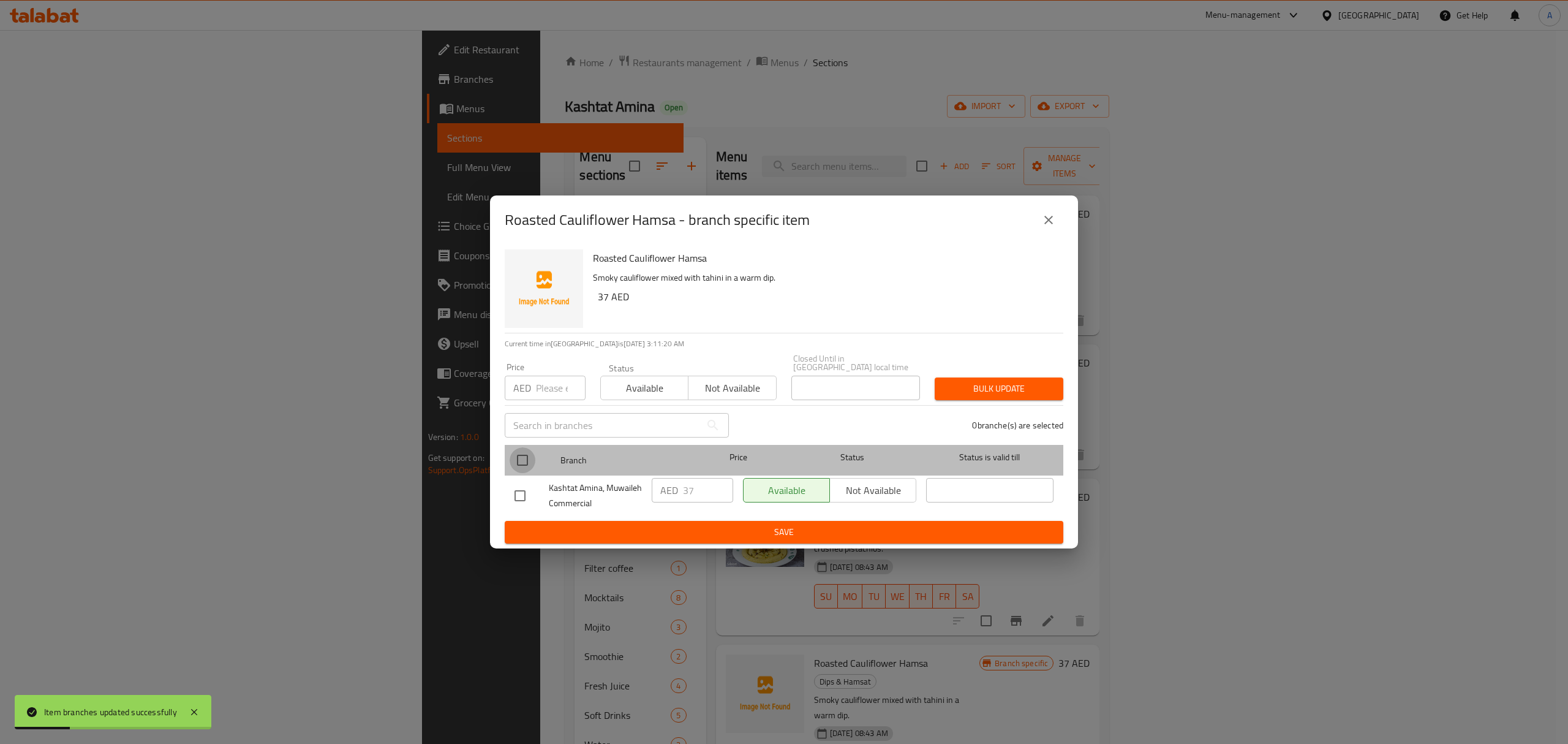
click at [523, 456] on input "checkbox" at bounding box center [522, 460] width 26 height 26
checkbox input "true"
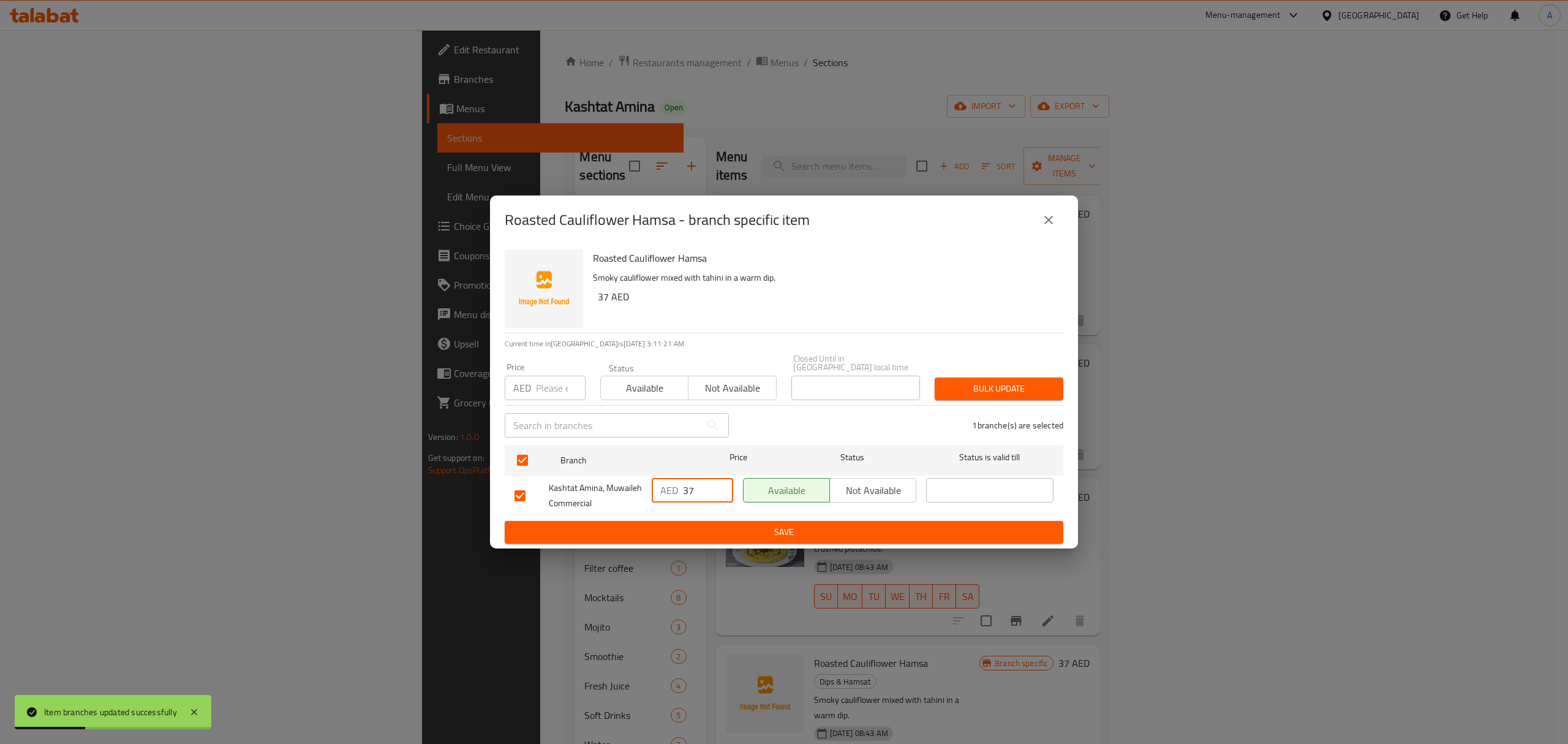
drag, startPoint x: 686, startPoint y: 498, endPoint x: 658, endPoint y: 498, distance: 28.0
click at [658, 498] on div "AED 37 ​" at bounding box center [692, 490] width 82 height 24
type input "43"
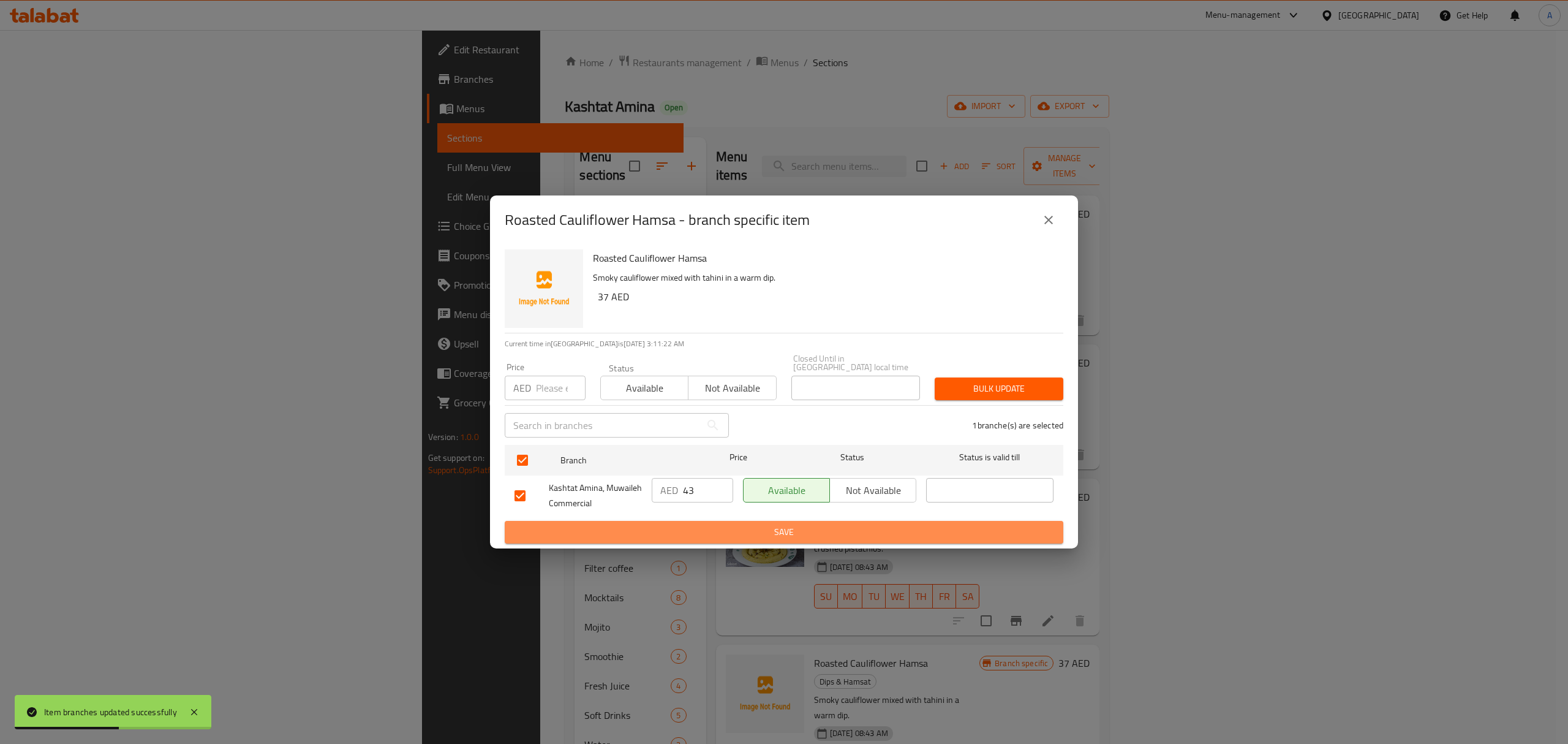
click at [664, 527] on span "Save" at bounding box center [784, 532] width 539 height 15
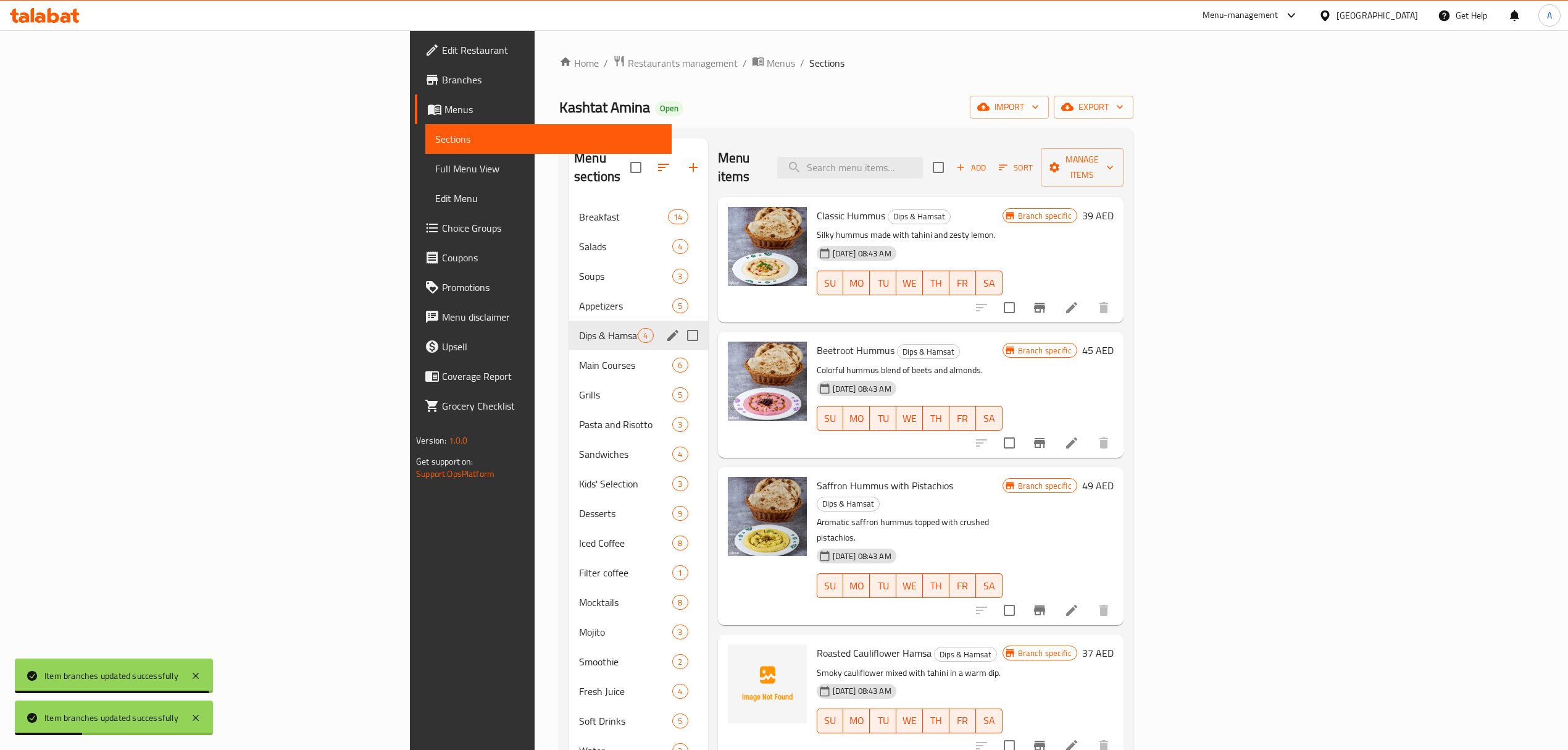
click at [569, 330] on div "Dips & Hamsat 4" at bounding box center [638, 335] width 138 height 30
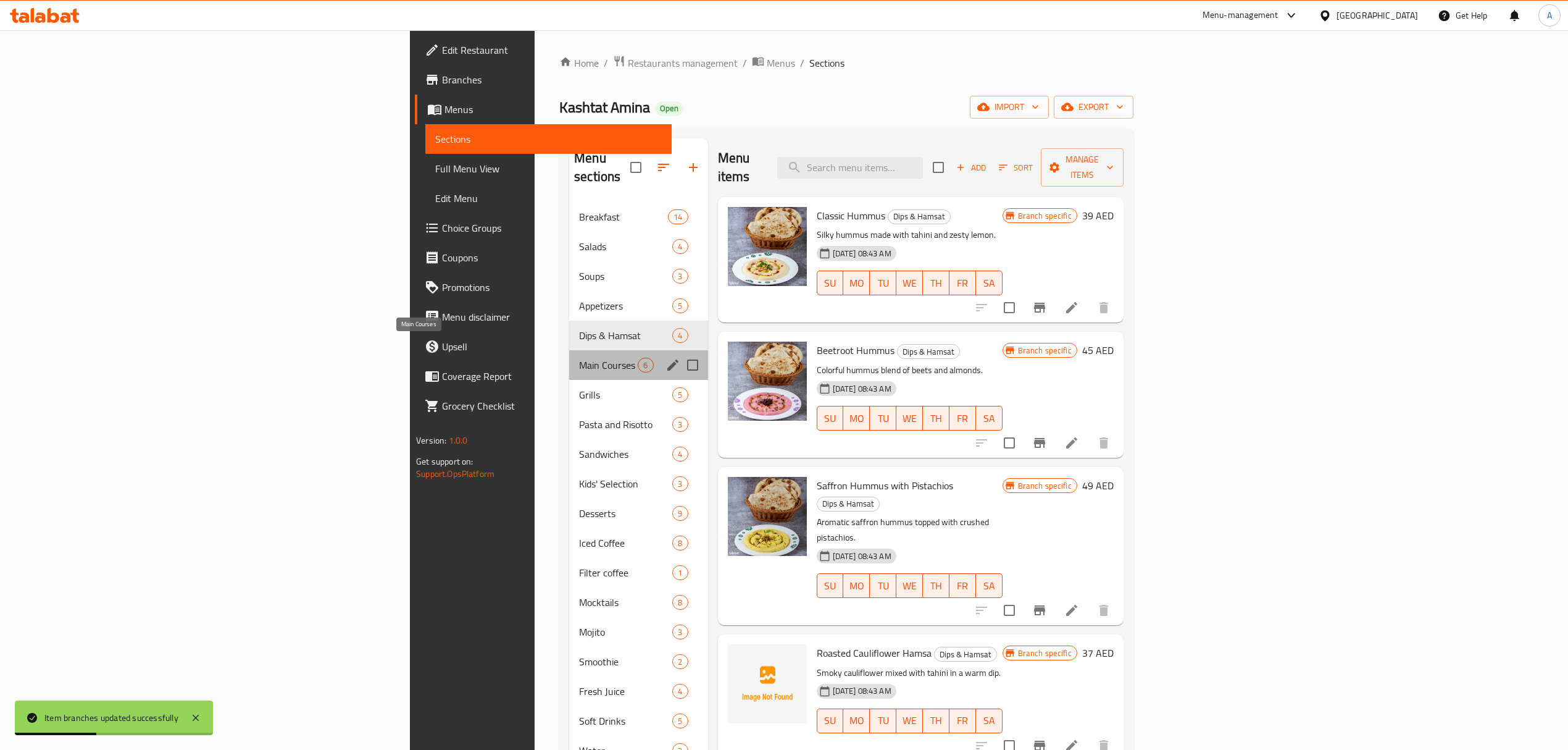
click at [579, 358] on span "Main Courses" at bounding box center [608, 365] width 59 height 15
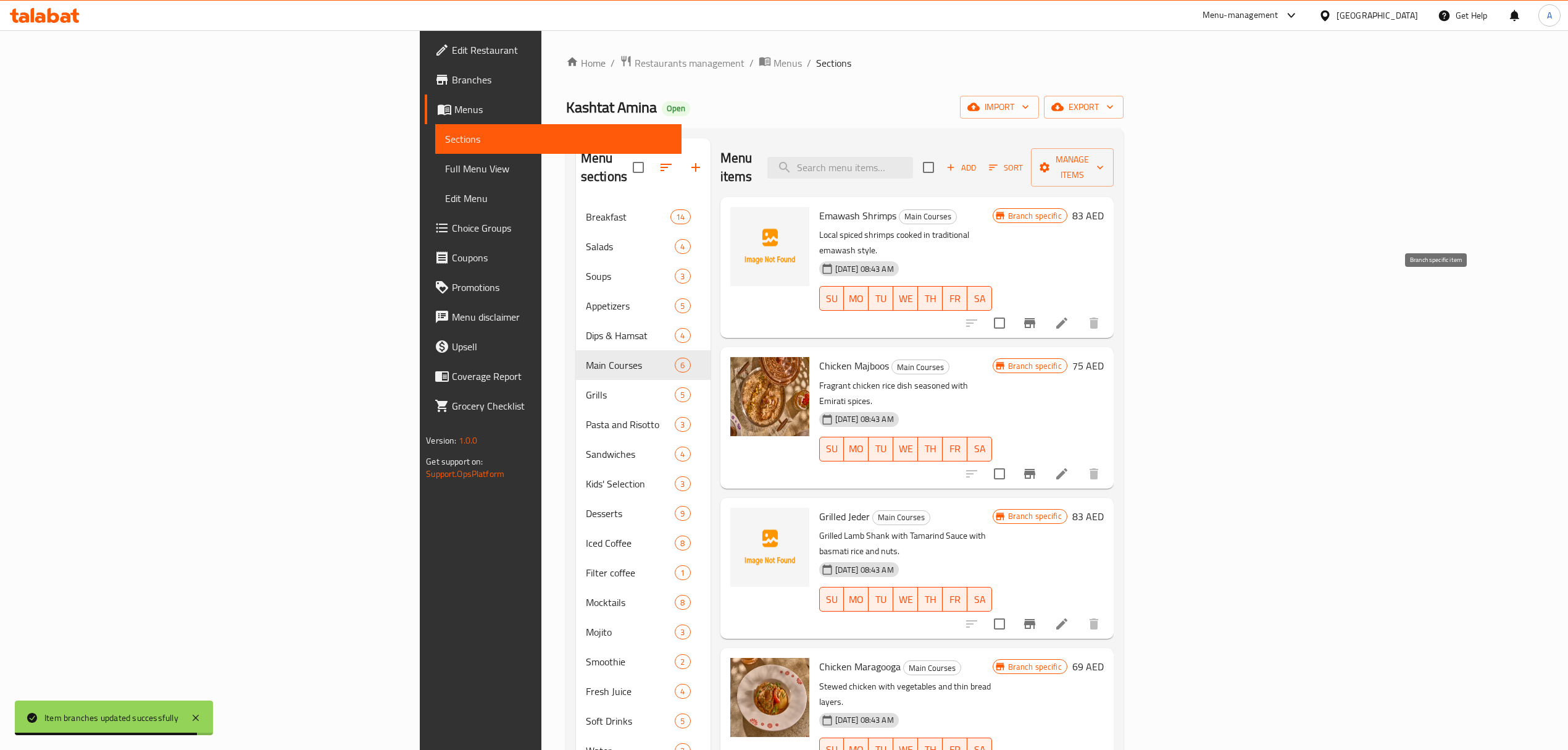
click at [1045, 308] on button "Branch-specific-item" at bounding box center [1030, 323] width 30 height 30
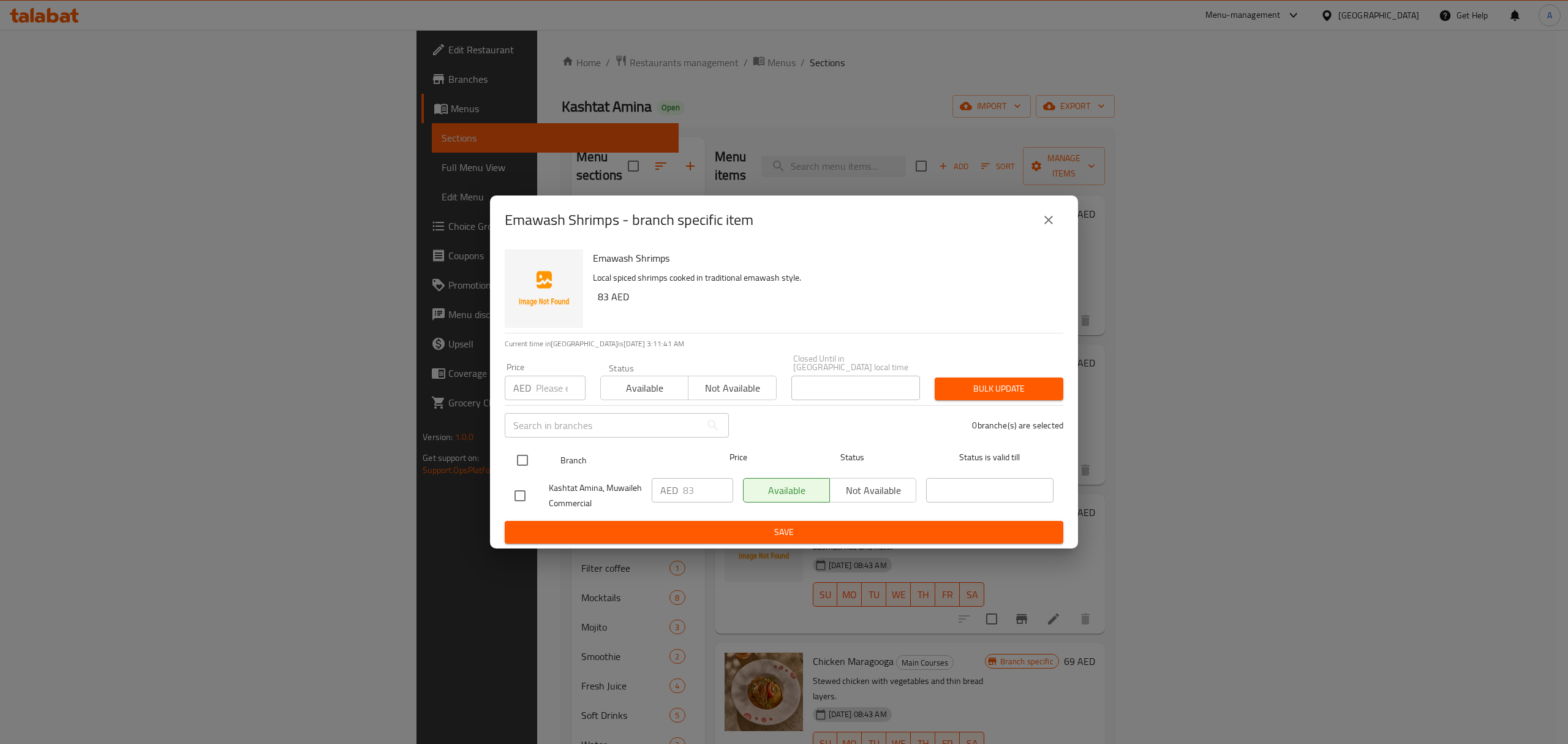
click at [520, 459] on input "checkbox" at bounding box center [522, 460] width 26 height 26
checkbox input "true"
drag, startPoint x: 694, startPoint y: 484, endPoint x: 660, endPoint y: 493, distance: 35.2
click at [660, 493] on div "AED 83 ​" at bounding box center [692, 490] width 82 height 24
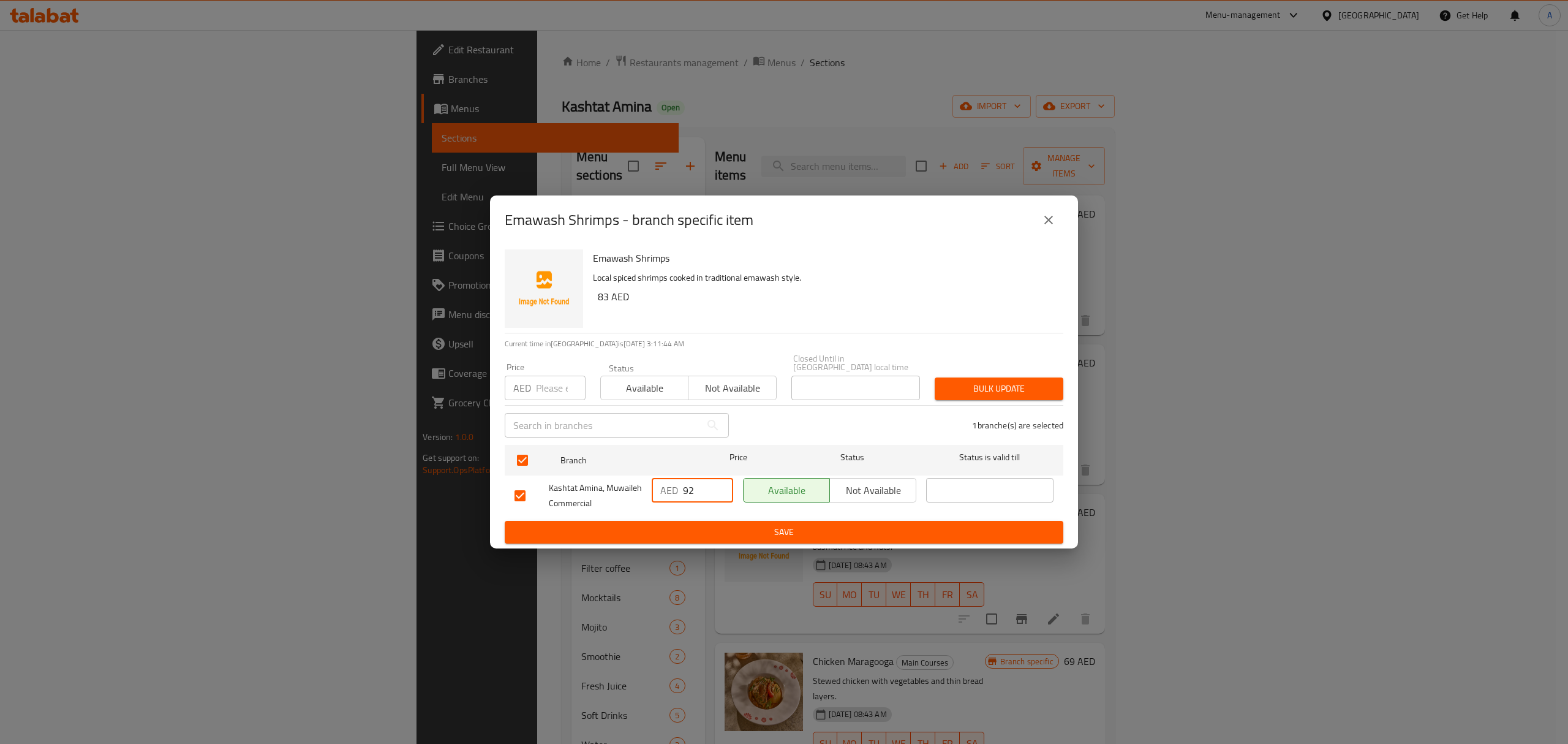
type input "92"
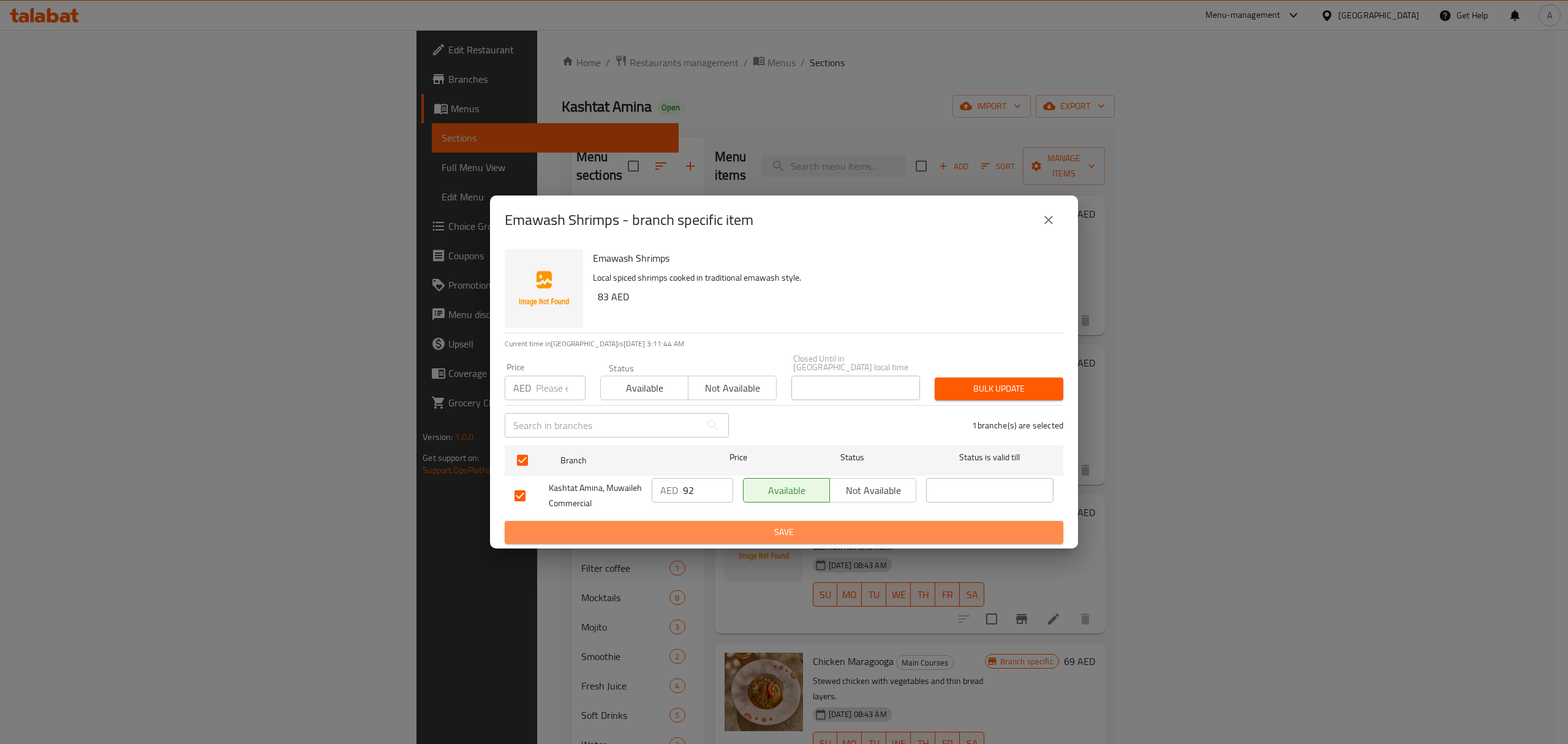
click at [675, 526] on span "Save" at bounding box center [784, 532] width 539 height 15
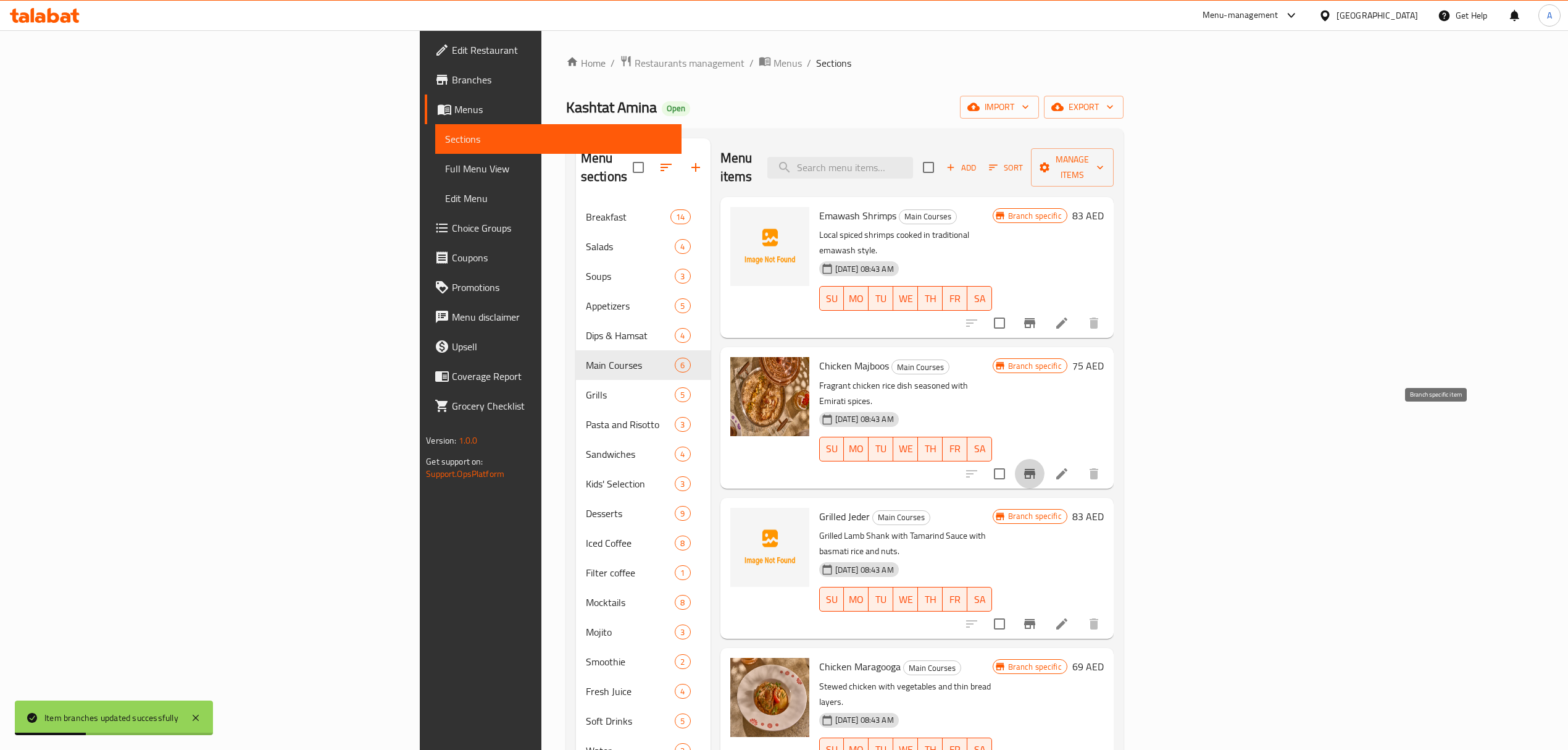
click at [1037, 466] on icon "Branch-specific-item" at bounding box center [1030, 473] width 15 height 15
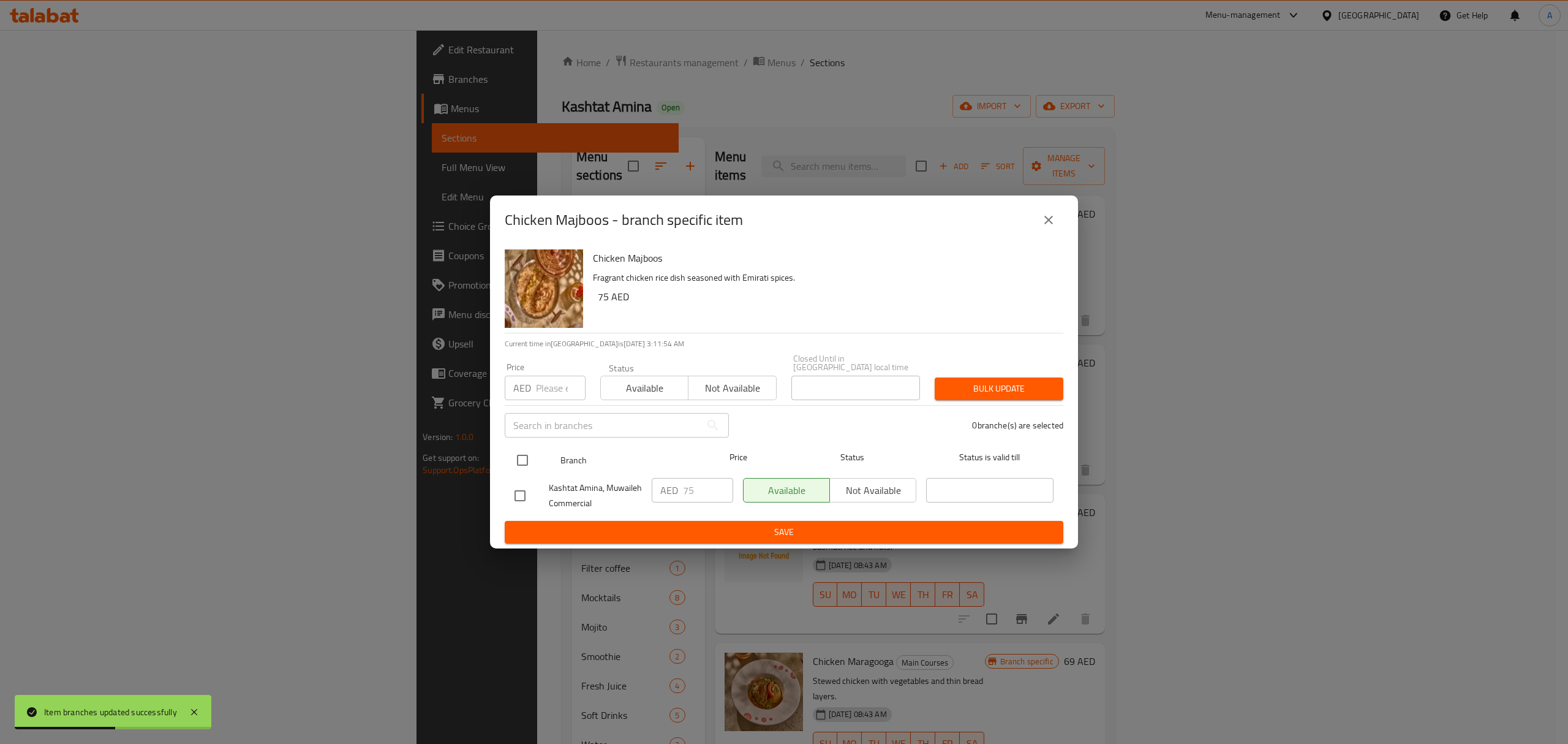
click at [520, 463] on input "checkbox" at bounding box center [522, 460] width 26 height 26
checkbox input "true"
drag, startPoint x: 692, startPoint y: 496, endPoint x: 670, endPoint y: 504, distance: 23.4
click at [670, 504] on div "AED 75 ​" at bounding box center [692, 495] width 91 height 45
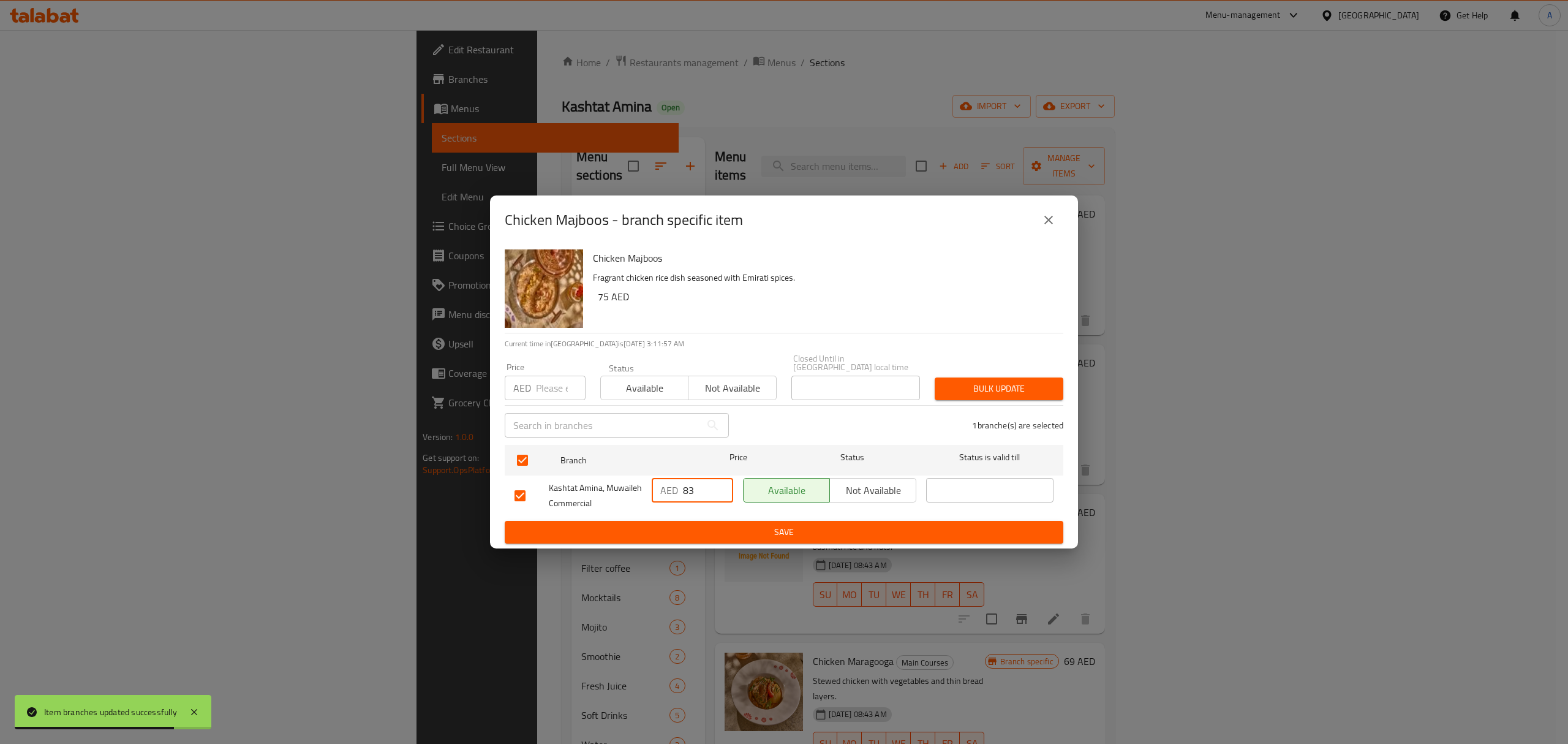
type input "83"
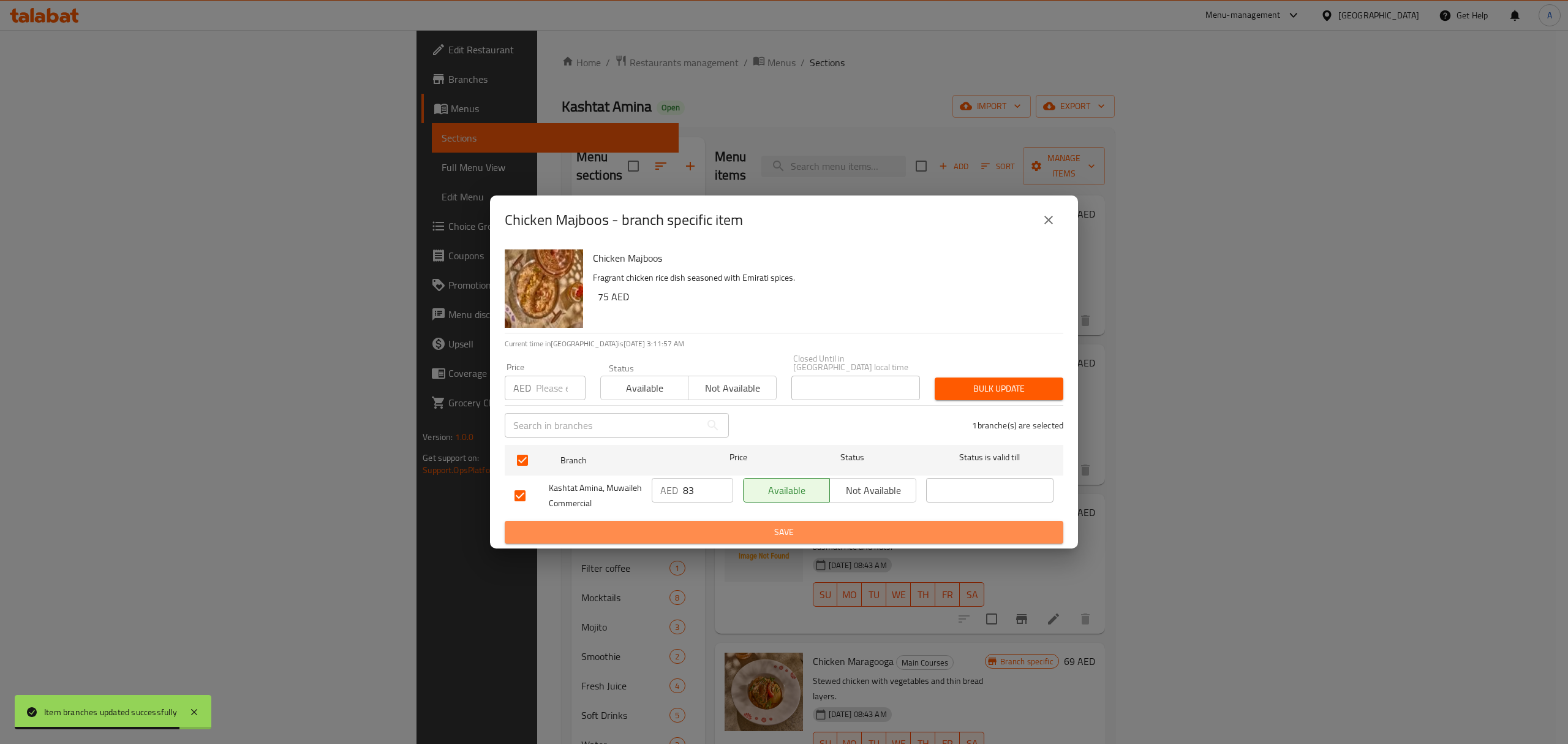
click at [697, 529] on span "Save" at bounding box center [784, 532] width 539 height 15
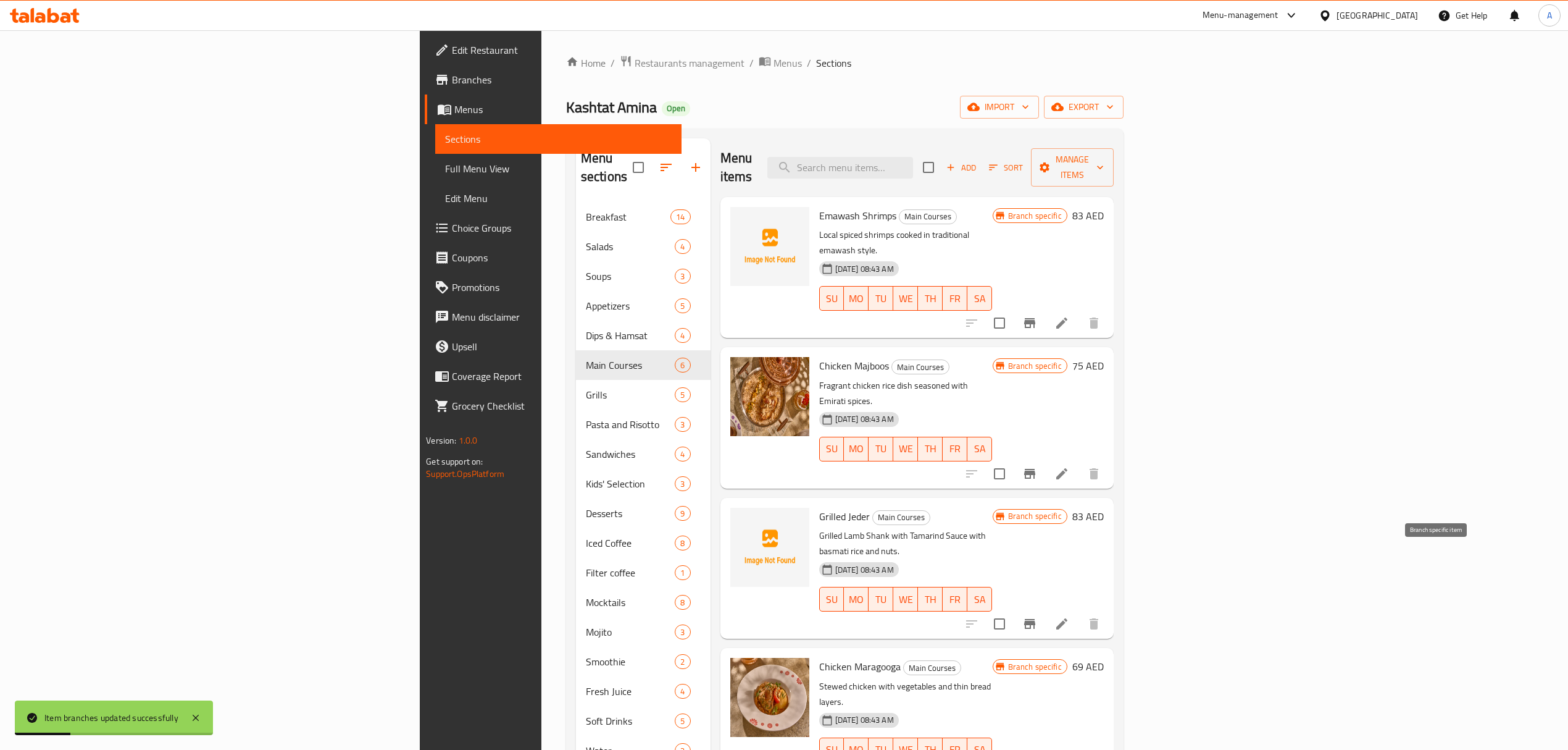
click at [1037, 616] on icon "Branch-specific-item" at bounding box center [1030, 624] width 15 height 15
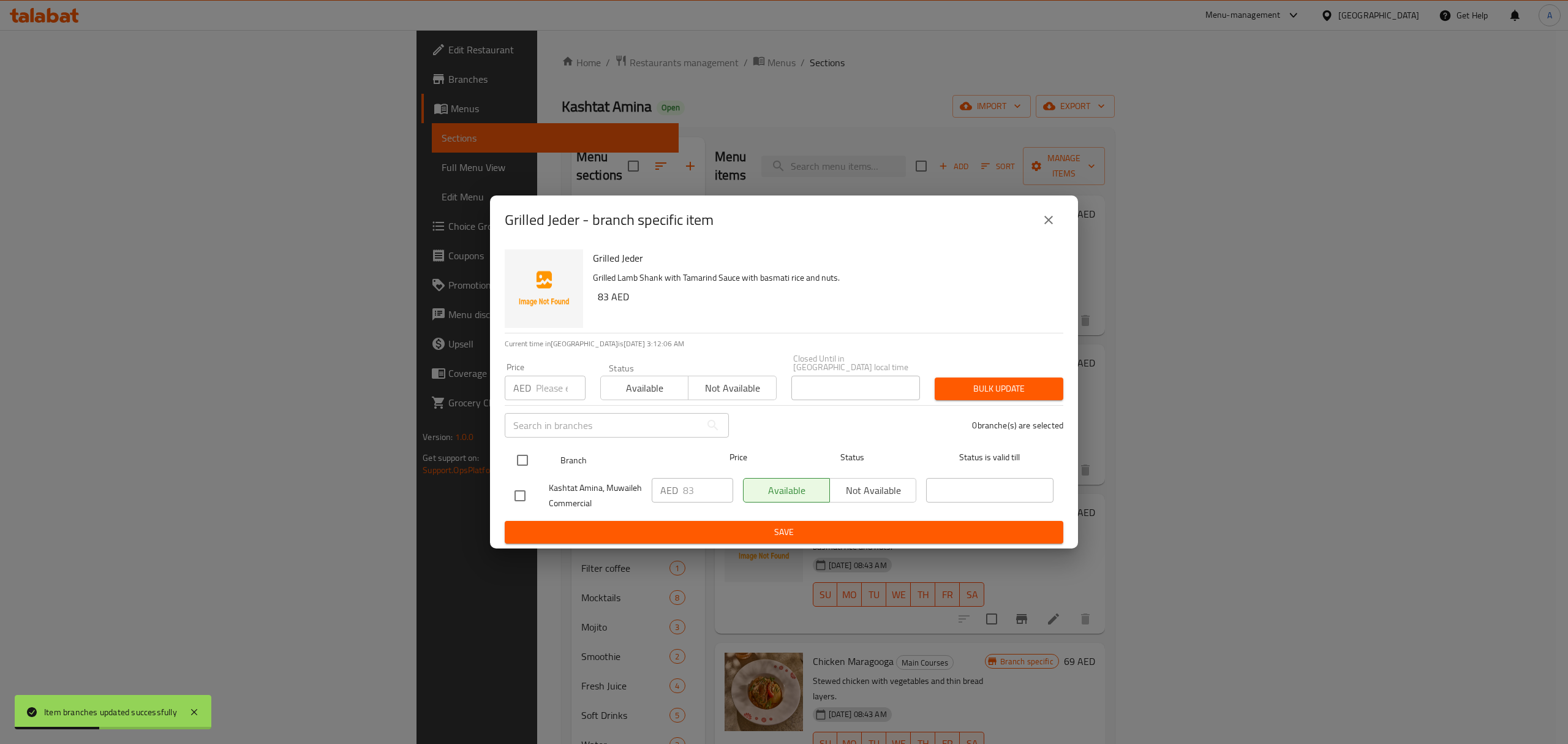
click at [524, 459] on input "checkbox" at bounding box center [522, 460] width 26 height 26
checkbox input "true"
drag, startPoint x: 694, startPoint y: 490, endPoint x: 679, endPoint y: 494, distance: 15.5
click at [679, 494] on div "AED 83 ​" at bounding box center [692, 490] width 82 height 24
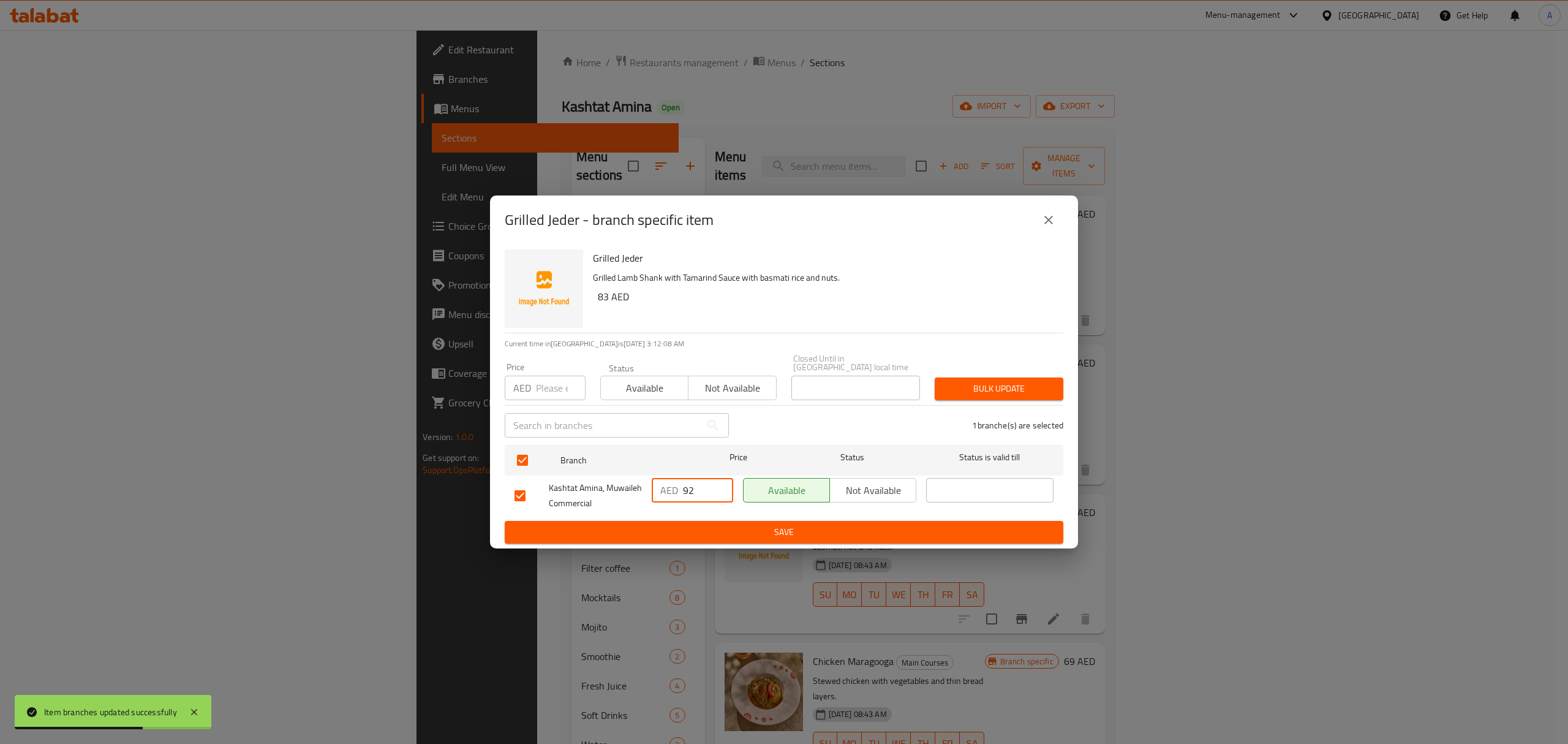
type input "92"
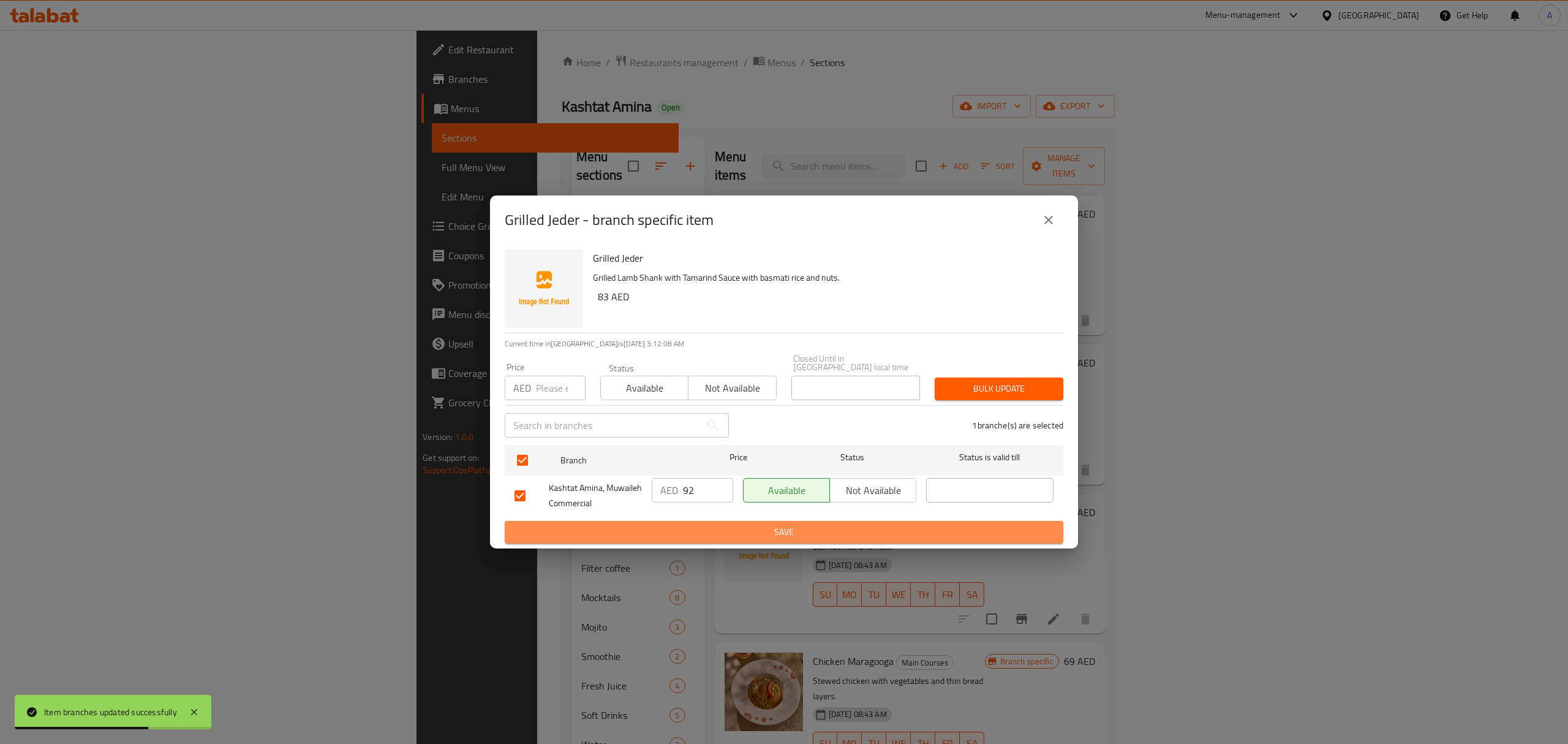
click at [699, 532] on span "Save" at bounding box center [784, 532] width 539 height 15
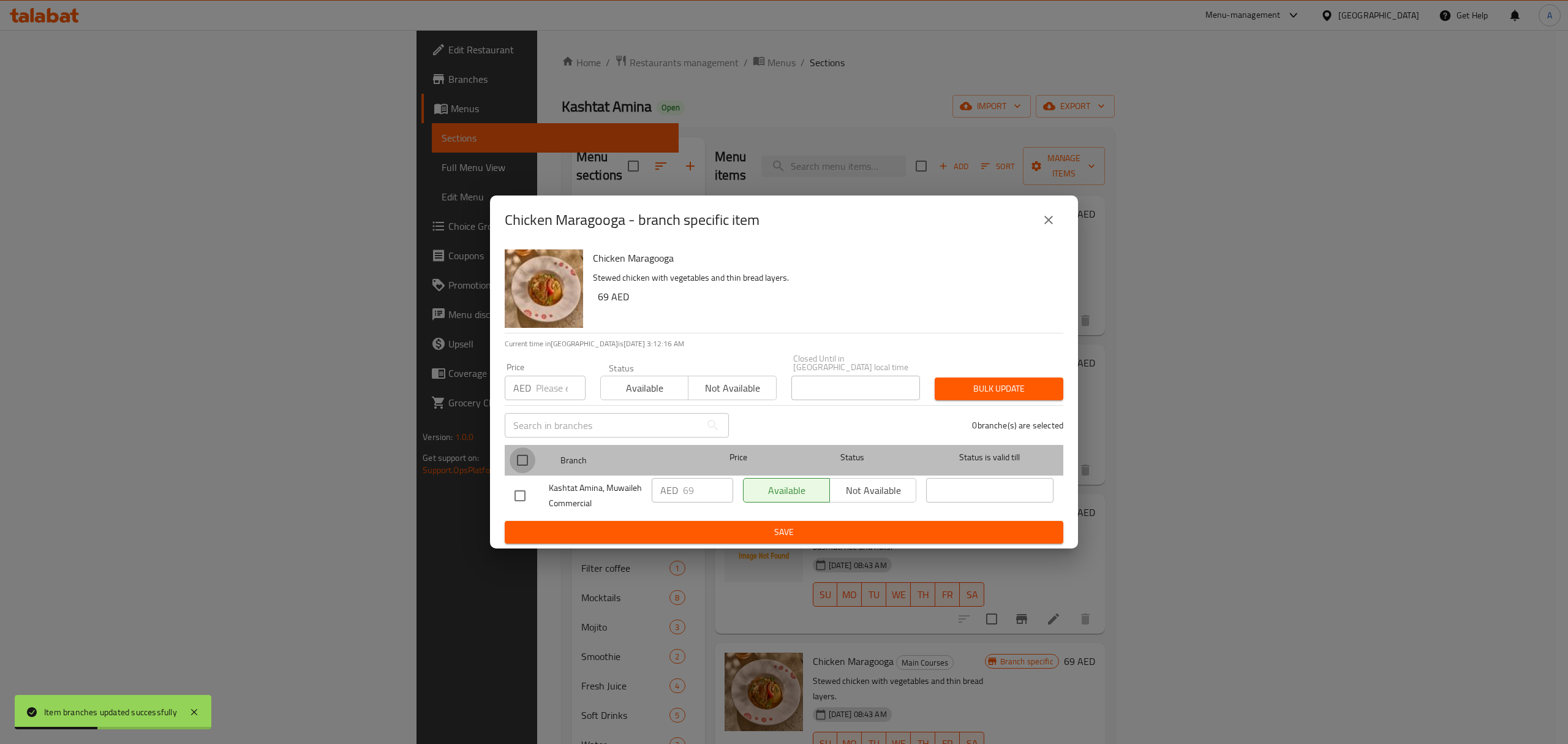
click at [528, 462] on input "checkbox" at bounding box center [522, 460] width 26 height 26
checkbox input "true"
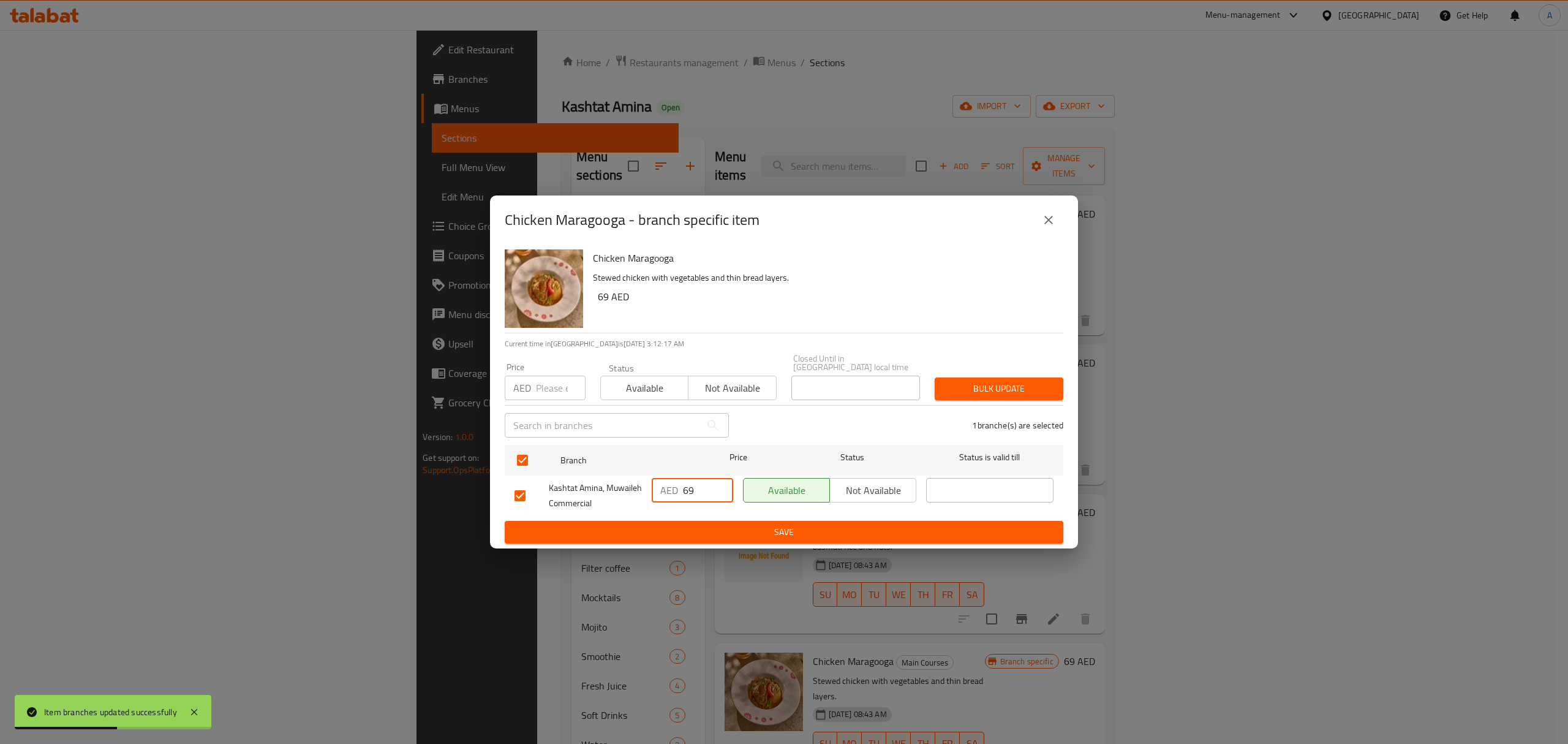
drag, startPoint x: 711, startPoint y: 484, endPoint x: 682, endPoint y: 491, distance: 29.8
click at [682, 491] on div "AED 69 ​" at bounding box center [692, 490] width 82 height 24
type input "77"
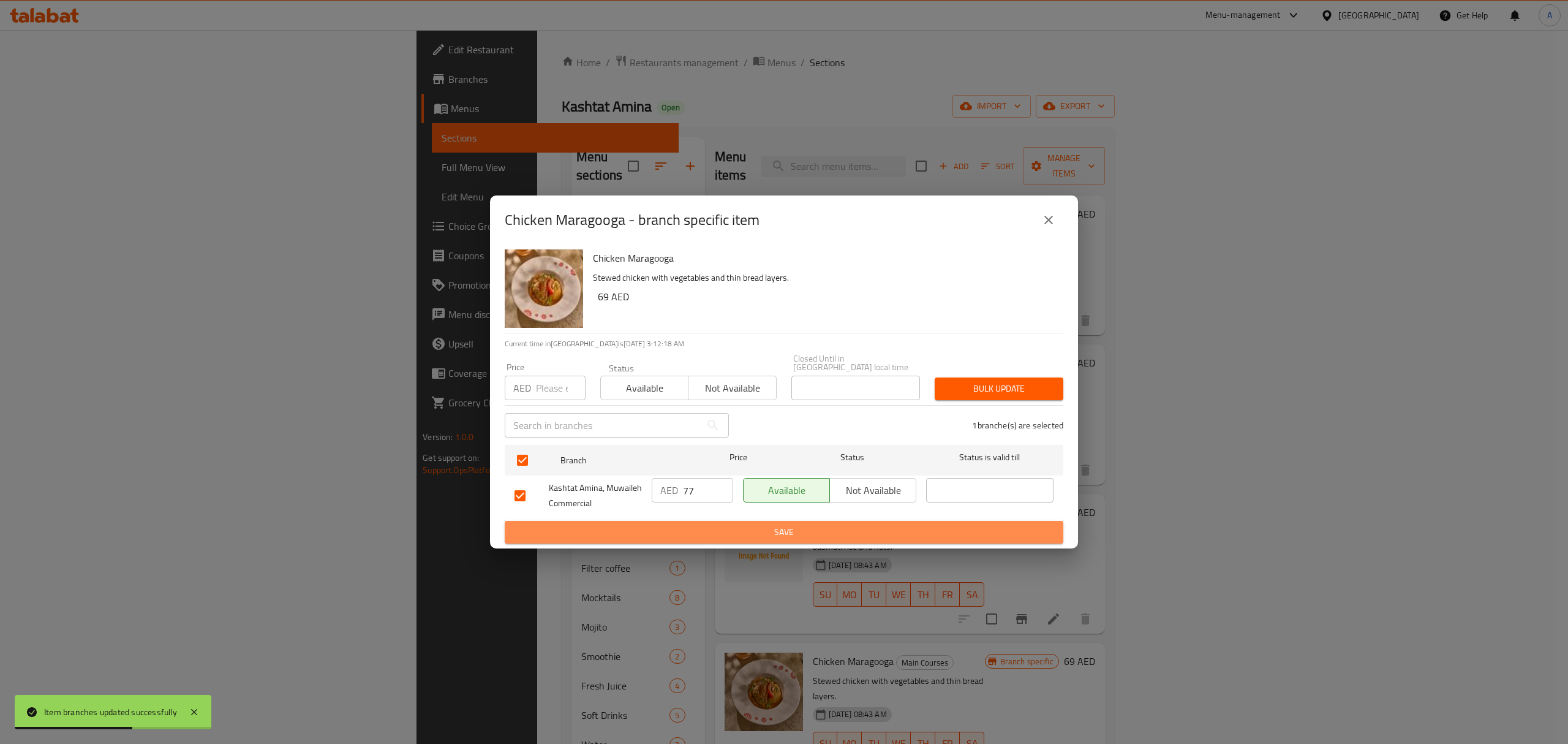
click at [701, 521] on button "Save" at bounding box center [784, 532] width 559 height 23
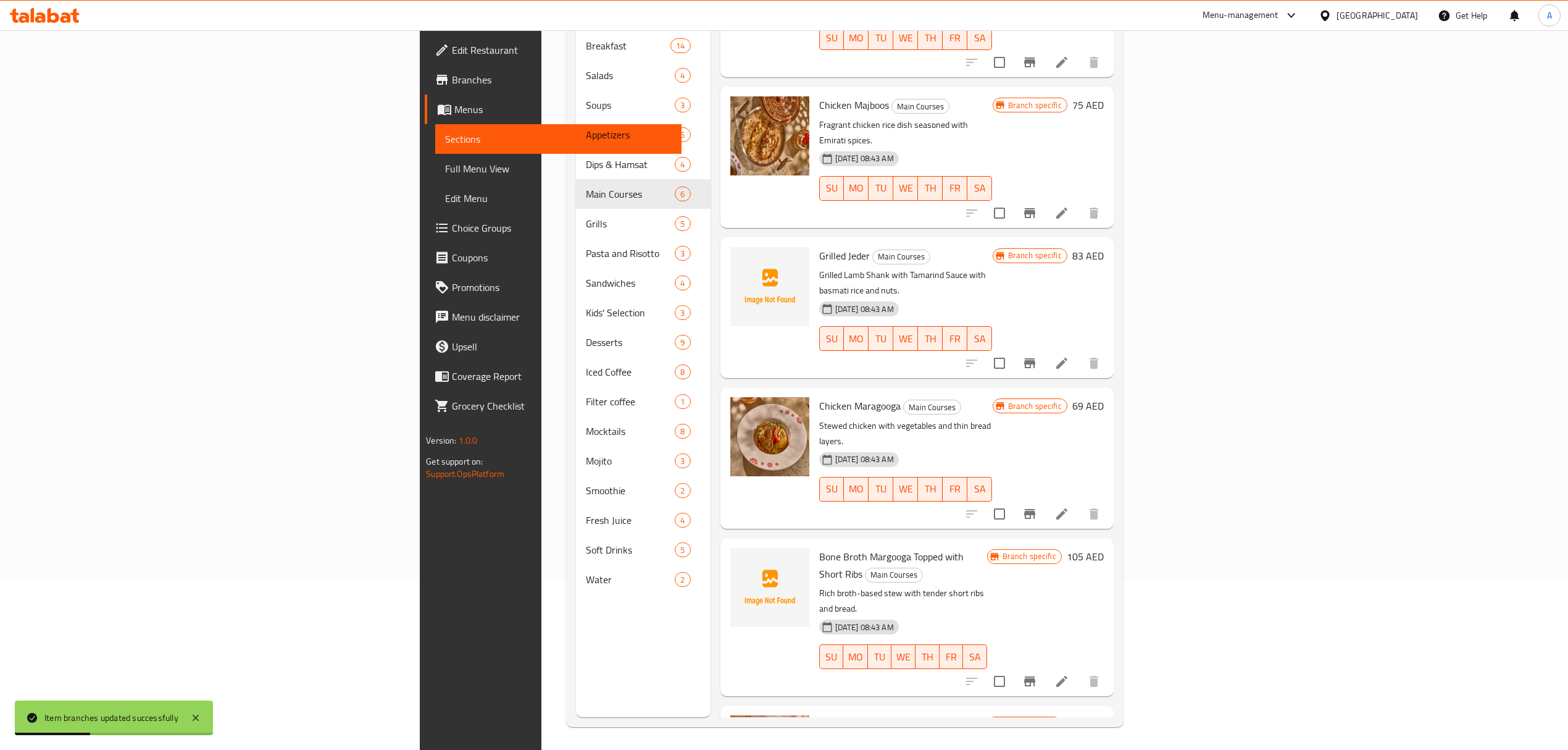
scroll to position [173, 0]
click at [1035, 674] on icon "Branch-specific-item" at bounding box center [1029, 679] width 11 height 10
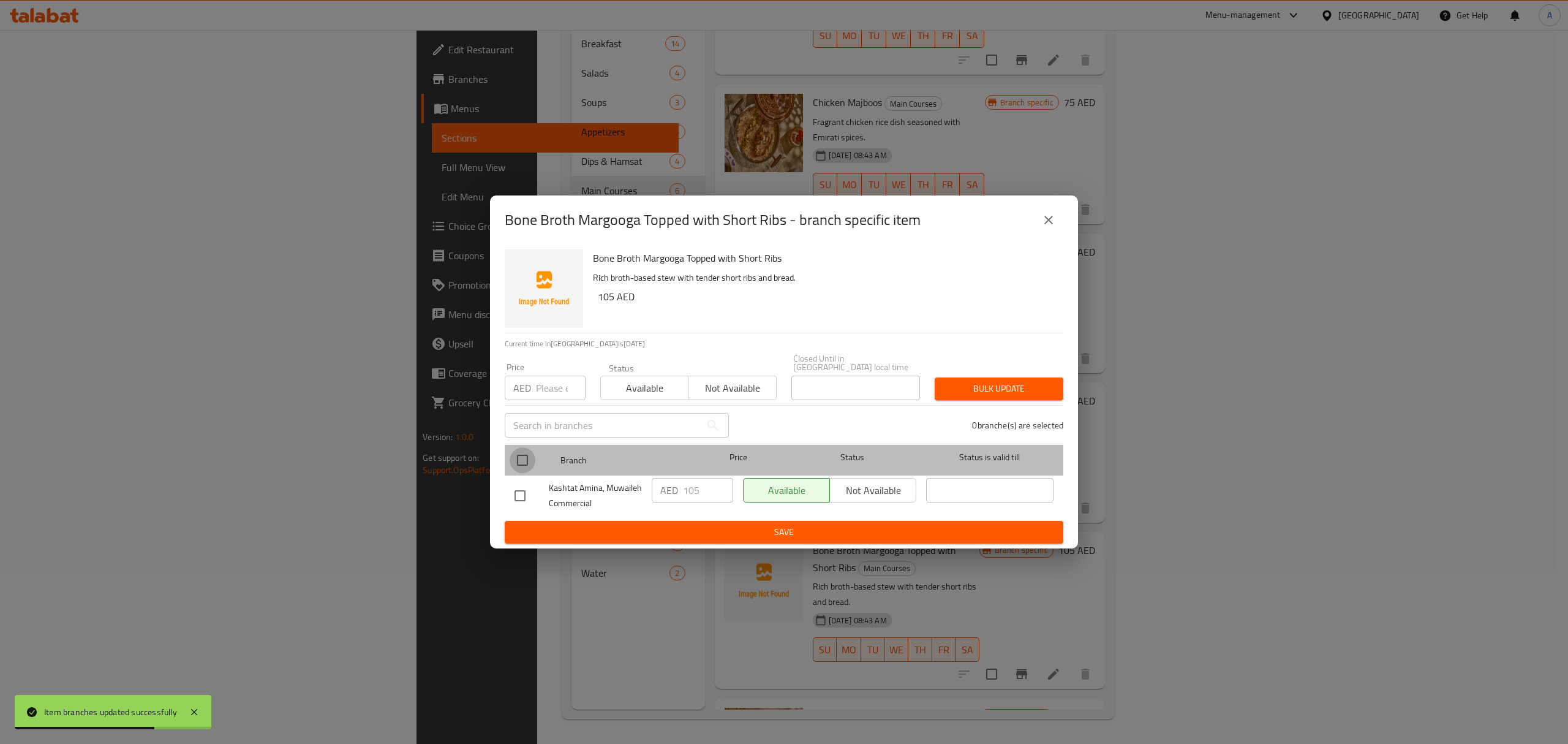
click at [526, 461] on input "checkbox" at bounding box center [522, 460] width 26 height 26
checkbox input "true"
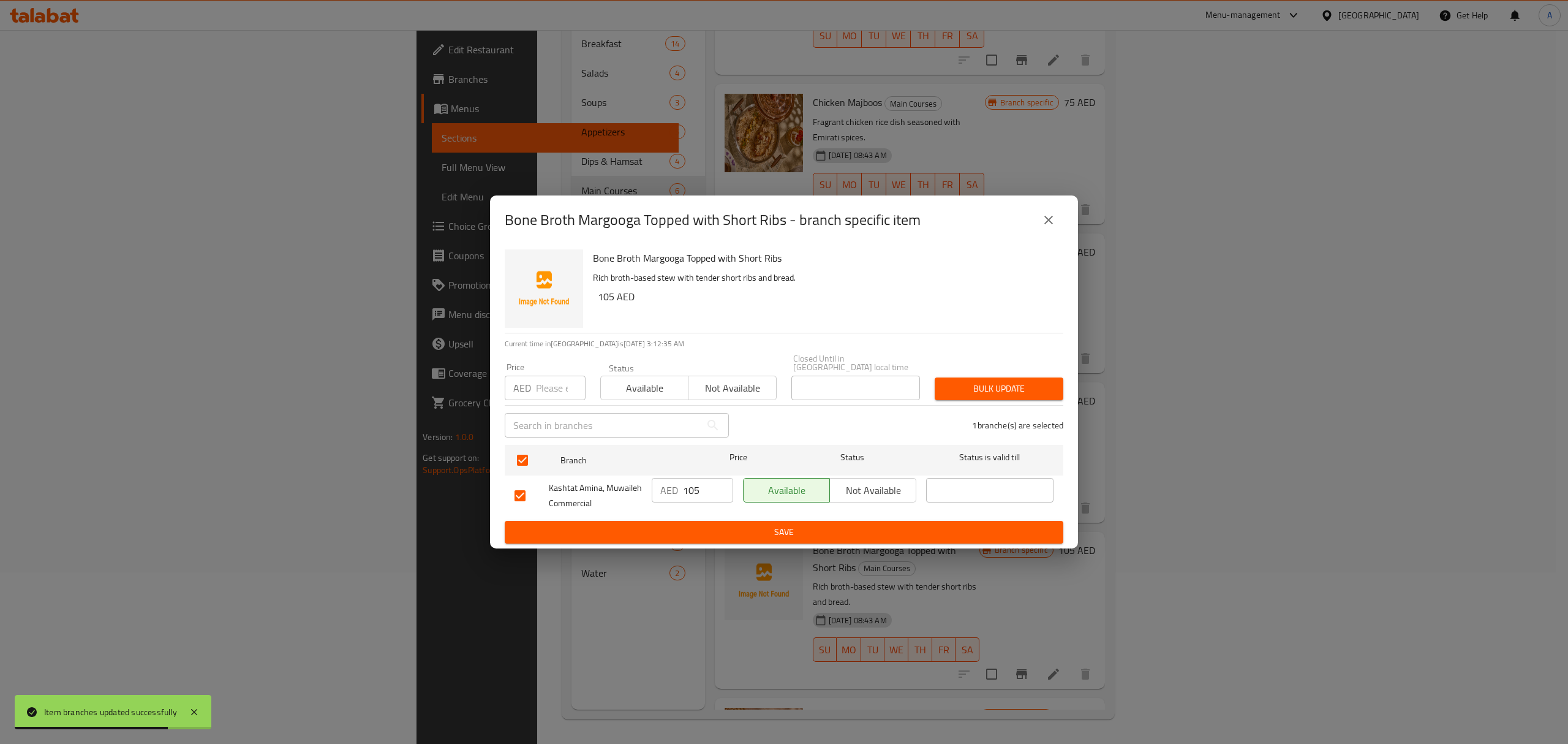
click at [704, 496] on input "105" at bounding box center [708, 490] width 50 height 24
type input "1016"
click at [748, 527] on span "Save" at bounding box center [784, 532] width 539 height 15
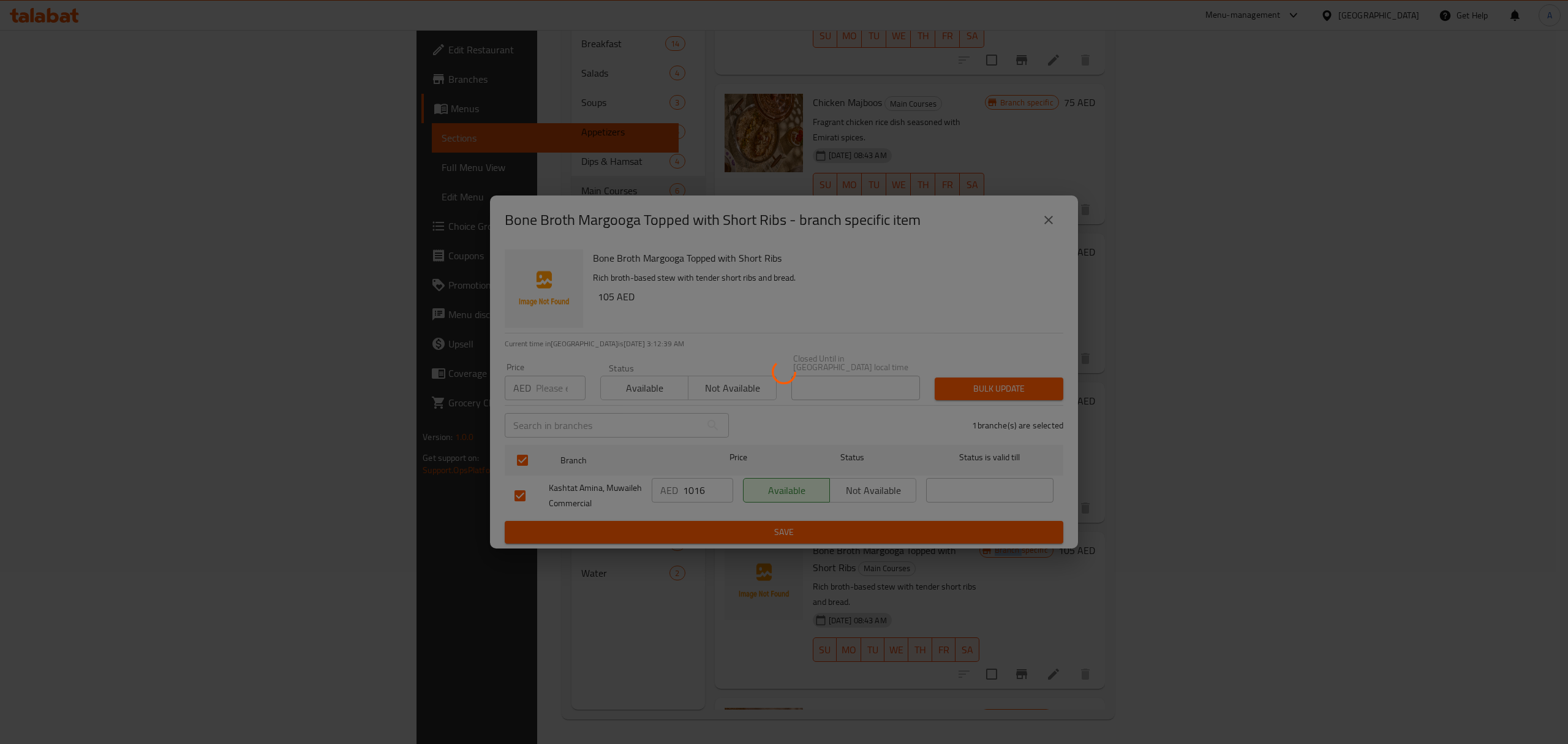
click at [748, 527] on div at bounding box center [784, 372] width 1568 height 744
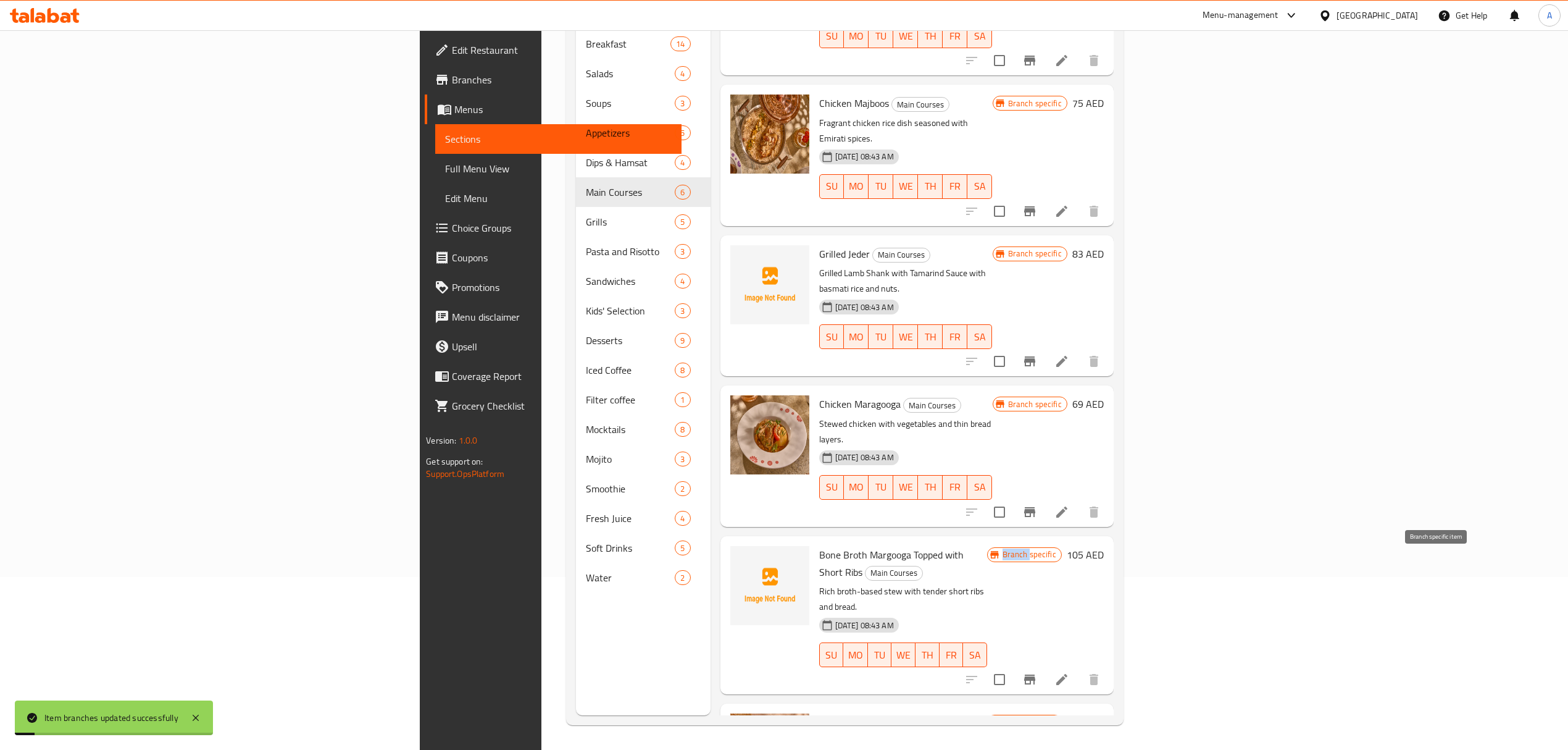
click at [1037, 672] on icon "Branch-specific-item" at bounding box center [1030, 679] width 15 height 15
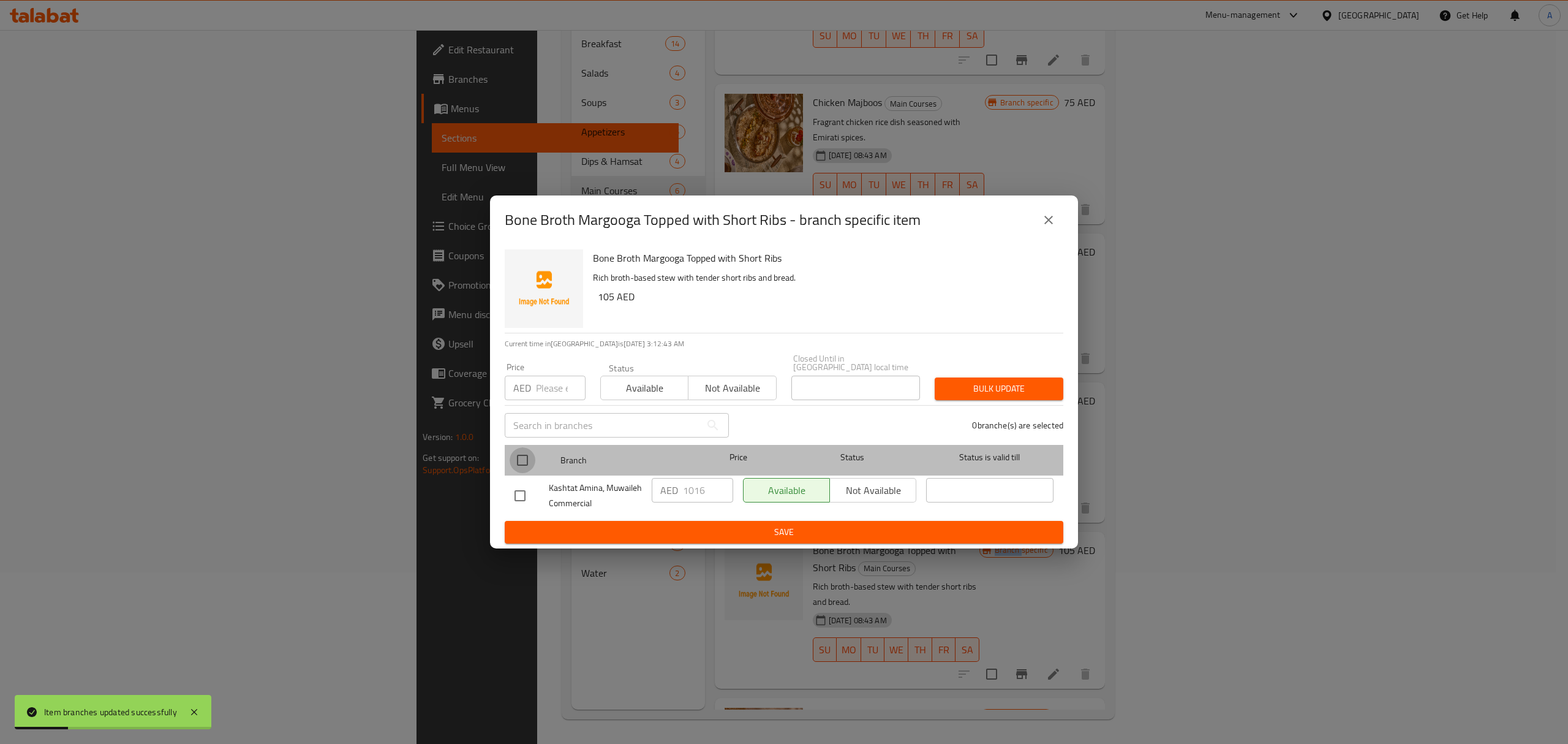
click at [528, 466] on input "checkbox" at bounding box center [522, 460] width 26 height 26
checkbox input "true"
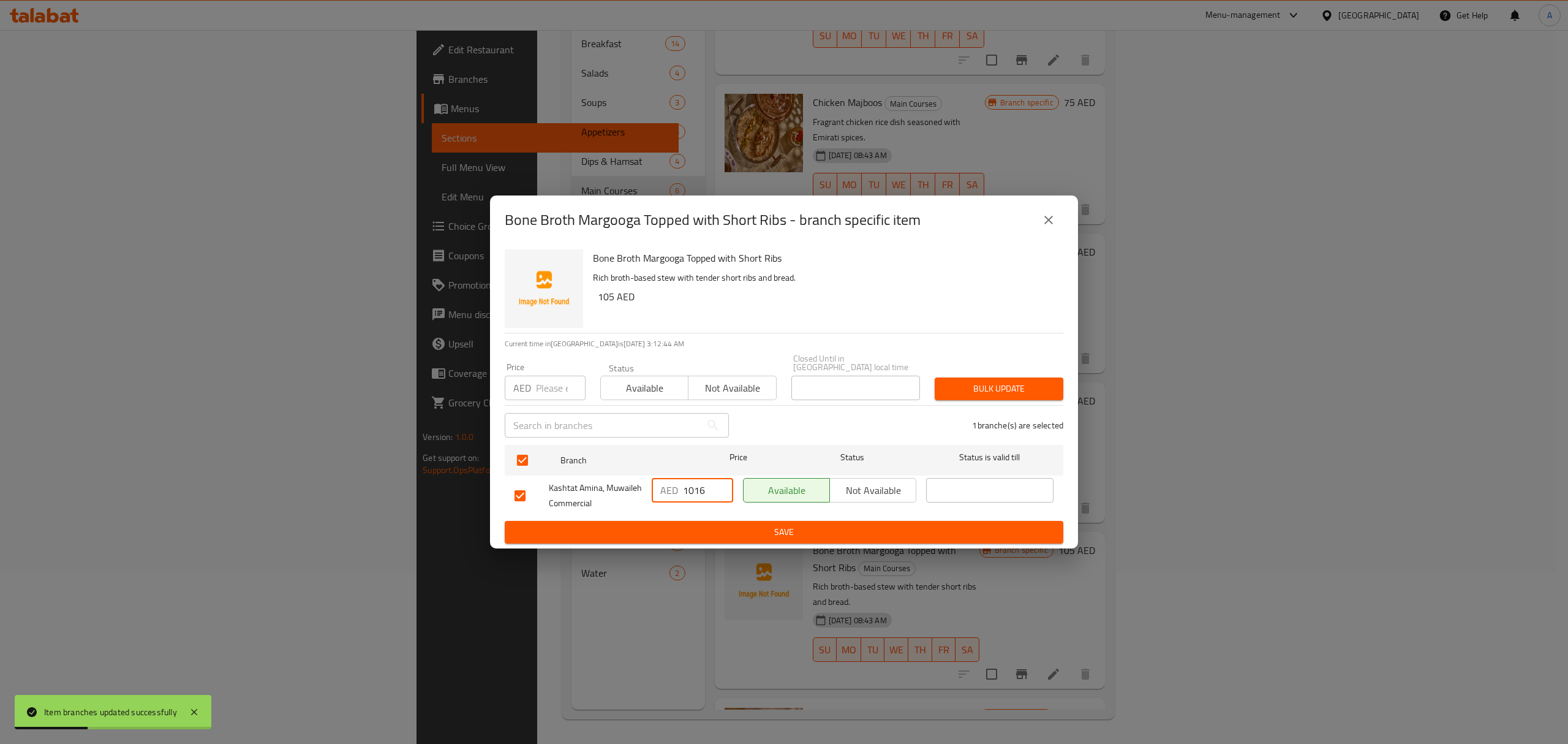
click at [694, 490] on input "1016" at bounding box center [708, 490] width 50 height 24
type input "116"
click at [720, 524] on button "Save" at bounding box center [784, 532] width 559 height 23
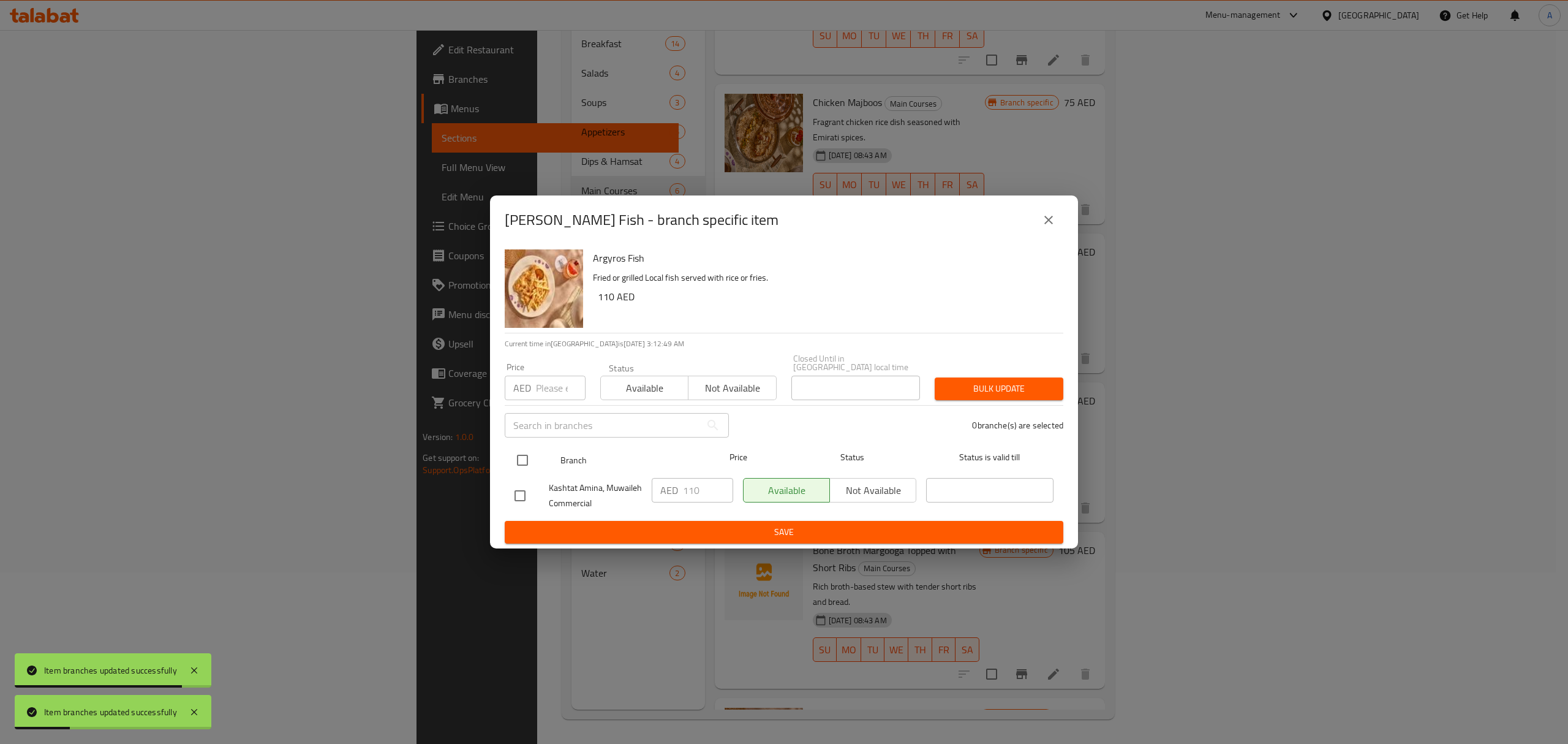
click at [520, 454] on input "checkbox" at bounding box center [522, 460] width 26 height 26
checkbox input "true"
click at [698, 487] on input "110" at bounding box center [708, 490] width 50 height 24
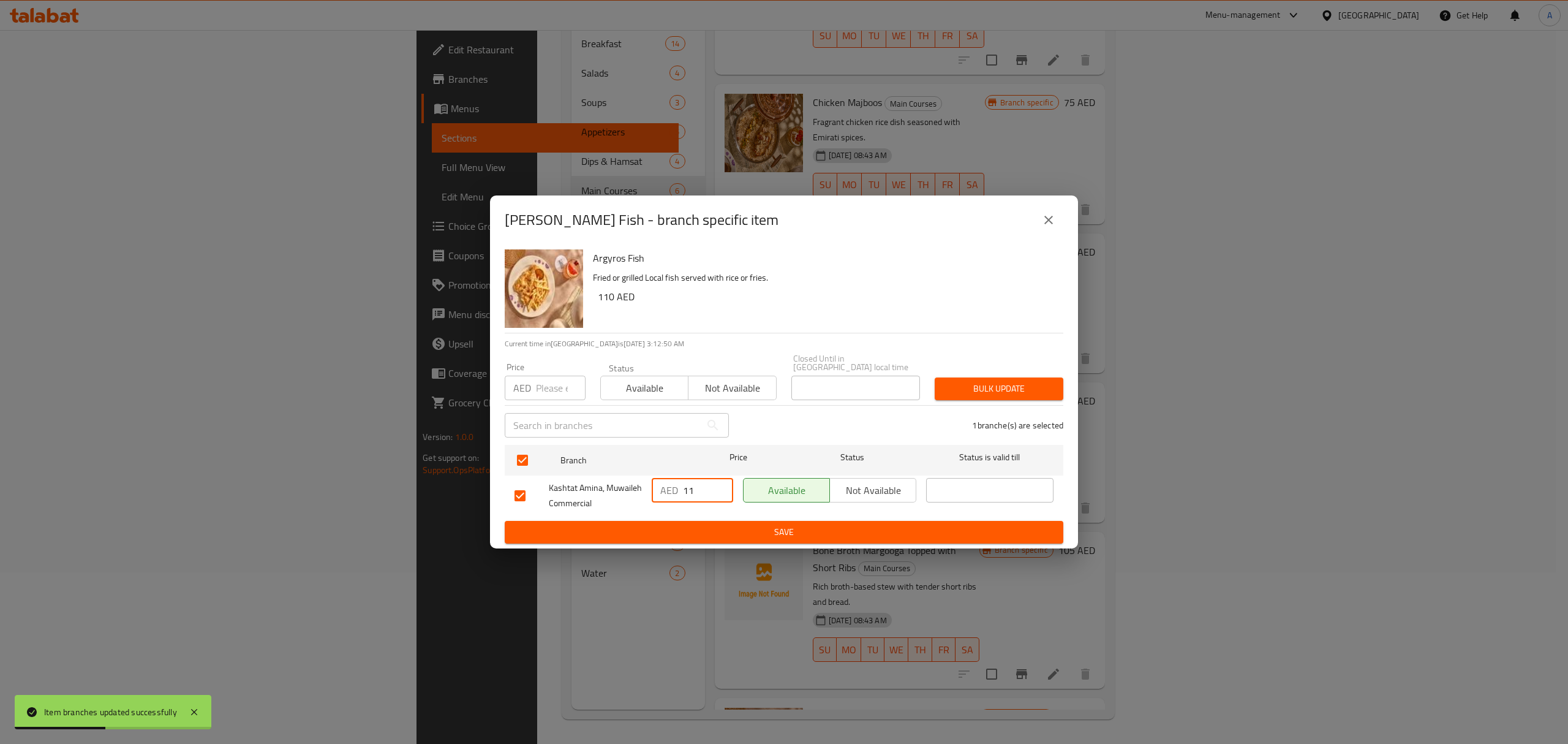
type input "1"
type input "122"
click at [714, 534] on span "Save" at bounding box center [784, 532] width 539 height 15
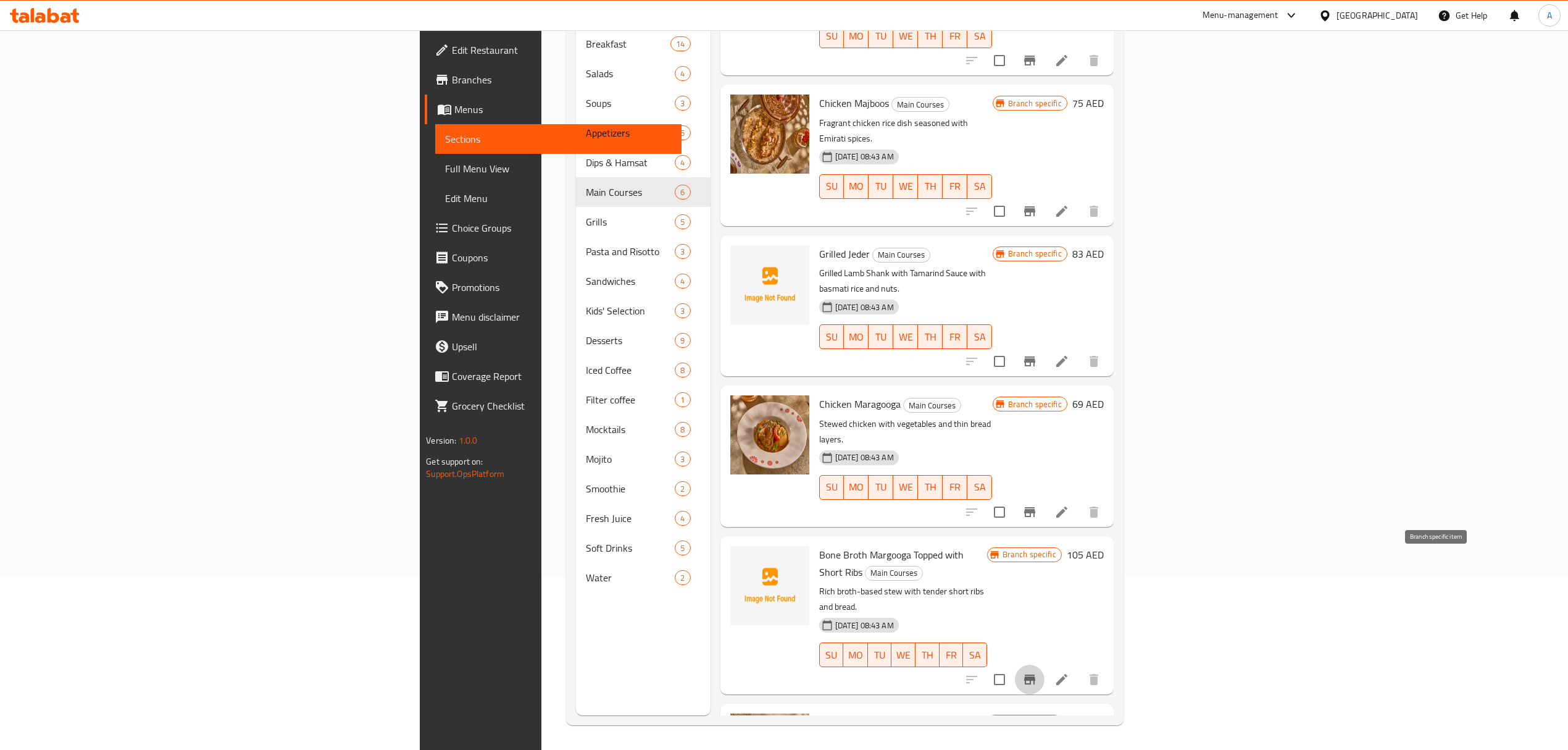
click at [1045, 665] on button "Branch-specific-item" at bounding box center [1030, 679] width 30 height 30
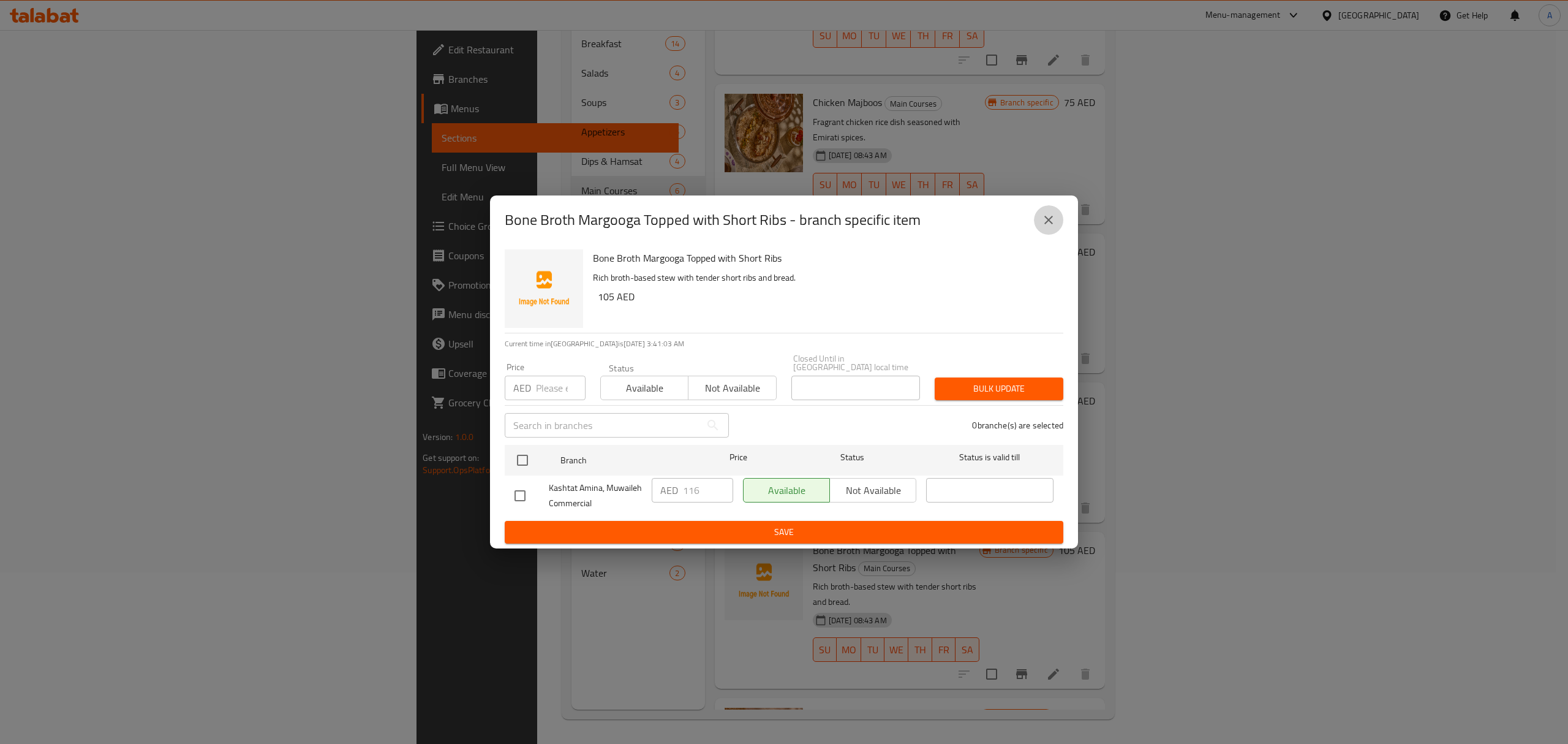
click at [1051, 221] on icon "close" at bounding box center [1048, 220] width 15 height 15
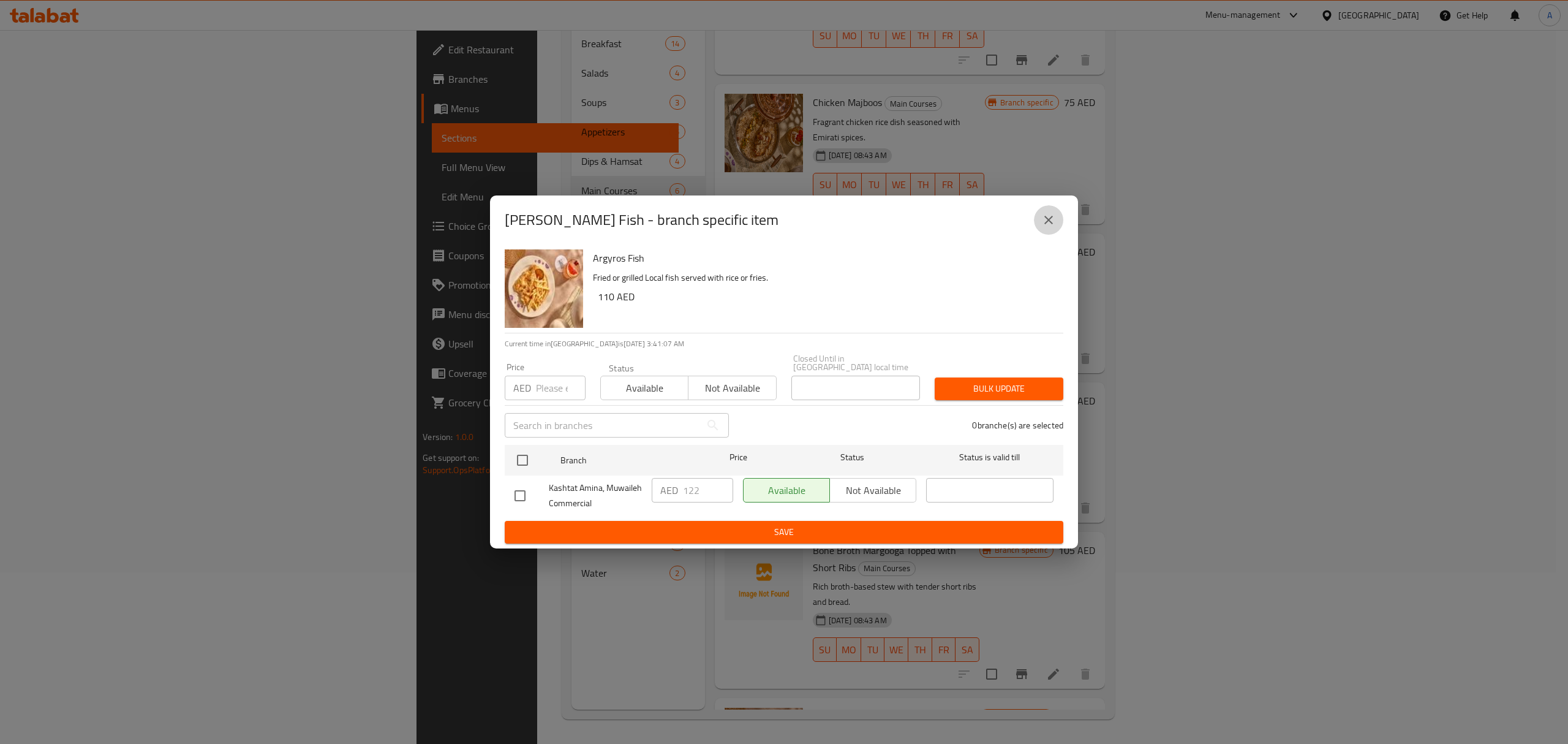
click at [1047, 220] on icon "close" at bounding box center [1048, 220] width 15 height 15
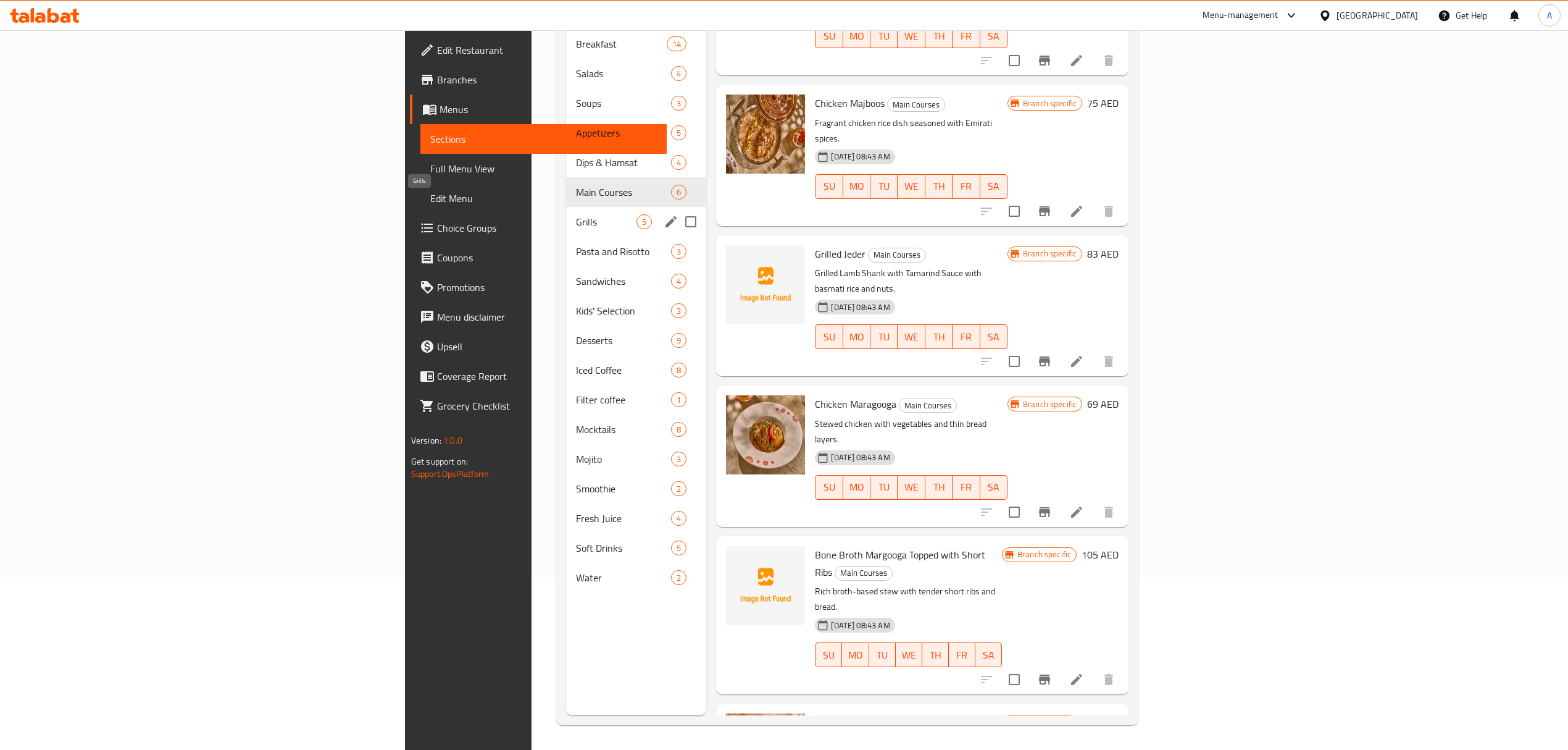
click at [576, 214] on span "Grills" at bounding box center [606, 222] width 61 height 15
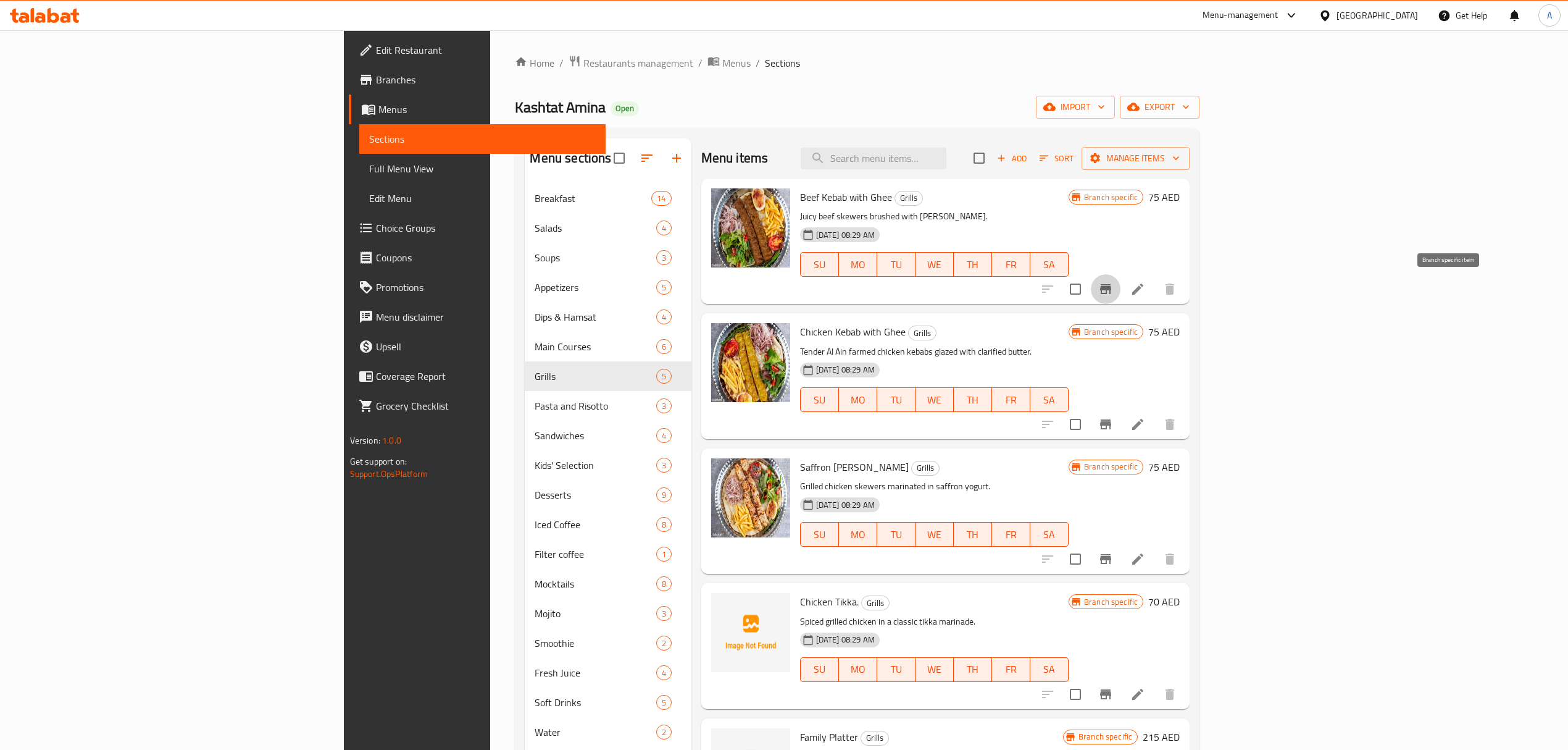
click at [1111, 293] on icon "Branch-specific-item" at bounding box center [1106, 288] width 11 height 10
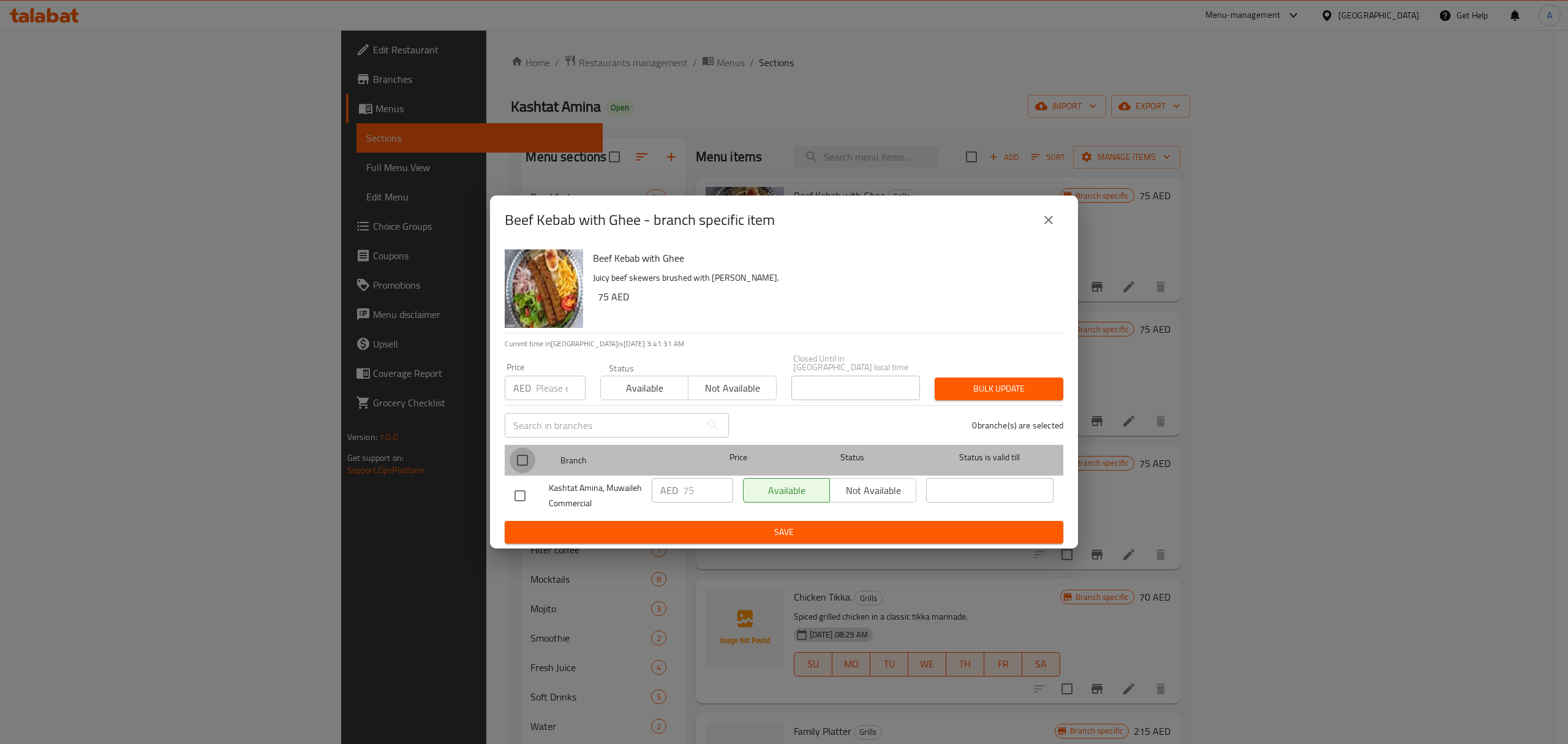
click at [517, 458] on input "checkbox" at bounding box center [522, 460] width 26 height 26
checkbox input "true"
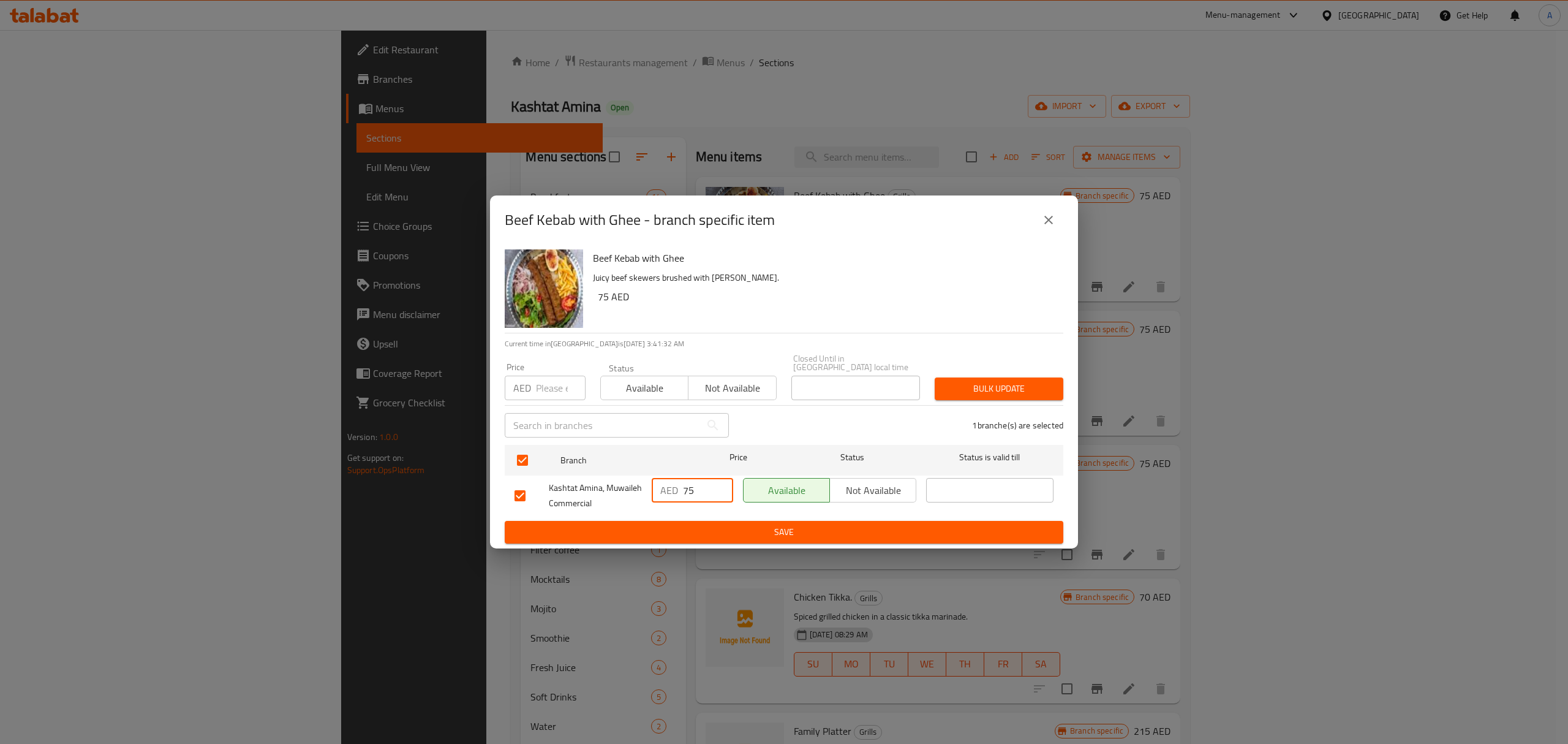
drag, startPoint x: 694, startPoint y: 491, endPoint x: 682, endPoint y: 494, distance: 12.4
click at [682, 494] on div "AED 75 ​" at bounding box center [692, 490] width 82 height 24
type input "83"
click at [708, 524] on span "Save" at bounding box center [784, 532] width 539 height 15
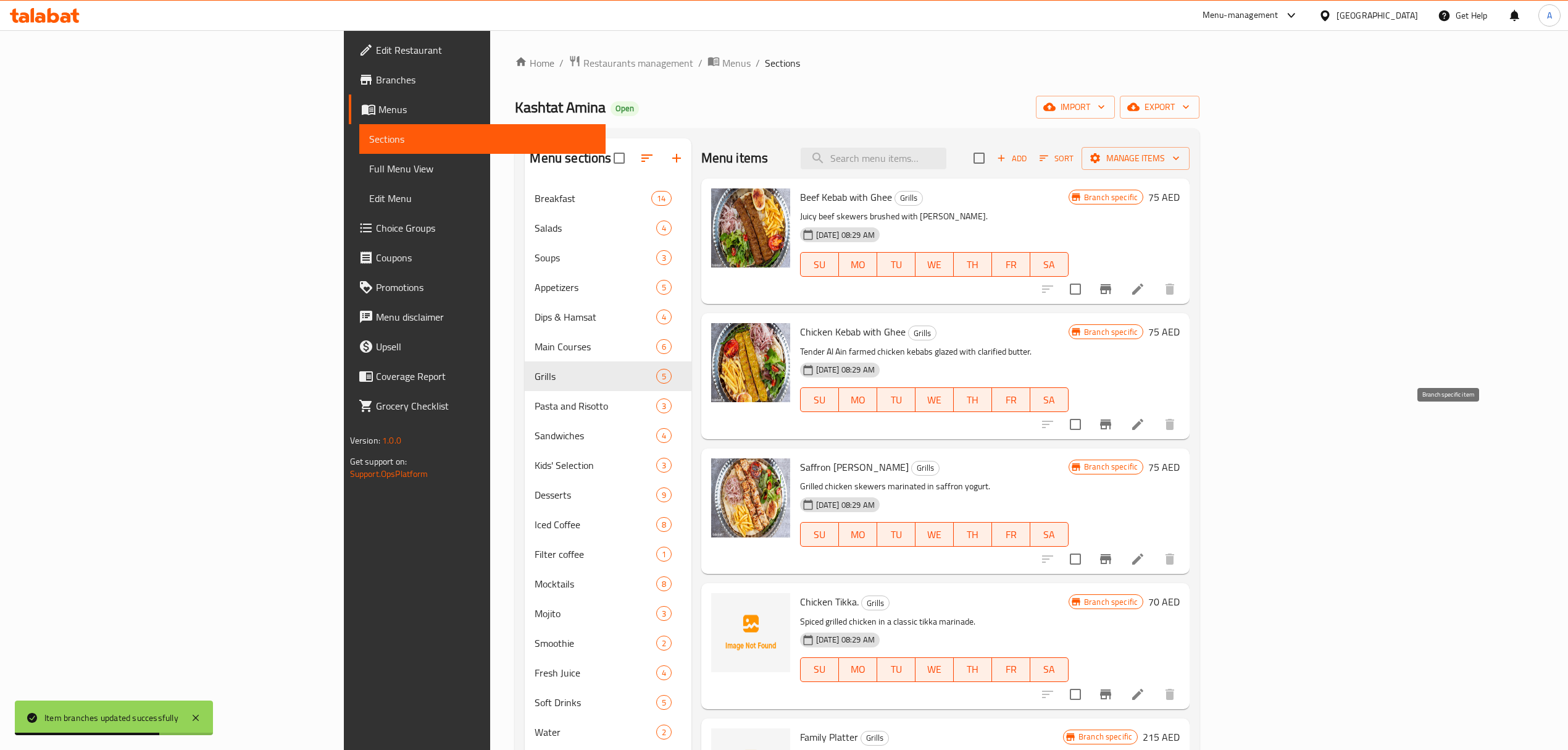
click at [1121, 414] on button "Branch-specific-item" at bounding box center [1106, 424] width 30 height 30
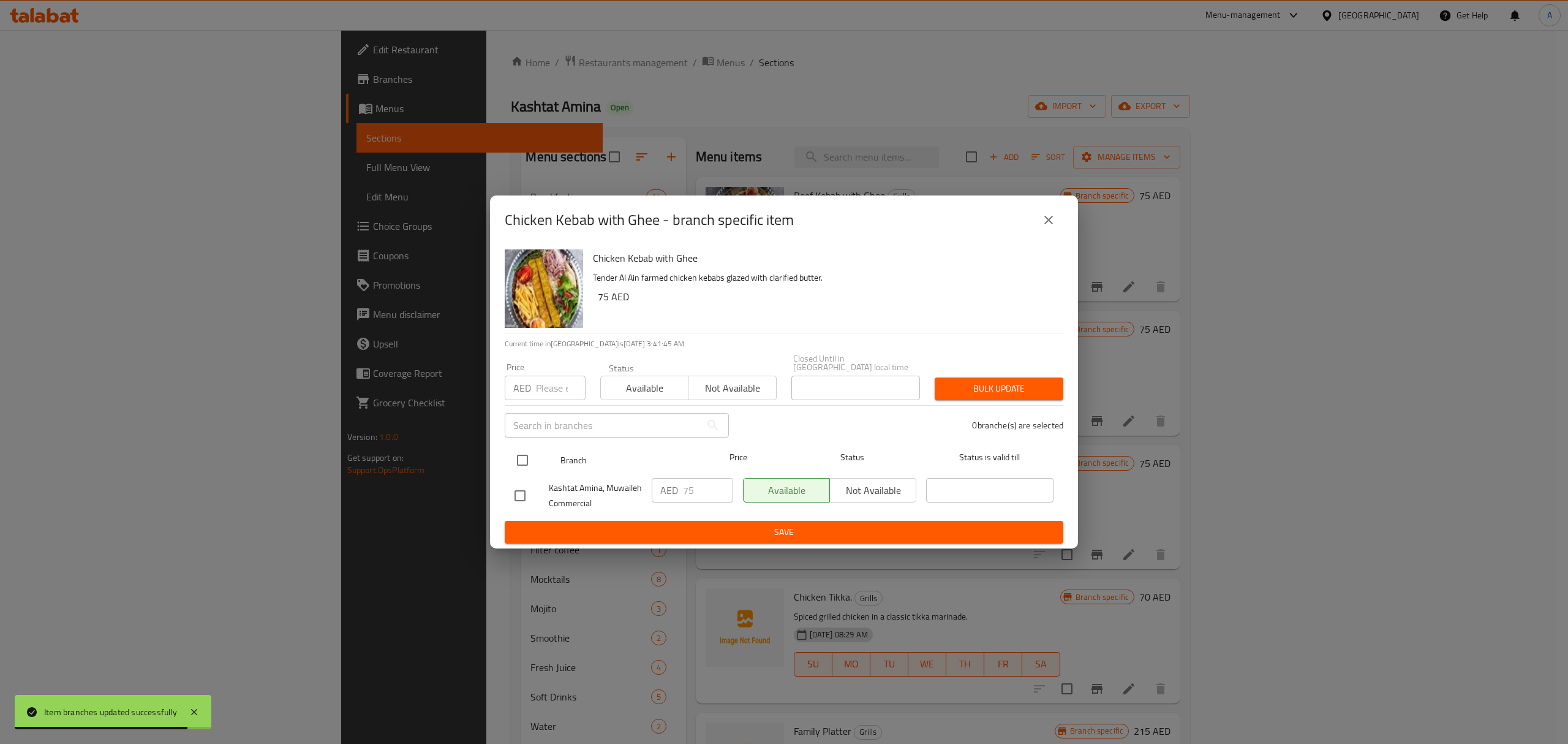
click at [524, 461] on input "checkbox" at bounding box center [522, 460] width 26 height 26
checkbox input "true"
drag, startPoint x: 694, startPoint y: 487, endPoint x: 670, endPoint y: 496, distance: 25.6
click at [670, 496] on div "AED 75 ​" at bounding box center [692, 490] width 82 height 24
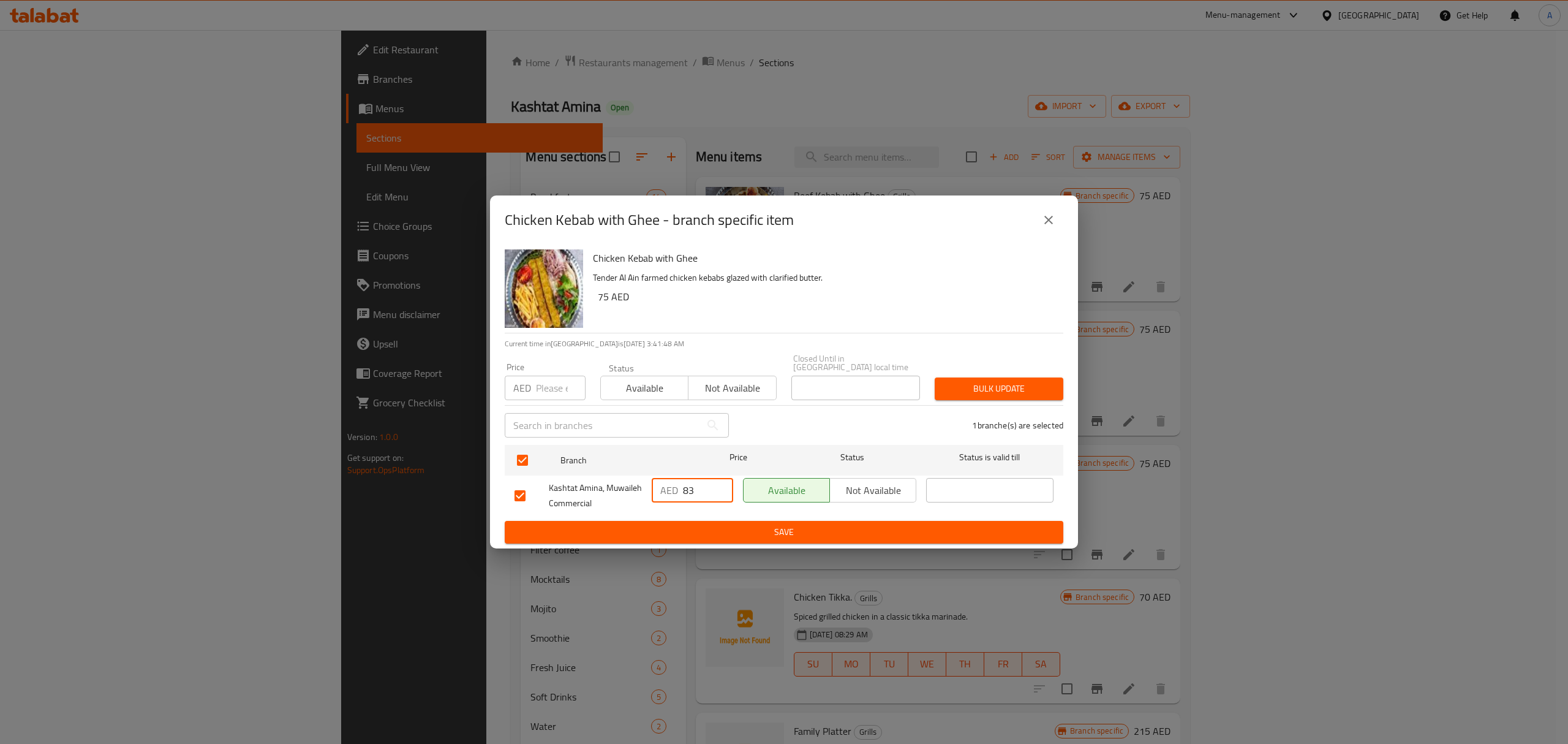
type input "83"
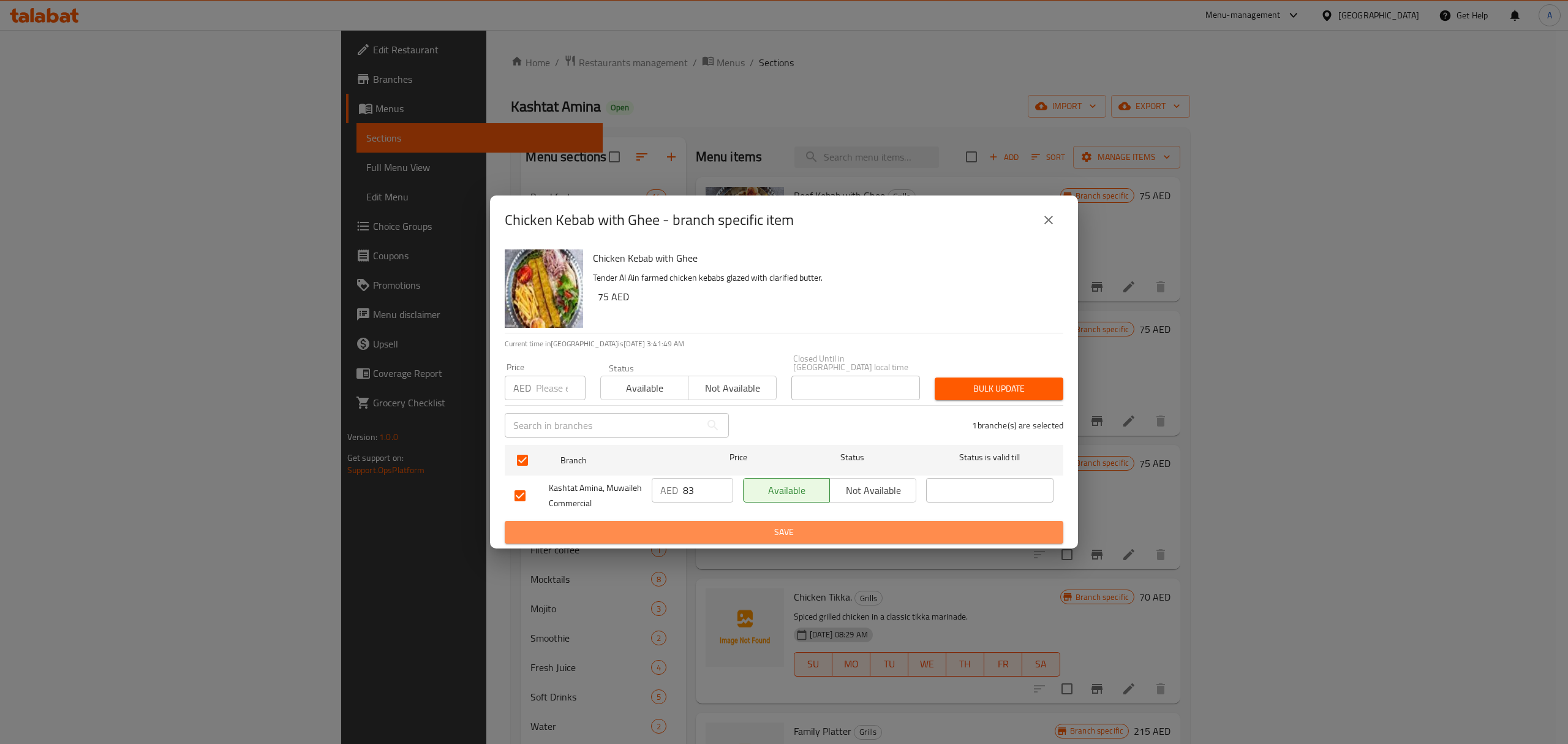
click at [757, 528] on span "Save" at bounding box center [784, 532] width 539 height 15
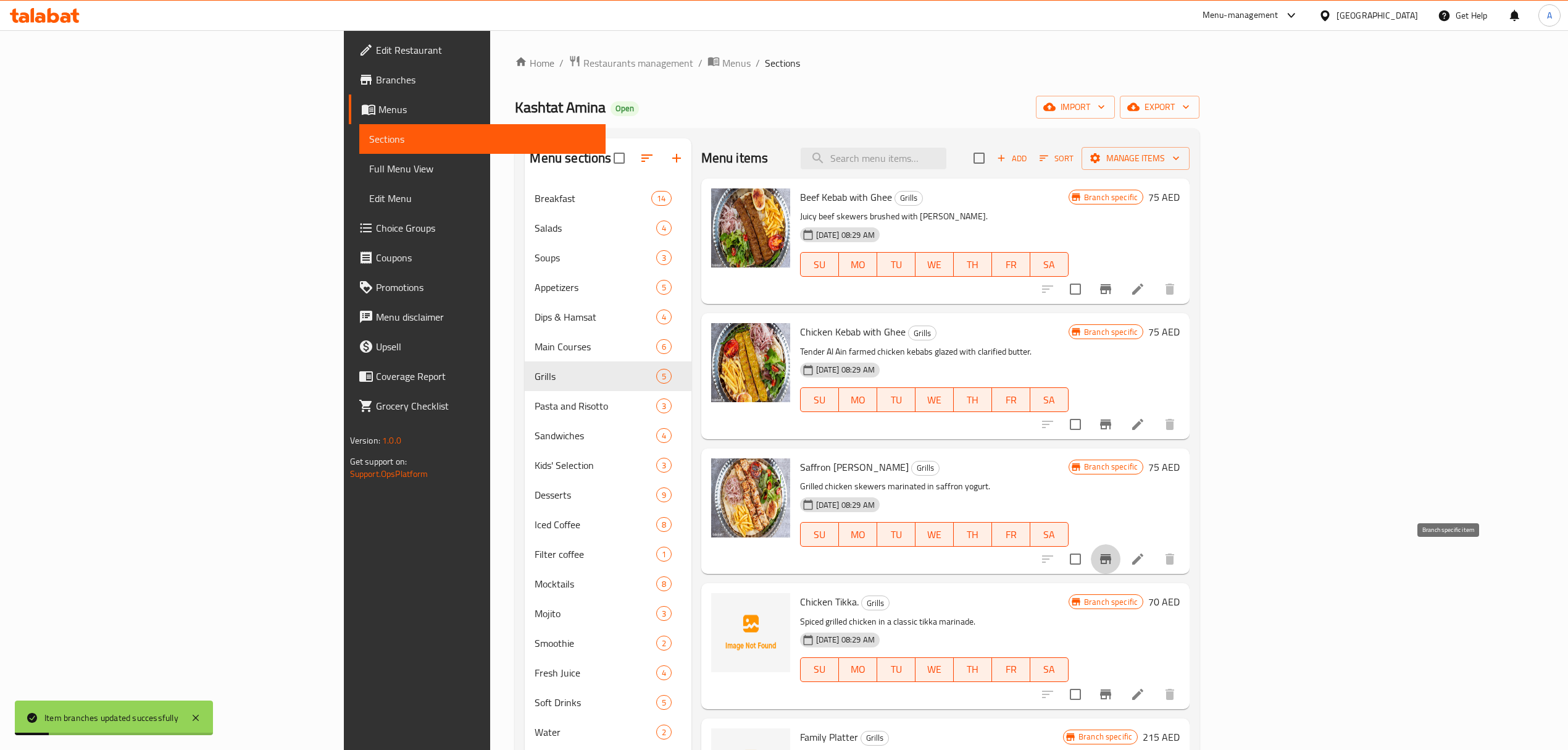
click at [1111, 558] on icon "Branch-specific-item" at bounding box center [1106, 558] width 11 height 10
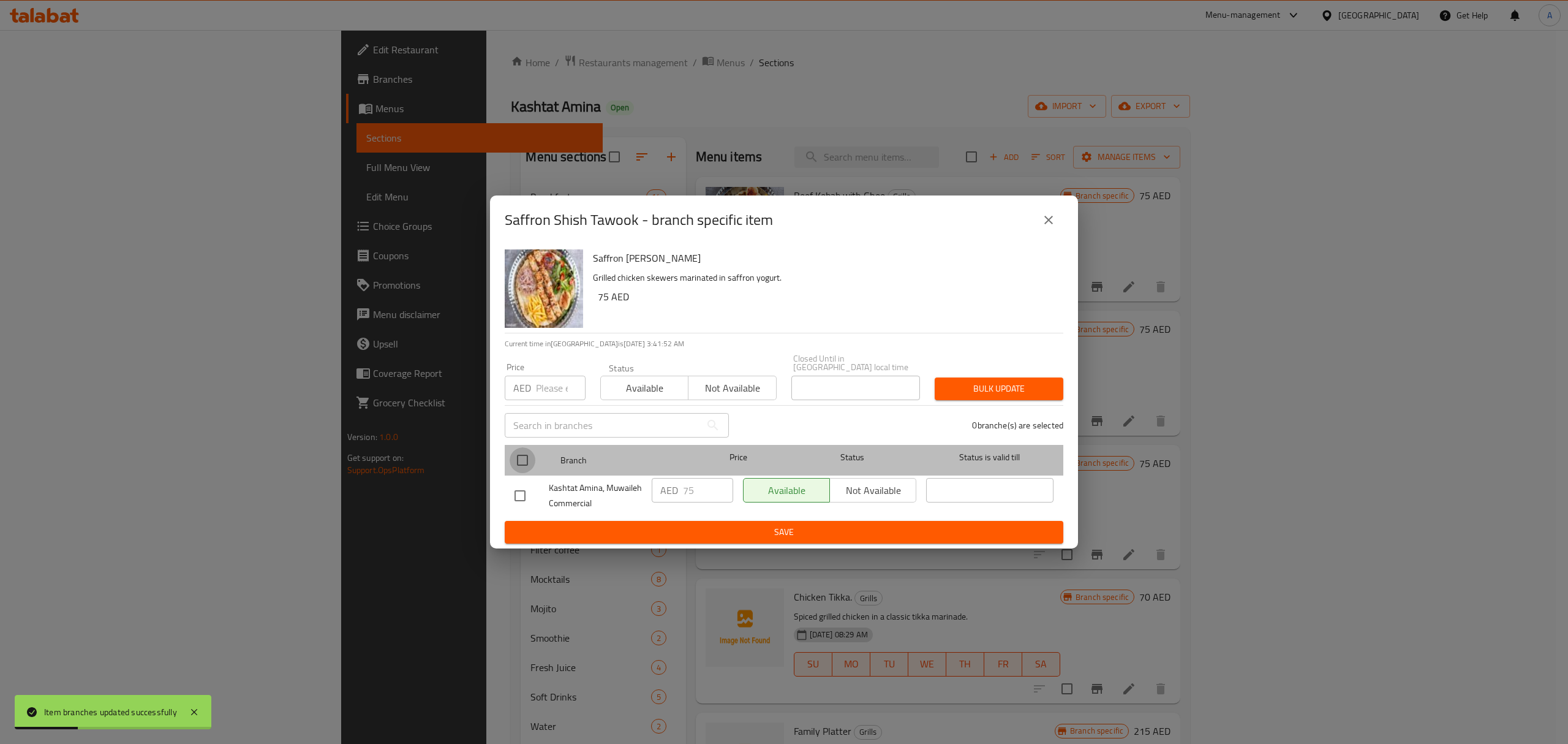
drag, startPoint x: 522, startPoint y: 464, endPoint x: 574, endPoint y: 465, distance: 52.0
click at [522, 463] on input "checkbox" at bounding box center [522, 460] width 26 height 26
checkbox input "true"
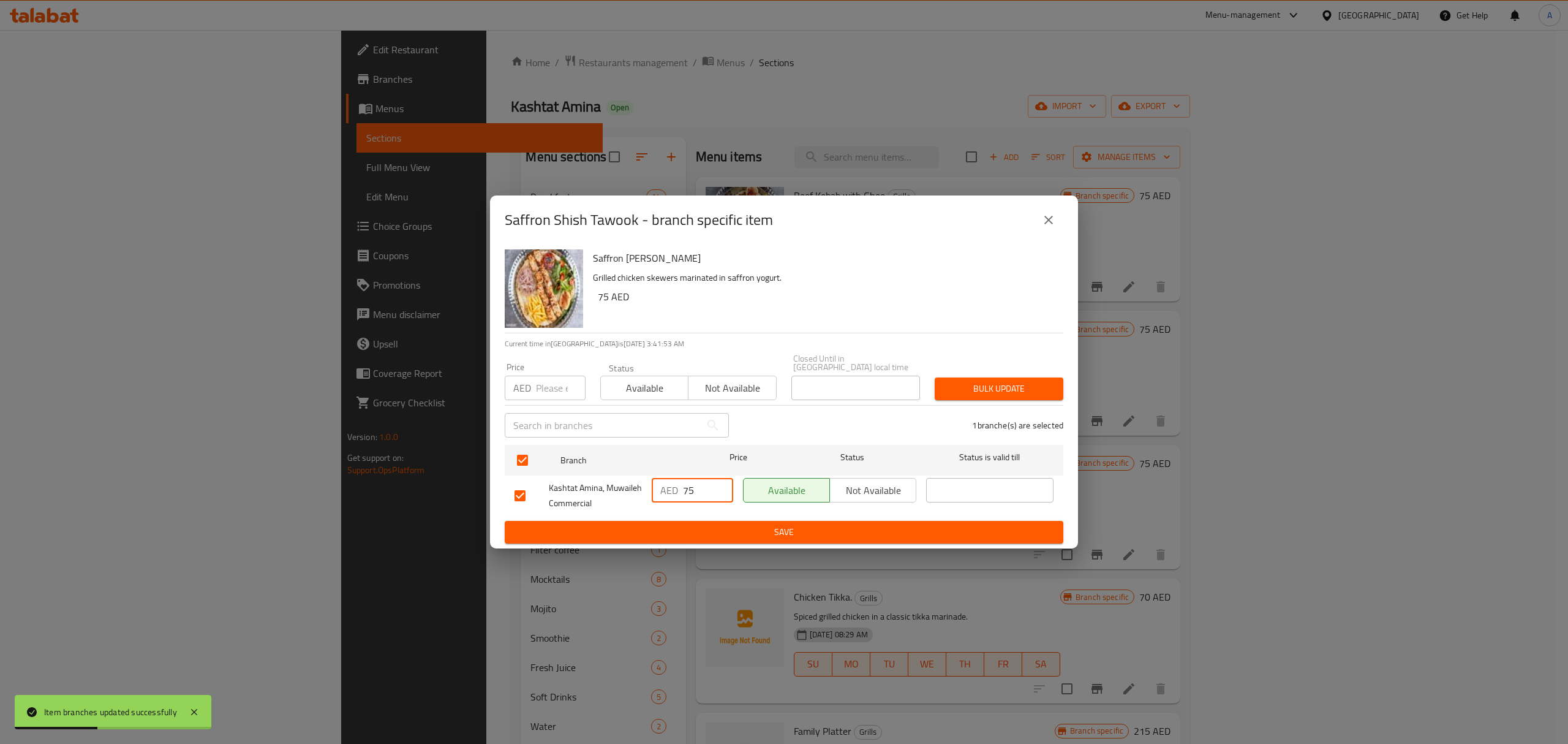
drag, startPoint x: 698, startPoint y: 485, endPoint x: 647, endPoint y: 496, distance: 52.2
click at [647, 496] on div "AED 75 ​" at bounding box center [692, 495] width 91 height 45
type input "83"
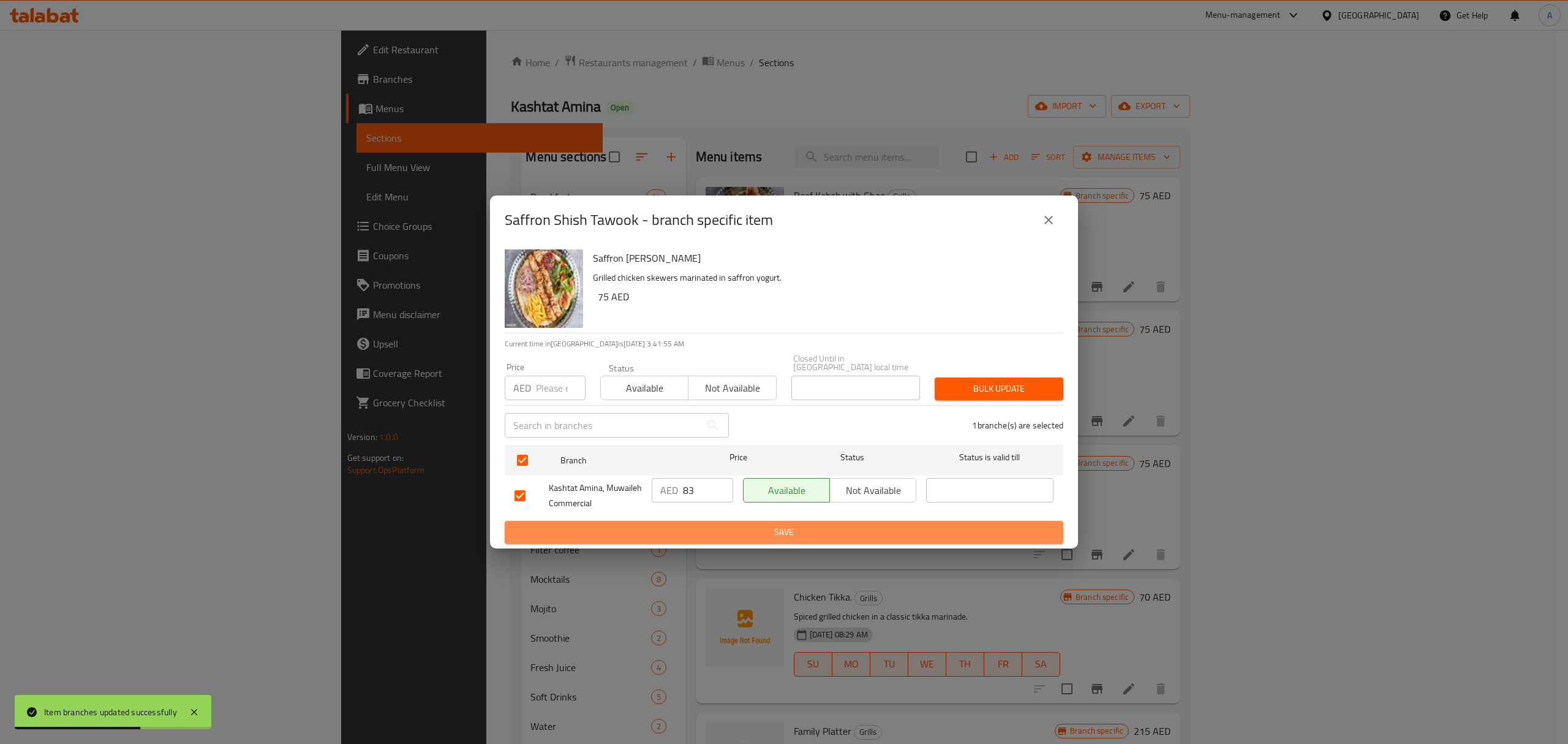
click at [675, 522] on button "Save" at bounding box center [784, 532] width 559 height 23
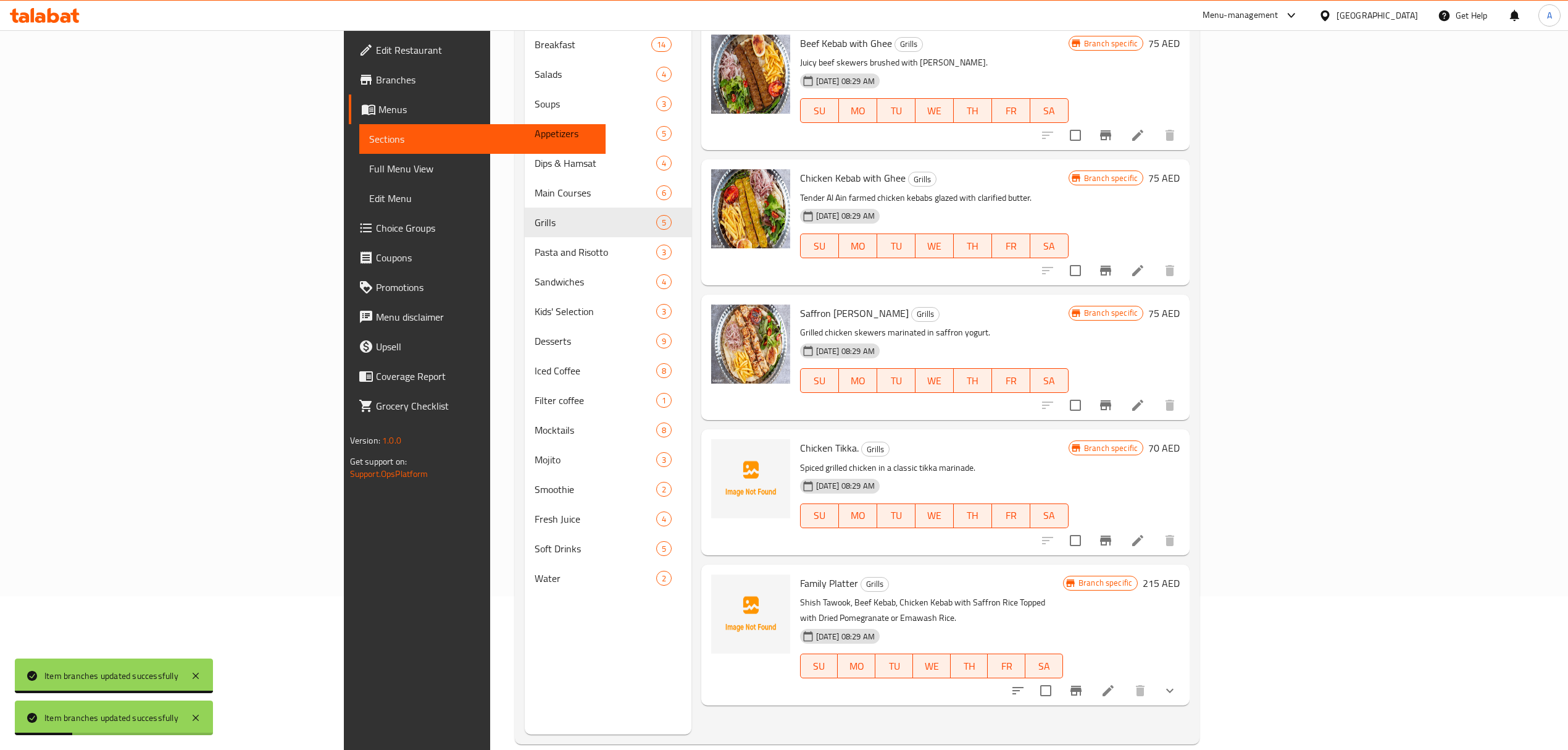
scroll to position [164, 0]
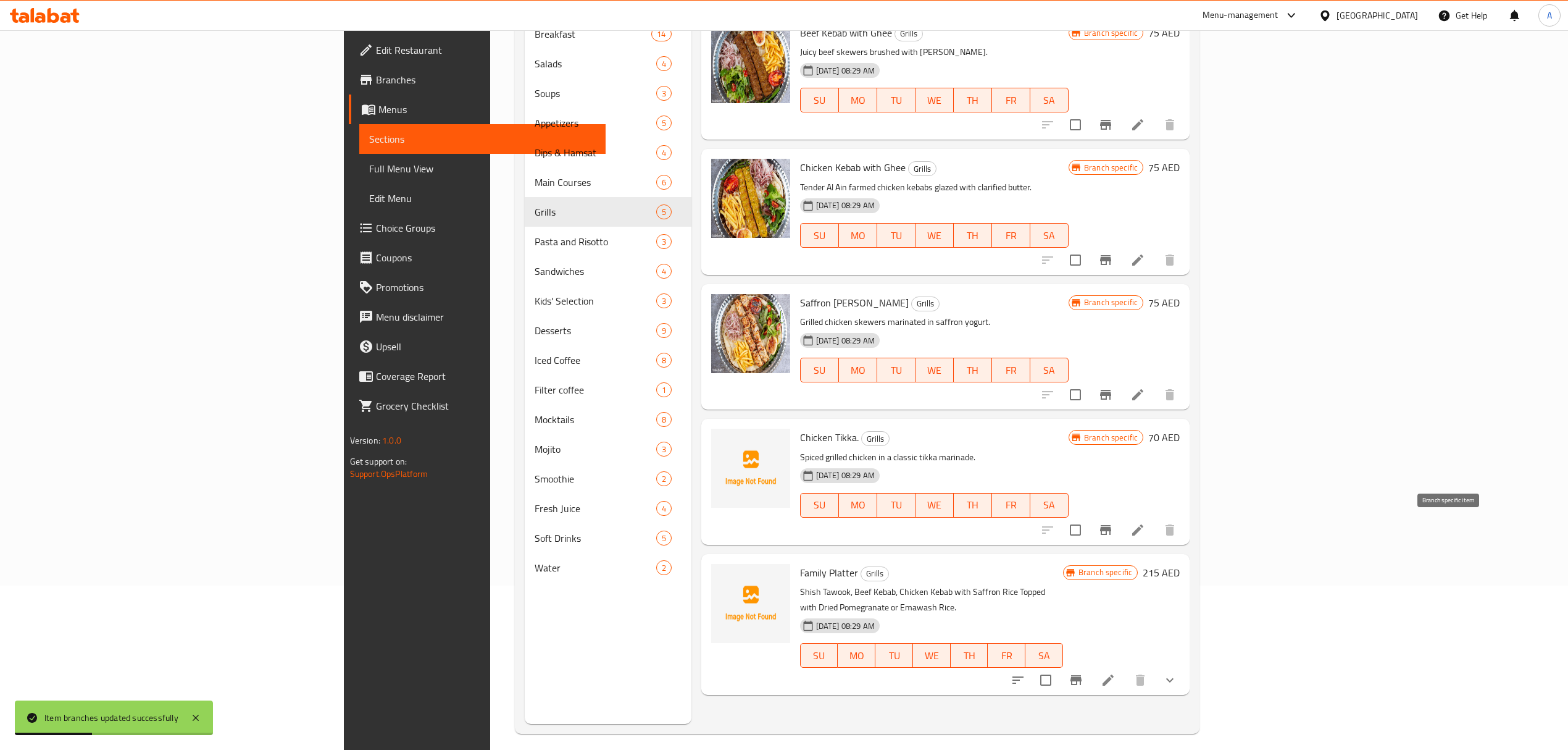
click at [1111, 529] on icon "Branch-specific-item" at bounding box center [1106, 529] width 11 height 10
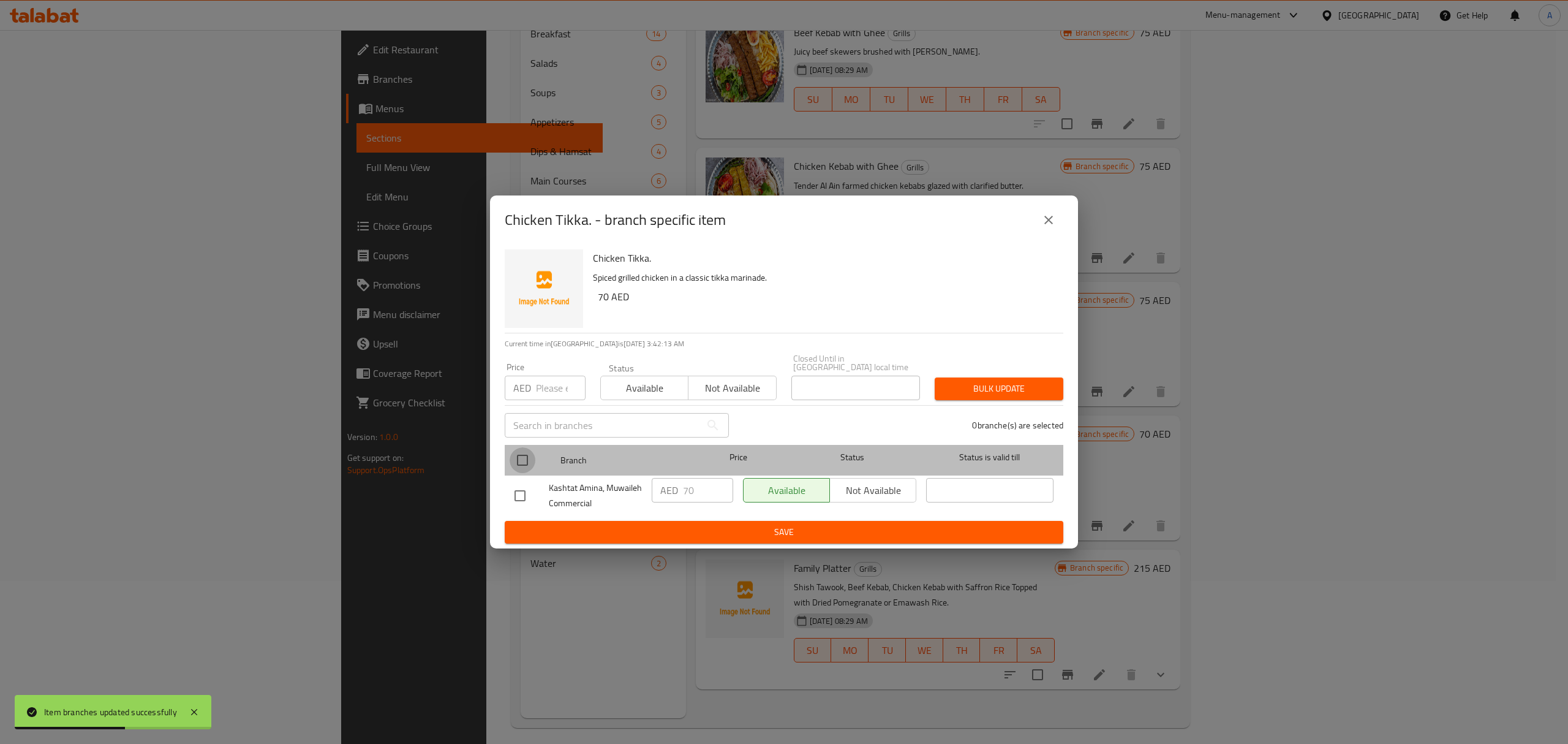
click at [528, 459] on input "checkbox" at bounding box center [522, 460] width 26 height 26
checkbox input "true"
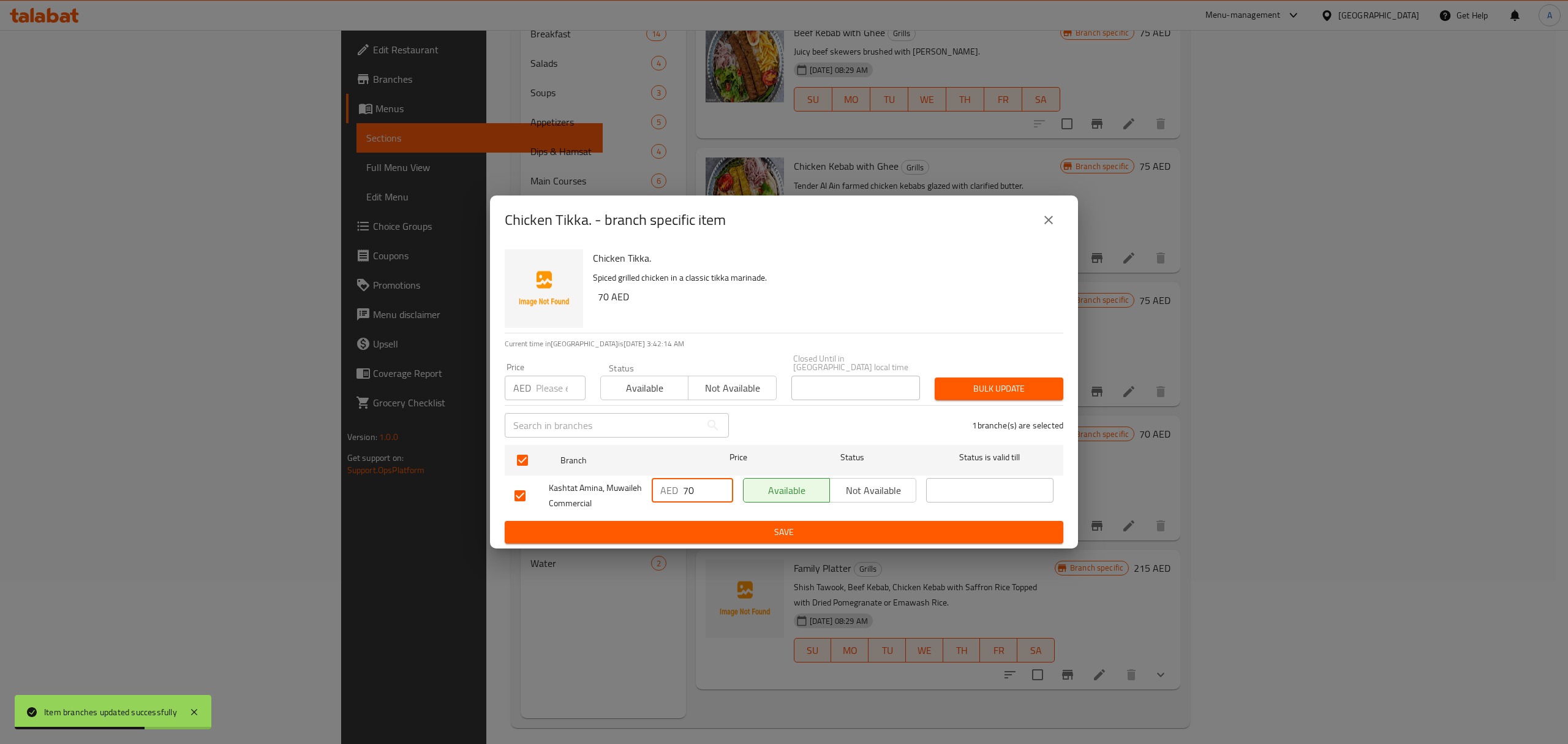
drag, startPoint x: 693, startPoint y: 494, endPoint x: 670, endPoint y: 495, distance: 23.0
click at [670, 495] on div "AED 70 ​" at bounding box center [692, 490] width 82 height 24
type input "78"
click at [721, 530] on span "Save" at bounding box center [784, 532] width 539 height 15
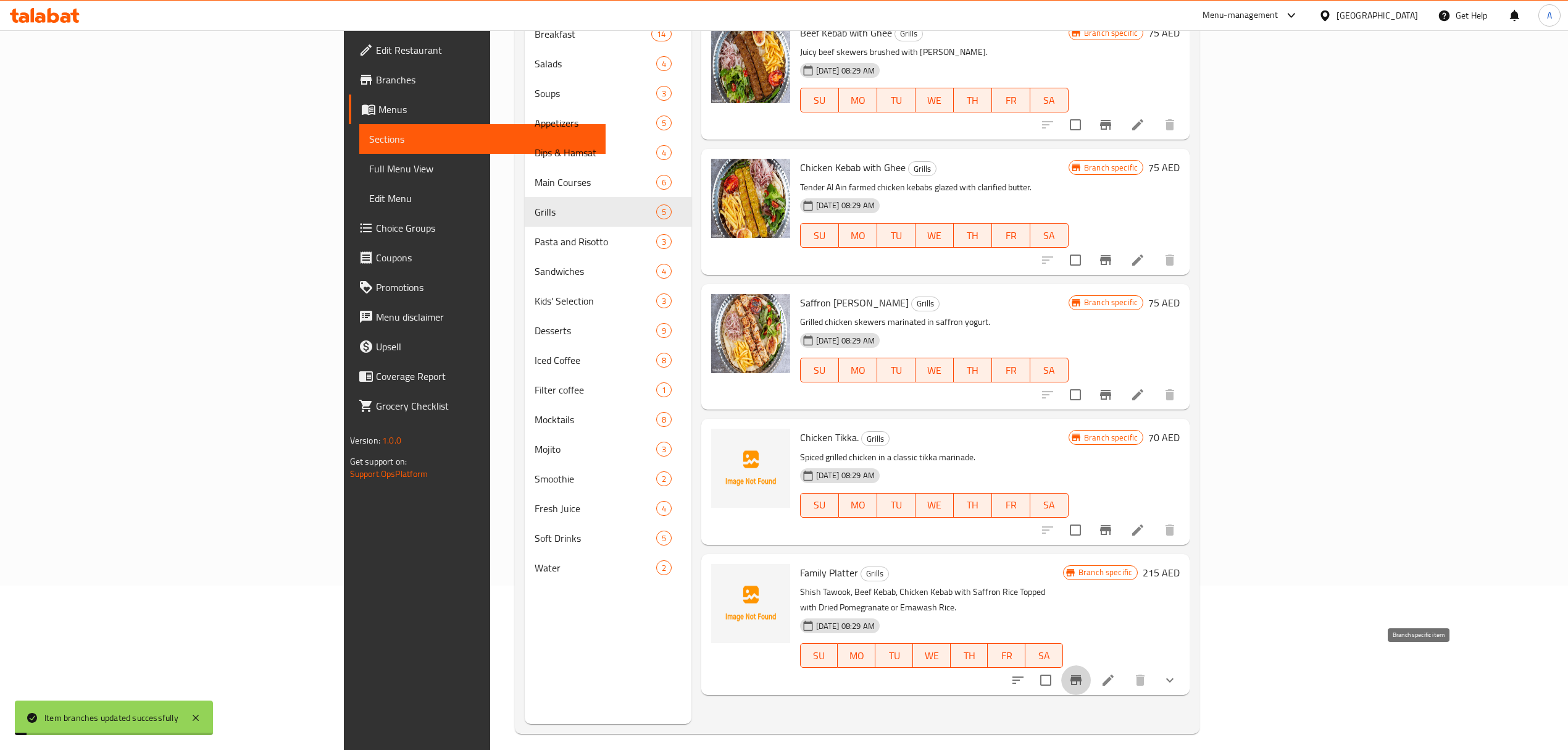
click at [1083, 673] on icon "Branch-specific-item" at bounding box center [1076, 680] width 15 height 15
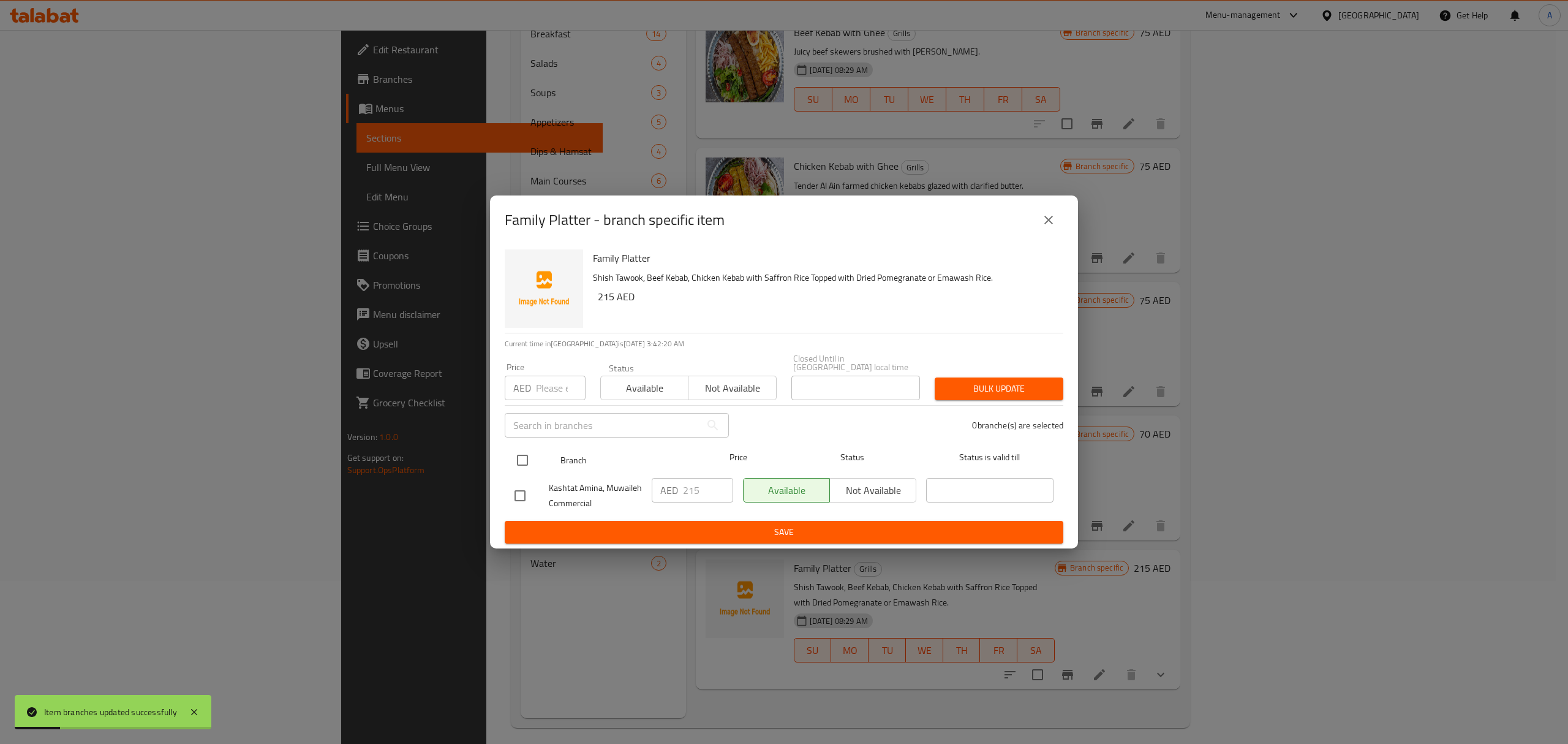
click at [522, 464] on input "checkbox" at bounding box center [522, 460] width 26 height 26
checkbox input "true"
click at [698, 486] on input "215" at bounding box center [708, 490] width 50 height 24
type input "232"
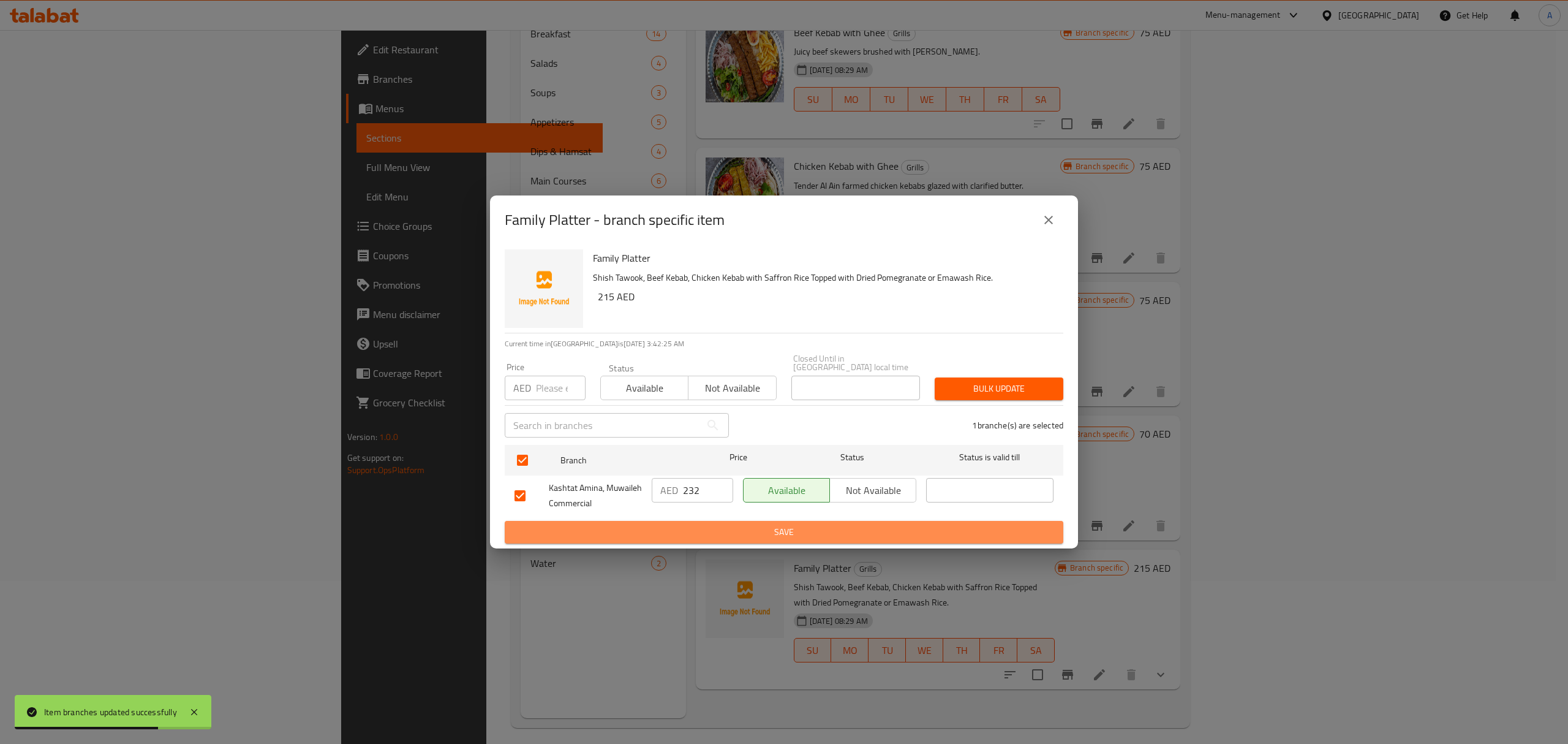
click at [848, 527] on span "Save" at bounding box center [784, 532] width 539 height 15
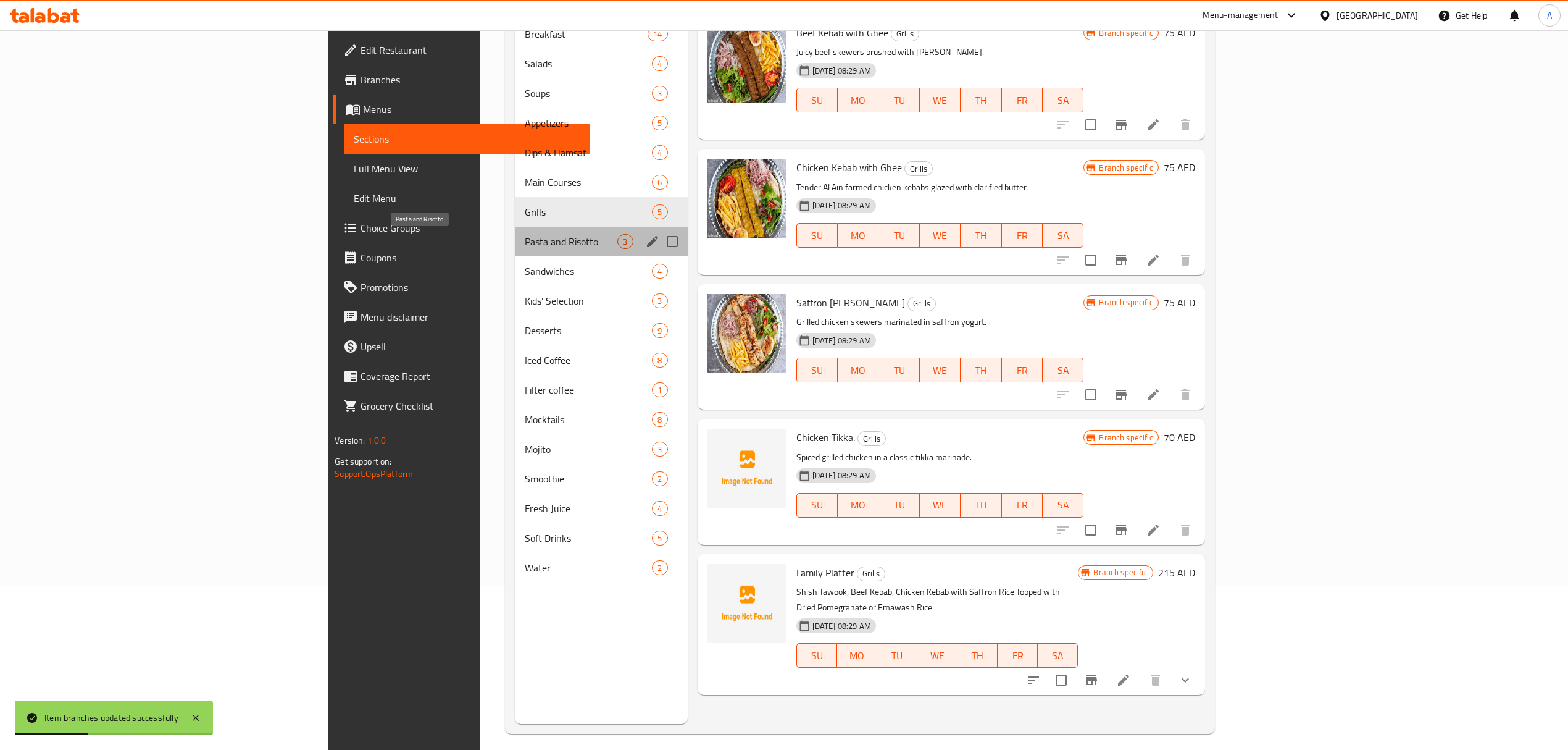
click at [525, 245] on span "Pasta and Risotto" at bounding box center [571, 242] width 93 height 15
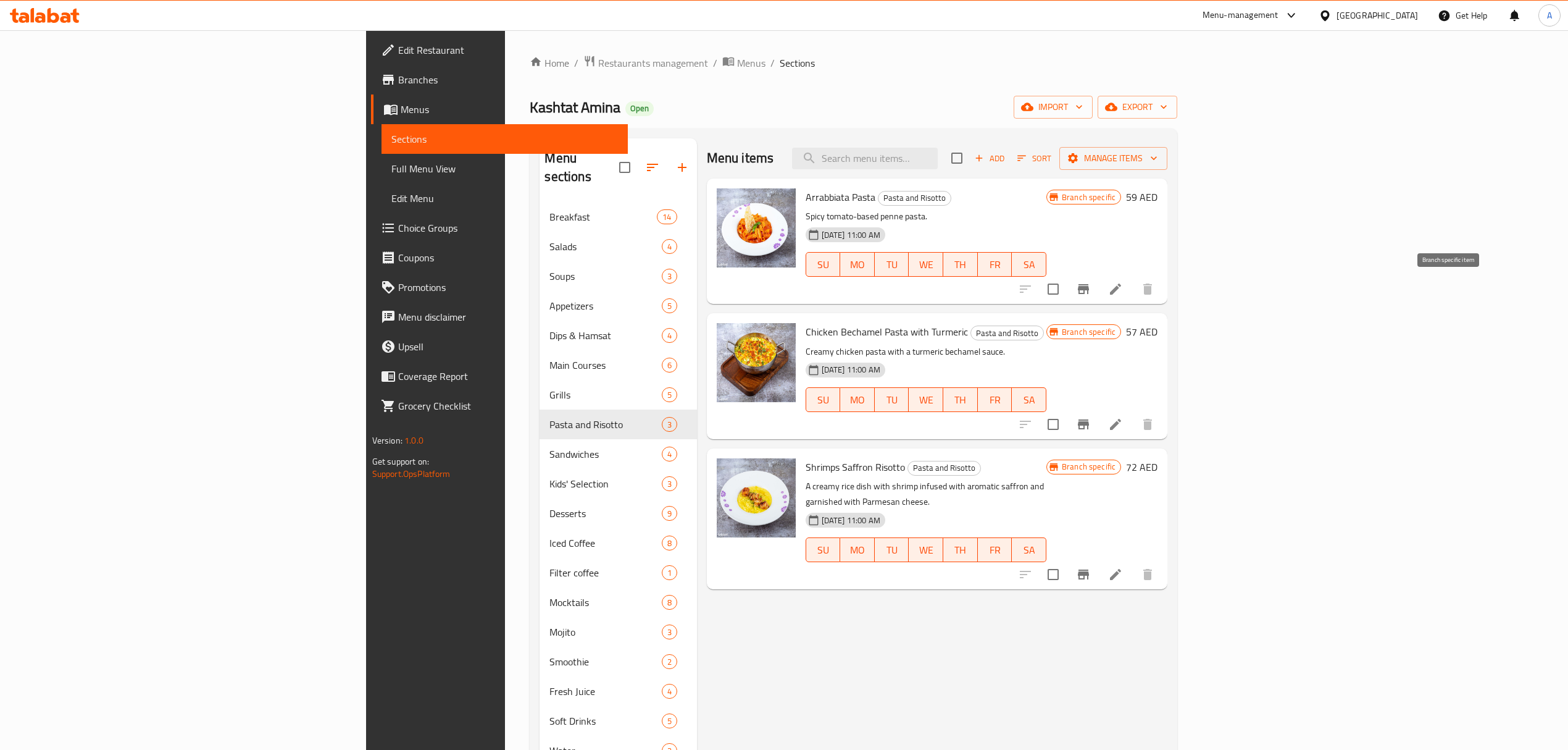
click at [1089, 291] on icon "Branch-specific-item" at bounding box center [1083, 288] width 11 height 10
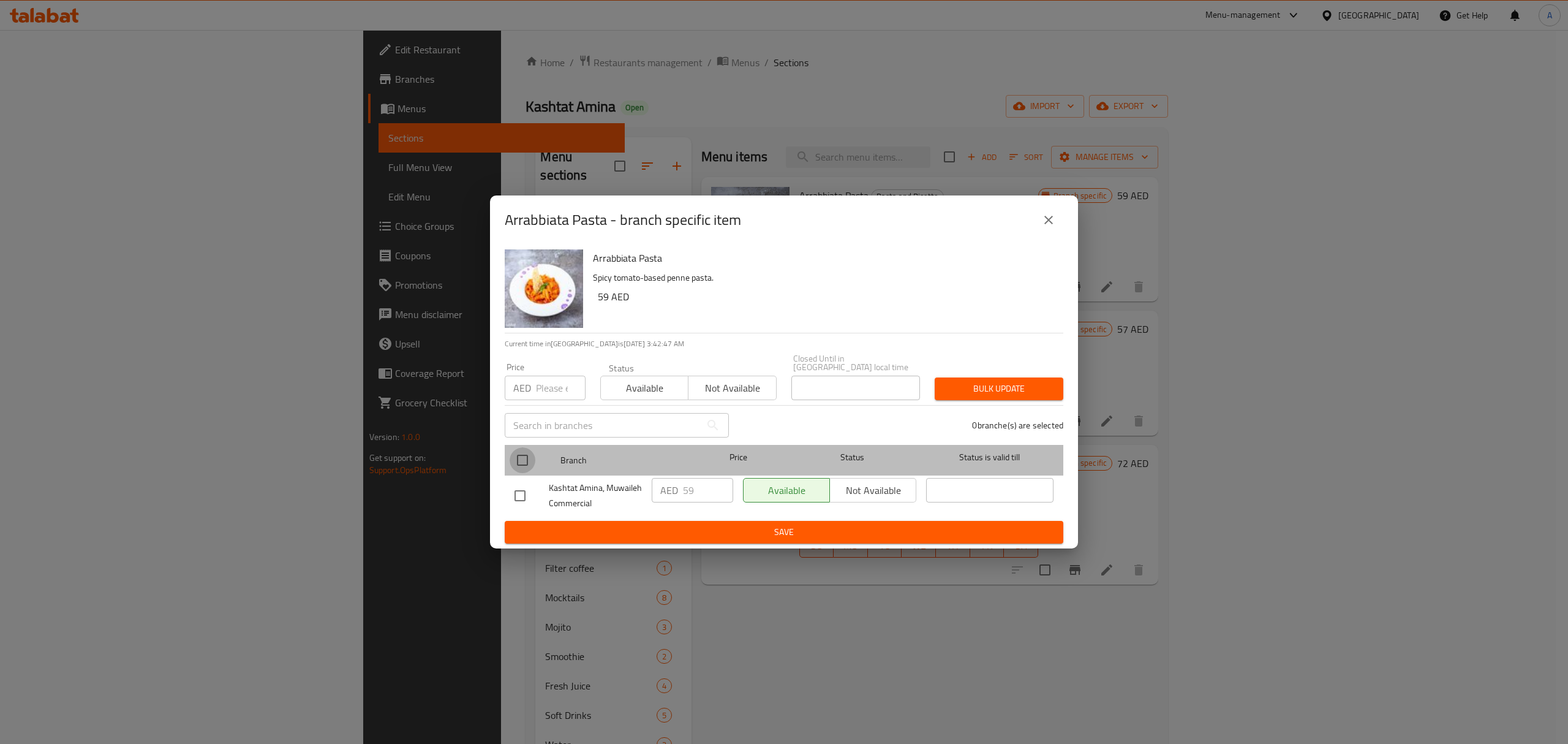
click at [522, 451] on input "checkbox" at bounding box center [522, 460] width 26 height 26
checkbox input "true"
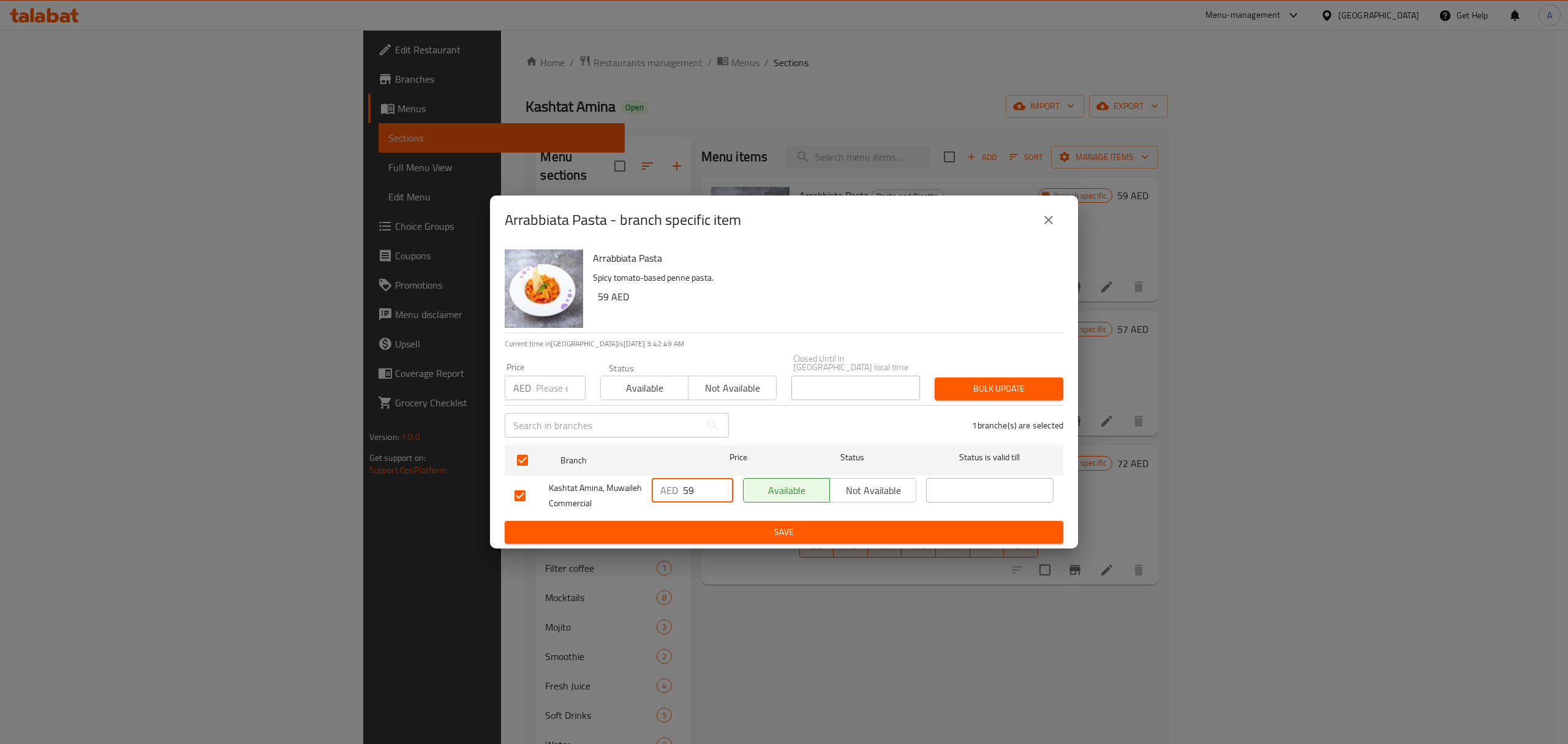
drag, startPoint x: 696, startPoint y: 486, endPoint x: 679, endPoint y: 487, distance: 17.0
click at [679, 487] on div "AED 59 ​" at bounding box center [692, 490] width 82 height 24
type input "66"
click at [779, 527] on span "Save" at bounding box center [784, 532] width 539 height 15
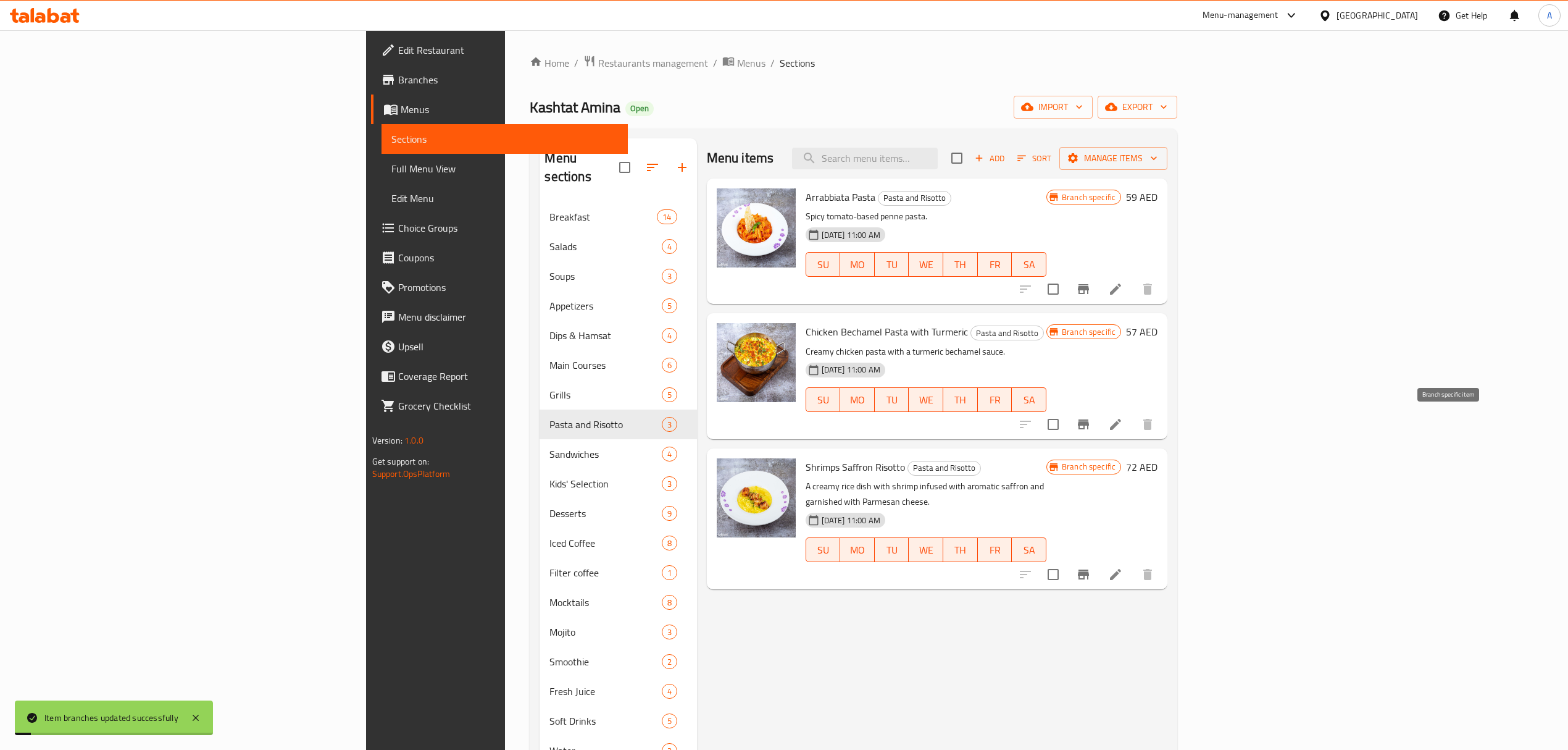
click at [1091, 429] on icon "Branch-specific-item" at bounding box center [1083, 424] width 15 height 15
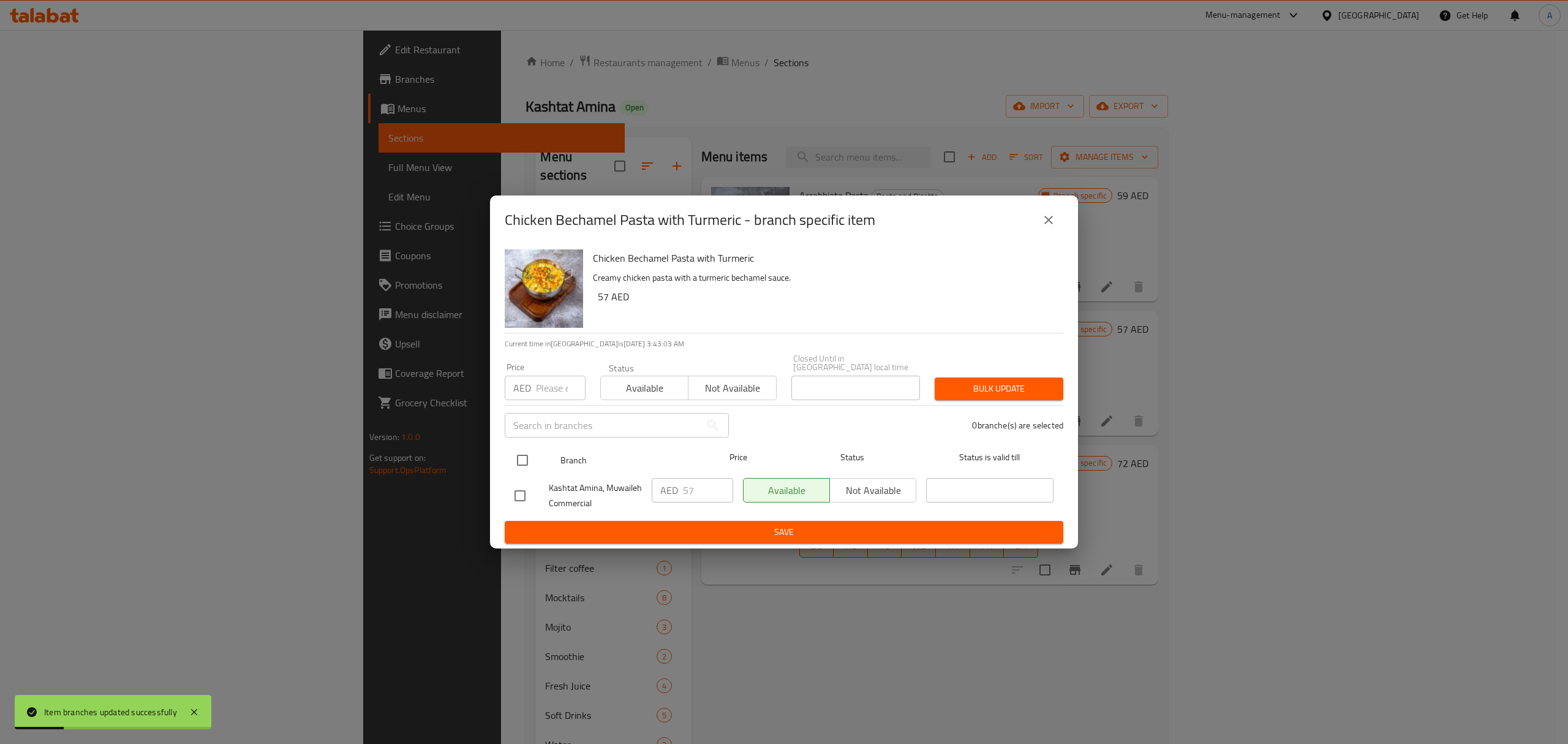
click at [520, 454] on input "checkbox" at bounding box center [522, 460] width 26 height 26
checkbox input "true"
drag, startPoint x: 693, startPoint y: 489, endPoint x: 649, endPoint y: 491, distance: 44.0
click at [649, 491] on div "AED 57 ​" at bounding box center [692, 495] width 91 height 45
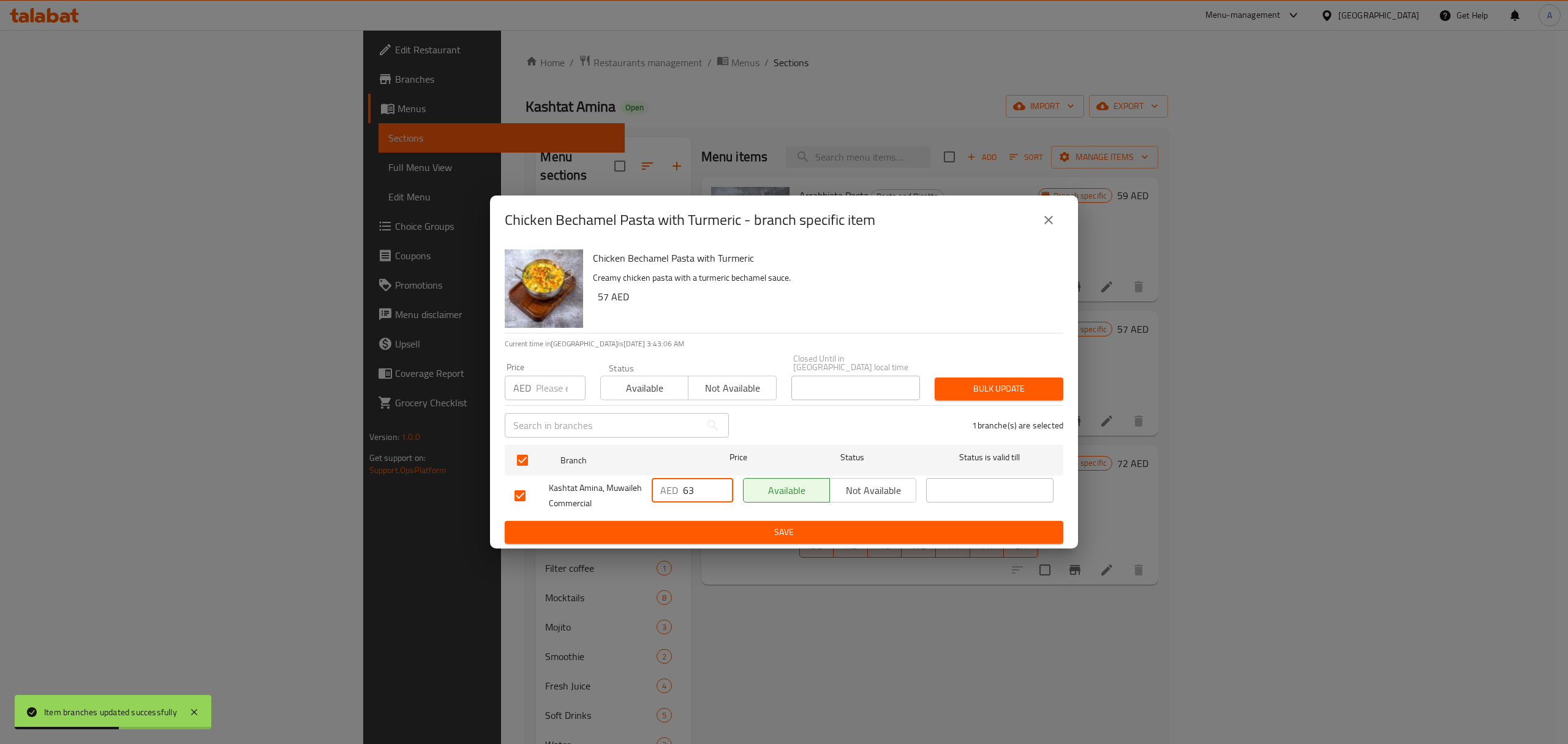
type input "63"
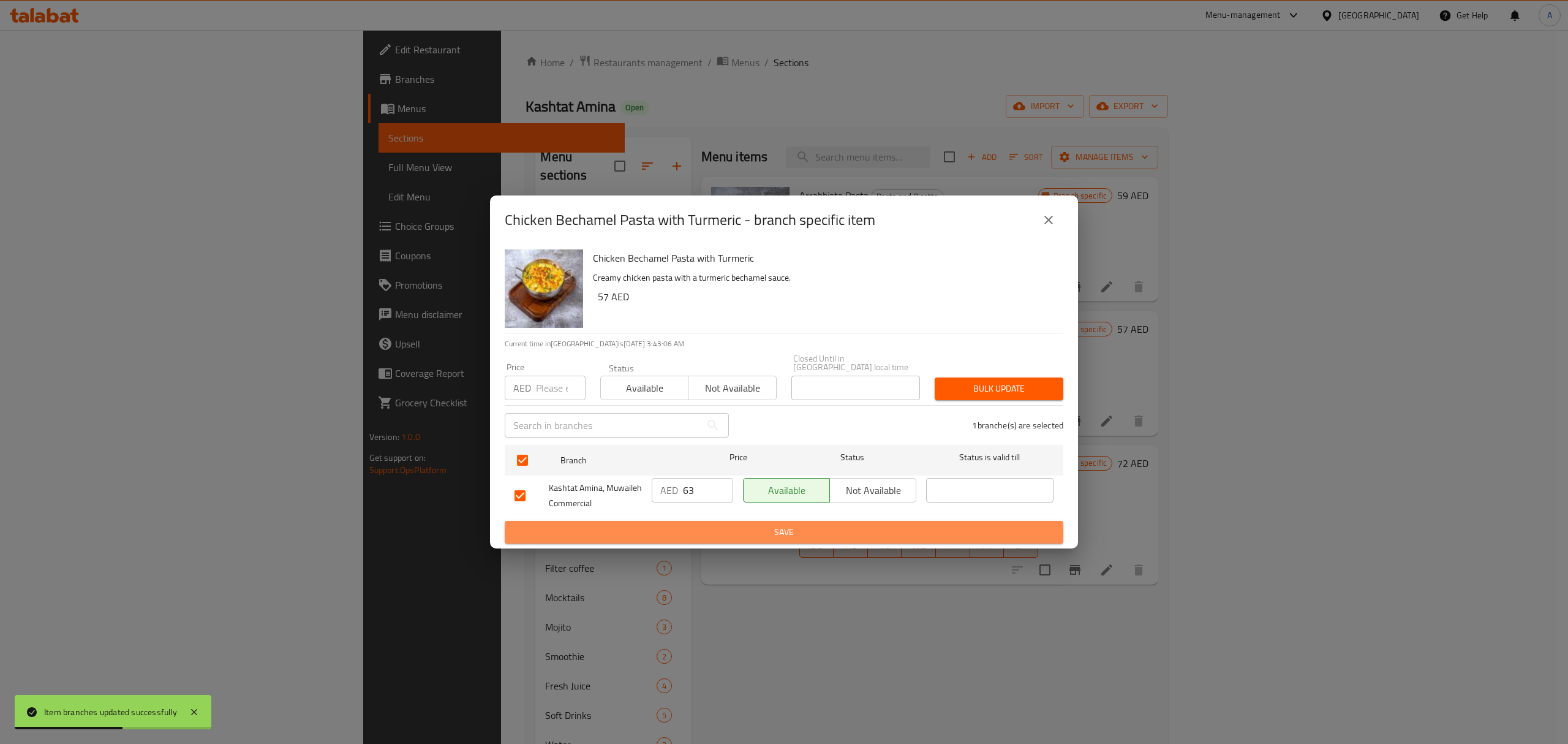
click at [785, 534] on span "Save" at bounding box center [784, 532] width 539 height 15
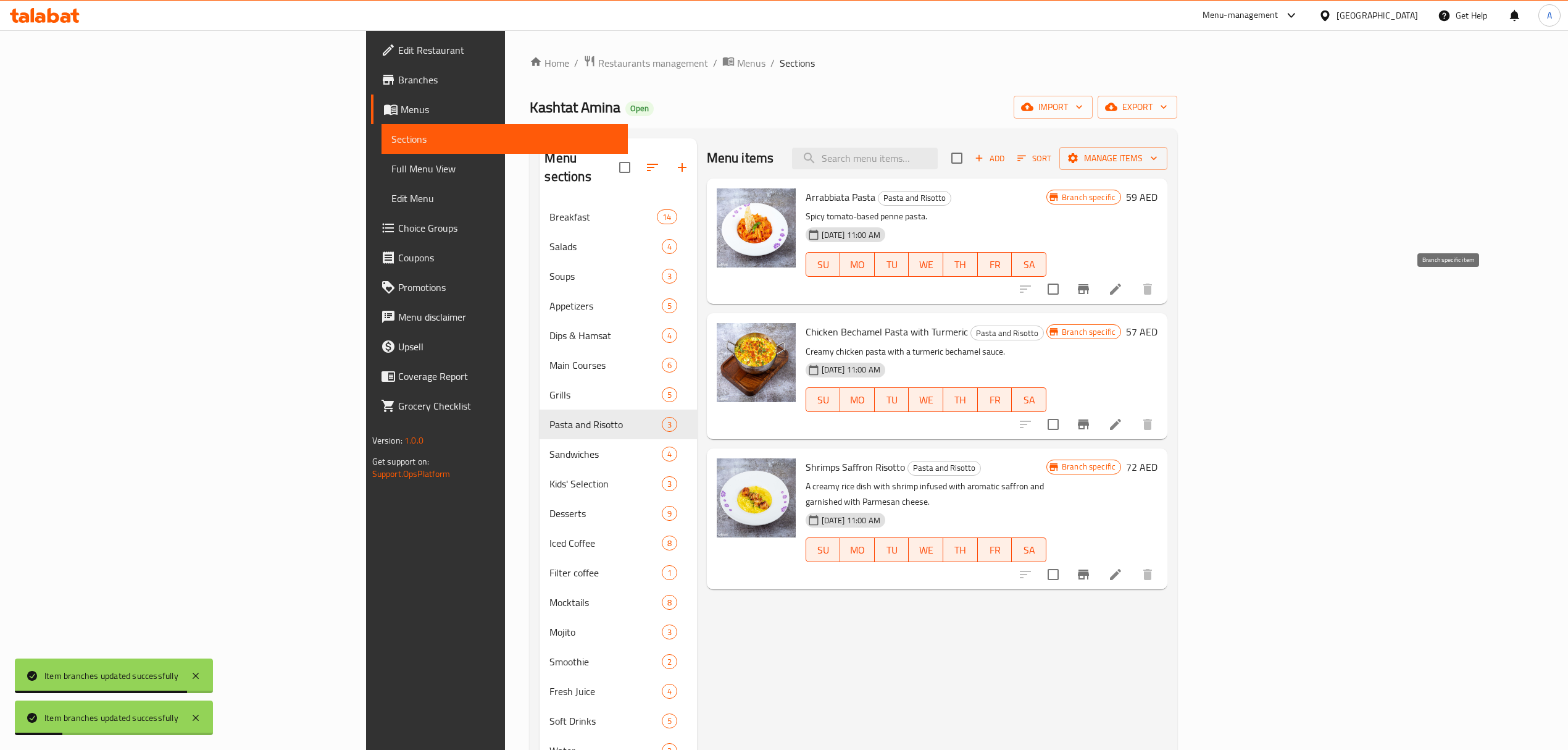
click at [1091, 282] on icon "Branch-specific-item" at bounding box center [1083, 289] width 15 height 15
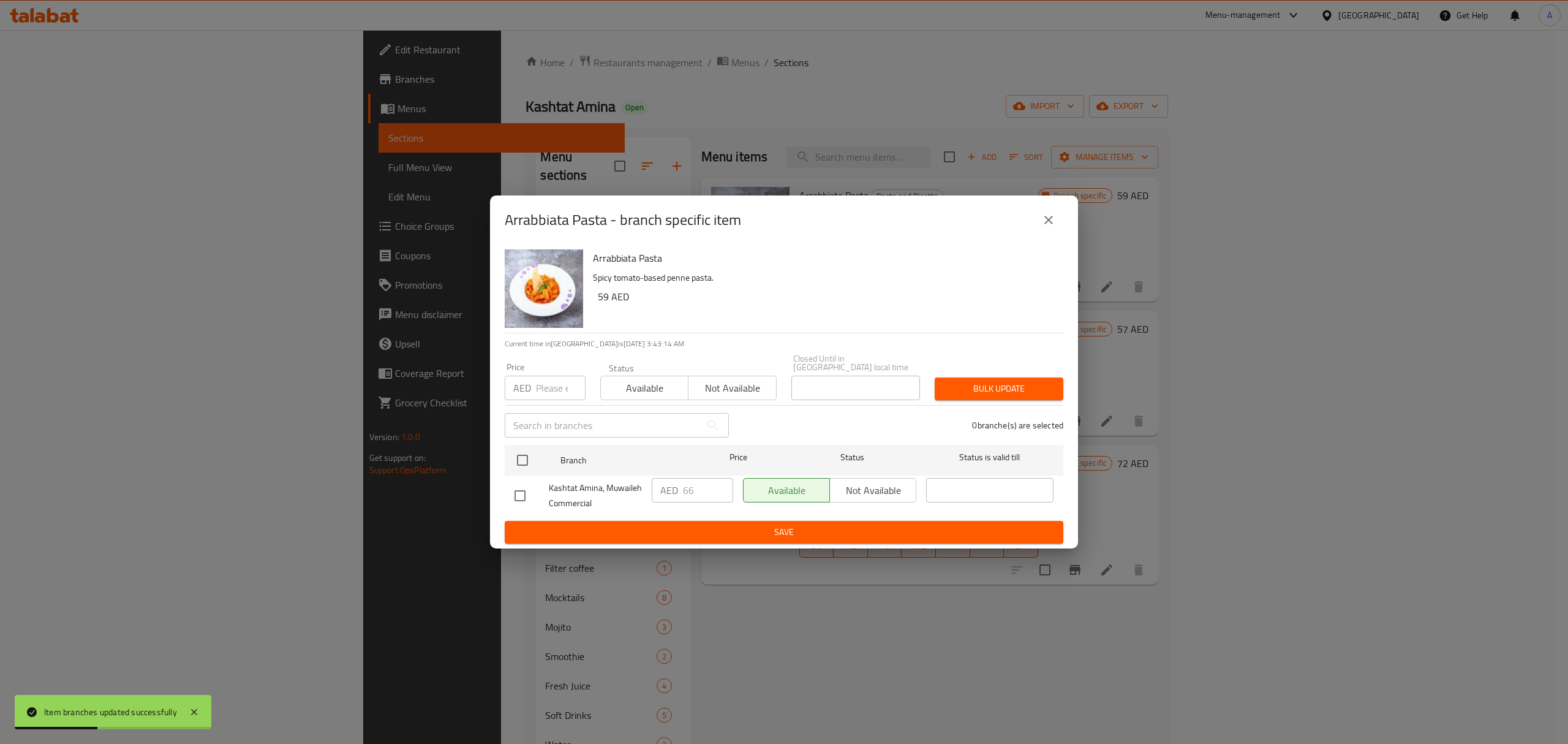
click at [1051, 219] on icon "close" at bounding box center [1048, 220] width 15 height 15
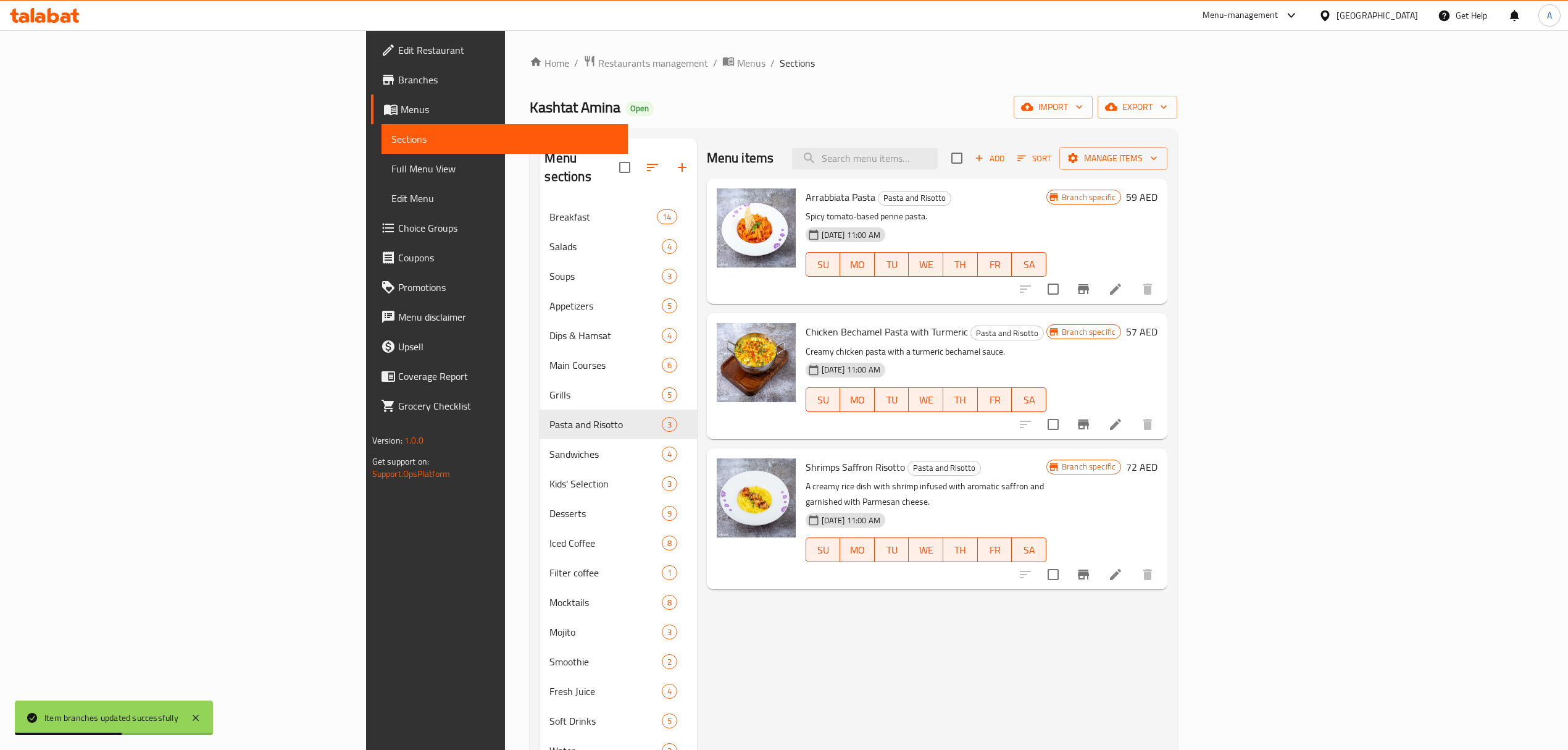
click at [1091, 567] on icon "Branch-specific-item" at bounding box center [1083, 575] width 15 height 15
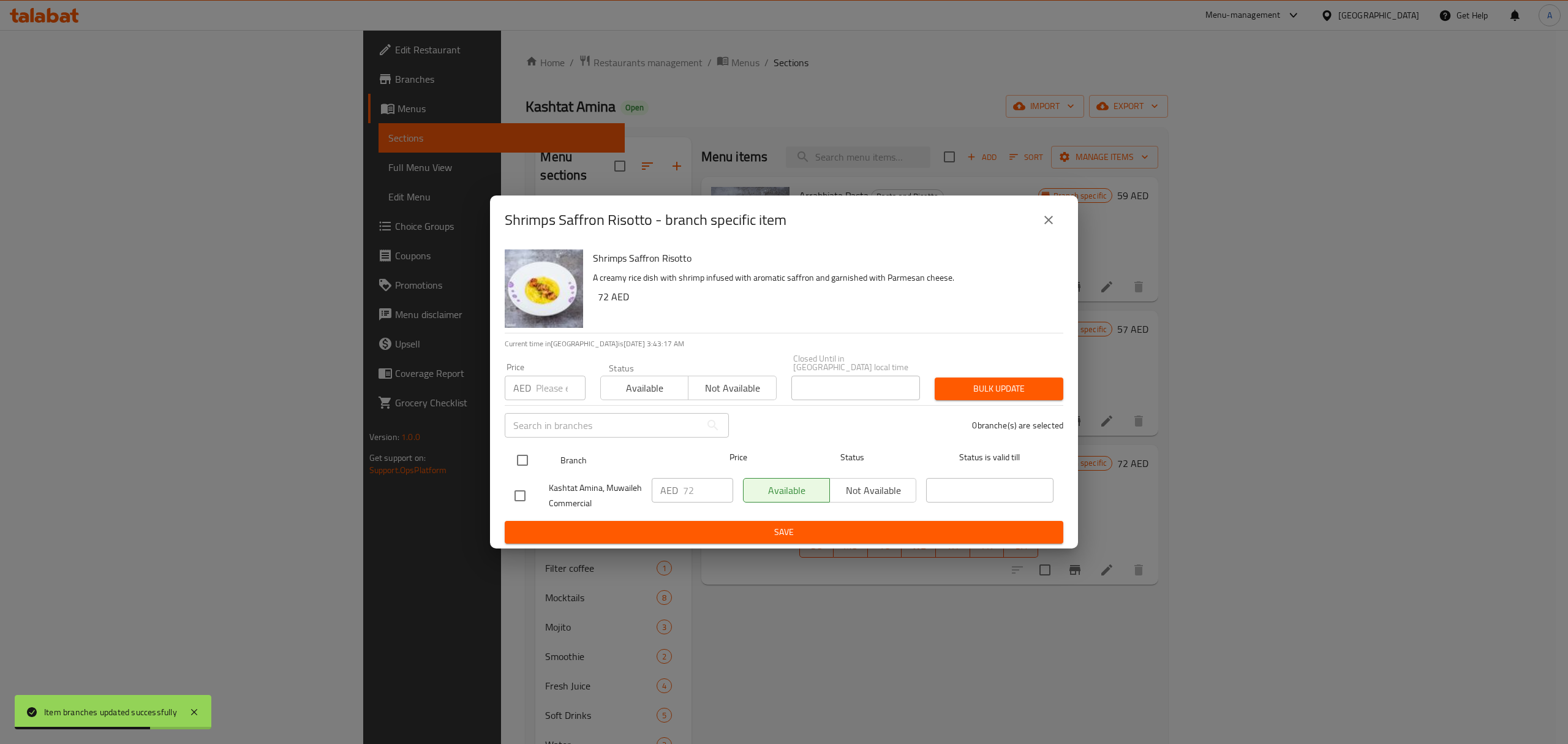
click at [527, 456] on input "checkbox" at bounding box center [522, 460] width 26 height 26
checkbox input "true"
drag, startPoint x: 697, startPoint y: 481, endPoint x: 663, endPoint y: 485, distance: 34.2
click at [663, 485] on div "AED 72 ​" at bounding box center [692, 490] width 82 height 24
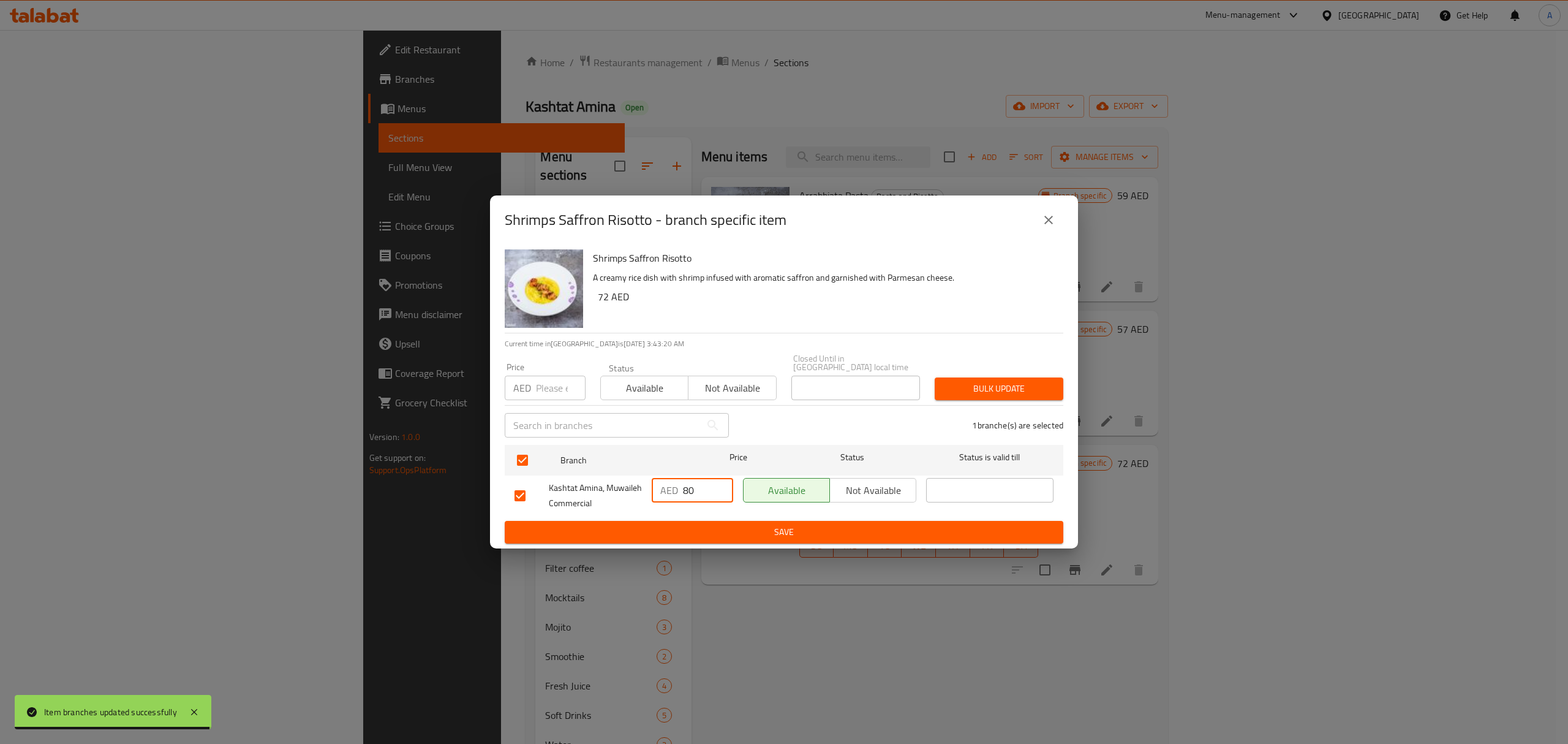
type input "80"
click at [704, 533] on span "Save" at bounding box center [784, 532] width 539 height 15
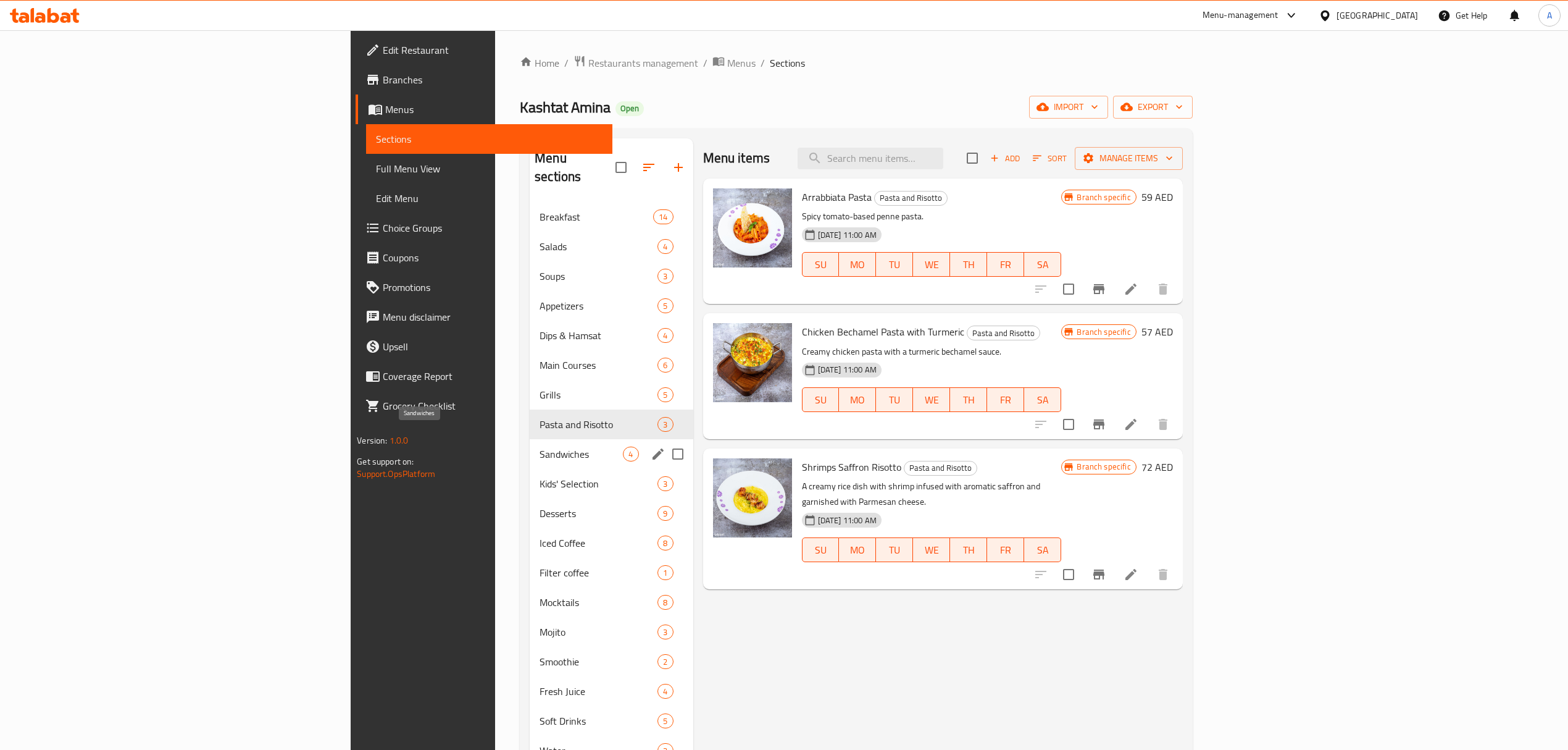
click at [540, 447] on span "Sandwiches" at bounding box center [581, 454] width 83 height 15
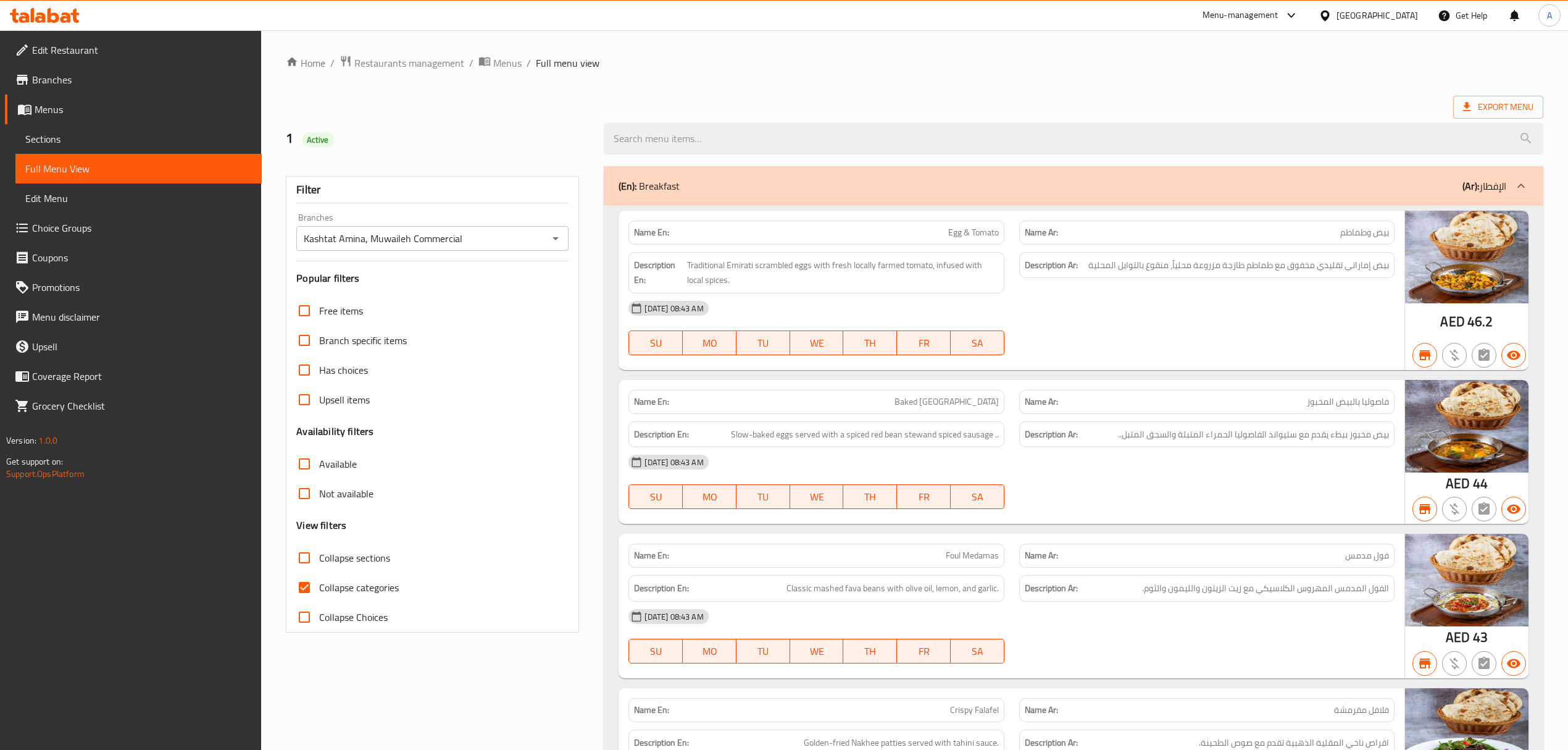
click at [1194, 293] on div "Description Ar: بيض إماراتي تقليدي مخفوق مع طماطم طازجة مزروعة محلياً، منقوع با…" at bounding box center [1207, 273] width 390 height 56
